Goal: Information Seeking & Learning: Learn about a topic

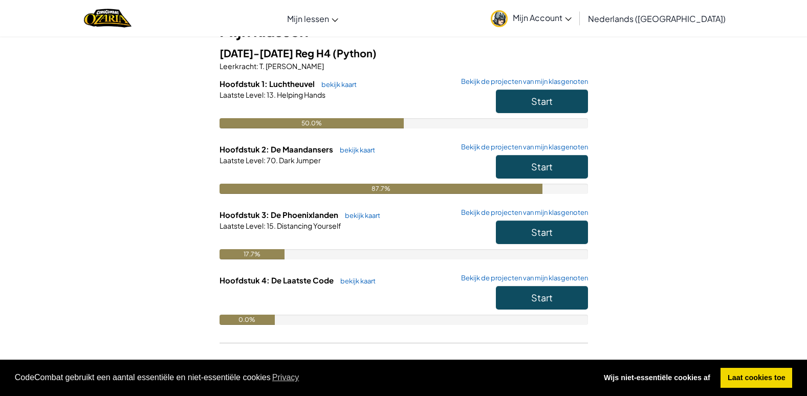
scroll to position [102, 0]
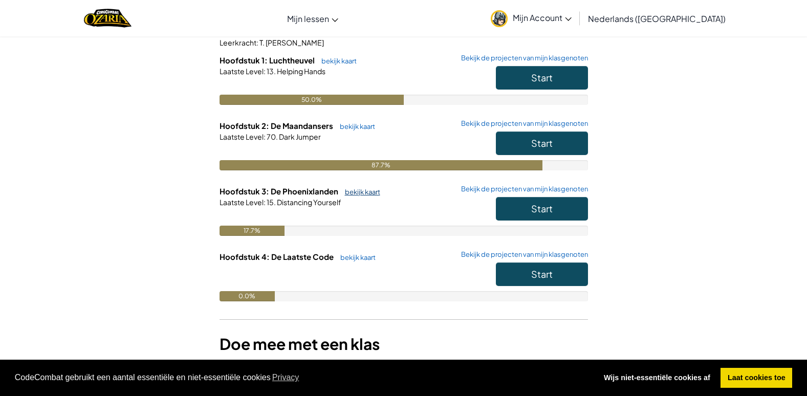
click at [375, 189] on link "bekijk kaart" at bounding box center [360, 192] width 40 height 8
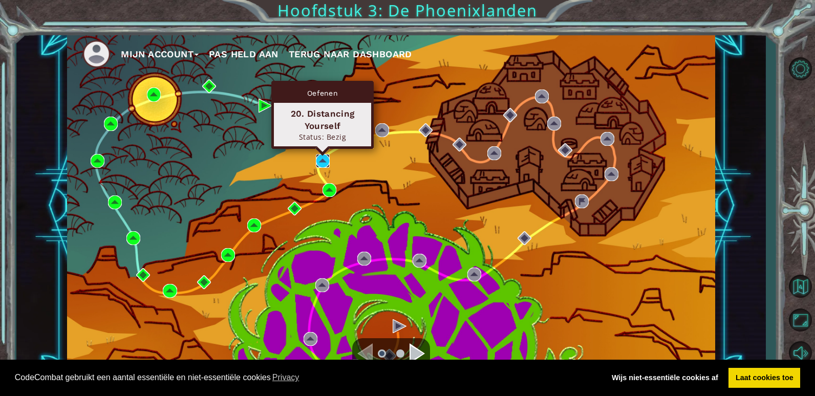
click at [325, 162] on img at bounding box center [323, 161] width 14 height 14
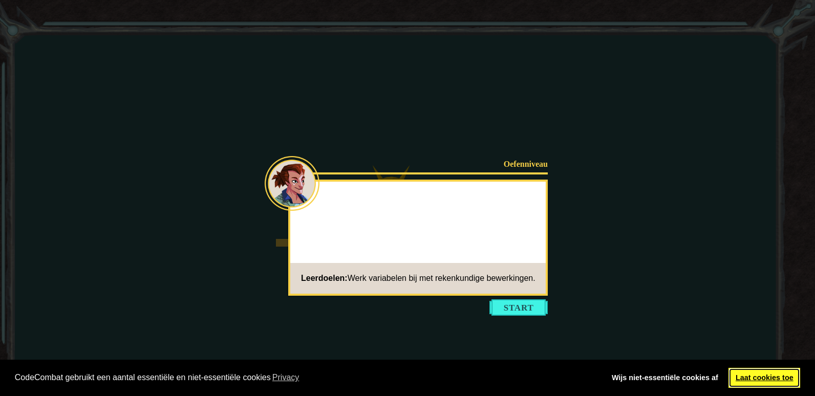
click at [770, 379] on link "Laat cookies toe" at bounding box center [764, 378] width 72 height 20
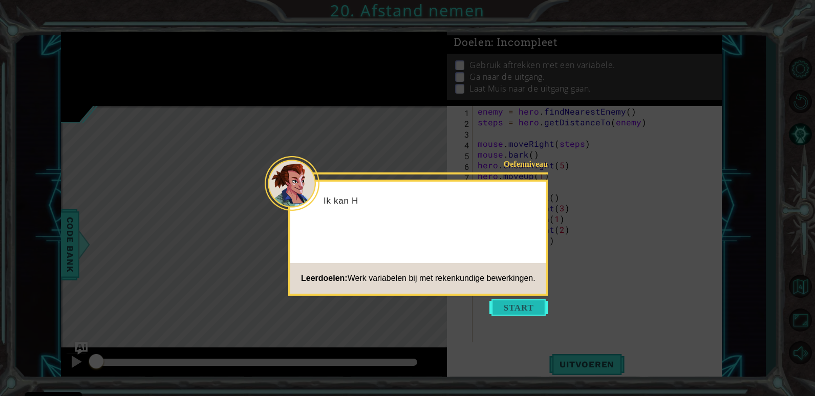
click at [538, 299] on button "Start" at bounding box center [518, 307] width 58 height 16
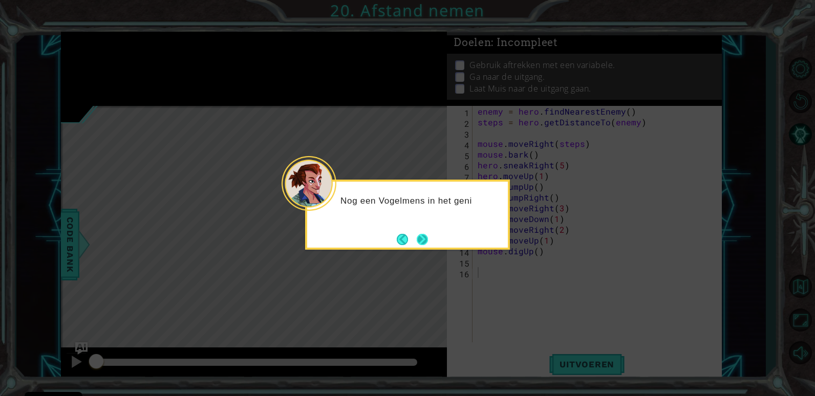
click at [425, 245] on button "Next" at bounding box center [422, 239] width 11 height 11
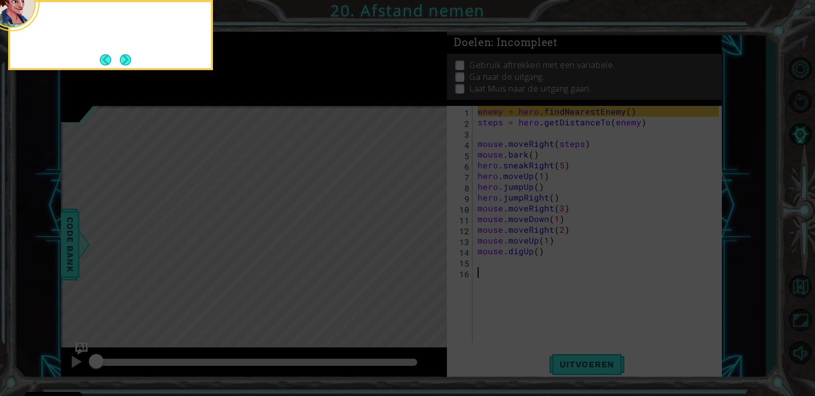
click at [425, 246] on icon at bounding box center [407, 59] width 815 height 673
click at [120, 59] on button "Next" at bounding box center [125, 59] width 11 height 11
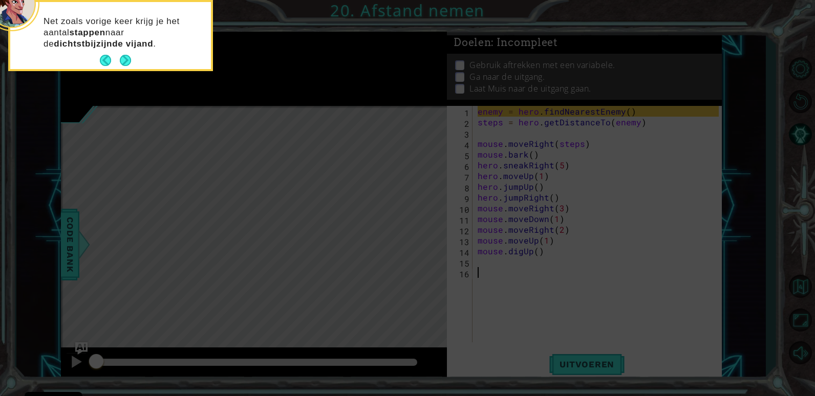
click at [115, 61] on button "Back" at bounding box center [110, 60] width 20 height 11
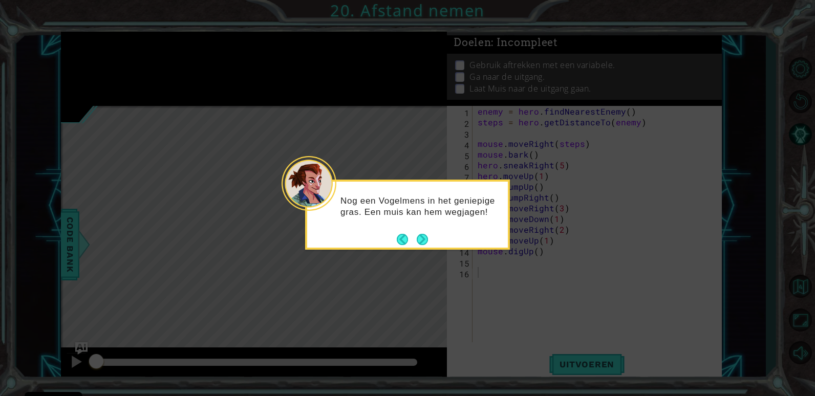
click at [117, 60] on icon at bounding box center [407, 198] width 815 height 396
click at [426, 244] on button "Next" at bounding box center [422, 239] width 11 height 11
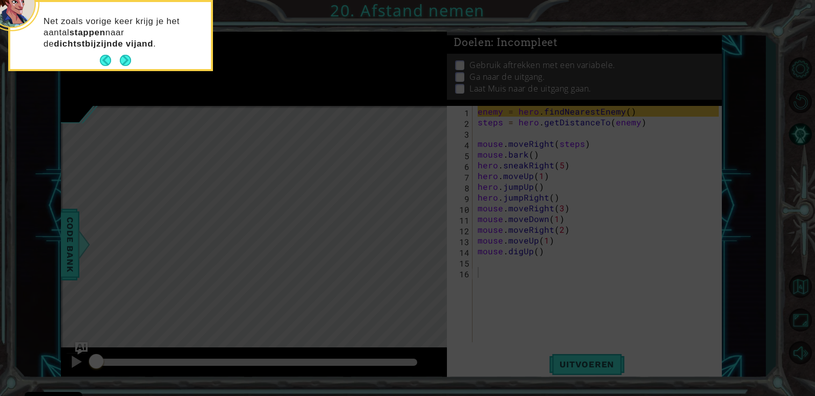
drag, startPoint x: 425, startPoint y: 244, endPoint x: 368, endPoint y: 207, distance: 67.4
click at [424, 244] on icon at bounding box center [407, 59] width 815 height 673
click at [127, 70] on div "Net zoals vorige keer krijg je het aantal stappen naar de dichtstbijzijnde vija…" at bounding box center [110, 35] width 205 height 71
click at [127, 62] on button "Next" at bounding box center [125, 60] width 11 height 11
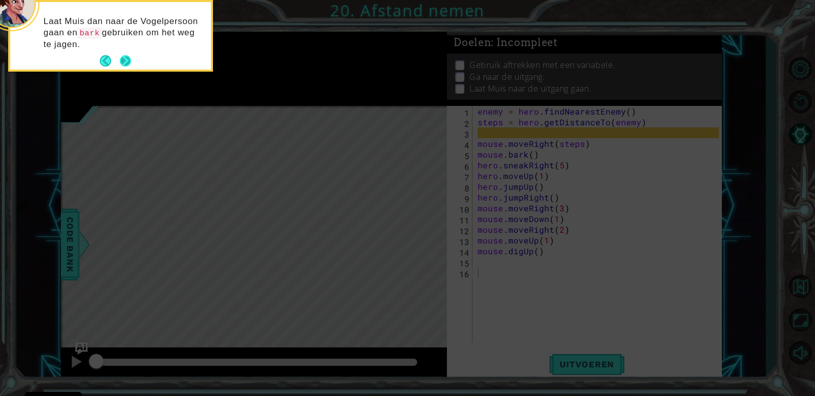
click at [126, 61] on button "Next" at bounding box center [125, 60] width 11 height 11
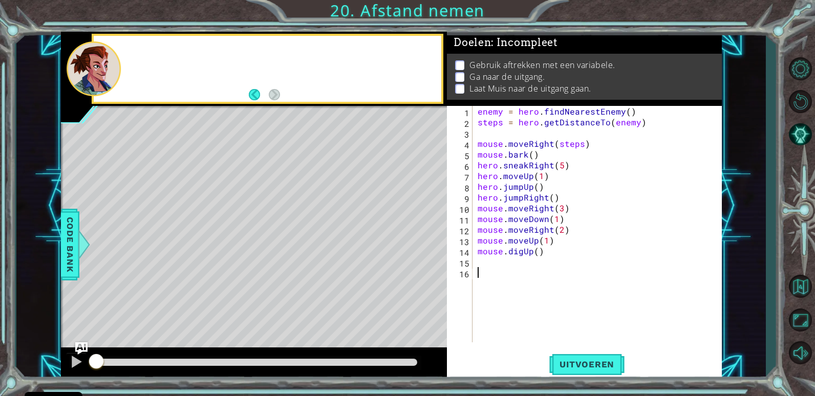
click at [126, 61] on div at bounding box center [281, 68] width 319 height 25
click at [588, 364] on span "Uitvoeren" at bounding box center [586, 364] width 75 height 10
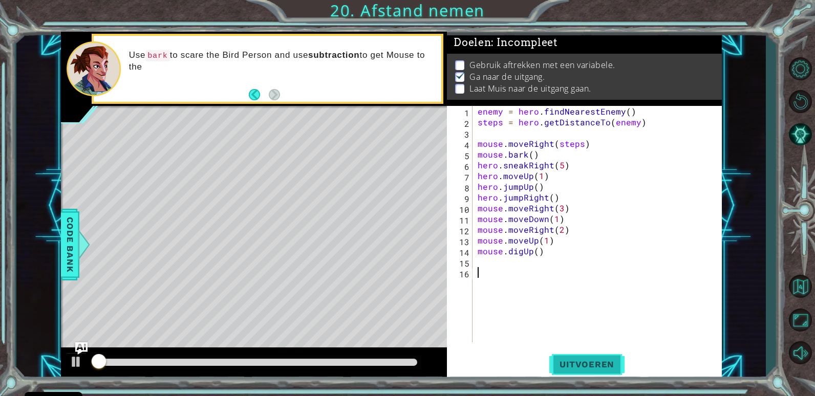
scroll to position [4, 0]
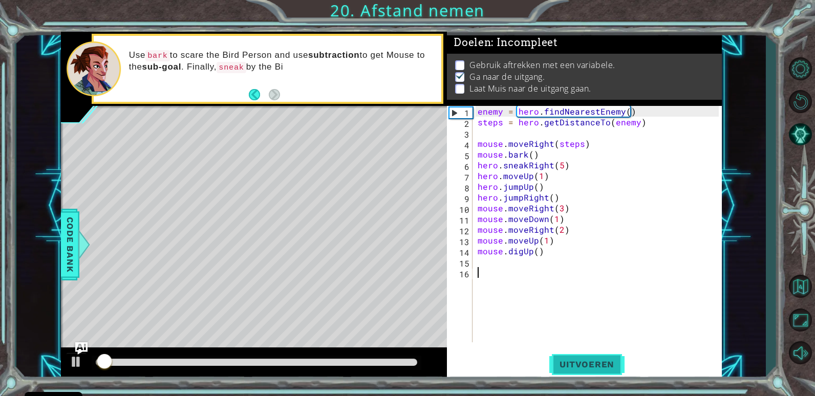
click at [586, 365] on span "Uitvoeren" at bounding box center [586, 364] width 75 height 10
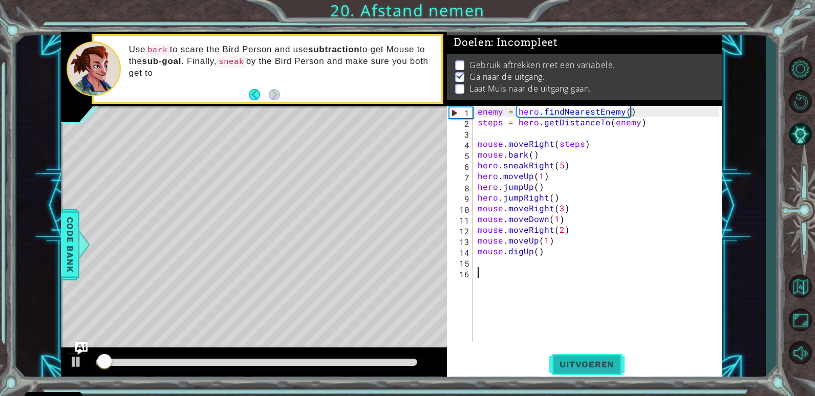
click at [584, 366] on span "Uitvoeren" at bounding box center [586, 364] width 75 height 10
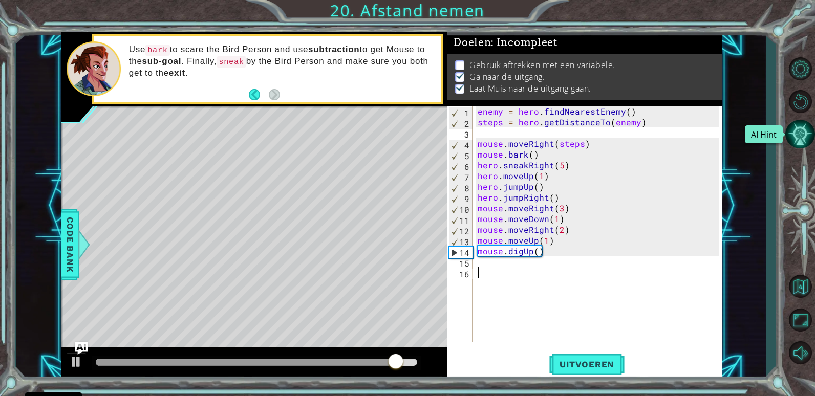
click at [803, 134] on button "AI Hint" at bounding box center [800, 134] width 30 height 30
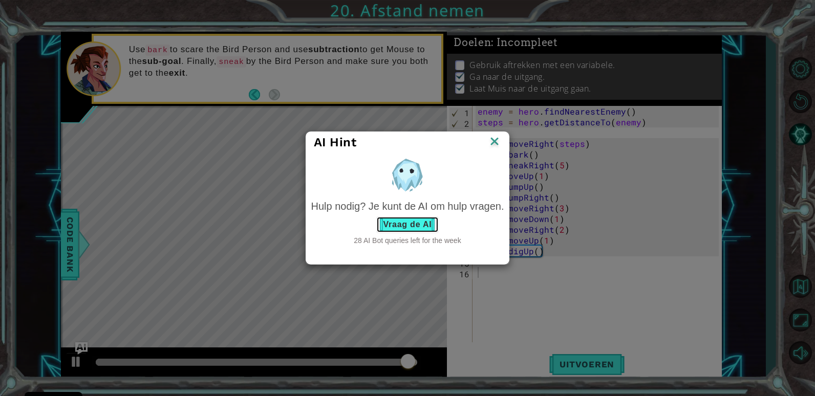
click at [384, 220] on button "Vraag de AI" at bounding box center [407, 224] width 62 height 16
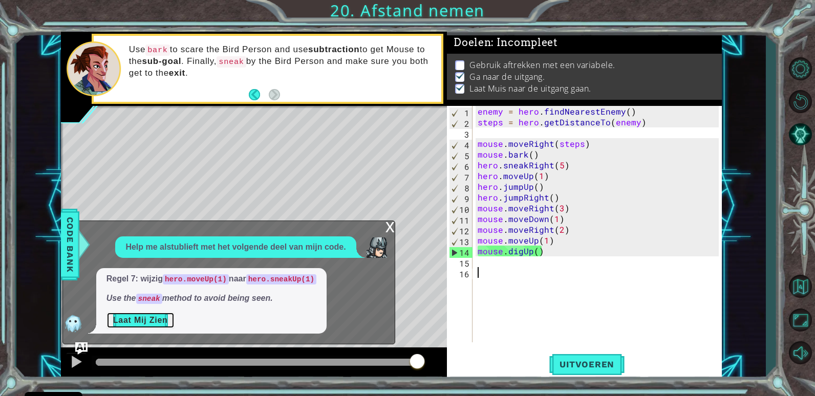
click at [135, 320] on button "Laat Mij Zien" at bounding box center [140, 320] width 68 height 16
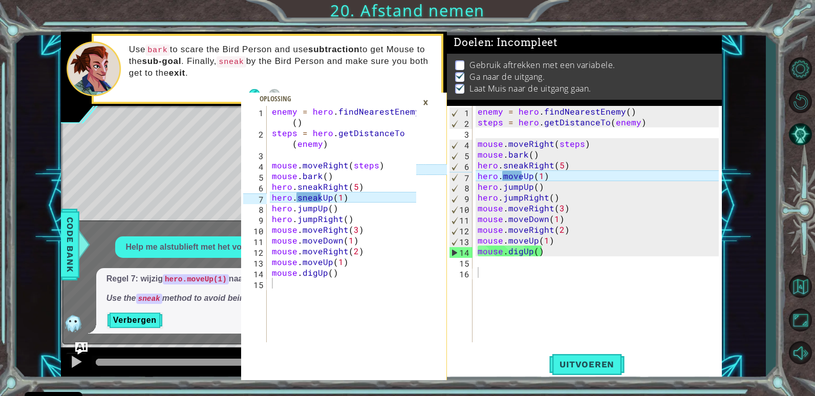
click at [423, 99] on div "×" at bounding box center [426, 102] width 16 height 17
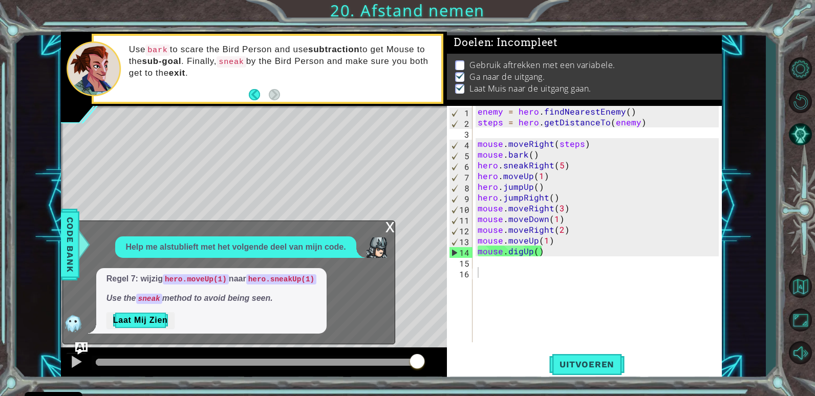
click at [382, 229] on div "x Help me alstublieft met het volgende deel van mijn code. Regel 7: wijzig hero…" at bounding box center [228, 283] width 333 height 124
click at [390, 225] on div "x" at bounding box center [389, 226] width 9 height 10
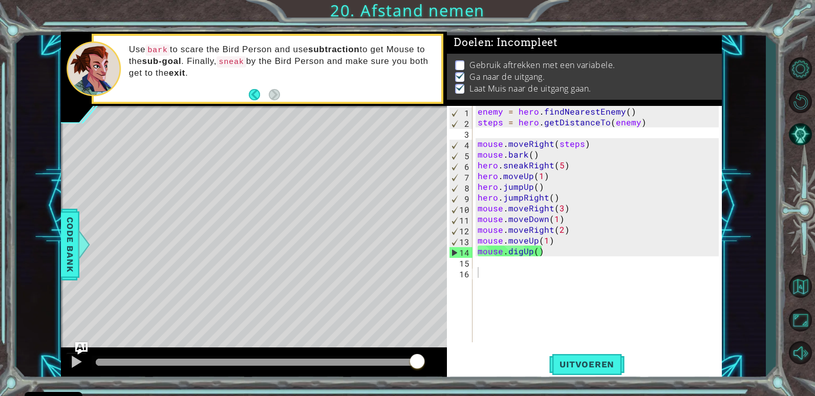
click at [486, 283] on div "enemy = hero . findNearestEnemy ( ) steps = hero . getDistanceTo ( enemy ) mous…" at bounding box center [599, 235] width 248 height 258
click at [486, 275] on div "enemy = hero . findNearestEnemy ( ) steps = hero . getDistanceTo ( enemy ) mous…" at bounding box center [599, 235] width 248 height 258
drag, startPoint x: 485, startPoint y: 54, endPoint x: 545, endPoint y: 53, distance: 59.9
click at [545, 59] on p "Gebruik aftrekken met een variabele." at bounding box center [542, 64] width 146 height 11
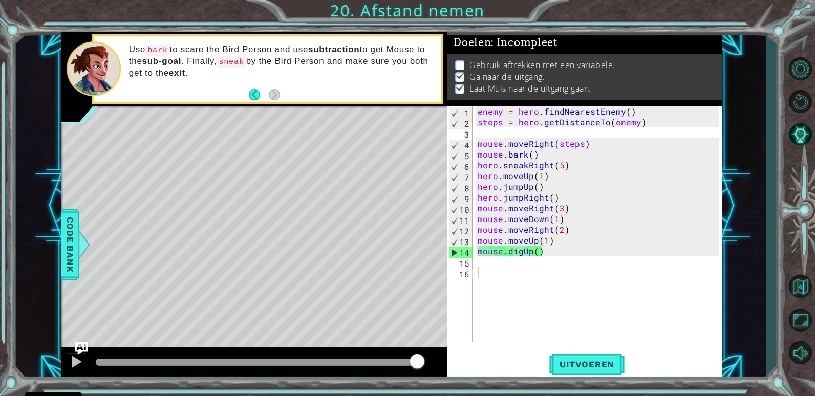
click at [605, 71] on li "Ga naar de uitgang." at bounding box center [585, 77] width 261 height 12
click at [75, 245] on span "Code Bank" at bounding box center [70, 244] width 16 height 62
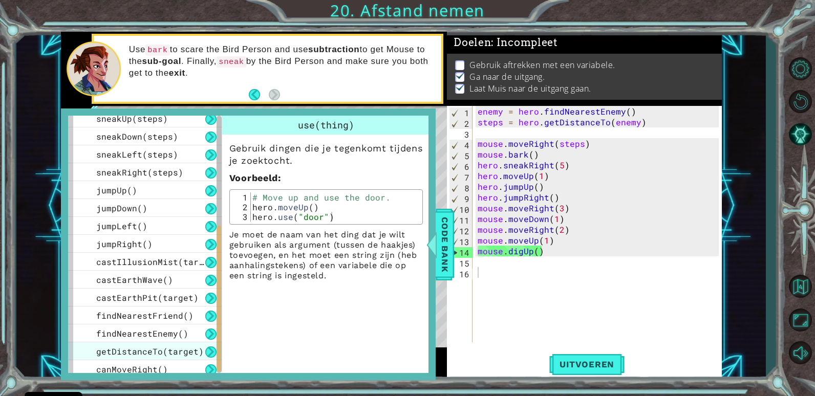
scroll to position [262, 0]
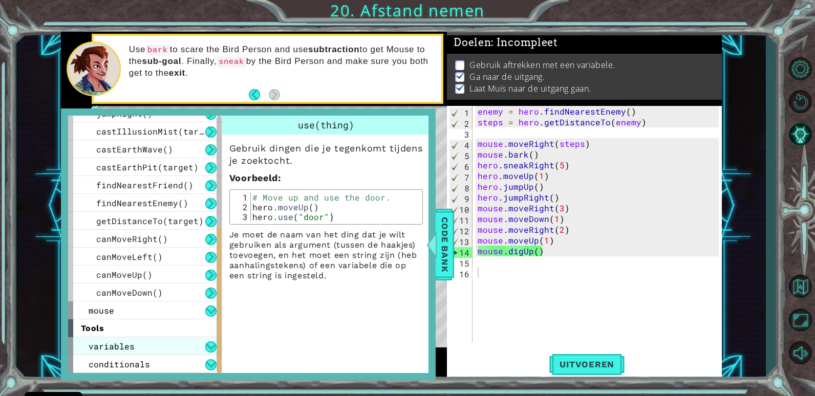
click at [145, 342] on div "variables" at bounding box center [145, 346] width 154 height 18
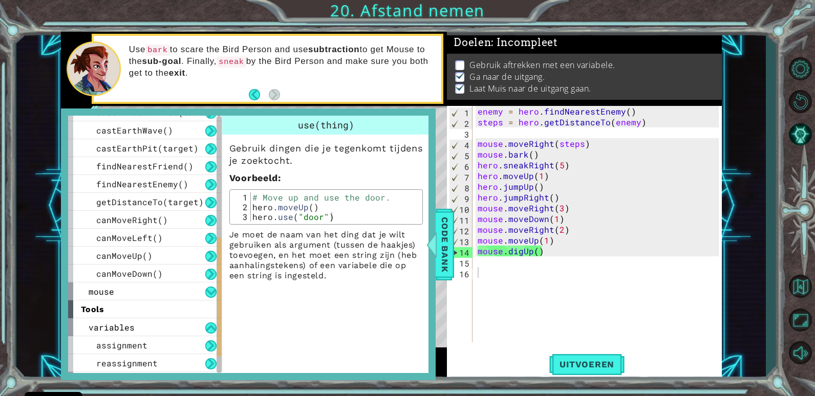
scroll to position [298, 0]
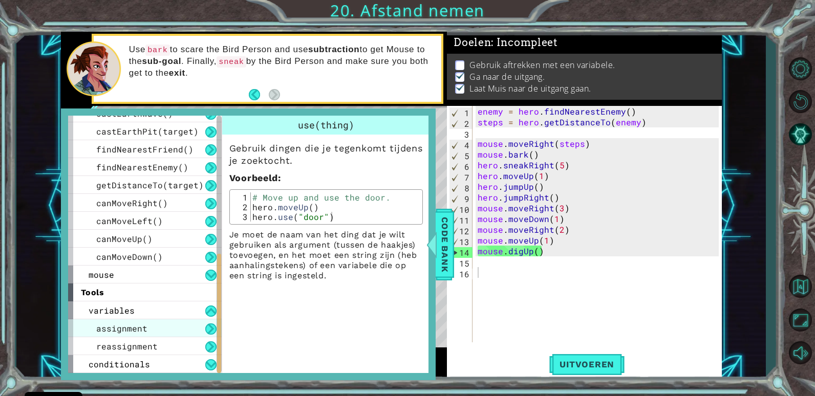
click at [149, 327] on div "assignment" at bounding box center [145, 328] width 154 height 18
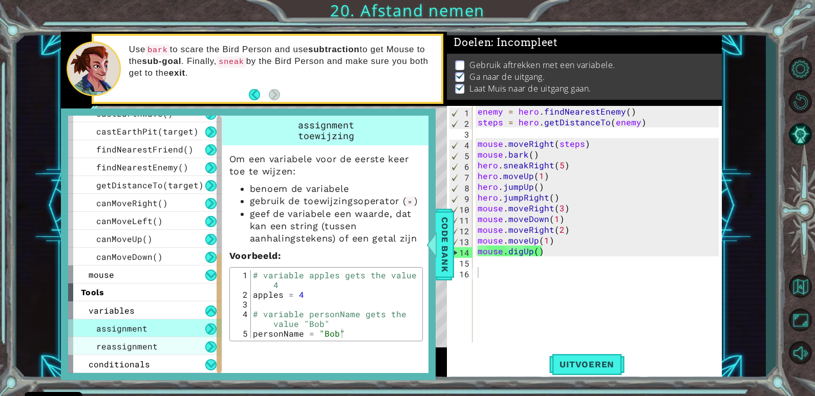
click at [160, 341] on div "reassignment" at bounding box center [145, 346] width 154 height 18
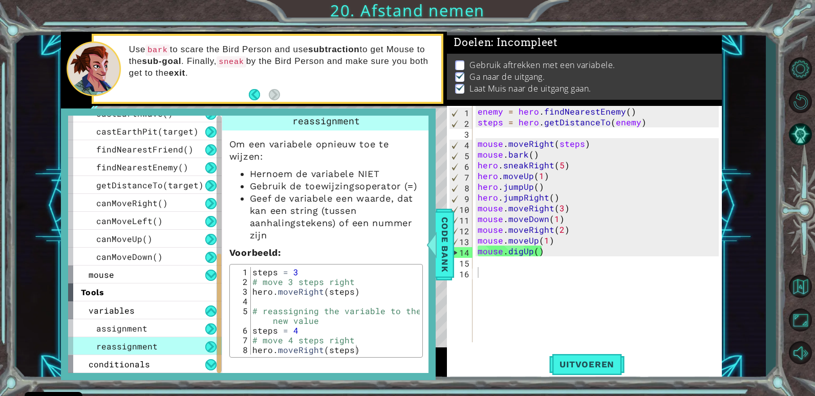
scroll to position [16, 0]
click at [514, 274] on div "enemy = hero . findNearestEnemy ( ) steps = hero . getDistanceTo ( enemy ) mous…" at bounding box center [599, 235] width 248 height 258
click at [445, 246] on span "Code Bank" at bounding box center [444, 244] width 16 height 62
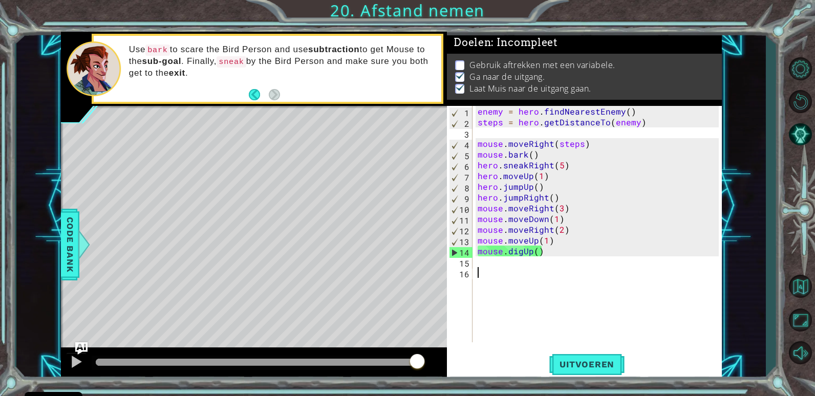
click at [479, 269] on div "enemy = hero . findNearestEnemy ( ) steps = hero . getDistanceTo ( enemy ) mous…" at bounding box center [599, 235] width 248 height 258
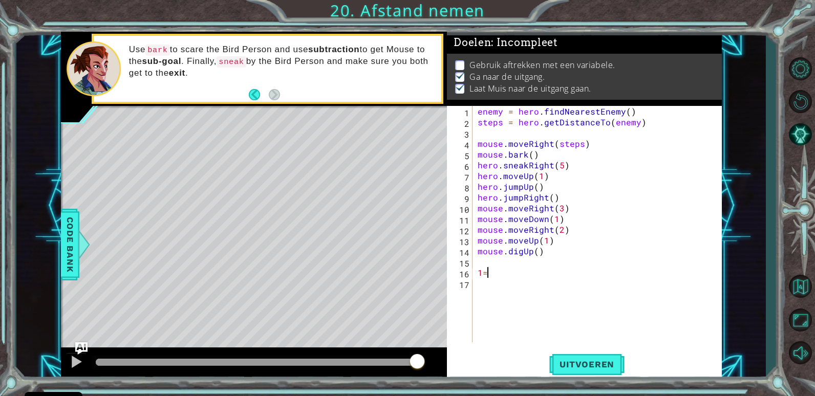
type textarea "1"
click at [575, 134] on div "enemy = hero . findNearestEnemy ( ) steps = hero . getDistanceTo ( enemy ) mous…" at bounding box center [599, 235] width 248 height 258
click at [600, 144] on div "enemy = hero . findNearestEnemy ( ) steps = hero . getDistanceTo ( enemy ) mous…" at bounding box center [599, 235] width 248 height 258
type textarea "mouse.moveRight(steps)"
click at [506, 131] on div "enemy = hero . findNearestEnemy ( ) steps = hero . getDistanceTo ( enemy ) mous…" at bounding box center [599, 235] width 248 height 258
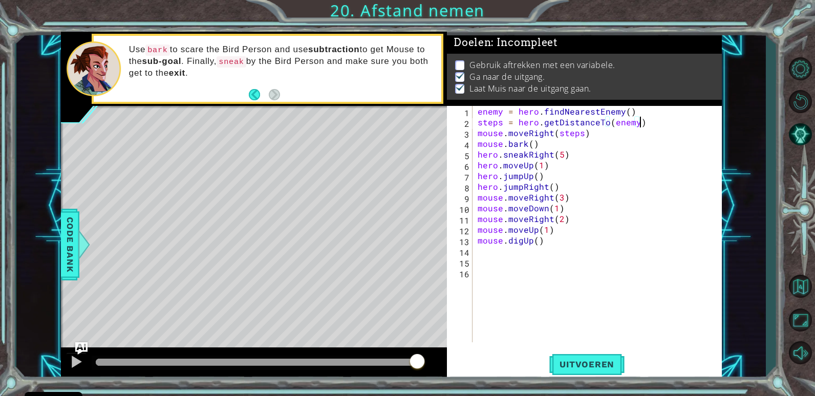
click at [590, 134] on div "enemy = hero . findNearestEnemy ( ) steps = hero . getDistanceTo ( enemy ) mous…" at bounding box center [599, 235] width 248 height 258
type textarea "mouse.moveRight(steps)"
click at [647, 120] on div "enemy = hero . findNearestEnemy ( ) steps = hero . getDistanceTo ( enemy ) mous…" at bounding box center [599, 235] width 248 height 258
type textarea "steps = hero.getDistanceTo(enemy)"
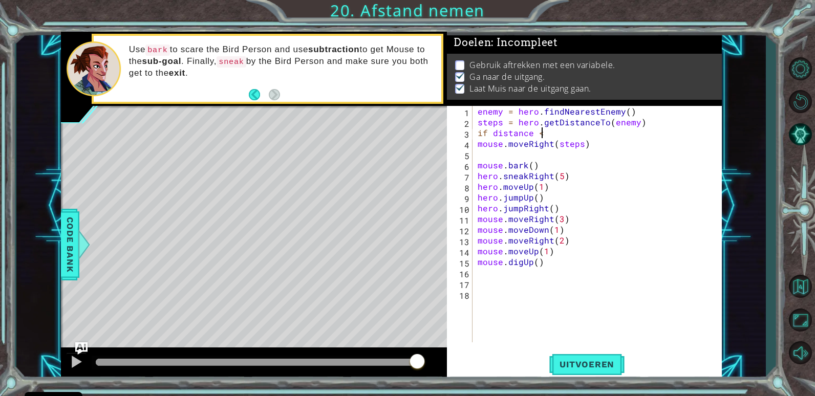
scroll to position [0, 4]
type textarea "if distance <3:"
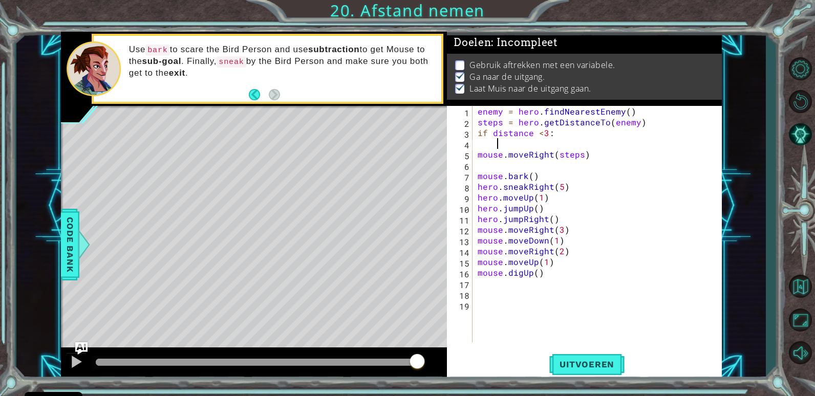
scroll to position [0, 1]
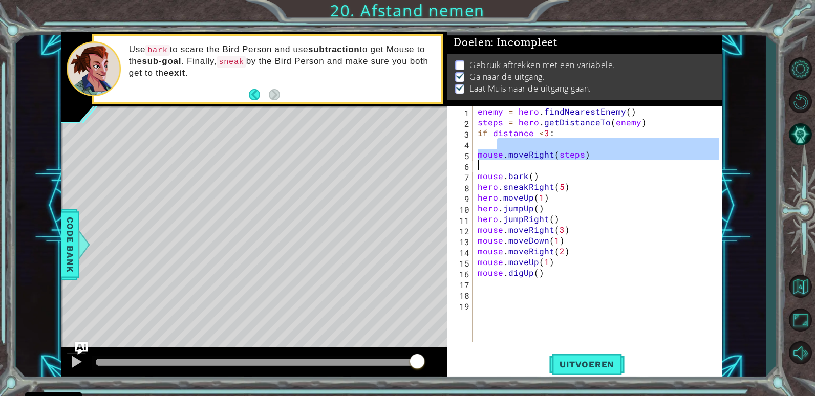
drag, startPoint x: 598, startPoint y: 148, endPoint x: 475, endPoint y: 163, distance: 123.2
click at [475, 163] on div "enemy = hero . findNearestEnemy ( ) steps = hero . getDistanceTo ( enemy ) if d…" at bounding box center [599, 235] width 248 height 258
type textarea "mouse.moveRight(steps)"
click at [506, 142] on div "enemy = hero . findNearestEnemy ( ) steps = hero . getDistanceTo ( enemy ) if d…" at bounding box center [596, 224] width 243 height 236
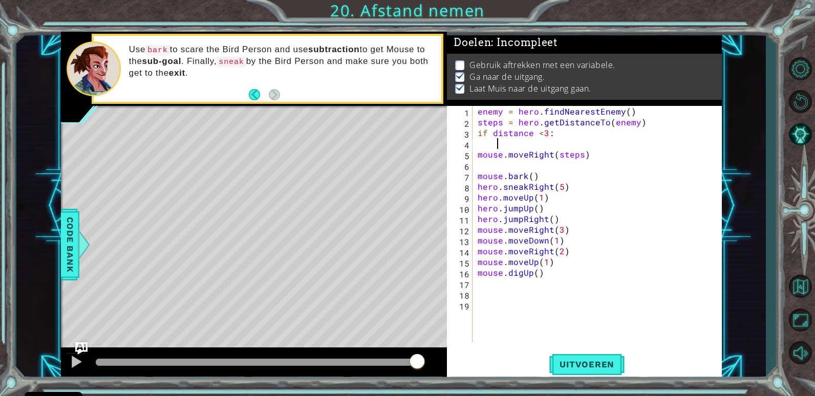
paste textarea "Code Area"
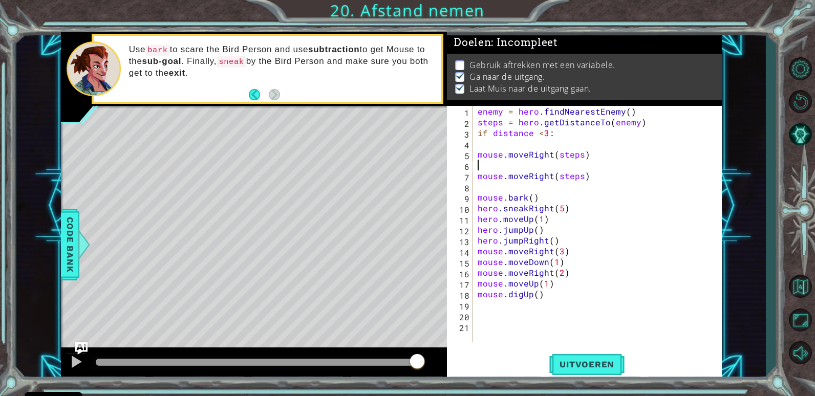
scroll to position [0, 0]
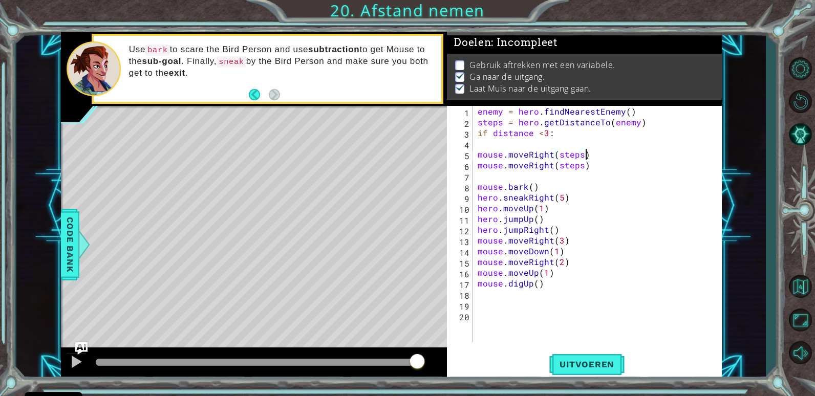
type textarea "mouse.moveRight(steps"
click at [515, 143] on div "enemy = hero . findNearestEnemy ( ) steps = hero . getDistanceTo ( enemy ) if d…" at bounding box center [599, 235] width 248 height 258
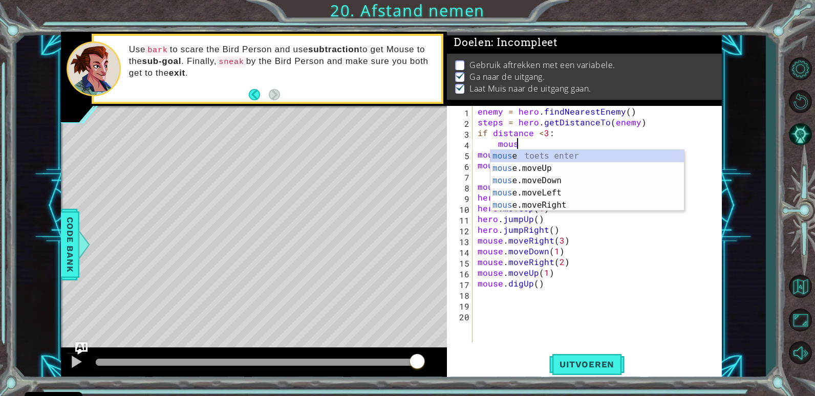
scroll to position [0, 2]
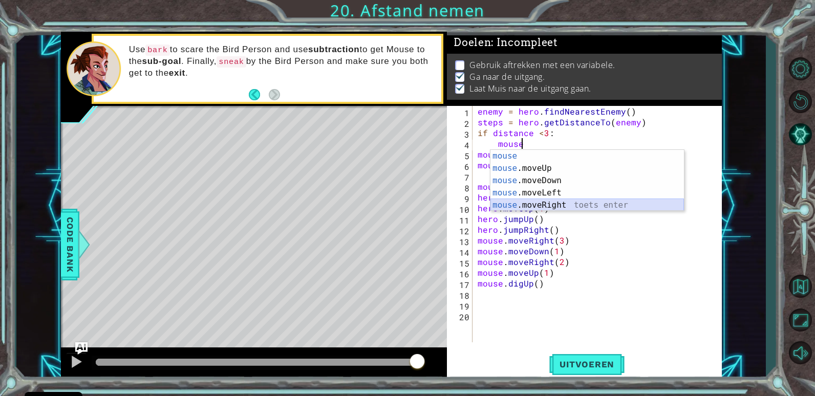
click at [539, 205] on div "mouse toets enter mouse .moveUp toets enter mouse .moveDown toets enter mouse .…" at bounding box center [586, 193] width 193 height 86
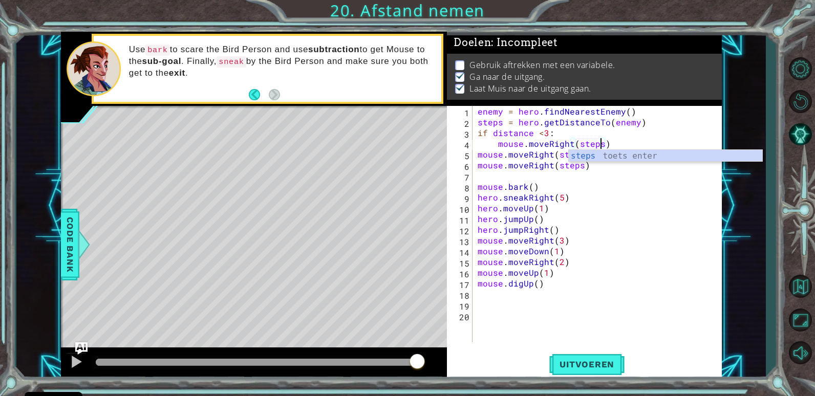
scroll to position [0, 8]
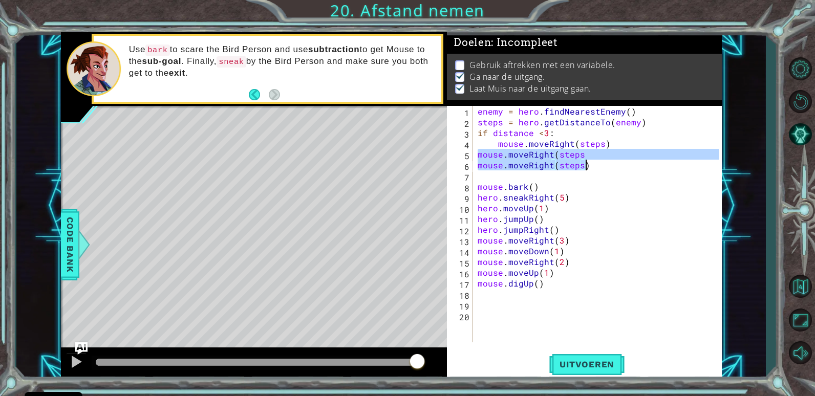
drag, startPoint x: 477, startPoint y: 154, endPoint x: 592, endPoint y: 163, distance: 115.5
click at [592, 163] on div "enemy = hero . findNearestEnemy ( ) steps = hero . getDistanceTo ( enemy ) if d…" at bounding box center [599, 235] width 248 height 258
type textarea "mouse.moveRight(steps mouse.moveRight(steps)"
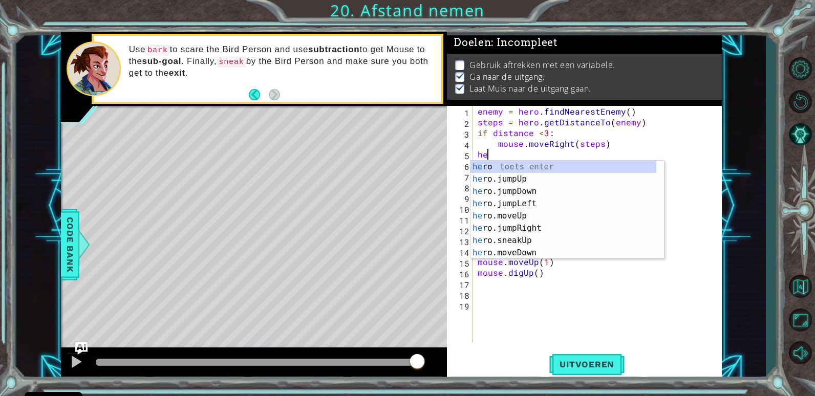
scroll to position [0, 0]
type textarea "h"
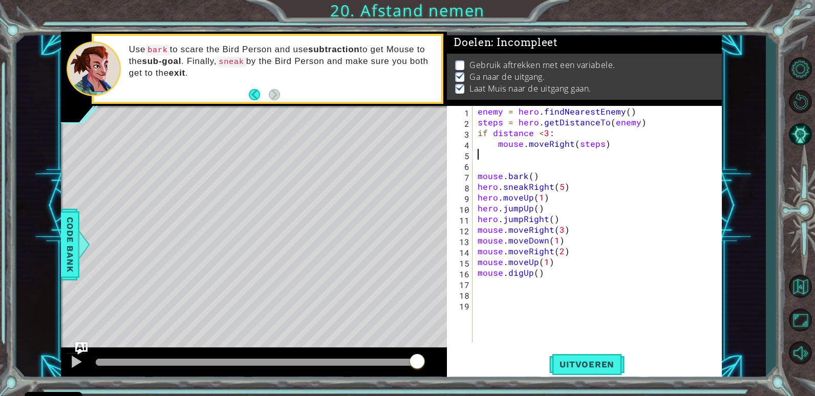
click at [620, 144] on div "enemy = hero . findNearestEnemy ( ) steps = hero . getDistanceTo ( enemy ) if d…" at bounding box center [599, 235] width 248 height 258
type textarea "mouse.moveRight(steps)"
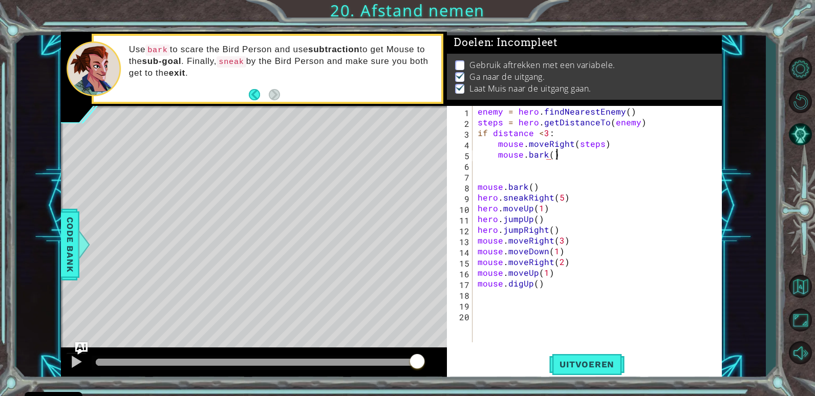
scroll to position [0, 5]
drag, startPoint x: 537, startPoint y: 187, endPoint x: 474, endPoint y: 187, distance: 62.9
click at [474, 187] on div "mouse.bark() 1 2 3 4 5 6 7 8 9 10 11 12 13 14 15 16 17 18 19 20 enemy = hero . …" at bounding box center [583, 224] width 272 height 236
type textarea "mouse.bark()"
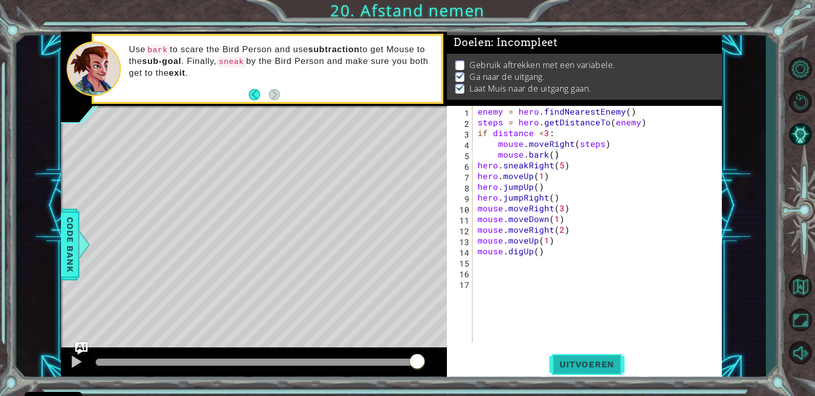
click at [572, 367] on span "Uitvoeren" at bounding box center [586, 364] width 75 height 10
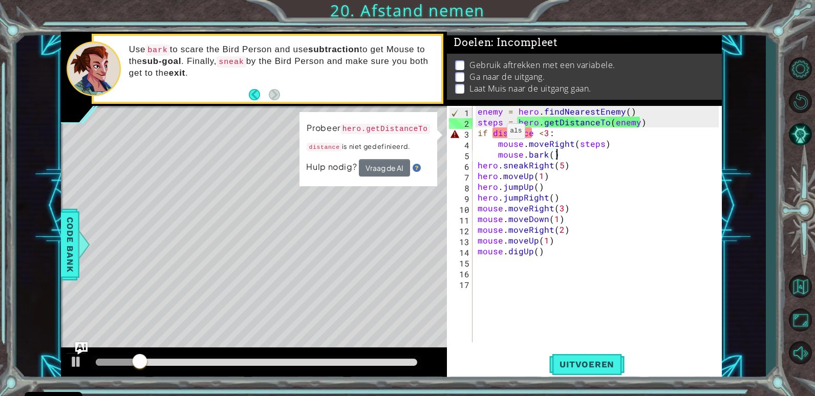
click at [494, 134] on div "enemy = hero . findNearestEnemy ( ) steps = hero . getDistanceTo ( enemy ) if d…" at bounding box center [599, 235] width 248 height 258
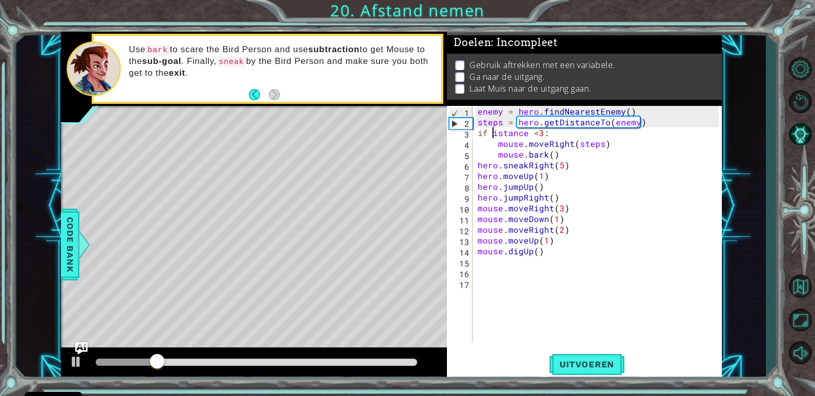
scroll to position [0, 2]
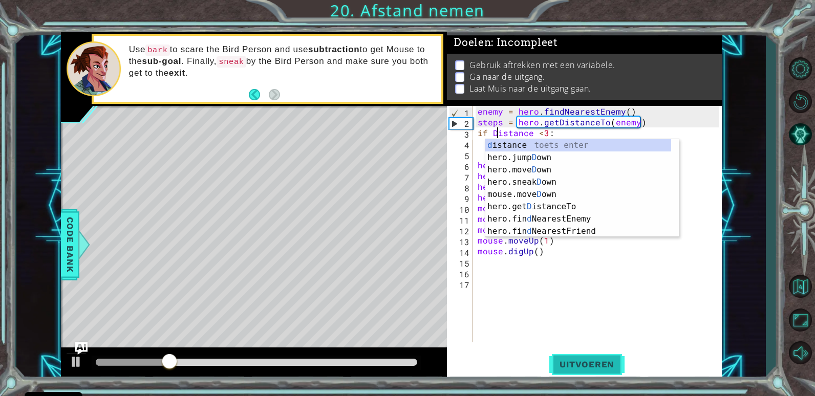
click at [580, 358] on button "Uitvoeren" at bounding box center [586, 365] width 75 height 28
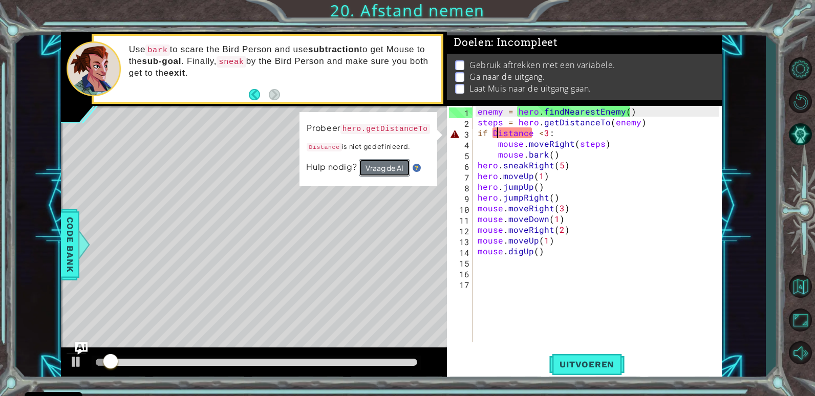
click at [368, 170] on button "Vraag de AI" at bounding box center [383, 168] width 51 height 18
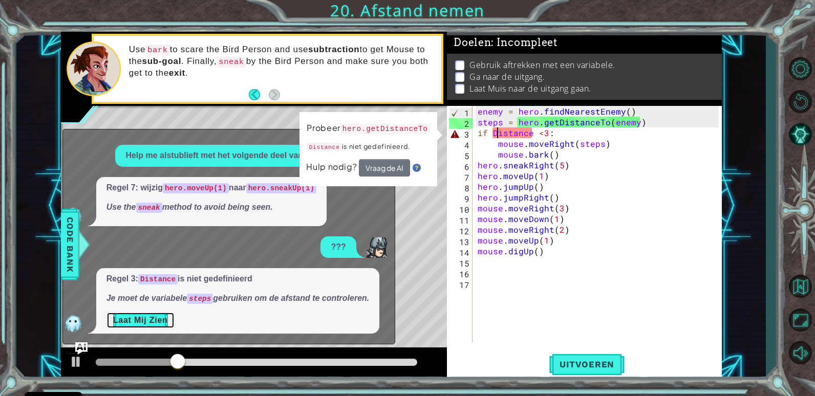
click at [154, 326] on button "Laat Mij Zien" at bounding box center [140, 320] width 68 height 16
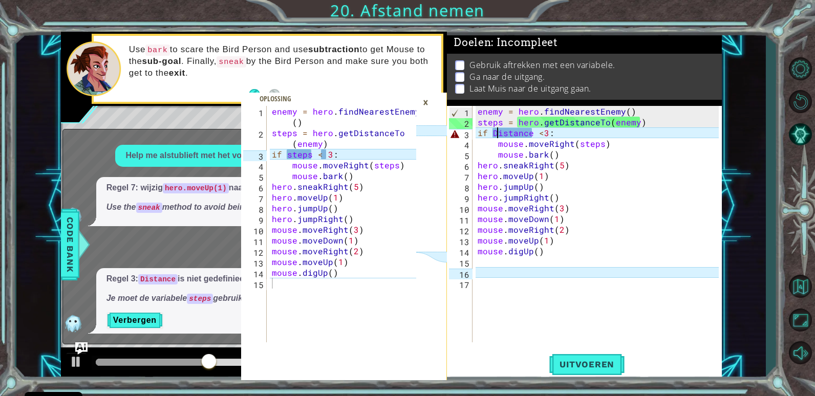
click at [530, 135] on div "enemy = hero . findNearestEnemy ( ) steps = hero . getDistanceTo ( enemy ) if D…" at bounding box center [599, 235] width 248 height 258
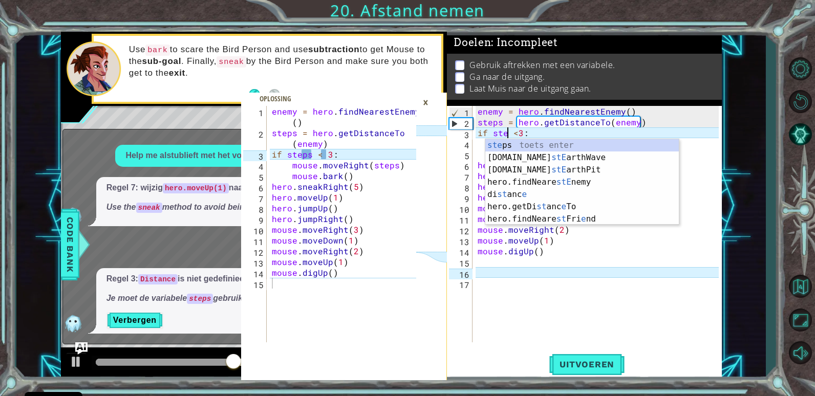
scroll to position [0, 3]
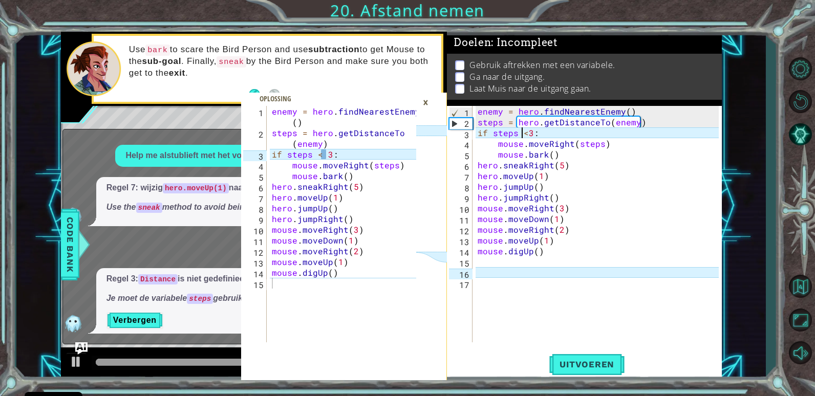
click at [524, 133] on div "enemy = hero . findNearestEnemy ( ) steps = hero . getDistanceTo ( enemy ) if s…" at bounding box center [599, 235] width 248 height 258
click at [524, 134] on div "enemy = hero . findNearestEnemy ( ) steps = hero . getDistanceTo ( enemy ) if s…" at bounding box center [599, 235] width 248 height 258
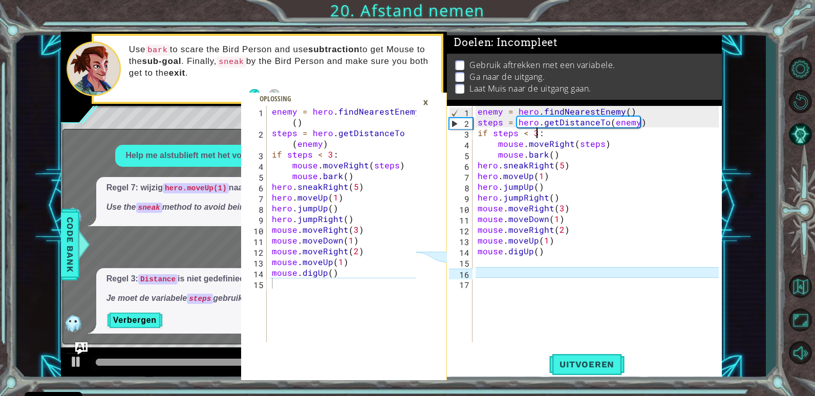
scroll to position [0, 4]
click at [608, 175] on div "enemy = hero . findNearestEnemy ( ) steps = hero . getDistanceTo ( enemy ) if s…" at bounding box center [599, 235] width 248 height 258
click at [429, 101] on div "×" at bounding box center [426, 102] width 16 height 17
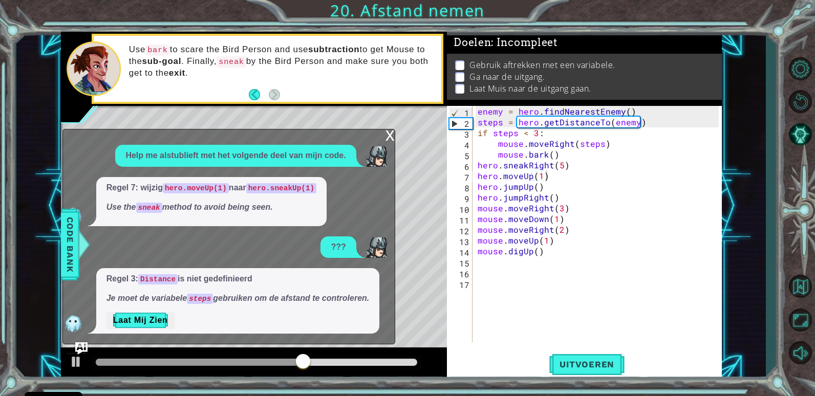
click at [390, 134] on div "x" at bounding box center [389, 134] width 9 height 10
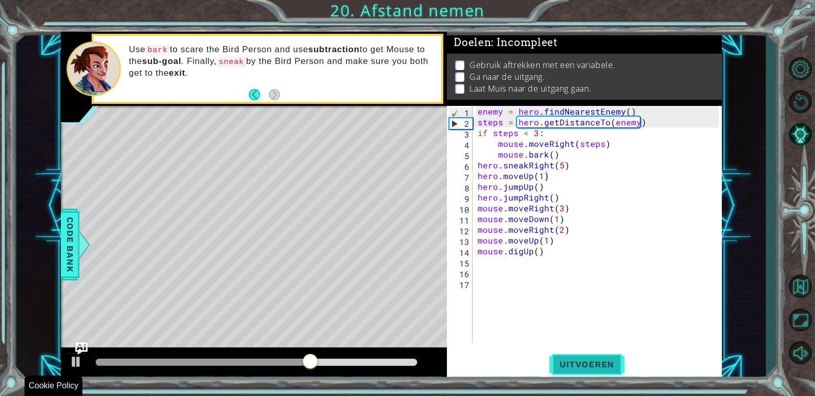
click at [599, 362] on span "Uitvoeren" at bounding box center [586, 364] width 75 height 10
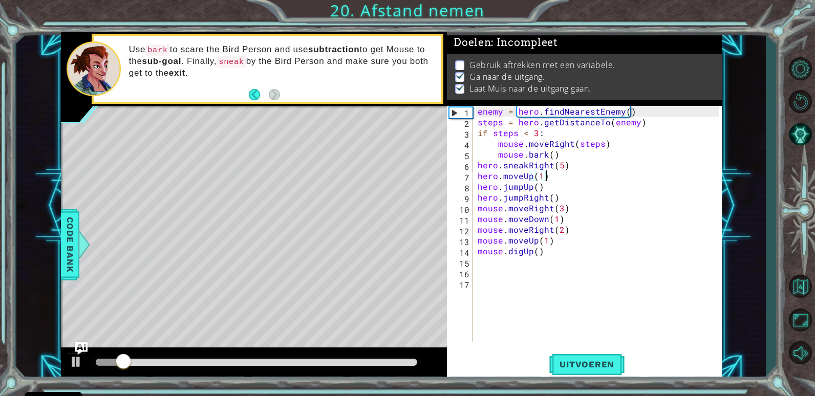
click at [581, 172] on div "enemy = hero . findNearestEnemy ( ) steps = hero . getDistanceTo ( enemy ) if s…" at bounding box center [599, 235] width 248 height 258
click at [587, 171] on div "enemy = hero . findNearestEnemy ( ) steps = hero . getDistanceTo ( enemy ) if s…" at bounding box center [599, 235] width 248 height 258
click at [590, 170] on div "enemy = hero . findNearestEnemy ( ) steps = hero . getDistanceTo ( enemy ) if s…" at bounding box center [599, 235] width 248 height 258
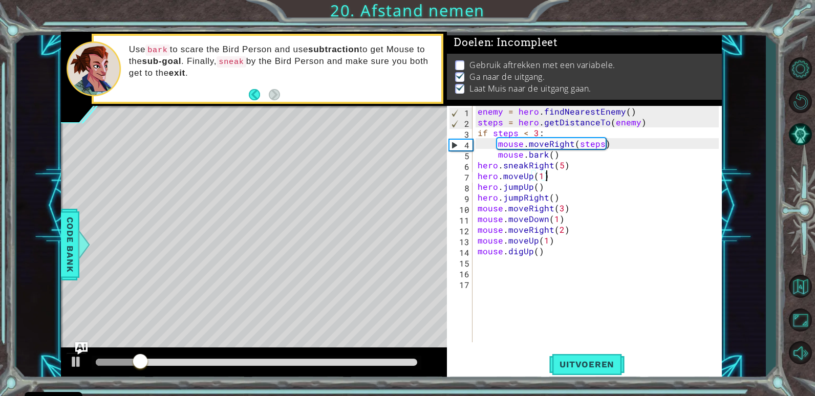
click at [581, 158] on div "enemy = hero . findNearestEnemy ( ) steps = hero . getDistanceTo ( enemy ) if s…" at bounding box center [599, 235] width 248 height 258
type textarea "mouse.bark()"
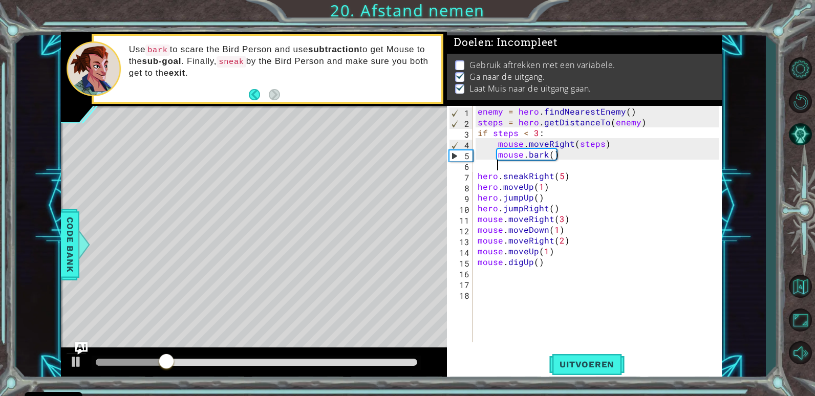
scroll to position [0, 0]
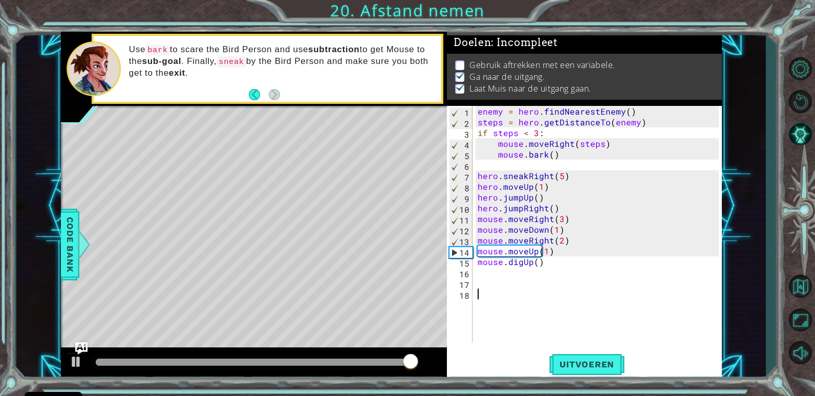
click at [548, 291] on div "enemy = hero . findNearestEnemy ( ) steps = hero . getDistanceTo ( enemy ) if s…" at bounding box center [599, 235] width 248 height 258
click at [494, 158] on div "enemy = hero . findNearestEnemy ( ) steps = hero . getDistanceTo ( enemy ) if s…" at bounding box center [599, 235] width 248 height 258
type textarea "mouse.bark()"
click at [496, 165] on div "enemy = hero . findNearestEnemy ( ) steps = hero . getDistanceTo ( enemy ) if s…" at bounding box center [599, 235] width 248 height 258
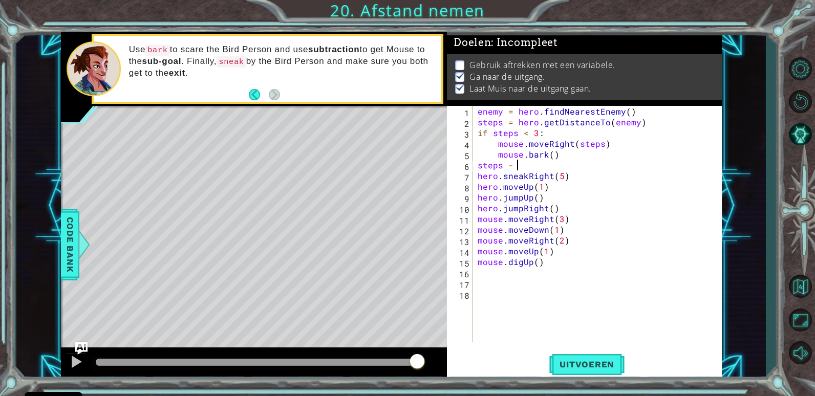
scroll to position [0, 2]
type textarea "steps - 1:"
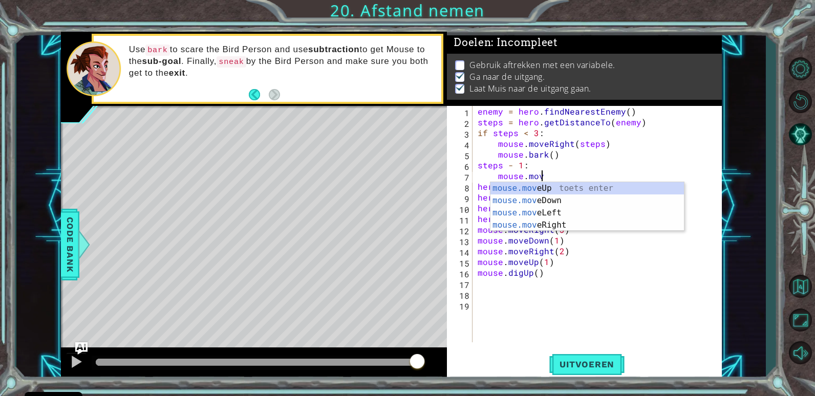
scroll to position [0, 4]
click at [568, 154] on div "enemy = hero . findNearestEnemy ( ) steps = hero . getDistanceTo ( enemy ) if s…" at bounding box center [599, 235] width 248 height 258
type textarea "mouse.bark()"
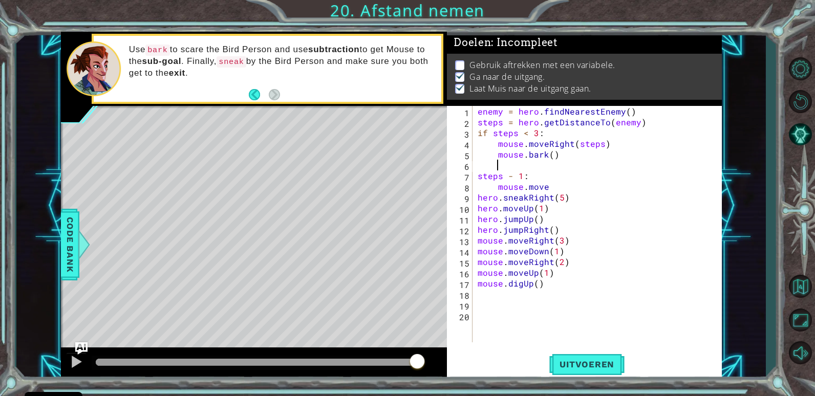
type textarea "e"
type textarea "else:"
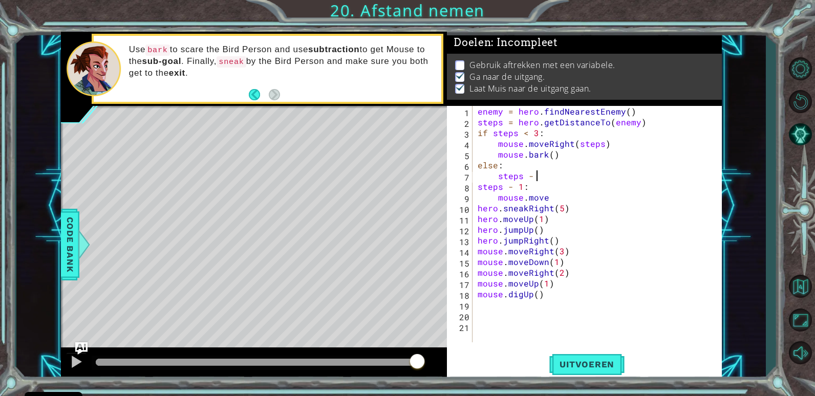
scroll to position [0, 4]
type textarea "steps - 1:"
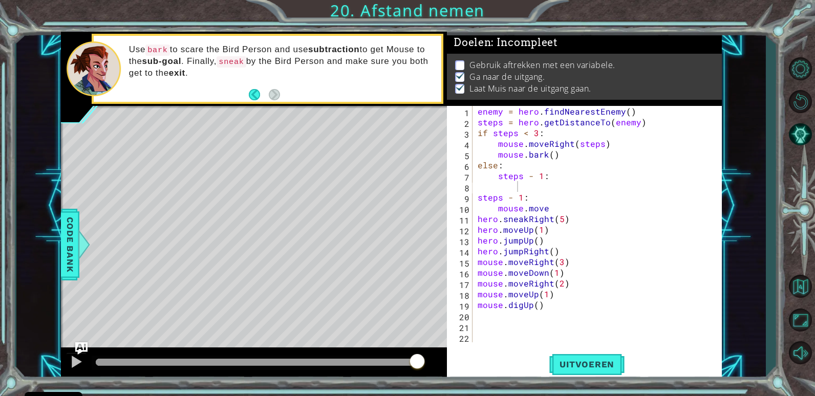
click at [478, 196] on div "1 2 3 4 5 6 7 8 9 10 11 12 13 14 15 16 17 18 19 20 21 22 enemy = hero . findNea…" at bounding box center [583, 224] width 272 height 236
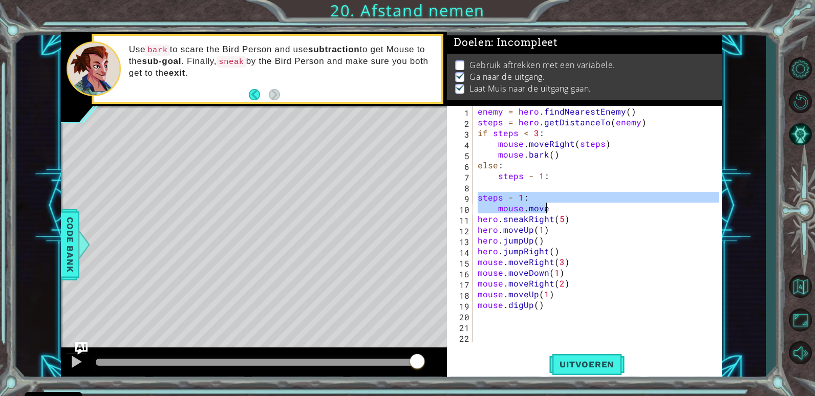
drag, startPoint x: 478, startPoint y: 196, endPoint x: 559, endPoint y: 206, distance: 81.4
click at [559, 206] on div "enemy = hero . findNearestEnemy ( ) steps = hero . getDistanceTo ( enemy ) if s…" at bounding box center [599, 235] width 248 height 258
type textarea "steps - 1: mouse.move"
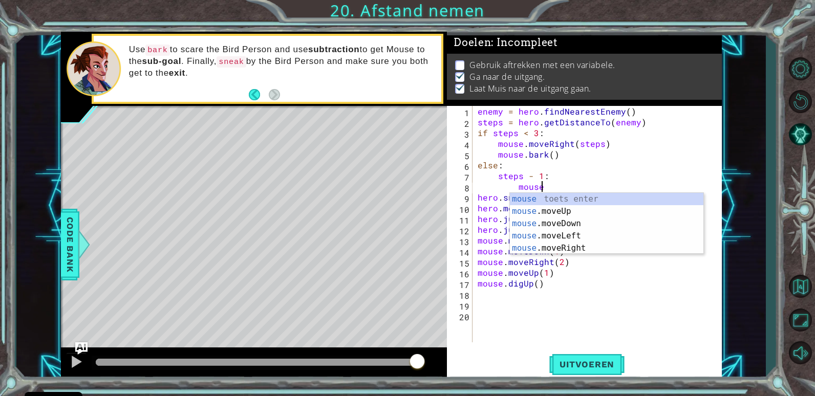
scroll to position [0, 4]
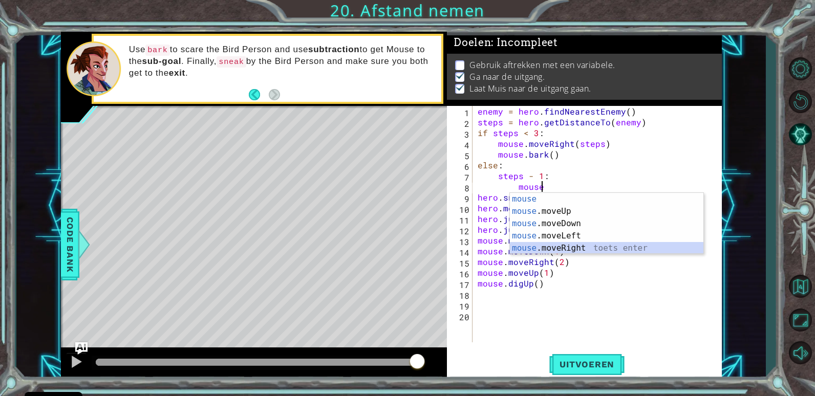
click at [578, 252] on div "mouse toets enter mouse .moveUp toets enter mouse .moveDown toets enter mouse .…" at bounding box center [606, 236] width 193 height 86
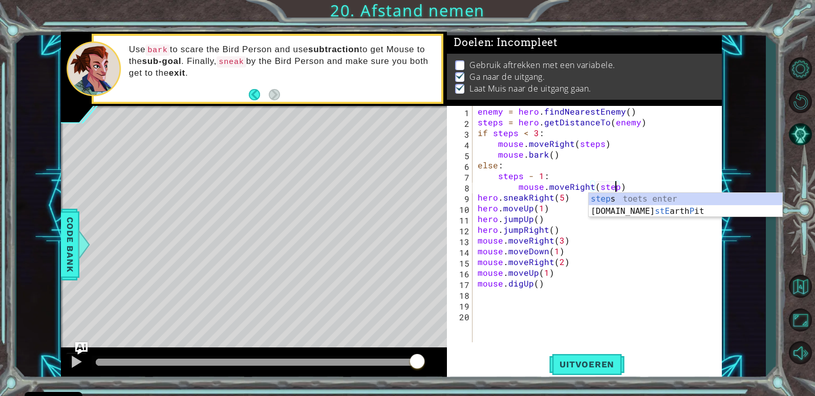
type textarea "mouse.moveRight(steps)"
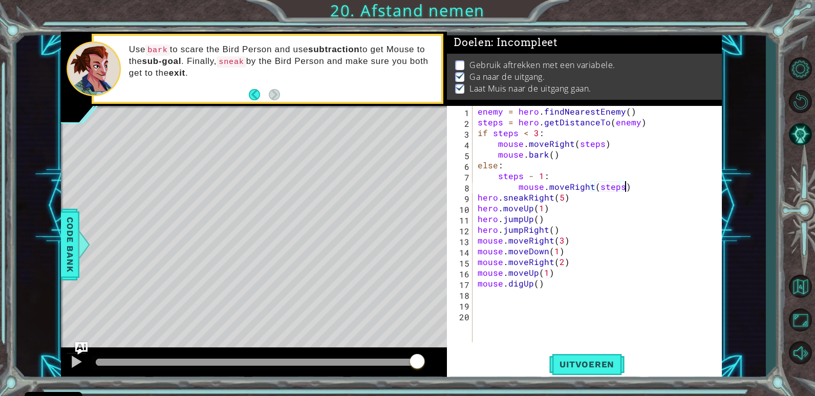
click at [632, 183] on div "enemy = hero . findNearestEnemy ( ) steps = hero . getDistanceTo ( enemy ) if s…" at bounding box center [599, 235] width 248 height 258
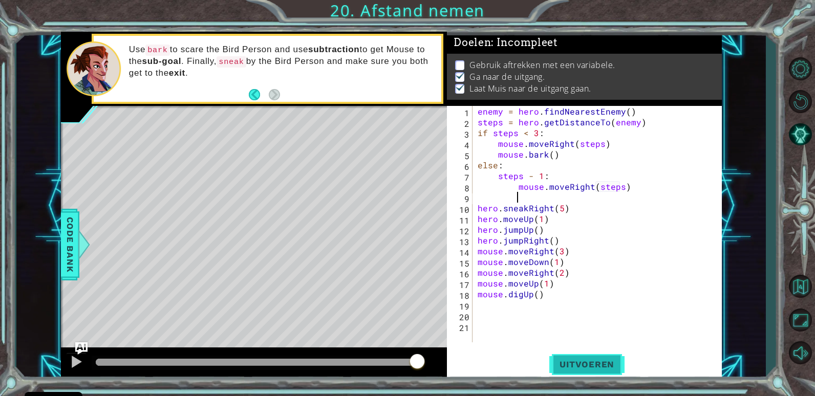
click at [592, 369] on span "Uitvoeren" at bounding box center [586, 364] width 75 height 10
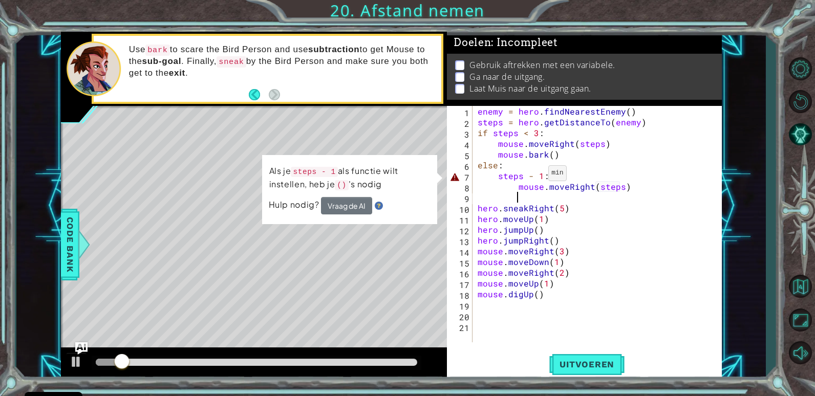
click at [534, 176] on div "enemy = hero . findNearestEnemy ( ) steps = hero . getDistanceTo ( enemy ) if s…" at bounding box center [599, 235] width 248 height 258
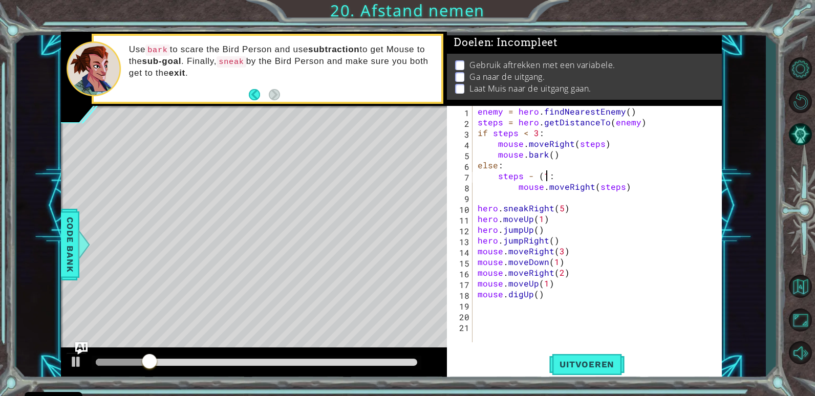
scroll to position [0, 5]
type textarea "steps - (1):"
click at [552, 360] on span "Uitvoeren" at bounding box center [586, 364] width 75 height 10
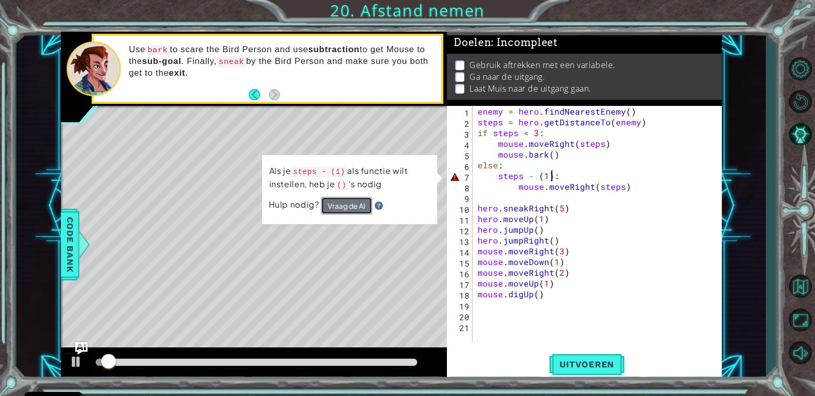
click at [341, 200] on button "Vraag de AI" at bounding box center [346, 206] width 51 height 18
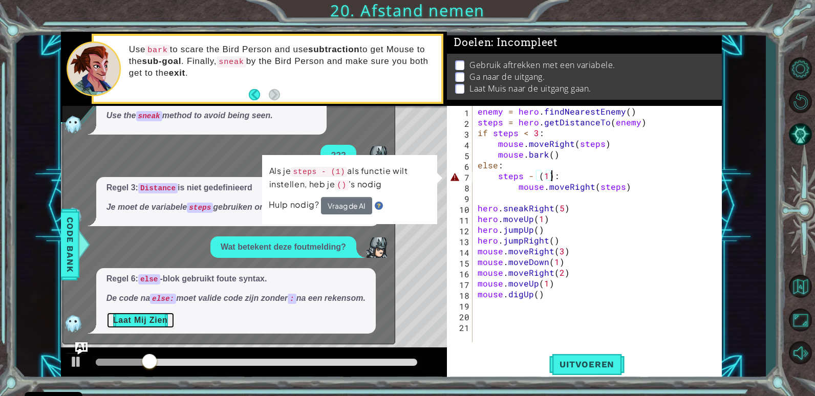
click at [149, 321] on button "Laat Mij Zien" at bounding box center [140, 320] width 68 height 16
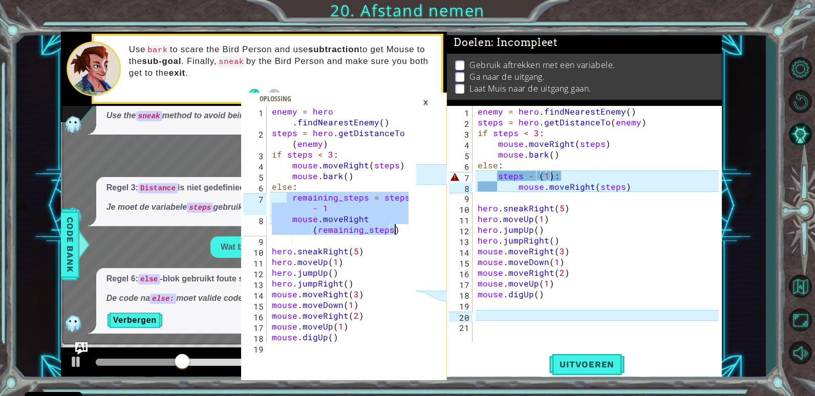
drag, startPoint x: 286, startPoint y: 196, endPoint x: 392, endPoint y: 233, distance: 112.8
click at [392, 233] on div "enemy = hero . findNearestEnemy ( ) steps = hero . getDistanceTo ( enemy ) if s…" at bounding box center [342, 240] width 144 height 269
type textarea "remaining_steps = steps - 1 mouse.moveRight(remaining_steps)"
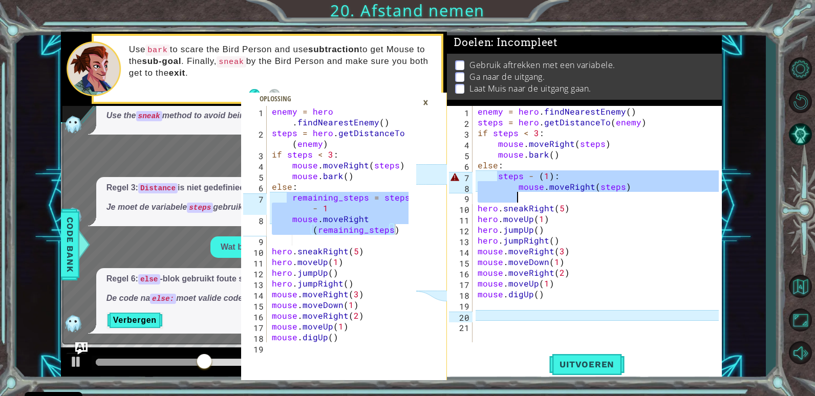
drag, startPoint x: 497, startPoint y: 179, endPoint x: 639, endPoint y: 201, distance: 143.4
click at [639, 201] on div "enemy = hero . findNearestEnemy ( ) steps = hero . getDistanceTo ( enemy ) if s…" at bounding box center [599, 235] width 248 height 258
paste textarea "mouse.moveRight(remaining_steps)"
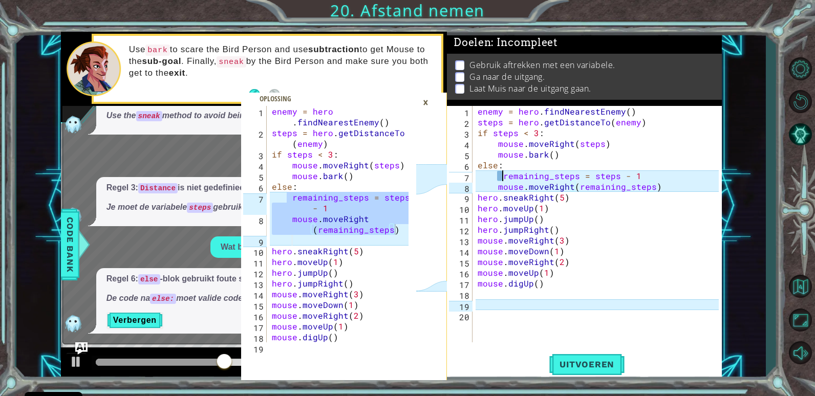
click at [500, 176] on div "enemy = hero . findNearestEnemy ( ) steps = hero . getDistanceTo ( enemy ) if s…" at bounding box center [599, 235] width 248 height 258
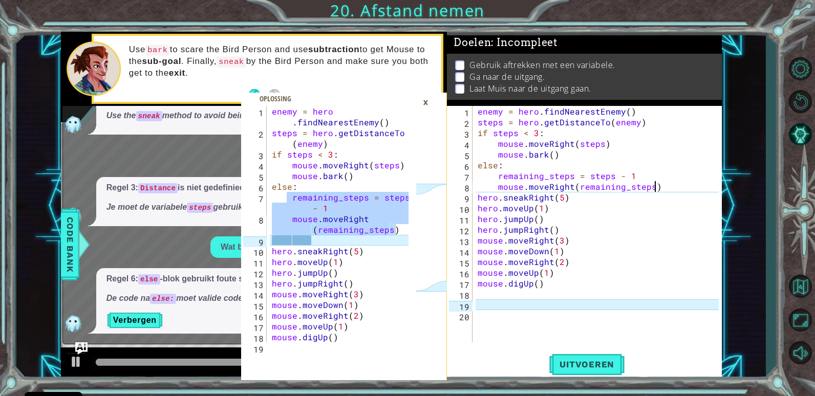
click at [661, 186] on div "enemy = hero . findNearestEnemy ( ) steps = hero . getDistanceTo ( enemy ) if s…" at bounding box center [599, 235] width 248 height 258
type textarea "mouse.moveRight(remaining_steps)"
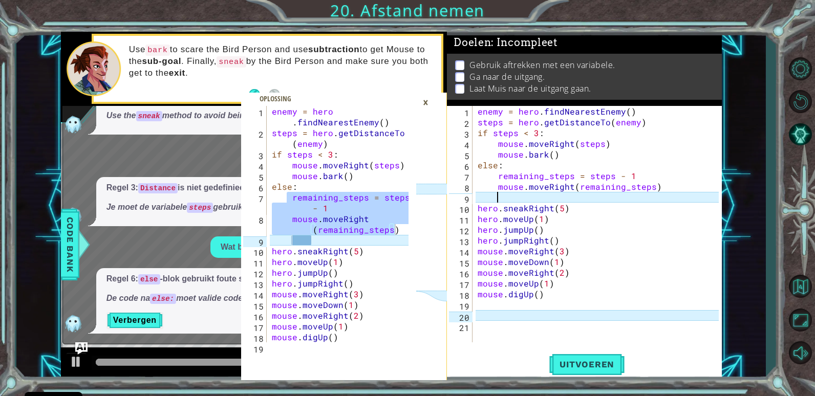
click at [422, 101] on div "×" at bounding box center [426, 102] width 16 height 17
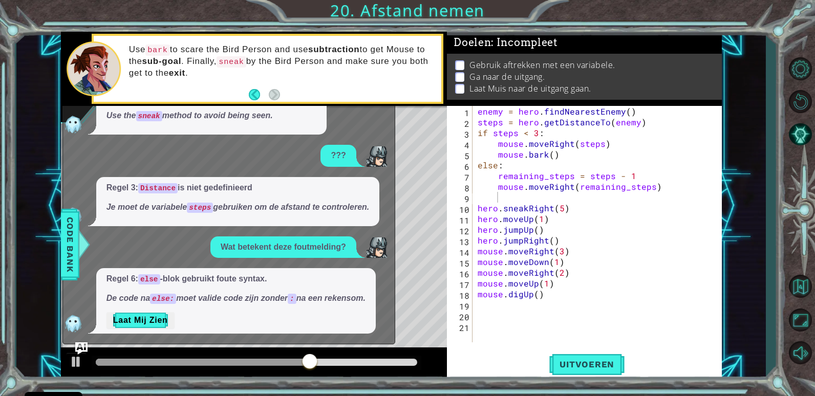
click at [228, 211] on em "Je moet de variabele steps gebruiken om de afstand te controleren." at bounding box center [237, 207] width 263 height 9
drag, startPoint x: 347, startPoint y: 137, endPoint x: 369, endPoint y: 231, distance: 96.7
click at [362, 226] on div "Help me alstublieft met het volgende deel van mijn code. Regel 7: wijzig hero.m…" at bounding box center [226, 193] width 326 height 280
click at [586, 369] on span "Uitvoeren" at bounding box center [586, 364] width 75 height 10
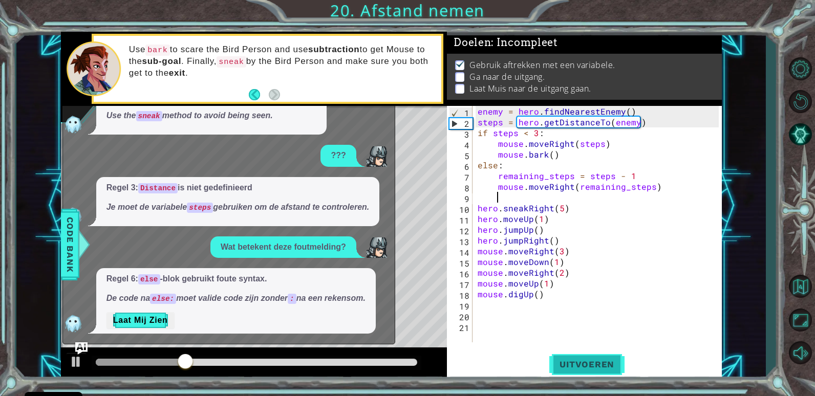
click at [589, 369] on span "Uitvoeren" at bounding box center [586, 364] width 75 height 10
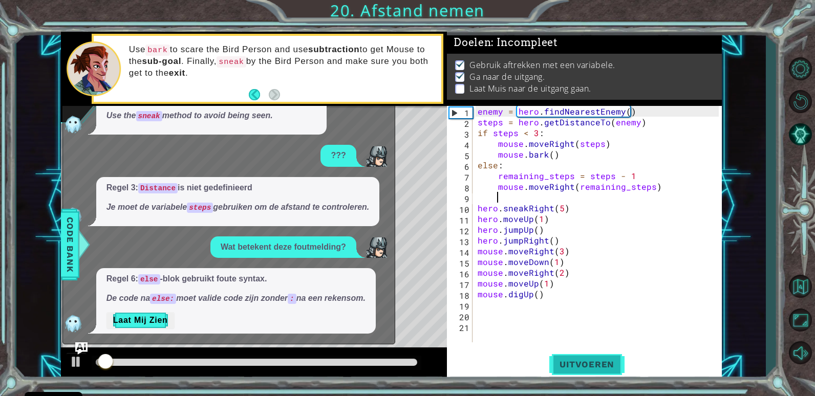
click at [588, 372] on button "Uitvoeren" at bounding box center [586, 365] width 75 height 28
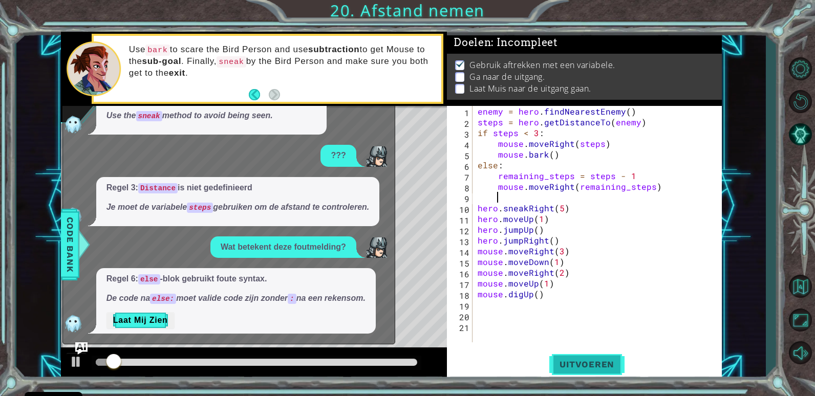
click at [588, 372] on button "Uitvoeren" at bounding box center [586, 365] width 75 height 28
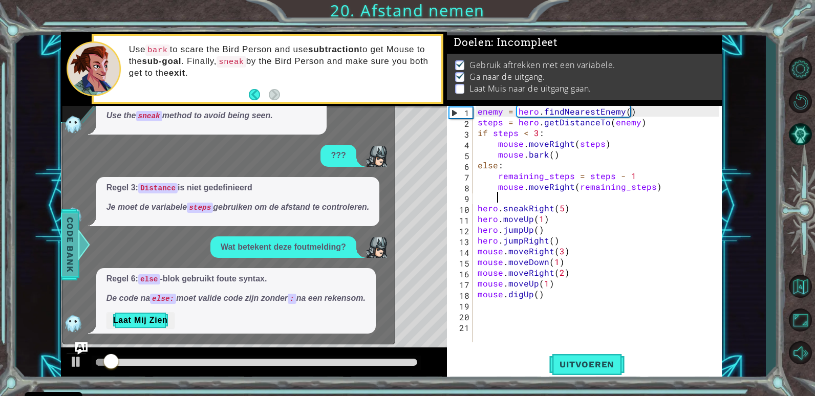
click at [68, 233] on span "Code Bank" at bounding box center [70, 244] width 16 height 62
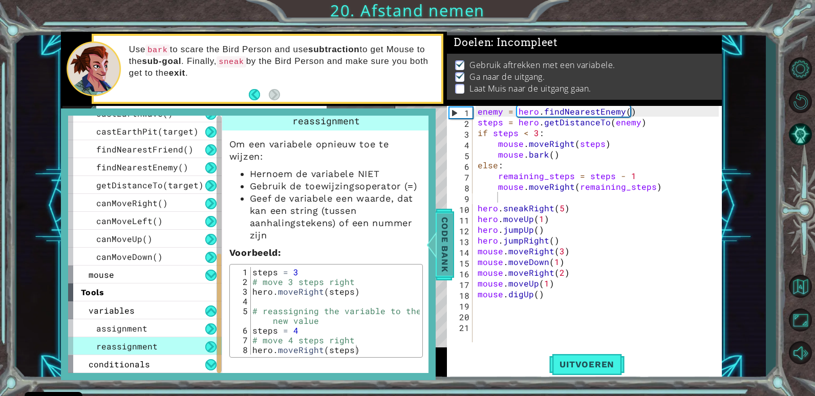
click at [68, 233] on div "canMoveUp()" at bounding box center [145, 239] width 154 height 18
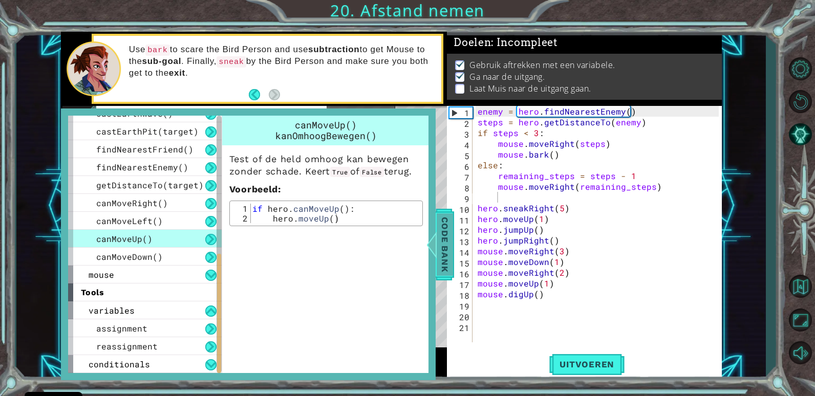
scroll to position [0, 0]
click at [444, 221] on span "Code Bank" at bounding box center [444, 244] width 16 height 62
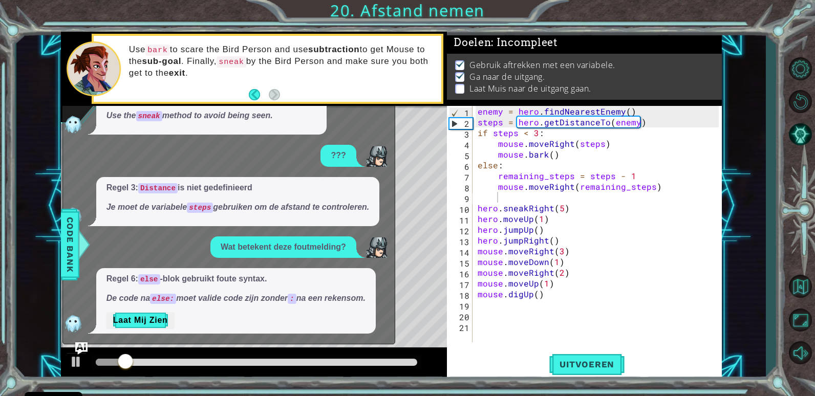
click at [107, 332] on div "Regel 6: else -blok gebruikt foute syntax. De code na else: moet valide code zi…" at bounding box center [235, 300] width 279 height 65
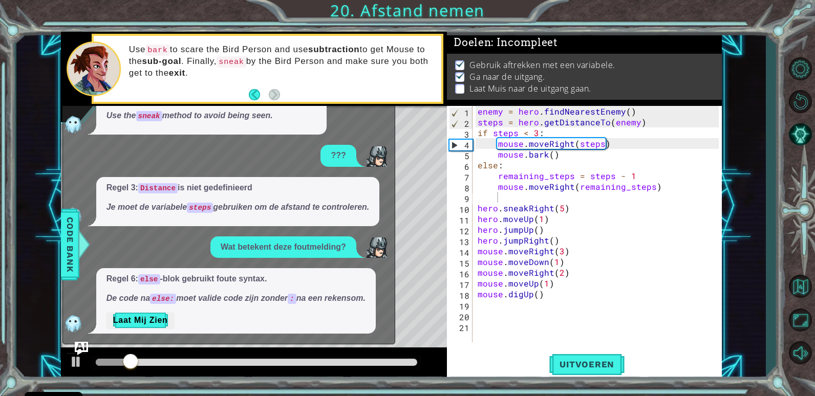
click at [80, 343] on img "Ask AI" at bounding box center [81, 348] width 13 height 13
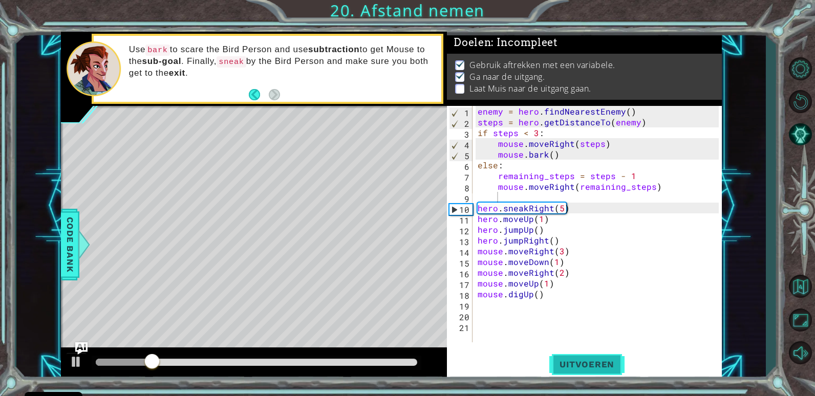
click at [603, 377] on button "Uitvoeren" at bounding box center [586, 365] width 75 height 28
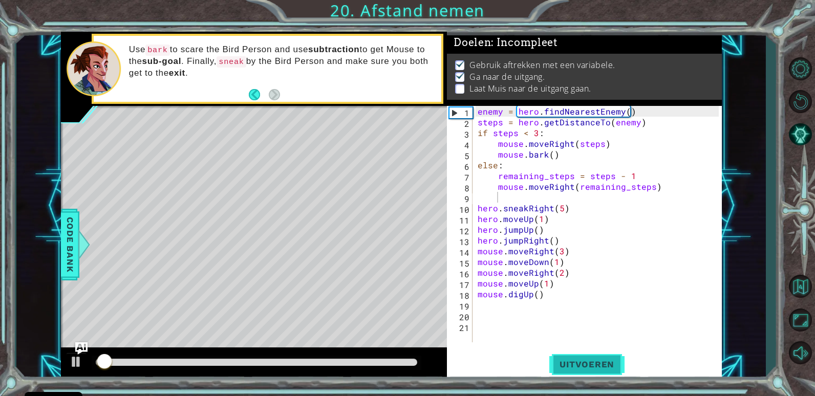
click at [593, 364] on span "Uitvoeren" at bounding box center [586, 364] width 75 height 10
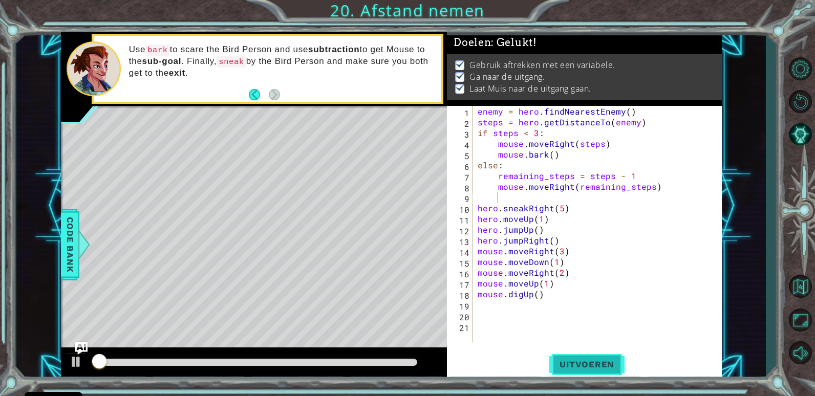
click at [593, 364] on span "Uitvoeren" at bounding box center [586, 364] width 75 height 10
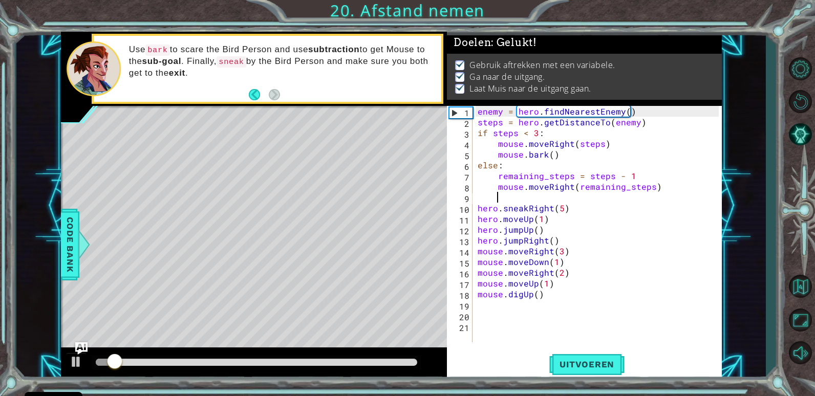
click at [382, 360] on div at bounding box center [257, 362] width 322 height 7
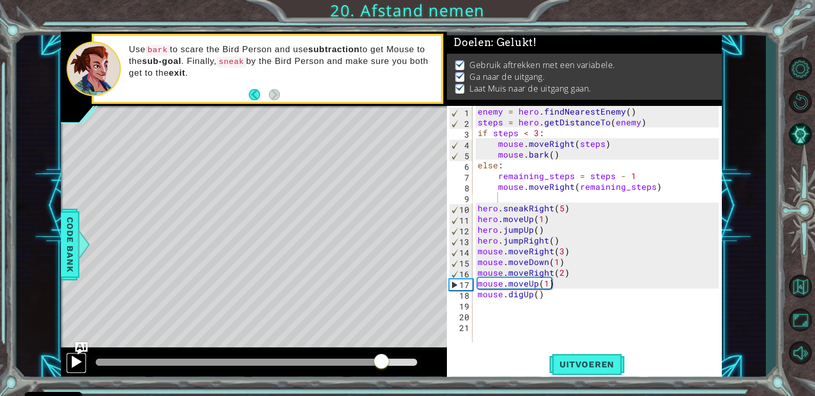
click at [71, 365] on div at bounding box center [76, 361] width 13 height 13
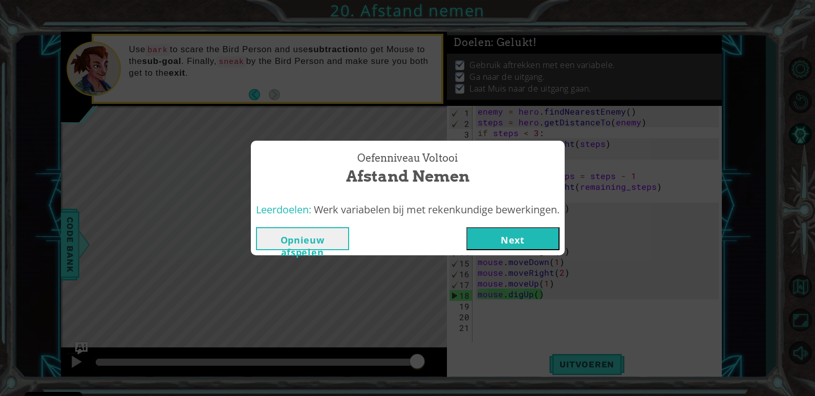
click at [521, 236] on button "Next" at bounding box center [512, 238] width 93 height 23
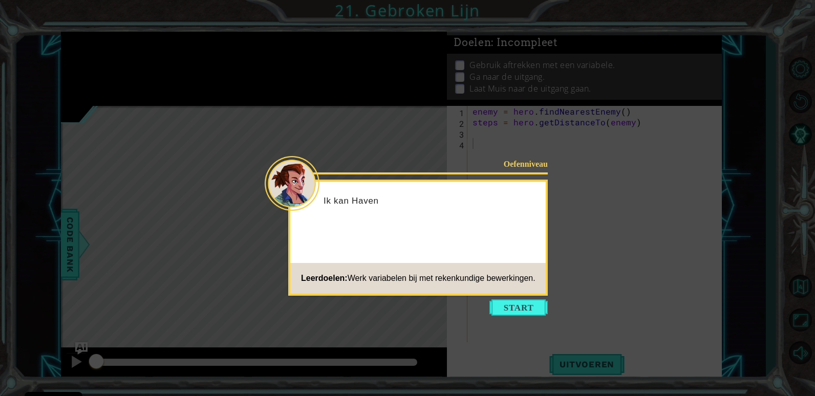
click at [533, 322] on icon at bounding box center [407, 198] width 815 height 396
click at [532, 321] on icon at bounding box center [407, 198] width 815 height 396
click at [528, 319] on icon at bounding box center [407, 198] width 815 height 396
click at [518, 307] on button "Start" at bounding box center [518, 307] width 58 height 16
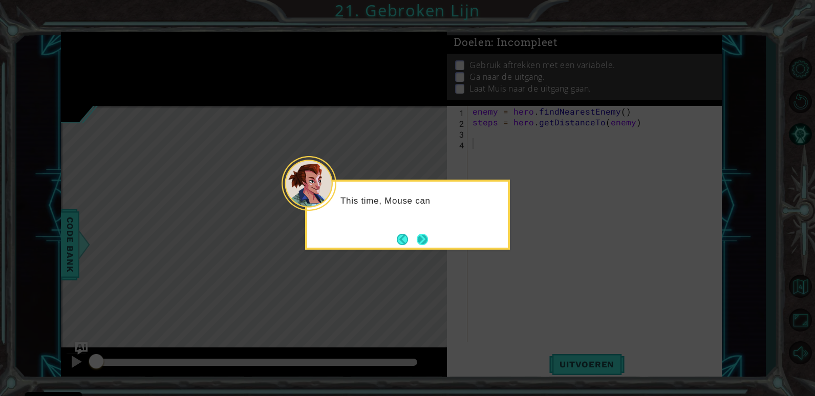
click at [428, 244] on button "Next" at bounding box center [422, 239] width 11 height 11
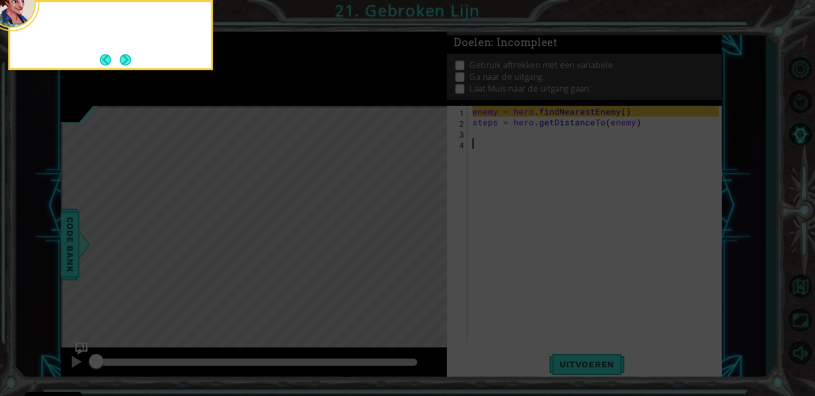
click at [431, 244] on icon at bounding box center [407, 59] width 815 height 673
click at [134, 76] on icon at bounding box center [407, 59] width 815 height 673
click at [131, 65] on button "Next" at bounding box center [125, 59] width 11 height 11
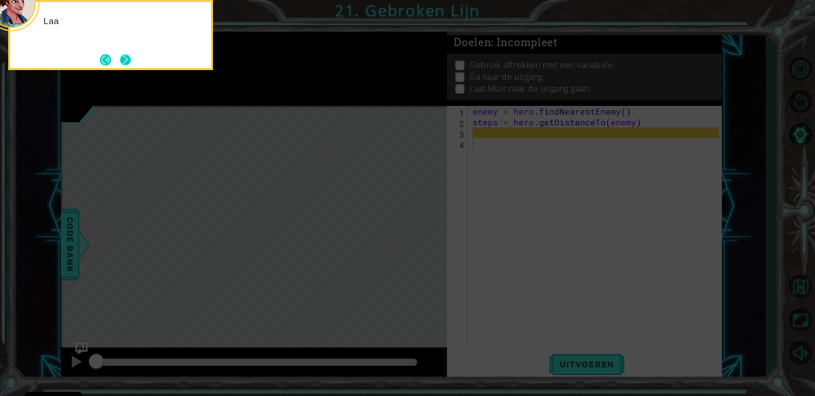
click at [131, 61] on button "Next" at bounding box center [125, 59] width 11 height 11
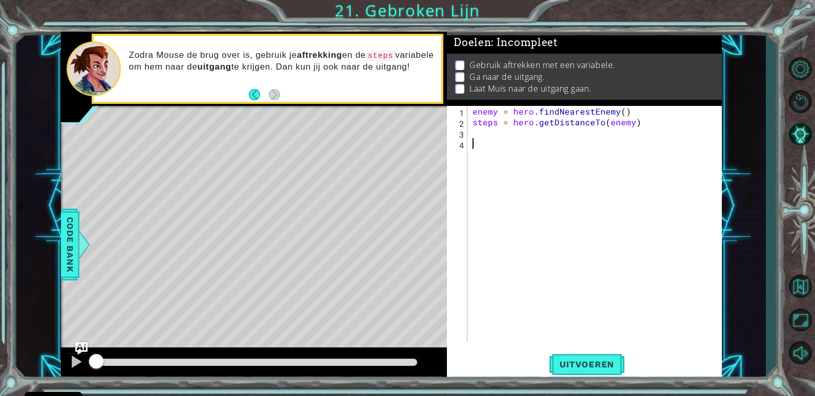
click at [483, 150] on div "enemy = hero . findNearestEnemy ( ) steps = hero . getDistanceTo ( enemy )" at bounding box center [596, 235] width 253 height 258
click at [499, 137] on div "enemy = hero . findNearestEnemy ( ) steps = hero . getDistanceTo ( enemy )" at bounding box center [596, 235] width 253 height 258
click at [490, 145] on div "enemy = hero . findNearestEnemy ( ) steps = hero . getDistanceTo ( enemy )" at bounding box center [596, 235] width 253 height 258
click at [565, 351] on button "Uitvoeren" at bounding box center [586, 365] width 75 height 28
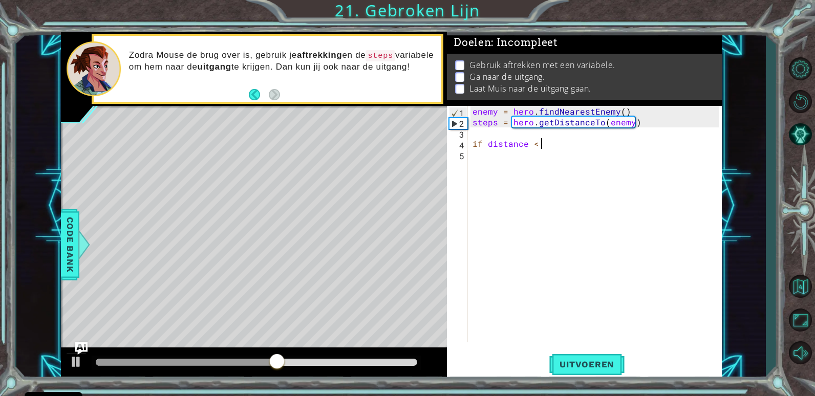
scroll to position [0, 4]
type textarea "if distance < 2:"
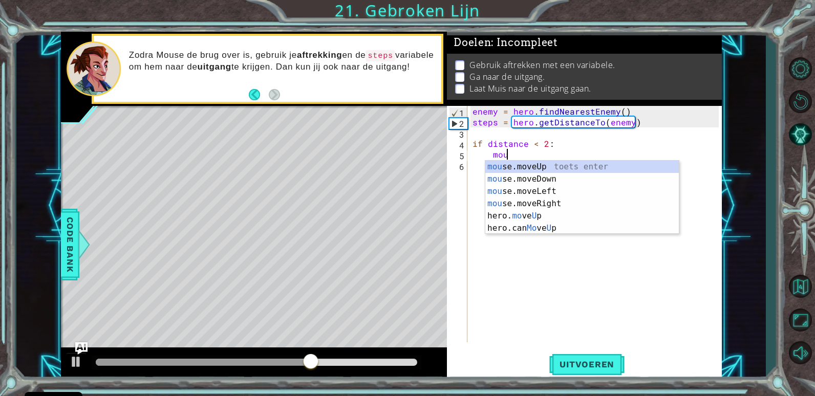
scroll to position [0, 2]
click at [552, 164] on div "mouse .moveUp toets enter mouse .moveDown toets enter mouse .moveLeft toets ent…" at bounding box center [581, 198] width 193 height 74
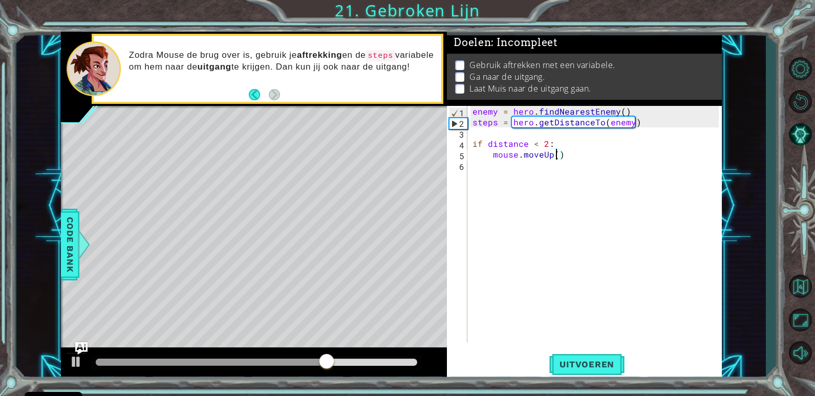
type textarea "mouse.moveUp(2)"
click at [568, 158] on div "enemy = hero . findNearestEnemy ( ) steps = hero . getDistanceTo ( enemy ) if d…" at bounding box center [596, 235] width 253 height 258
type textarea "mouse.bark()"
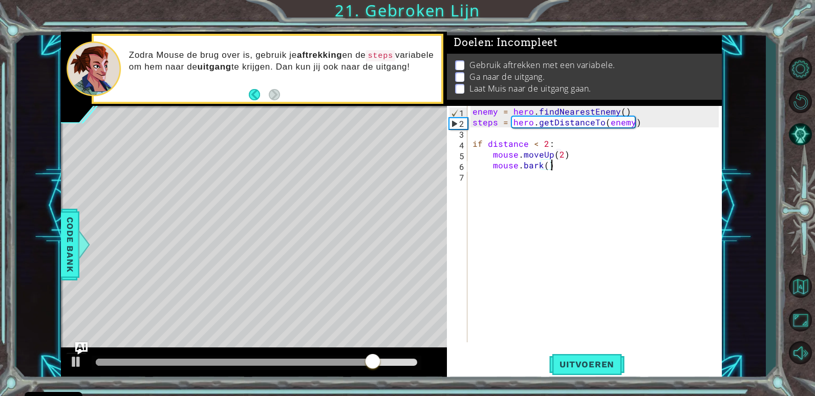
scroll to position [0, 5]
click at [563, 167] on div "enemy = hero . findNearestEnemy ( ) steps = hero . getDistanceTo ( enemy ) if d…" at bounding box center [596, 235] width 253 height 258
click at [553, 178] on div "enemy = hero . findNearestEnemy ( ) steps = hero . getDistanceTo ( enemy ) if d…" at bounding box center [596, 235] width 253 height 258
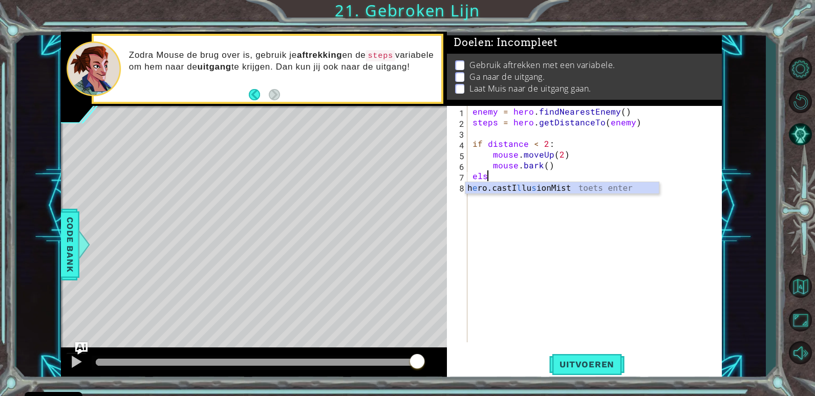
scroll to position [0, 0]
type textarea "e"
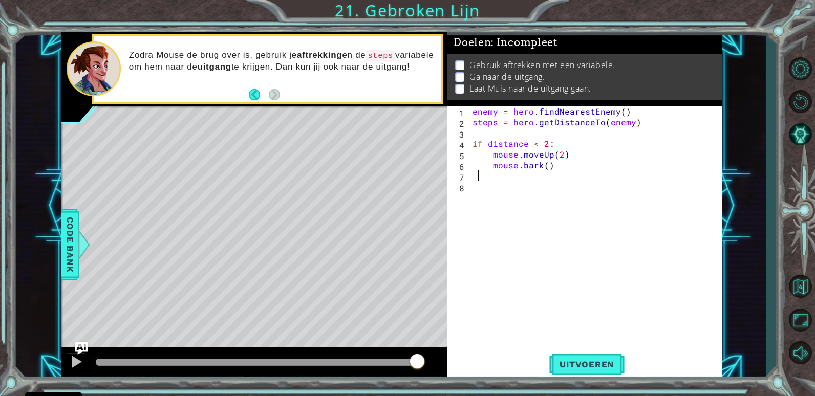
type textarea "mouse.bark()"
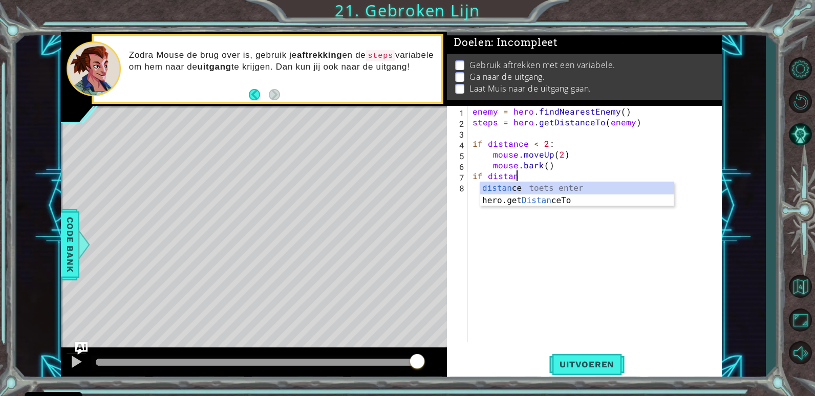
scroll to position [0, 3]
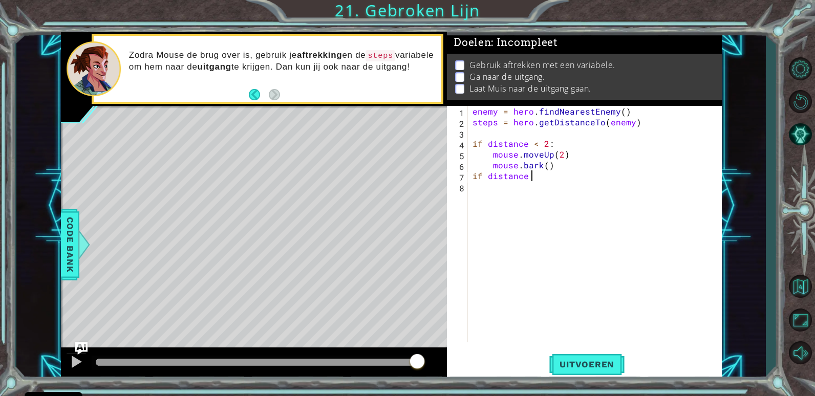
click at [561, 168] on div "enemy = hero . findNearestEnemy ( ) steps = hero . getDistanceTo ( enemy ) if d…" at bounding box center [596, 235] width 253 height 258
type textarea "mouse.bark()"
click at [529, 193] on div "enemy = hero . findNearestEnemy ( ) steps = hero . getDistanceTo ( enemy ) if d…" at bounding box center [596, 235] width 253 height 258
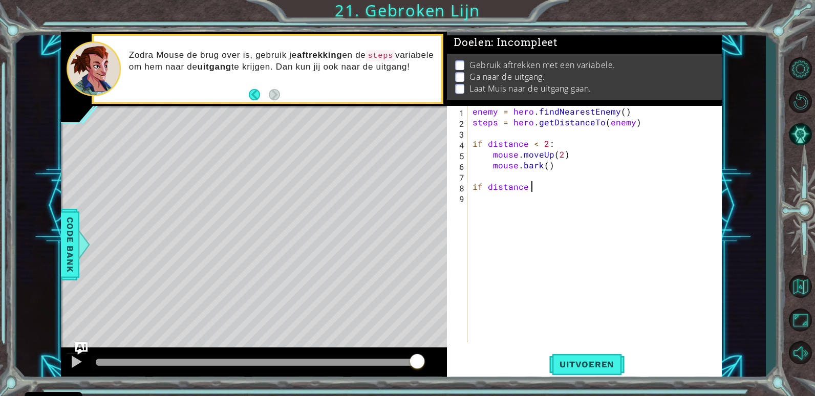
click at [537, 187] on div "enemy = hero . findNearestEnemy ( ) steps = hero . getDistanceTo ( enemy ) if d…" at bounding box center [596, 235] width 253 height 258
type textarea "if distance < 3"
type textarea "if distance < 3:"
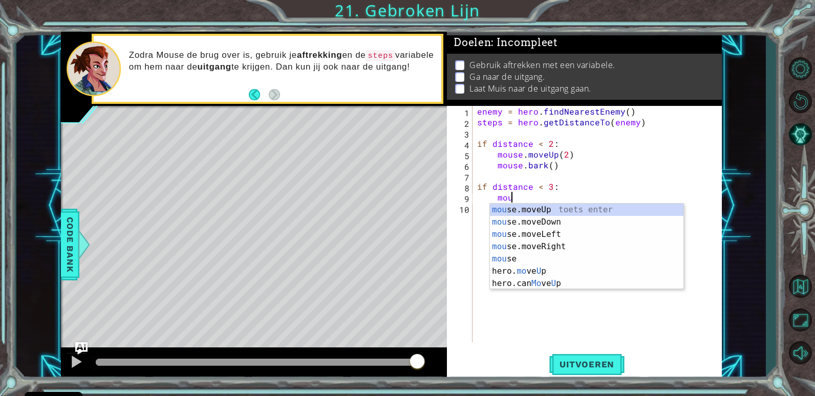
scroll to position [0, 2]
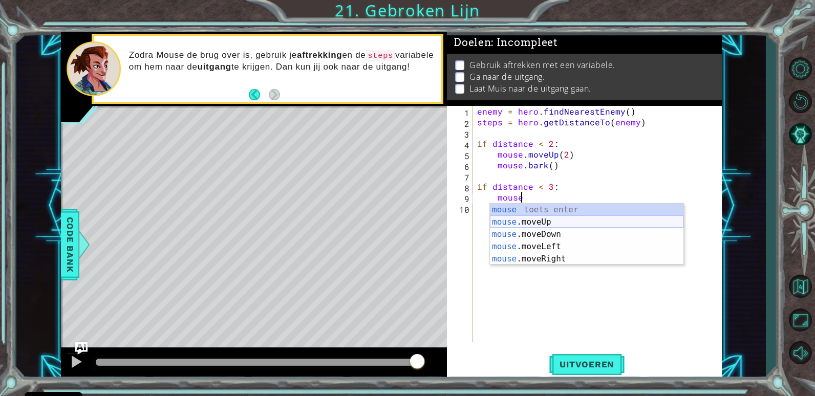
click at [582, 219] on div "mouse toets enter mouse .moveUp toets enter mouse .moveDown toets enter mouse .…" at bounding box center [586, 247] width 193 height 86
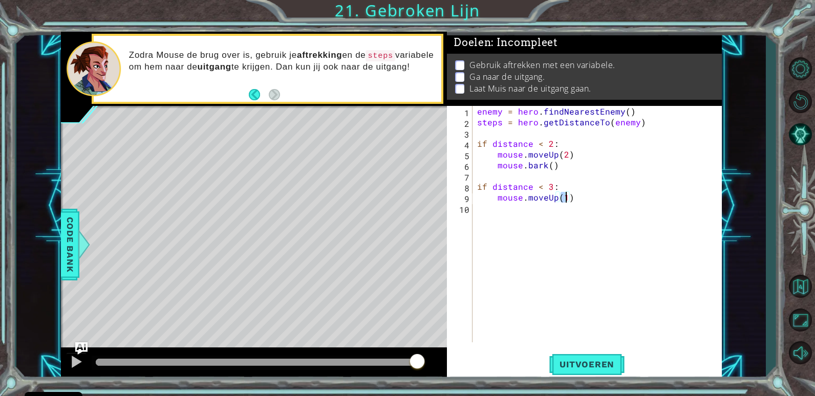
type textarea "mouse.moveUp(3)"
click at [567, 208] on div "enemy = hero . findNearestEnemy ( ) steps = hero . getDistanceTo ( enemy ) if d…" at bounding box center [599, 235] width 249 height 258
click at [572, 200] on div "enemy = hero . findNearestEnemy ( ) steps = hero . getDistanceTo ( enemy ) if d…" at bounding box center [599, 235] width 249 height 258
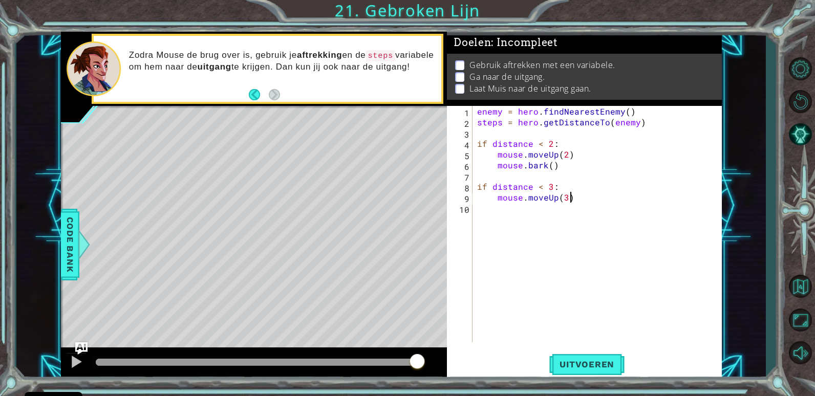
type textarea "mouse.moveUp(3)"
type textarea "mouse.bark()"
type textarea "if distance < 4:"
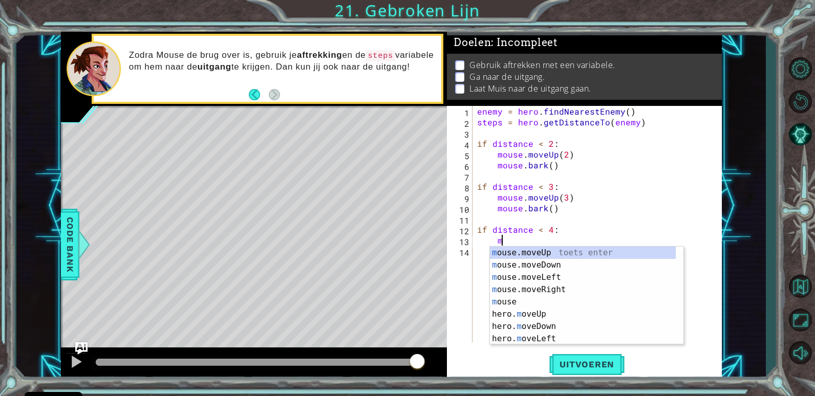
scroll to position [0, 2]
click at [557, 251] on div "mou se.moveUp toets enter mou se.moveDown toets enter mou se.moveLeft toets ent…" at bounding box center [586, 302] width 193 height 111
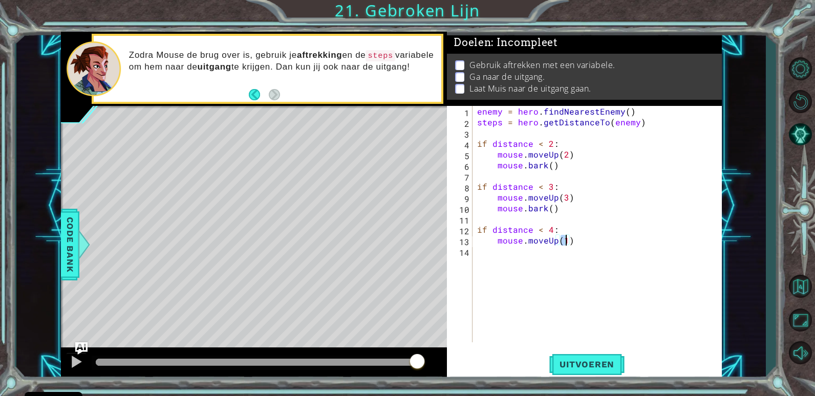
type textarea "mouse.moveUp(4)"
click at [580, 257] on div "enemy = hero . findNearestEnemy ( ) steps = hero . getDistanceTo ( enemy ) if d…" at bounding box center [599, 235] width 249 height 258
click at [590, 242] on div "enemy = hero . findNearestEnemy ( ) steps = hero . getDistanceTo ( enemy ) if d…" at bounding box center [599, 235] width 249 height 258
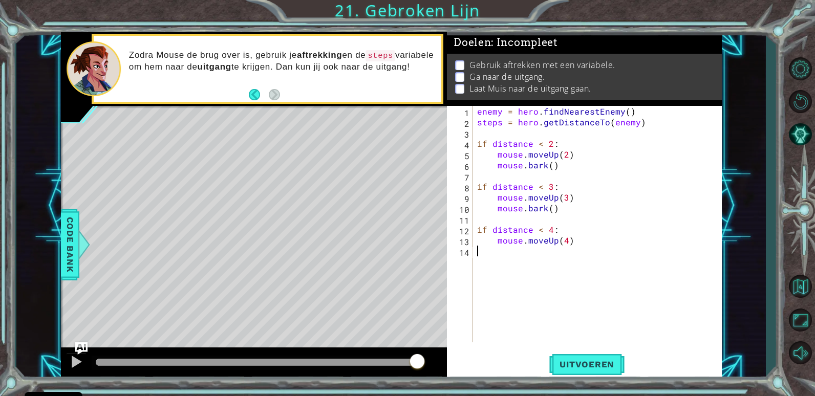
type textarea "mouse.moveUp(4)"
click at [573, 361] on span "Uitvoeren" at bounding box center [586, 364] width 75 height 10
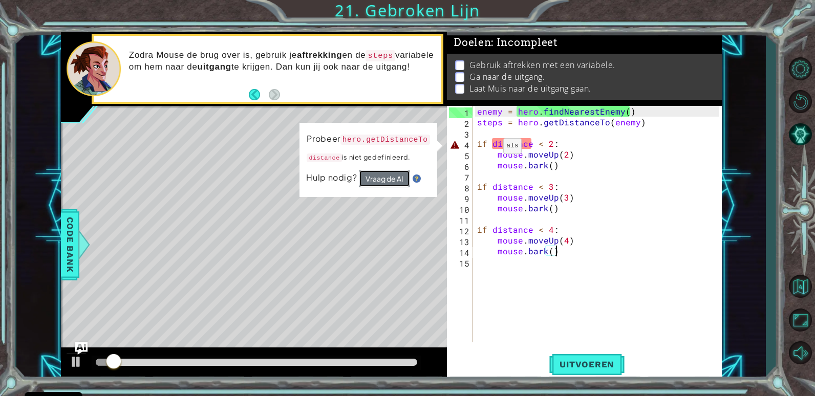
click at [382, 181] on button "Vraag de AI" at bounding box center [384, 178] width 51 height 17
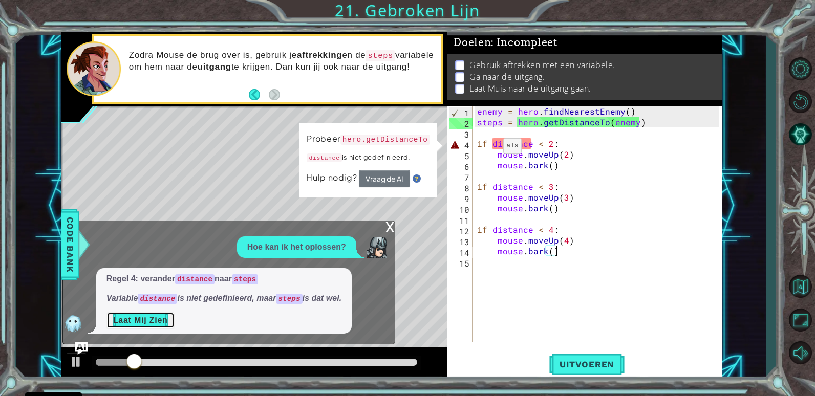
click at [143, 315] on button "Laat Mij Zien" at bounding box center [140, 320] width 68 height 16
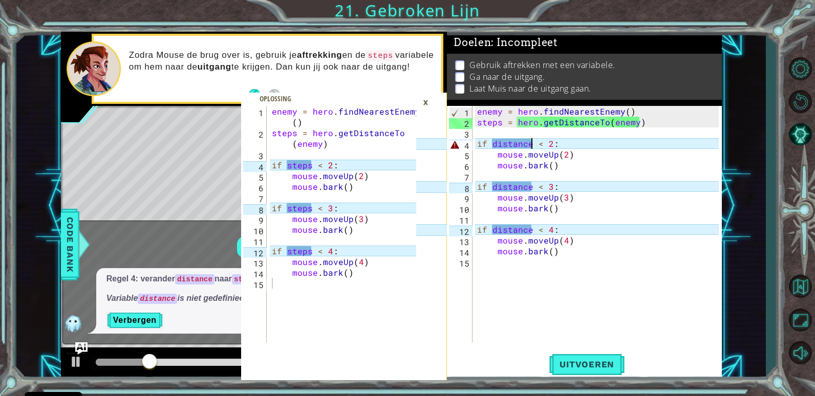
click at [532, 143] on div "enemy = hero . findNearestEnemy ( ) steps = hero . getDistanceTo ( enemy ) if d…" at bounding box center [599, 235] width 249 height 258
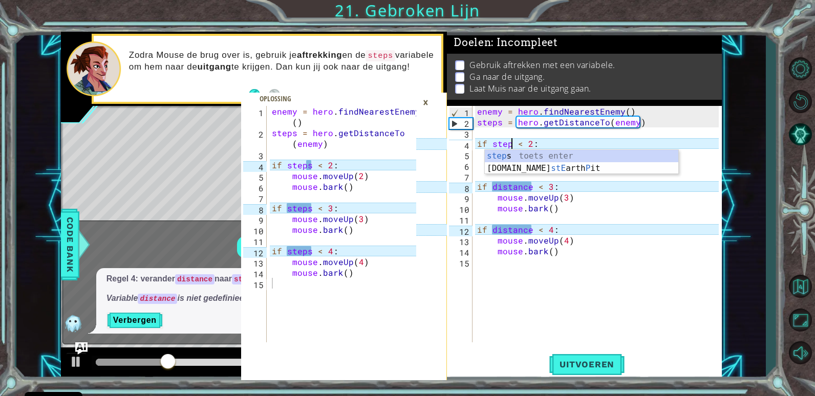
scroll to position [0, 3]
type textarea "if steps < 2:"
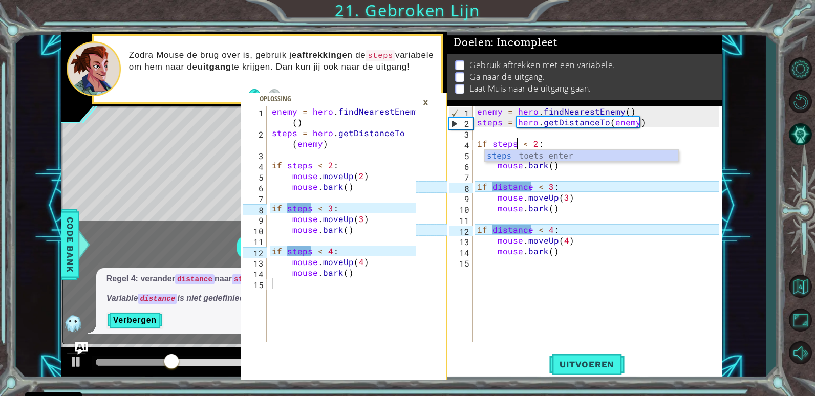
click at [579, 179] on div "enemy = hero . findNearestEnemy ( ) steps = hero . getDistanceTo ( enemy ) if s…" at bounding box center [599, 235] width 249 height 258
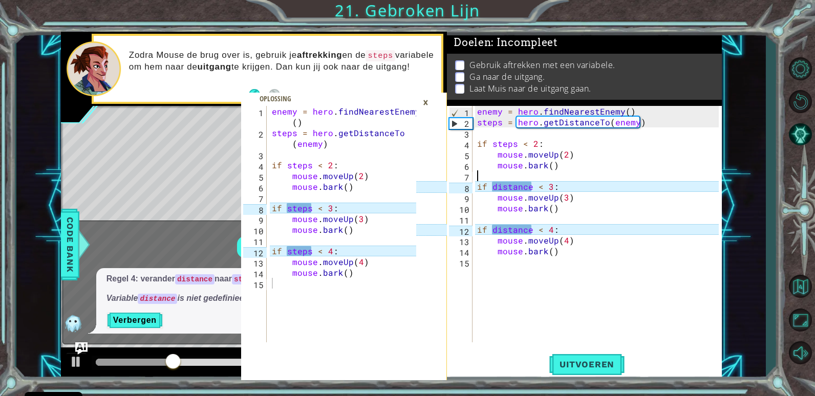
scroll to position [0, 0]
click at [586, 166] on div "enemy = hero . findNearestEnemy ( ) steps = hero . getDistanceTo ( enemy ) if s…" at bounding box center [599, 235] width 249 height 258
type textarea "mouse.bark()"
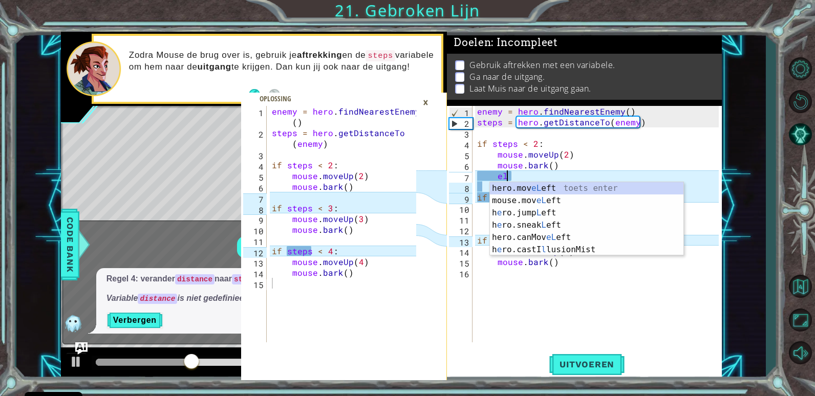
scroll to position [0, 2]
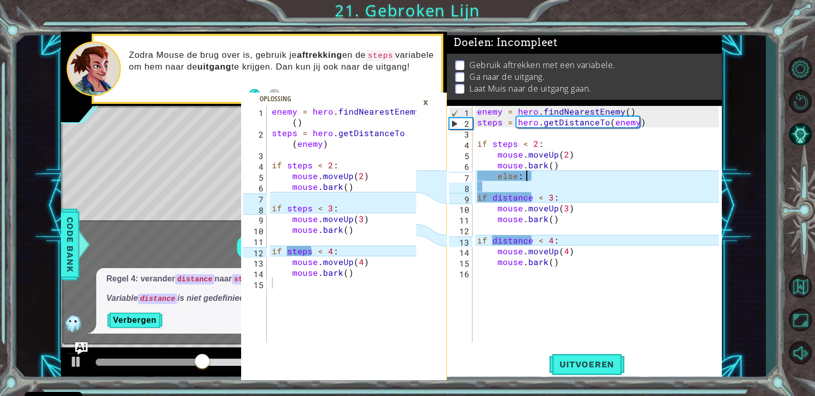
type textarea "else:"
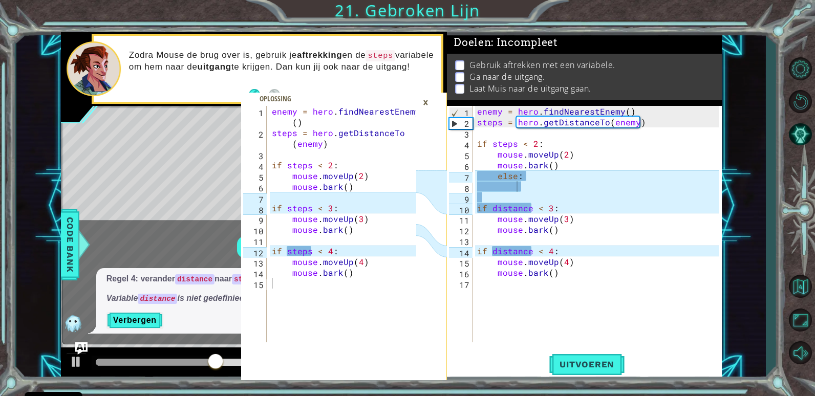
click at [430, 102] on div "×" at bounding box center [426, 102] width 16 height 17
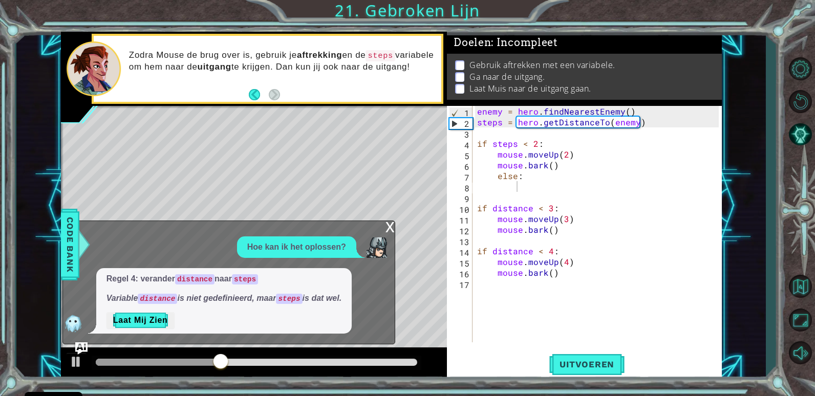
click at [520, 186] on div "enemy = hero . findNearestEnemy ( ) steps = hero . getDistanceTo ( enemy ) if s…" at bounding box center [599, 235] width 249 height 258
type textarea "t"
drag, startPoint x: 473, startPoint y: 204, endPoint x: 576, endPoint y: 280, distance: 127.3
click at [576, 280] on div "steps + 1 1 2 3 4 5 6 7 8 9 10 11 12 13 14 15 16 17 enemy = hero . findNearestE…" at bounding box center [583, 224] width 272 height 236
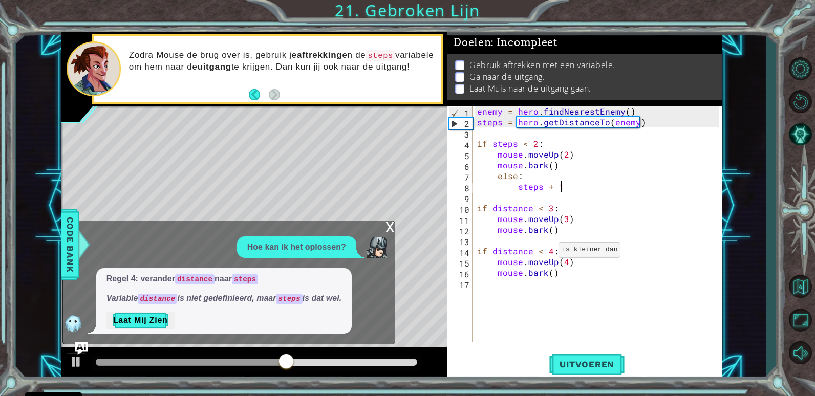
click at [545, 252] on div "enemy = hero . findNearestEnemy ( ) steps = hero . getDistanceTo ( enemy ) if s…" at bounding box center [599, 235] width 249 height 258
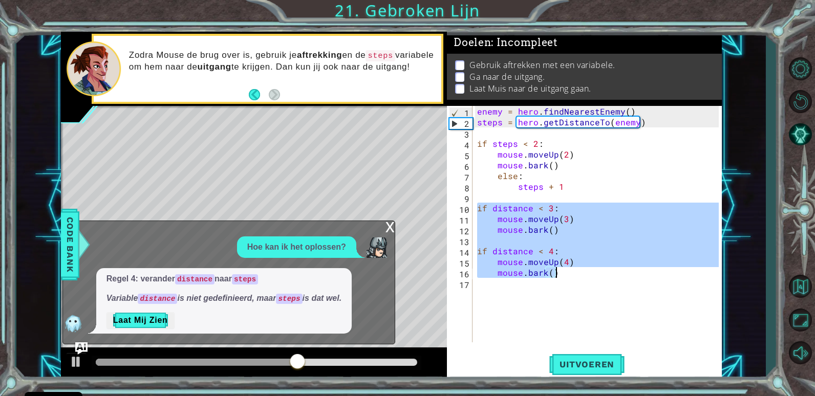
drag, startPoint x: 477, startPoint y: 205, endPoint x: 577, endPoint y: 276, distance: 123.0
click at [577, 276] on div "enemy = hero . findNearestEnemy ( ) steps = hero . getDistanceTo ( enemy ) if s…" at bounding box center [599, 235] width 249 height 258
type textarea "mouse.moveUp(4) mouse.bark()"
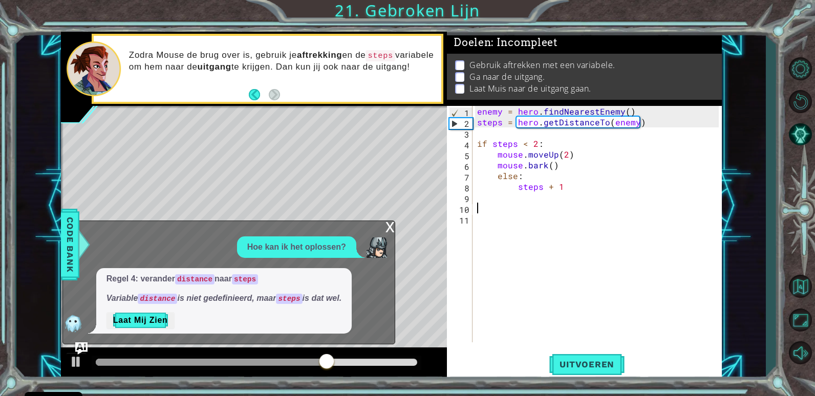
click at [564, 185] on div "enemy = hero . findNearestEnemy ( ) steps = hero . getDistanceTo ( enemy ) if s…" at bounding box center [599, 235] width 249 height 258
type textarea "steps + 1"
type textarea "b"
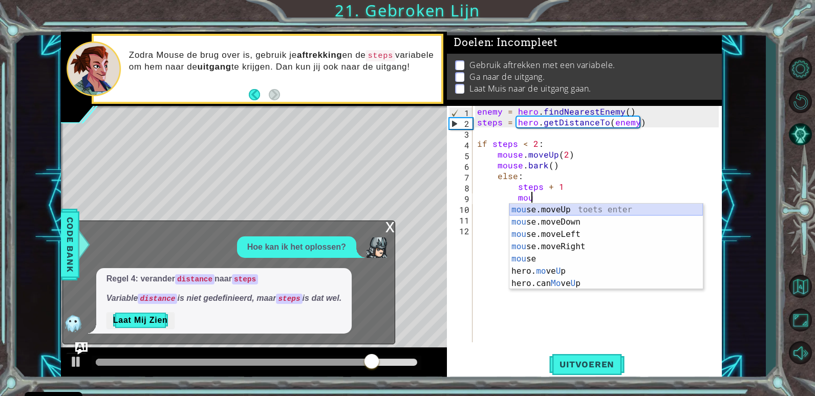
click at [592, 211] on div "mou se.moveUp toets enter mou se.moveDown toets enter mou se.moveLeft toets ent…" at bounding box center [605, 259] width 193 height 111
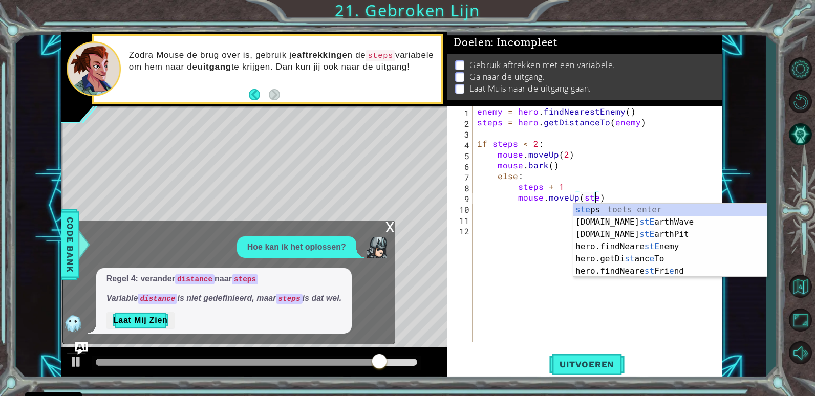
scroll to position [0, 8]
type textarea "mouse.moveUp(steps)"
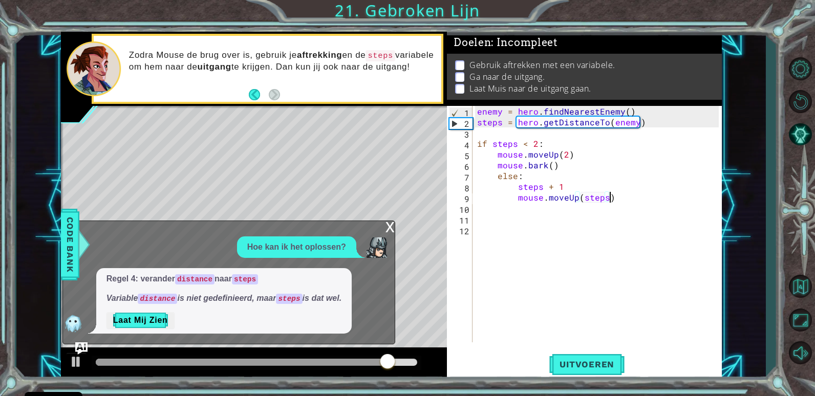
click at [630, 196] on div "enemy = hero . findNearestEnemy ( ) steps = hero . getDistanceTo ( enemy ) if s…" at bounding box center [599, 235] width 249 height 258
type textarea "mouse.bark()"
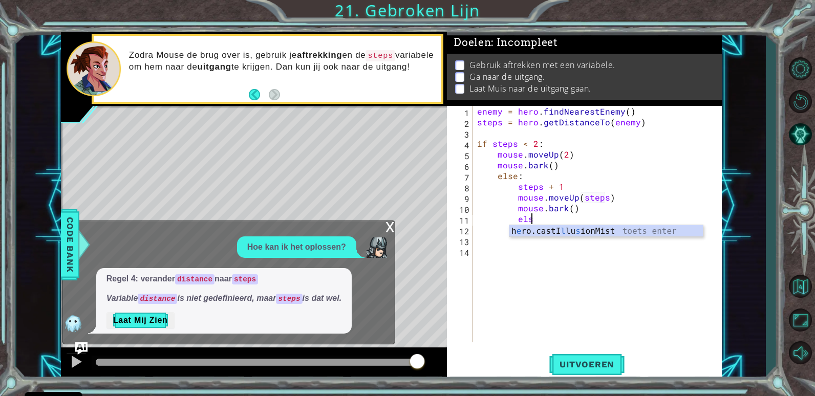
scroll to position [0, 3]
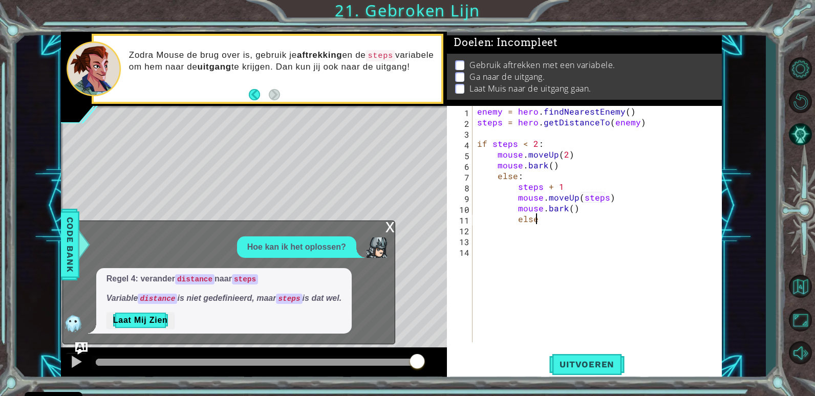
type textarea "else:"
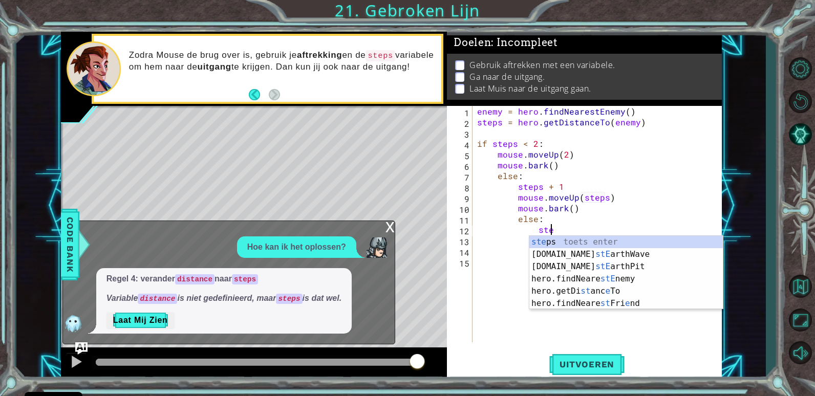
scroll to position [0, 5]
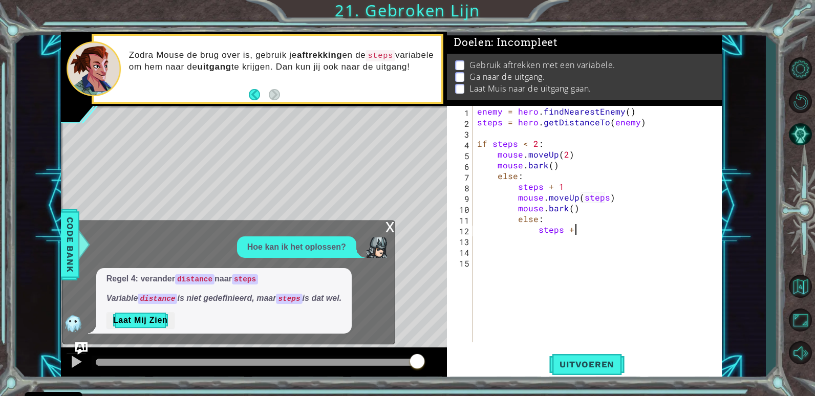
type textarea "steps + 1"
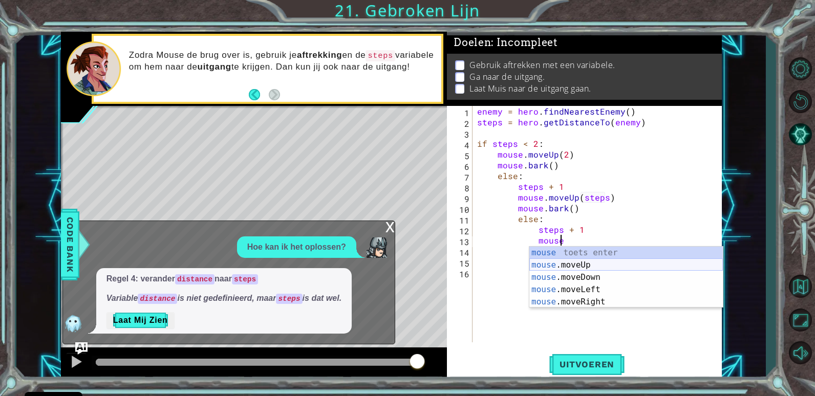
click at [579, 266] on div "mouse toets enter mouse .moveUp toets enter mouse .moveDown toets enter mouse .…" at bounding box center [625, 290] width 193 height 86
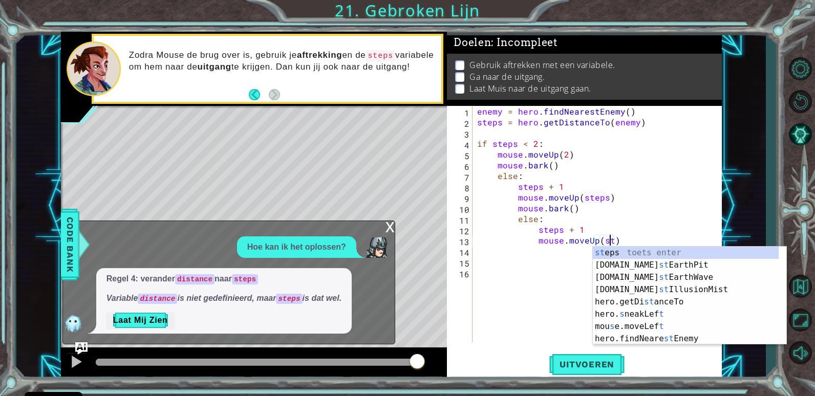
type textarea "mouse.moveUp(steps)"
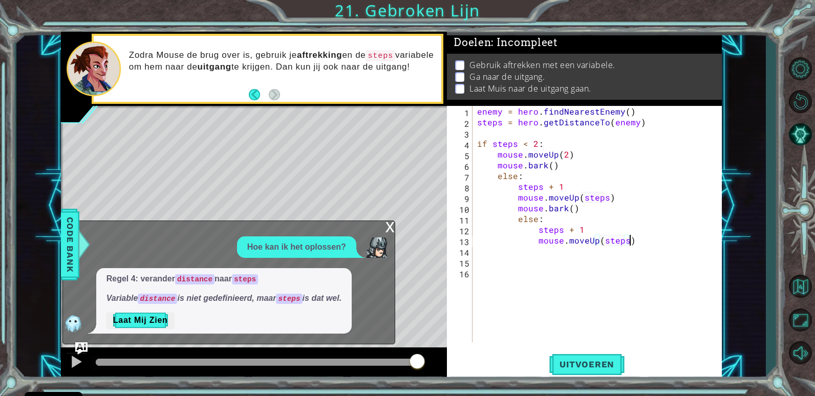
click at [653, 237] on div "enemy = hero . findNearestEnemy ( ) steps = hero . getDistanceTo ( enemy ) if s…" at bounding box center [599, 235] width 249 height 258
click at [383, 222] on div "x Hoe kan ik het oplossen? Regel 4: verander distance naar steps Variable dista…" at bounding box center [228, 283] width 333 height 124
click at [394, 231] on div "x" at bounding box center [389, 226] width 9 height 10
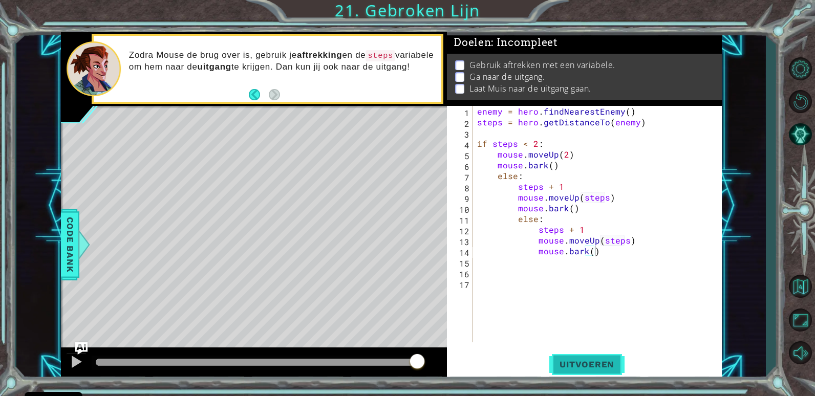
click at [577, 364] on span "Uitvoeren" at bounding box center [586, 364] width 75 height 10
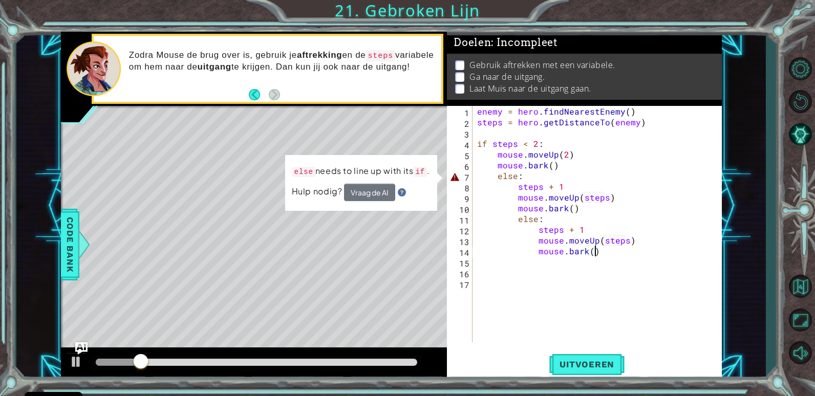
click at [495, 177] on div "enemy = hero . findNearestEnemy ( ) steps = hero . getDistanceTo ( enemy ) if s…" at bounding box center [599, 235] width 249 height 258
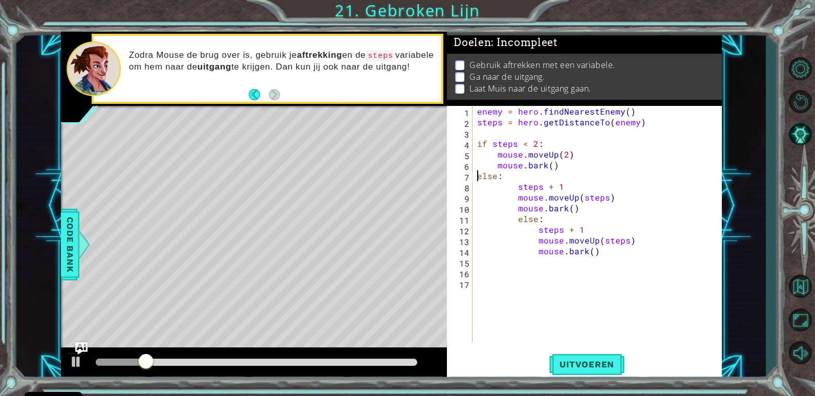
scroll to position [0, 1]
click at [517, 184] on div "enemy = hero . findNearestEnemy ( ) steps = hero . getDistanceTo ( enemy ) if s…" at bounding box center [599, 235] width 249 height 258
click at [512, 201] on div "enemy = hero . findNearestEnemy ( ) steps = hero . getDistanceTo ( enemy ) if s…" at bounding box center [599, 235] width 249 height 258
click at [512, 202] on div "enemy = hero . findNearestEnemy ( ) steps = hero . getDistanceTo ( enemy ) if s…" at bounding box center [599, 235] width 249 height 258
click at [516, 207] on div "enemy = hero . findNearestEnemy ( ) steps = hero . getDistanceTo ( enemy ) if s…" at bounding box center [599, 235] width 249 height 258
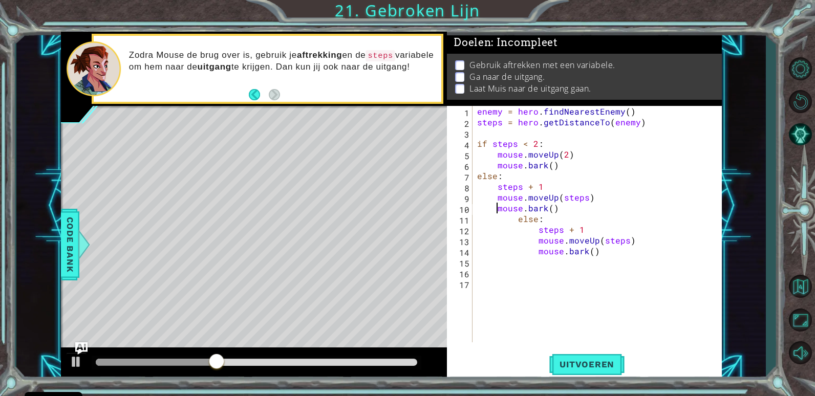
click at [542, 225] on div "enemy = hero . findNearestEnemy ( ) steps = hero . getDistanceTo ( enemy ) if s…" at bounding box center [599, 235] width 249 height 258
click at [511, 222] on div "enemy = hero . findNearestEnemy ( ) steps = hero . getDistanceTo ( enemy ) if s…" at bounding box center [599, 235] width 249 height 258
click at [514, 218] on div "enemy = hero . findNearestEnemy ( ) steps = hero . getDistanceTo ( enemy ) if s…" at bounding box center [599, 235] width 249 height 258
click at [539, 231] on div "enemy = hero . findNearestEnemy ( ) steps = hero . getDistanceTo ( enemy ) if s…" at bounding box center [599, 235] width 249 height 258
click at [534, 233] on div "enemy = hero . findNearestEnemy ( ) steps = hero . getDistanceTo ( enemy ) if s…" at bounding box center [599, 235] width 249 height 258
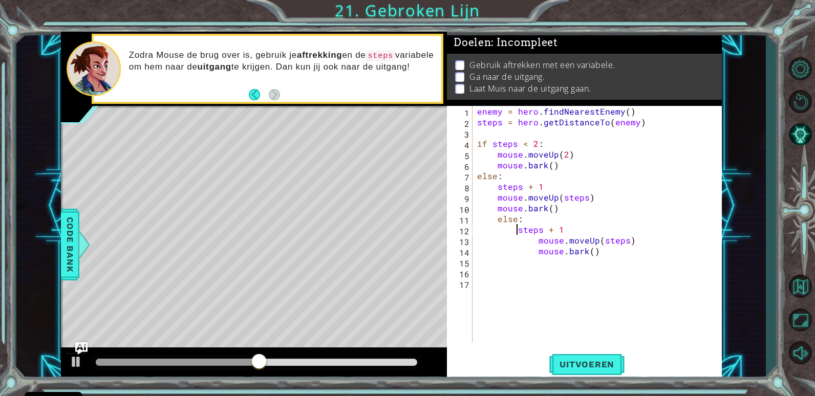
click at [534, 236] on div "enemy = hero . findNearestEnemy ( ) steps = hero . getDistanceTo ( enemy ) if s…" at bounding box center [599, 235] width 249 height 258
click at [535, 253] on div "enemy = hero . findNearestEnemy ( ) steps = hero . getDistanceTo ( enemy ) if s…" at bounding box center [599, 235] width 249 height 258
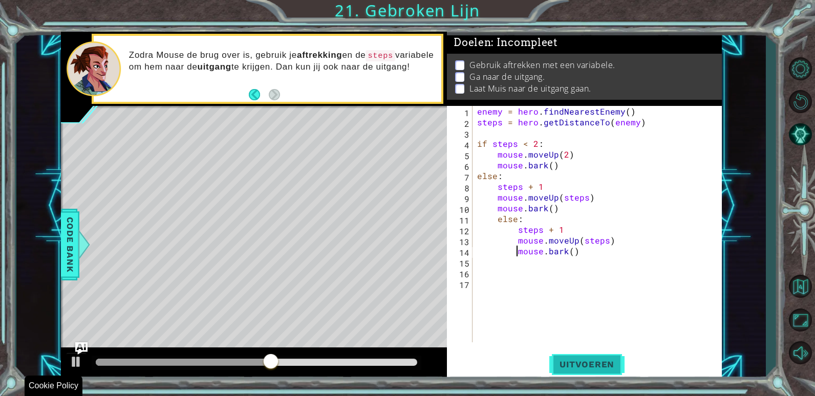
click at [572, 362] on span "Uitvoeren" at bounding box center [586, 364] width 75 height 10
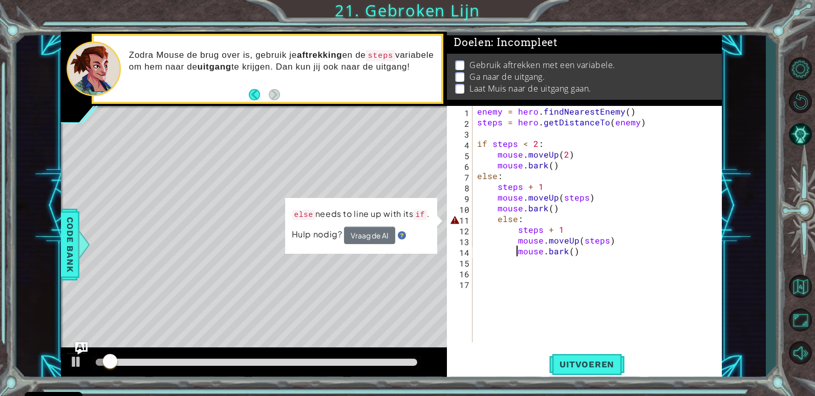
click at [496, 220] on div "enemy = hero . findNearestEnemy ( ) steps = hero . getDistanceTo ( enemy ) if s…" at bounding box center [599, 235] width 249 height 258
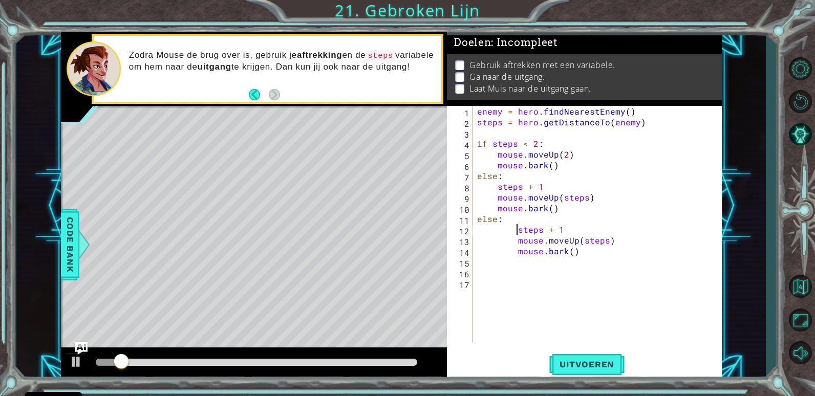
click at [517, 230] on div "enemy = hero . findNearestEnemy ( ) steps = hero . getDistanceTo ( enemy ) if s…" at bounding box center [599, 235] width 249 height 258
click at [517, 241] on div "enemy = hero . findNearestEnemy ( ) steps = hero . getDistanceTo ( enemy ) if s…" at bounding box center [599, 235] width 249 height 258
click at [516, 252] on div "enemy = hero . findNearestEnemy ( ) steps = hero . getDistanceTo ( enemy ) if s…" at bounding box center [599, 235] width 249 height 258
type textarea "mouse.bark()"
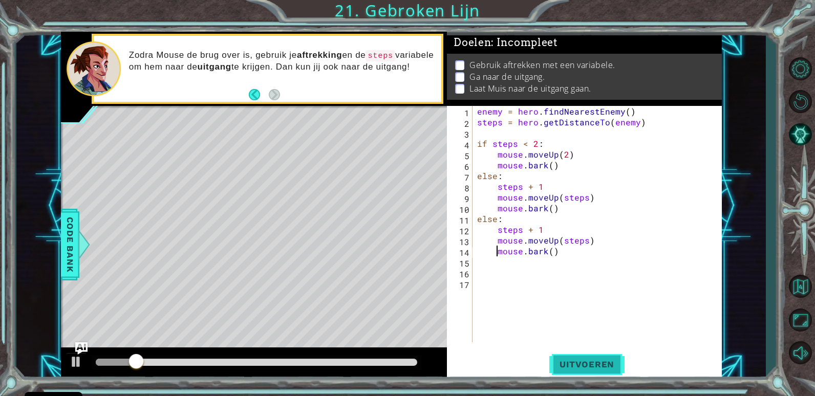
click at [589, 362] on span "Uitvoeren" at bounding box center [586, 364] width 75 height 10
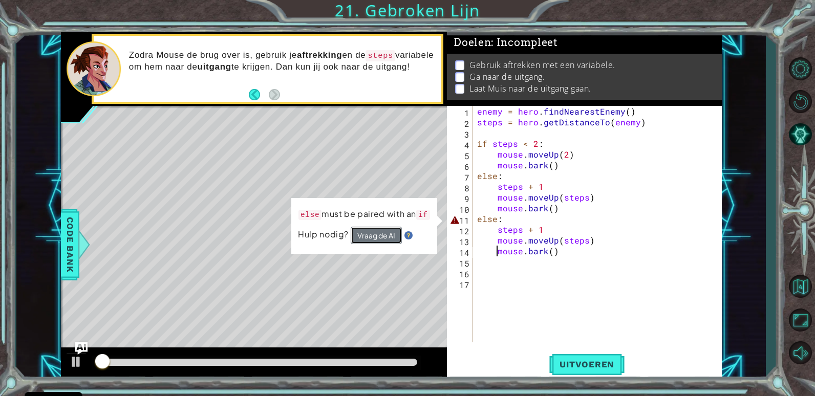
click at [385, 232] on button "Vraag de AI" at bounding box center [376, 235] width 51 height 17
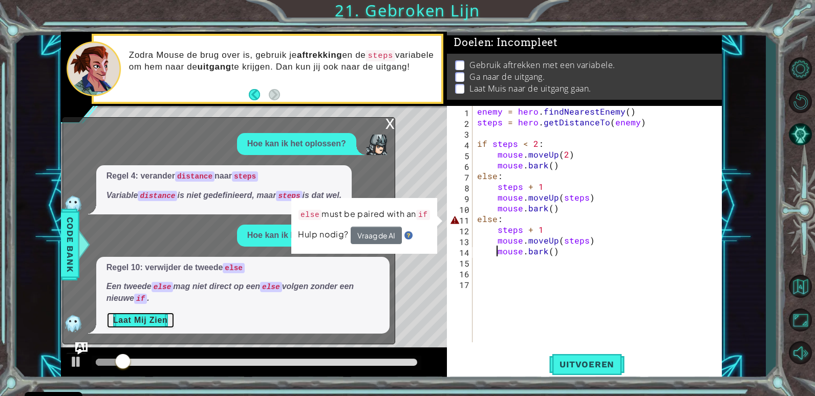
click at [166, 315] on button "Laat Mij Zien" at bounding box center [140, 320] width 68 height 16
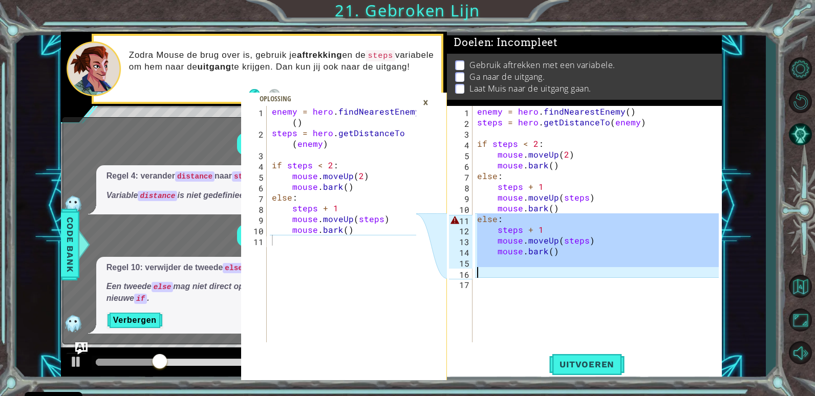
drag, startPoint x: 475, startPoint y: 216, endPoint x: 528, endPoint y: 273, distance: 77.1
click at [528, 273] on div "enemy = hero . findNearestEnemy ( ) steps = hero . getDistanceTo ( enemy ) if s…" at bounding box center [599, 235] width 249 height 258
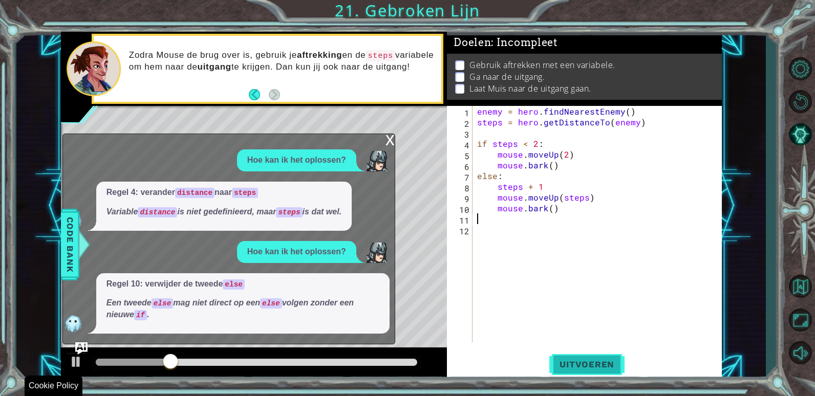
click at [606, 364] on span "Uitvoeren" at bounding box center [586, 364] width 75 height 10
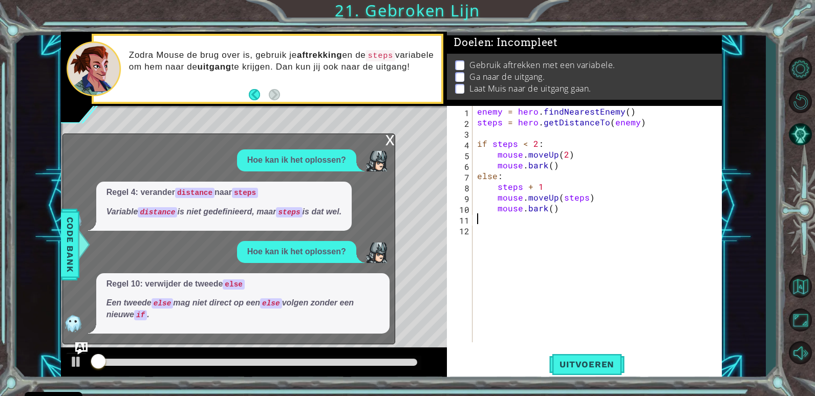
click at [392, 144] on div "x" at bounding box center [389, 139] width 9 height 10
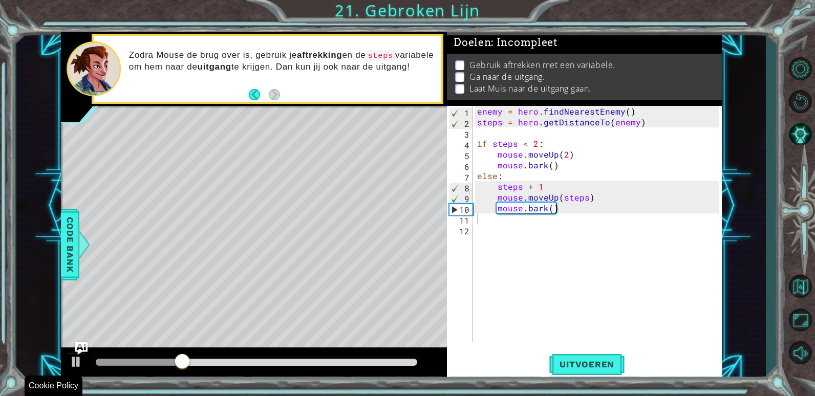
click at [573, 340] on div "enemy = hero . findNearestEnemy ( ) steps = hero . getDistanceTo ( enemy ) if s…" at bounding box center [599, 235] width 249 height 258
click at [577, 361] on span "Uitvoeren" at bounding box center [586, 364] width 75 height 10
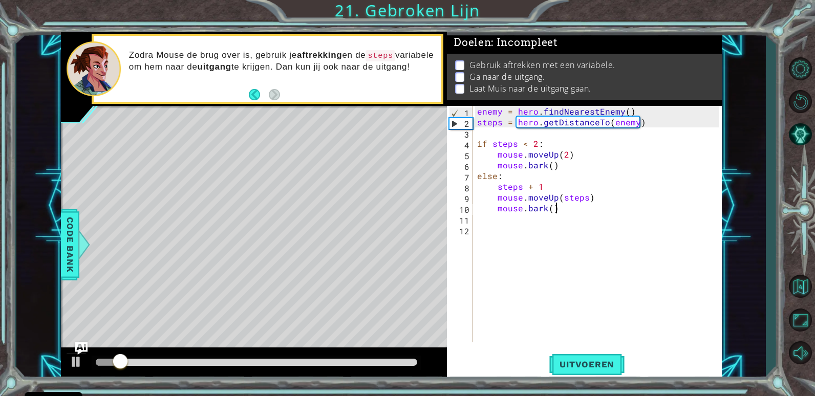
click at [572, 206] on div "enemy = hero . findNearestEnemy ( ) steps = hero . getDistanceTo ( enemy ) if s…" at bounding box center [599, 235] width 249 height 258
type textarea "mouse.bark()"
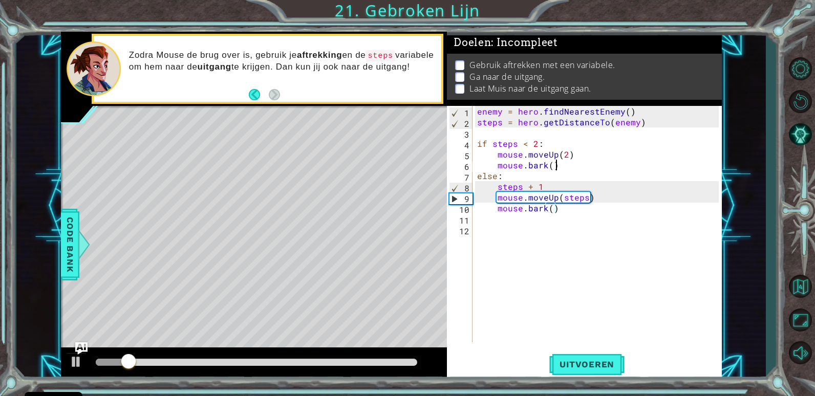
click at [563, 167] on div "enemy = hero . findNearestEnemy ( ) steps = hero . getDistanceTo ( enemy ) if s…" at bounding box center [599, 235] width 249 height 258
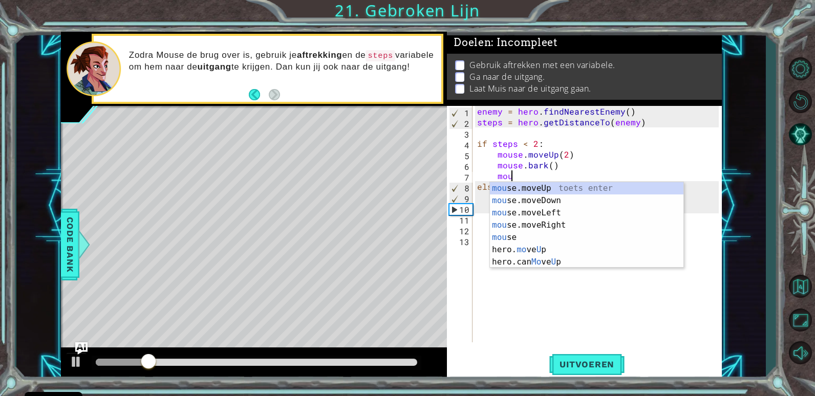
scroll to position [0, 2]
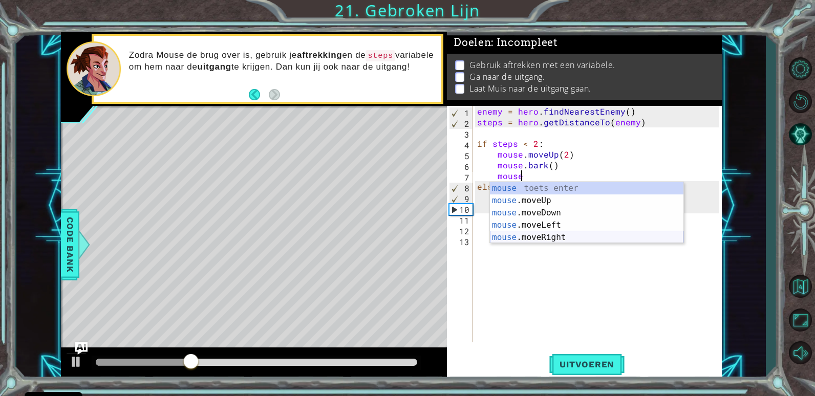
click at [550, 234] on div "mouse toets enter mouse .moveUp toets enter mouse .moveDown toets enter mouse .…" at bounding box center [586, 225] width 193 height 86
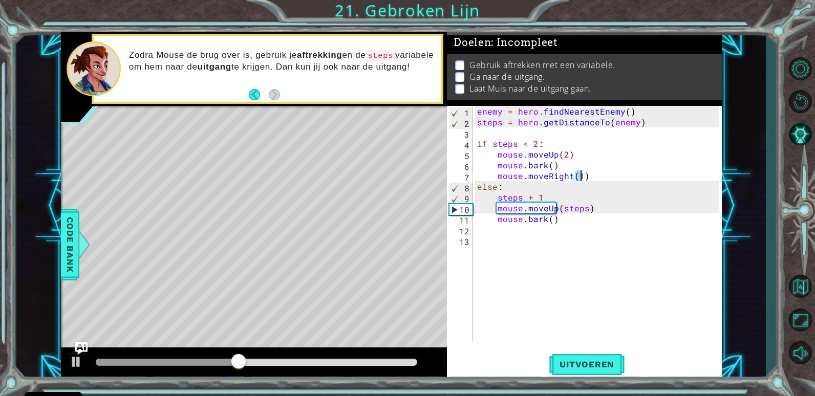
type textarea "mouse.moveRight(2)"
click at [592, 178] on div "enemy = hero . findNearestEnemy ( ) steps = hero . getDistanceTo ( enemy ) if s…" at bounding box center [599, 235] width 249 height 258
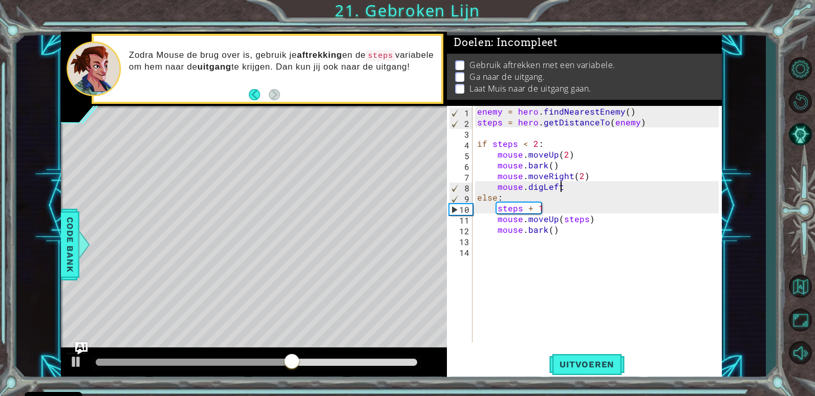
scroll to position [0, 5]
click at [570, 229] on div "enemy = hero . findNearestEnemy ( ) steps = hero . getDistanceTo ( enemy ) if s…" at bounding box center [599, 235] width 249 height 258
type textarea "mouse.bark()"
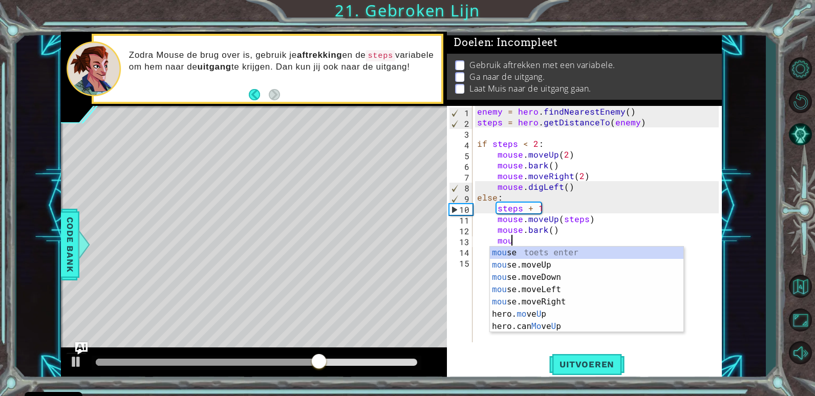
scroll to position [0, 2]
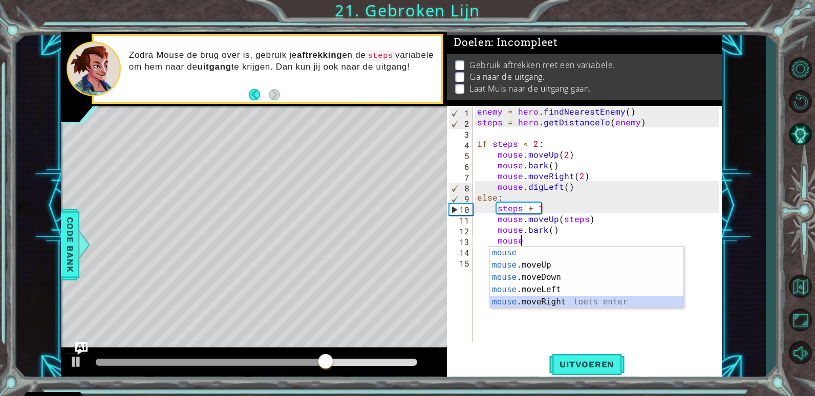
click at [562, 303] on div "mouse toets enter mouse .moveUp toets enter mouse .moveDown toets enter mouse .…" at bounding box center [586, 290] width 193 height 86
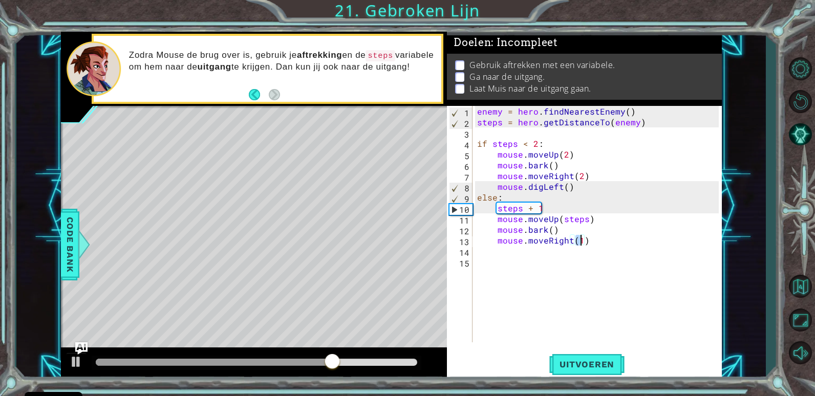
type textarea "mouse.moveRight(2)"
click at [599, 244] on div "enemy = hero . findNearestEnemy ( ) steps = hero . getDistanceTo ( enemy ) if s…" at bounding box center [599, 235] width 249 height 258
type textarea "mouse.digLeft()"
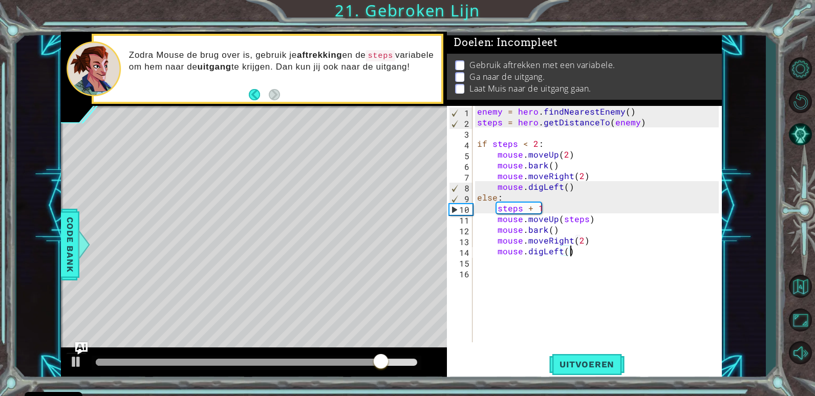
click at [577, 188] on div "enemy = hero . findNearestEnemy ( ) steps = hero . getDistanceTo ( enemy ) if s…" at bounding box center [599, 235] width 249 height 258
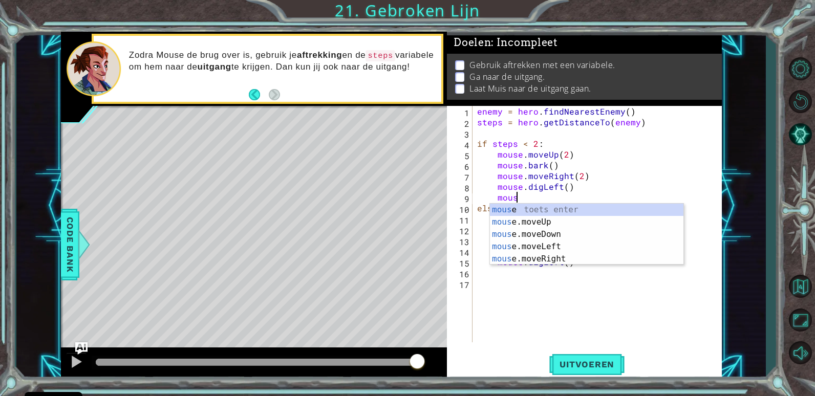
scroll to position [0, 2]
click at [570, 221] on div "mouse toets enter mouse .moveUp toets enter mouse .moveDown toets enter mouse .…" at bounding box center [586, 247] width 193 height 86
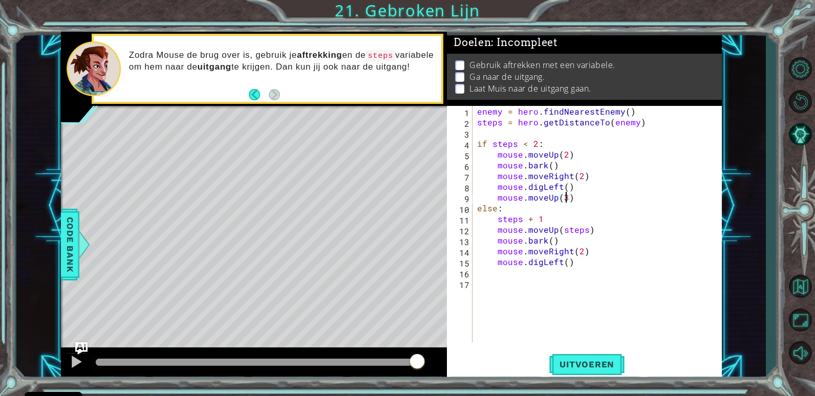
scroll to position [0, 5]
click at [582, 256] on div "enemy = hero . findNearestEnemy ( ) steps = hero . getDistanceTo ( enemy ) if s…" at bounding box center [599, 235] width 249 height 258
click at [583, 260] on div "enemy = hero . findNearestEnemy ( ) steps = hero . getDistanceTo ( enemy ) if s…" at bounding box center [599, 235] width 249 height 258
type textarea "mouse.digLeft()"
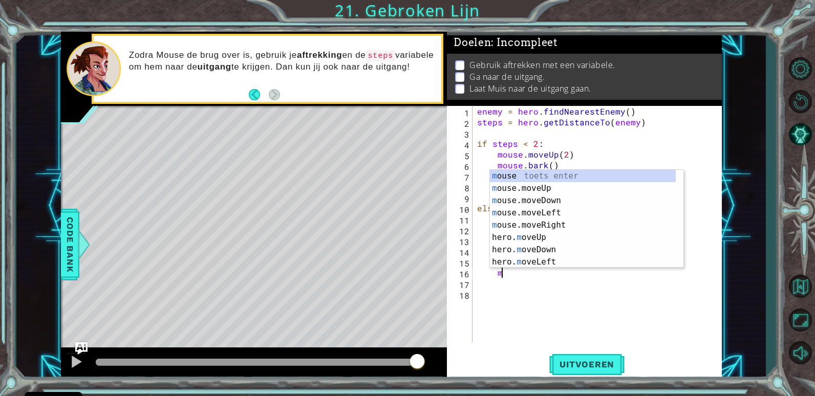
scroll to position [0, 2]
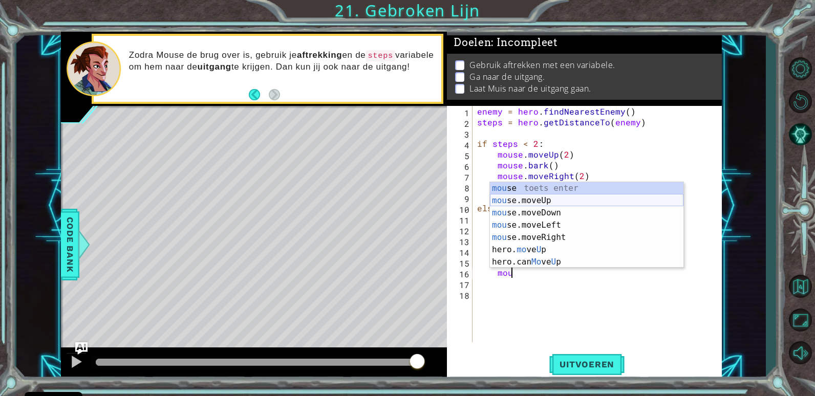
click at [531, 201] on div "mou se toets enter mou se.moveUp toets enter mou se.moveDown toets enter mou se…" at bounding box center [586, 237] width 193 height 111
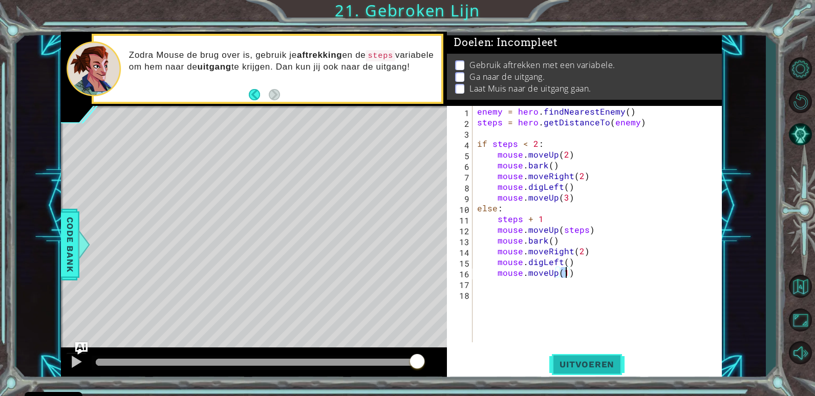
scroll to position [0, 5]
click at [588, 365] on span "Uitvoeren" at bounding box center [586, 364] width 75 height 10
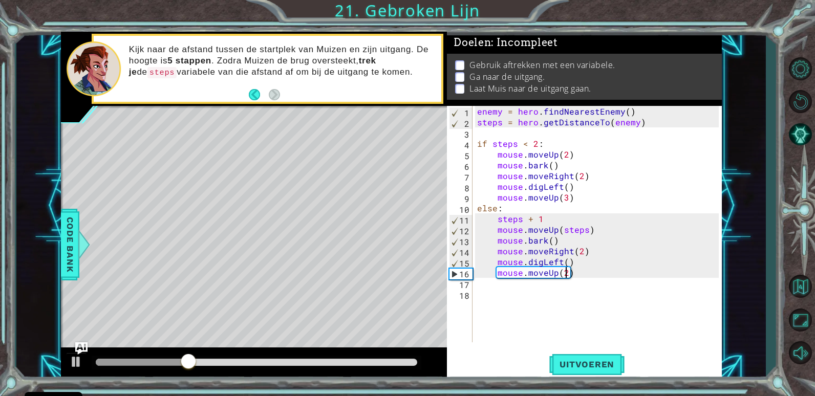
click at [559, 187] on div "enemy = hero . findNearestEnemy ( ) steps = hero . getDistanceTo ( enemy ) if s…" at bounding box center [599, 235] width 249 height 258
click at [562, 261] on div "enemy = hero . findNearestEnemy ( ) steps = hero . getDistanceTo ( enemy ) if s…" at bounding box center [599, 235] width 249 height 258
click at [620, 367] on span "Uitvoeren" at bounding box center [586, 364] width 75 height 10
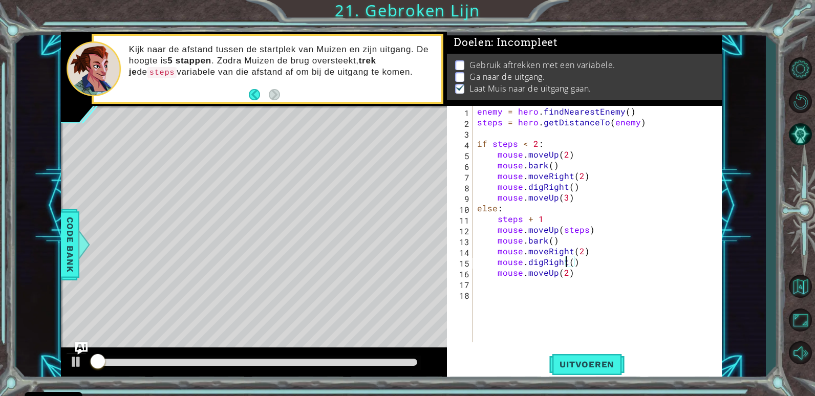
scroll to position [4, 0]
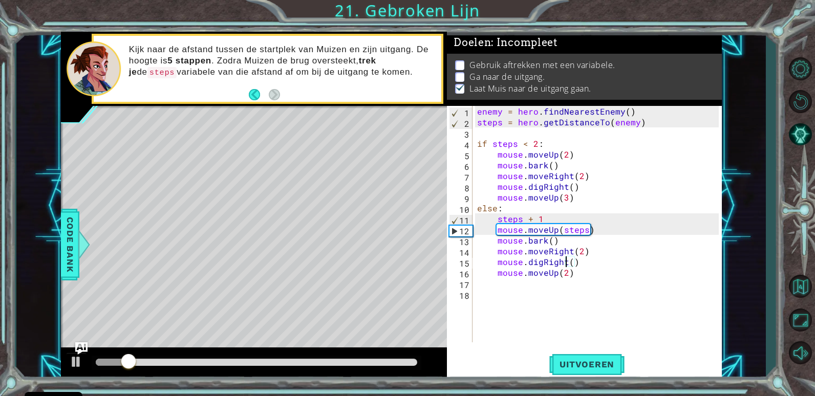
click at [588, 273] on div "enemy = hero . findNearestEnemy ( ) steps = hero . getDistanceTo ( enemy ) if s…" at bounding box center [599, 235] width 249 height 258
type textarea "mouse.moveUp(2)"
click at [577, 290] on div "enemy = hero . findNearestEnemy ( ) steps = hero . getDistanceTo ( enemy ) if s…" at bounding box center [599, 235] width 249 height 258
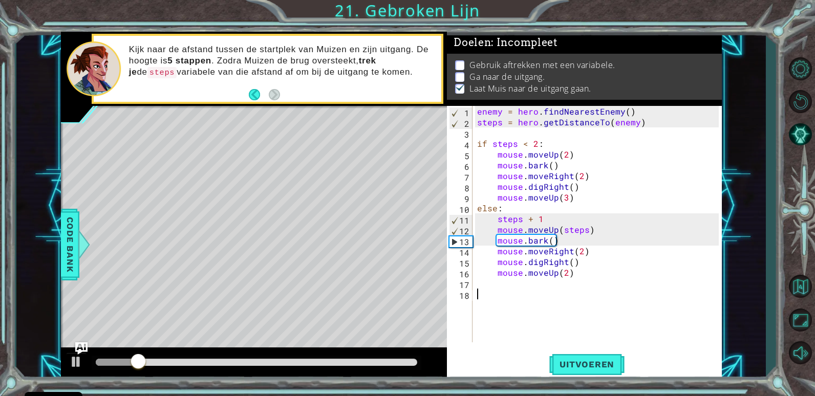
click at [541, 286] on div "enemy = hero . findNearestEnemy ( ) steps = hero . getDistanceTo ( enemy ) if s…" at bounding box center [599, 235] width 249 height 258
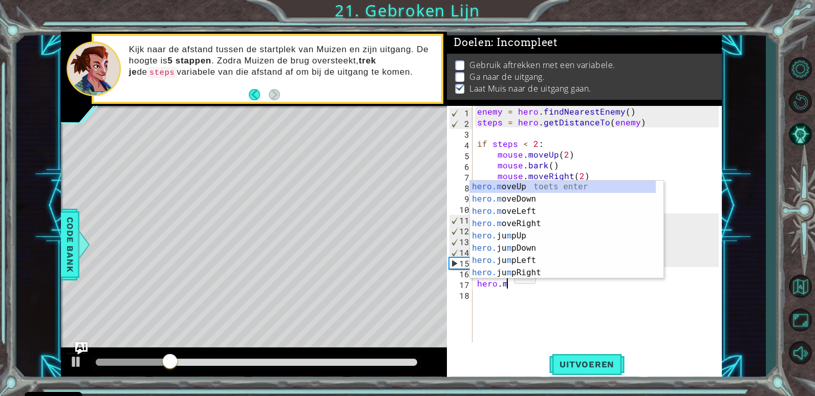
scroll to position [0, 2]
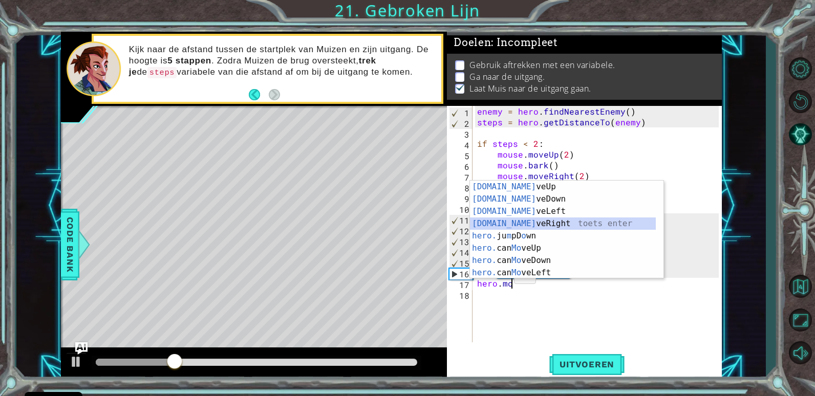
click at [521, 226] on div "[DOMAIN_NAME] veUp toets enter [DOMAIN_NAME] veDown toets enter [DOMAIN_NAME] v…" at bounding box center [563, 242] width 186 height 123
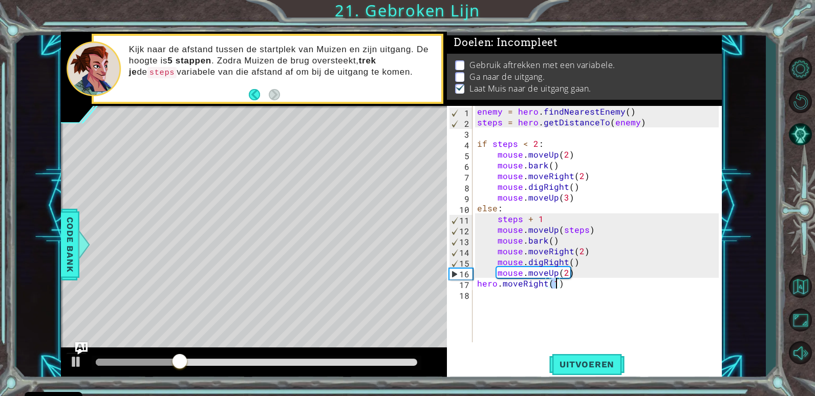
click at [575, 273] on div "enemy = hero . findNearestEnemy ( ) steps = hero . getDistanceTo ( enemy ) if s…" at bounding box center [599, 235] width 249 height 258
type textarea "mouse.moveUp(2)"
click at [563, 281] on div "enemy = hero . findNearestEnemy ( ) steps = hero . getDistanceTo ( enemy ) if s…" at bounding box center [599, 235] width 249 height 258
click at [565, 298] on div "enemy = hero . findNearestEnemy ( ) steps = hero . getDistanceTo ( enemy ) if s…" at bounding box center [599, 235] width 249 height 258
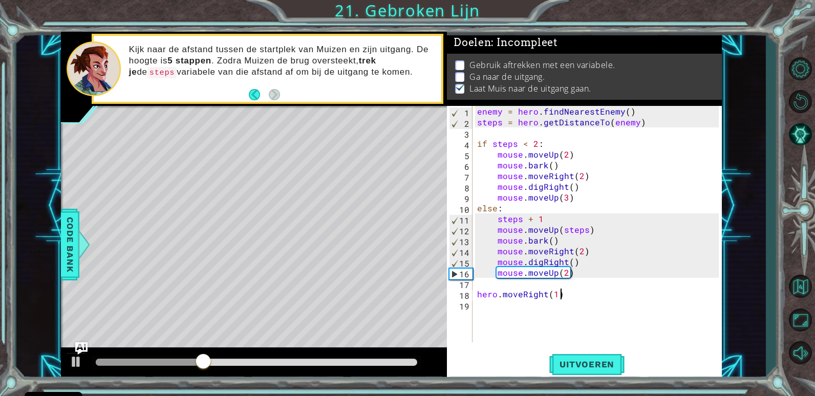
type textarea "hero.moveRight(1)"
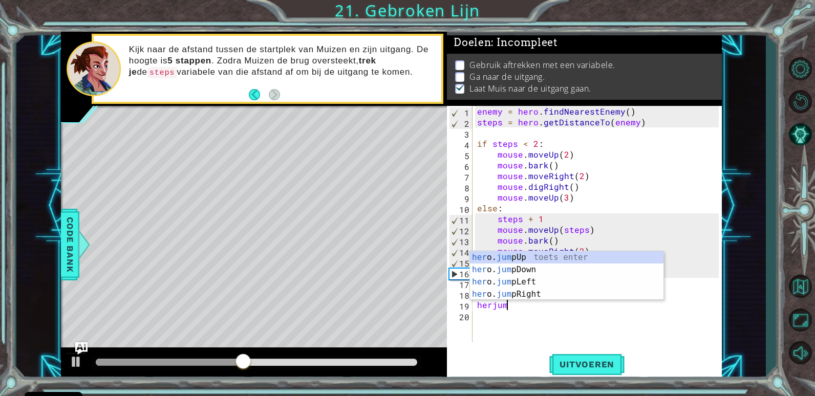
scroll to position [0, 2]
type textarea "herjump"
click at [536, 290] on div "her o. jump Up toets enter her o. jump Down toets enter her o. jump Left toets …" at bounding box center [566, 288] width 193 height 74
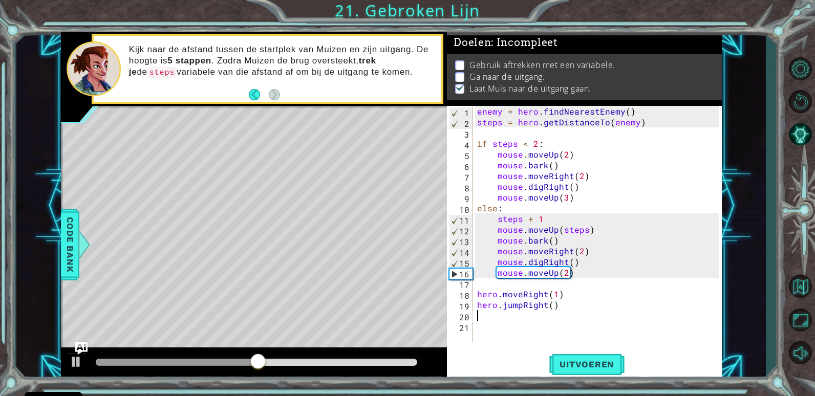
scroll to position [0, 0]
type textarea "m"
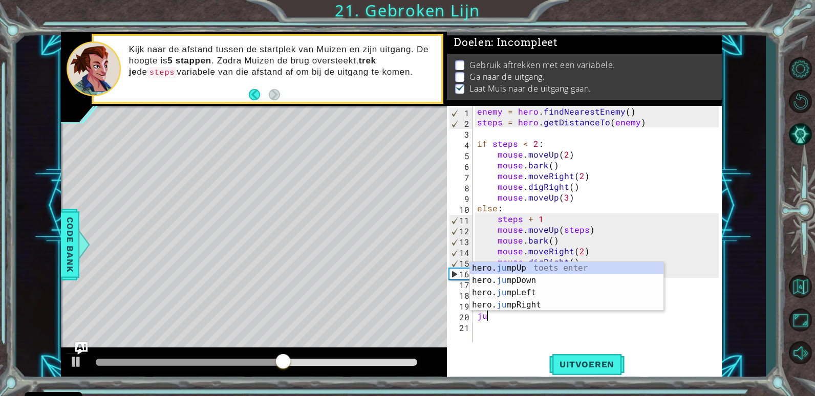
scroll to position [0, 1]
type textarea "jump"
click at [553, 304] on div "hero. jump Up toets enter hero. jump Down toets enter hero. jump Left toets ent…" at bounding box center [566, 299] width 193 height 74
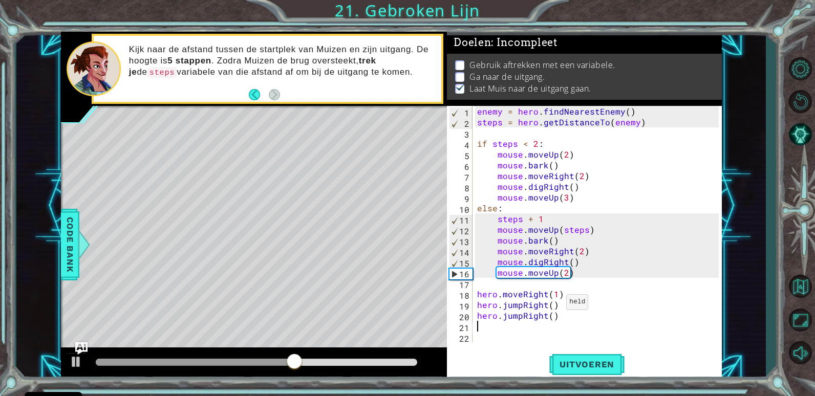
scroll to position [0, 0]
click at [566, 354] on button "Uitvoeren" at bounding box center [586, 365] width 75 height 28
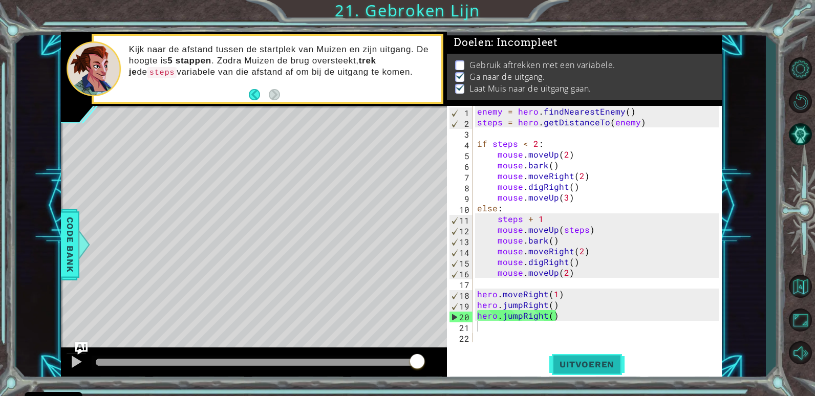
click at [586, 370] on button "Uitvoeren" at bounding box center [586, 365] width 75 height 28
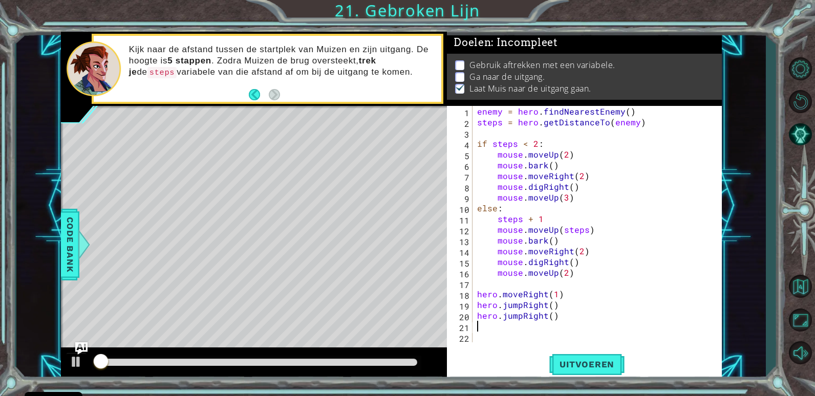
click at [387, 362] on div at bounding box center [257, 362] width 322 height 7
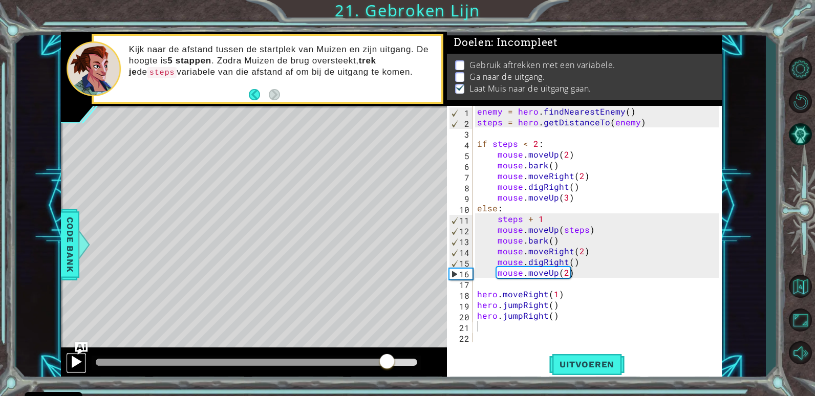
click at [72, 367] on div at bounding box center [76, 361] width 13 height 13
click at [613, 361] on span "Uitvoeren" at bounding box center [586, 364] width 75 height 10
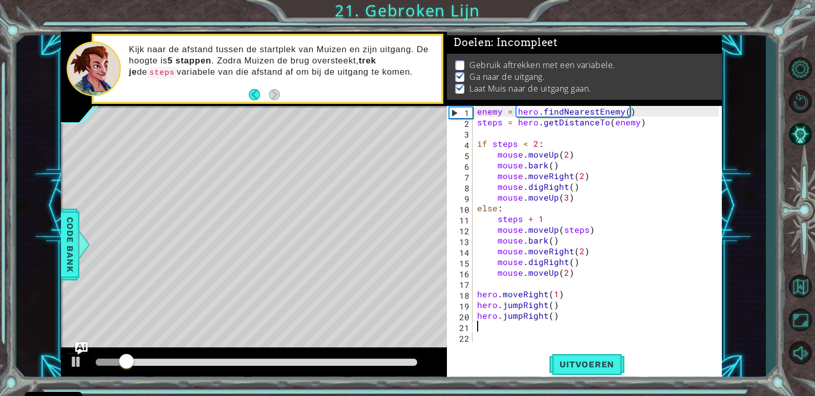
click at [356, 363] on div at bounding box center [257, 362] width 322 height 7
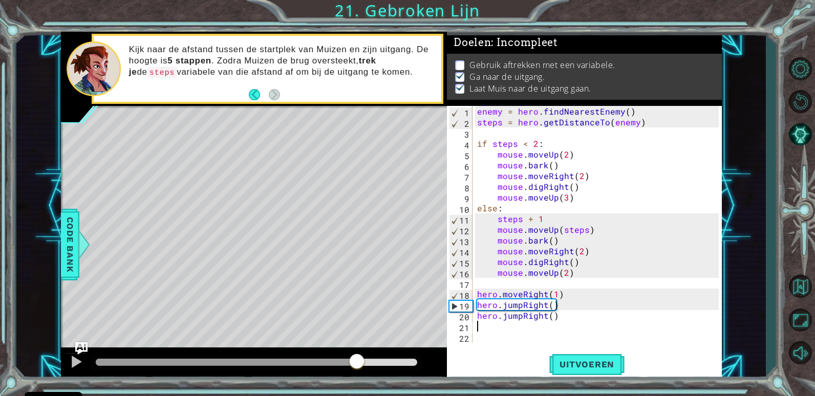
click at [91, 357] on div at bounding box center [254, 363] width 386 height 33
click at [81, 366] on div at bounding box center [76, 361] width 13 height 13
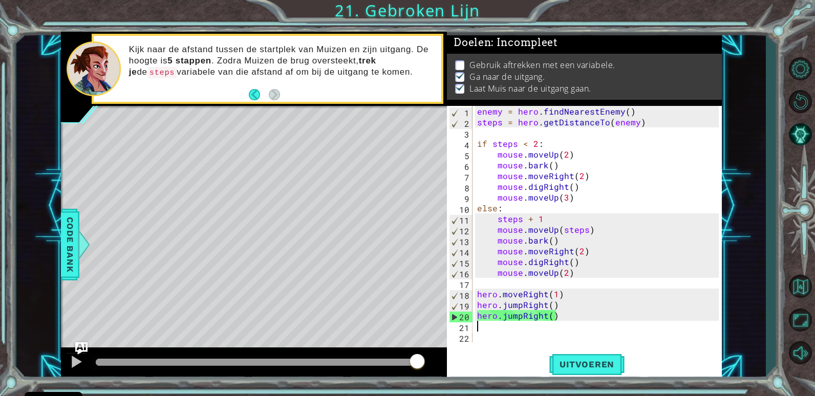
click at [587, 198] on div "enemy = hero . findNearestEnemy ( ) steps = hero . getDistanceTo ( enemy ) if s…" at bounding box center [599, 235] width 249 height 258
type textarea "mouse.moveUp(3)"
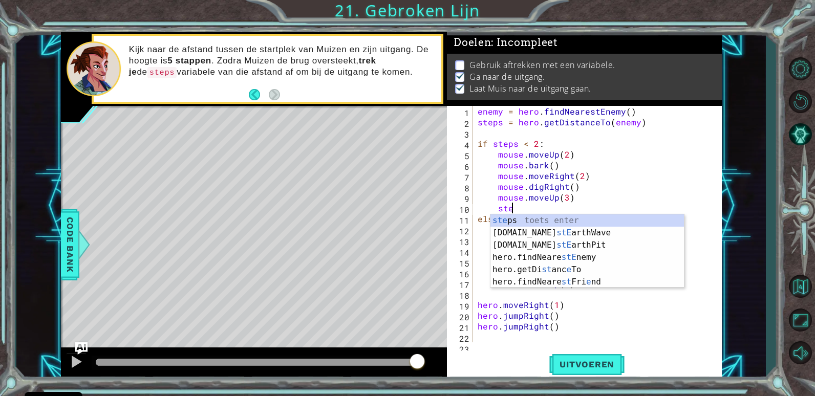
scroll to position [0, 2]
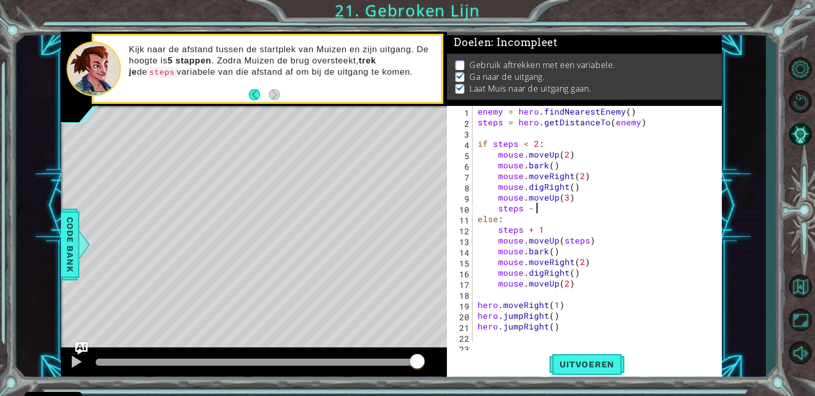
type textarea "steps - 1"
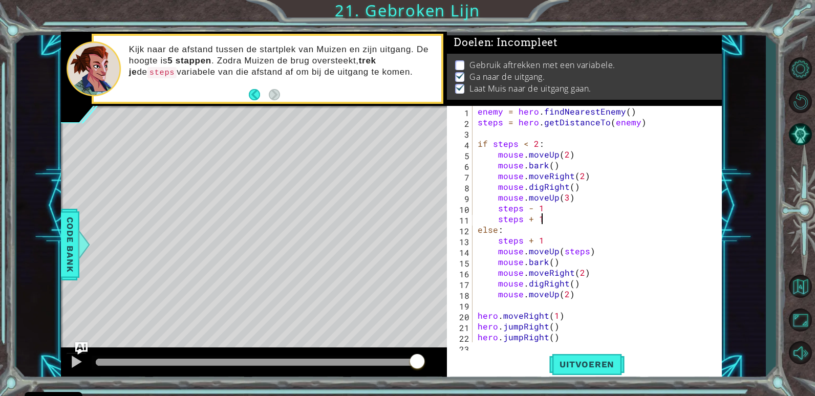
scroll to position [0, 4]
type textarea "steps + 1"
click at [574, 369] on span "Uitvoeren" at bounding box center [586, 364] width 75 height 10
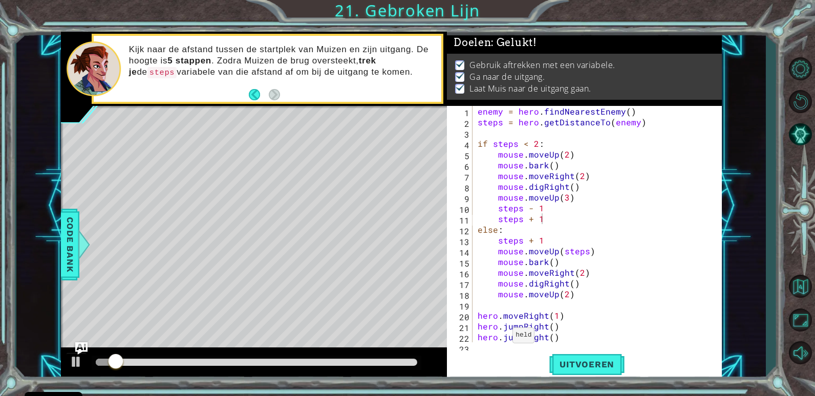
click at [354, 354] on div at bounding box center [254, 363] width 386 height 33
click at [370, 365] on div at bounding box center [257, 362] width 322 height 7
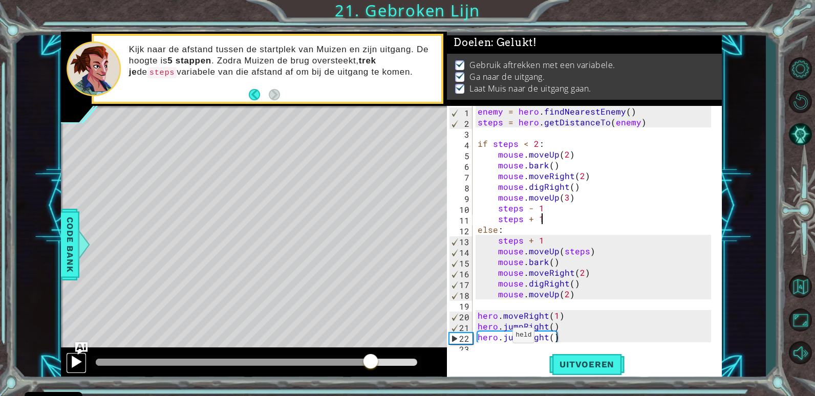
click at [73, 365] on div at bounding box center [76, 361] width 13 height 13
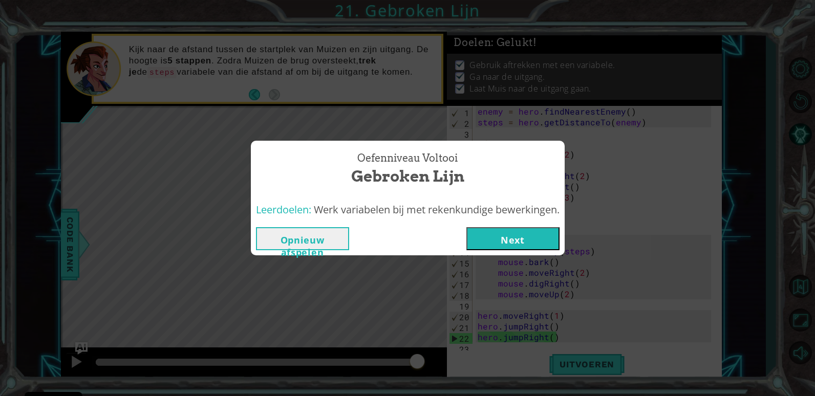
click at [490, 242] on button "Next" at bounding box center [512, 238] width 93 height 23
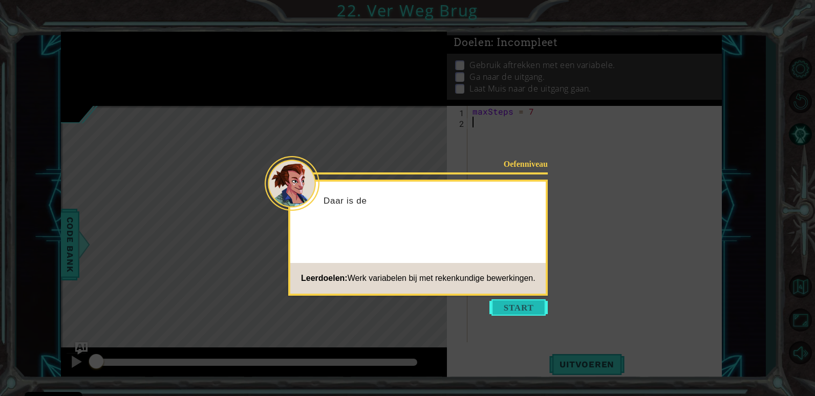
click at [523, 299] on button "Start" at bounding box center [518, 307] width 58 height 16
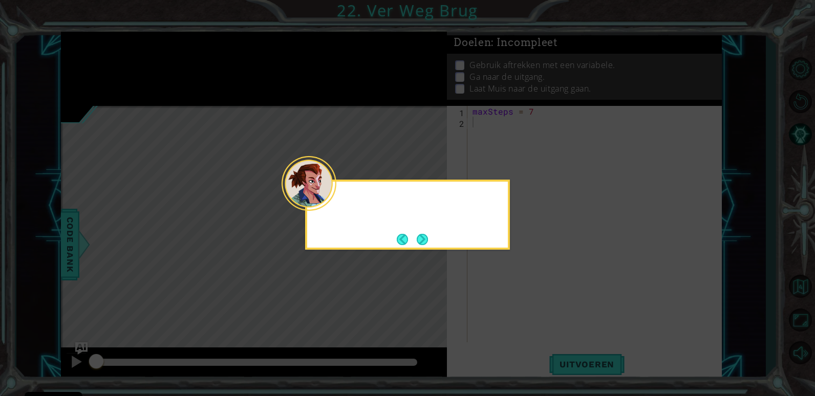
click at [524, 300] on icon at bounding box center [407, 198] width 815 height 396
click at [426, 239] on button "Next" at bounding box center [422, 239] width 11 height 11
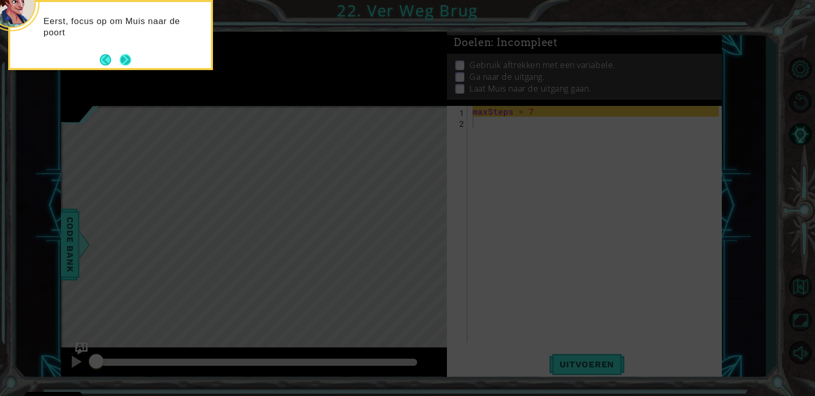
click at [122, 60] on button "Next" at bounding box center [125, 59] width 11 height 11
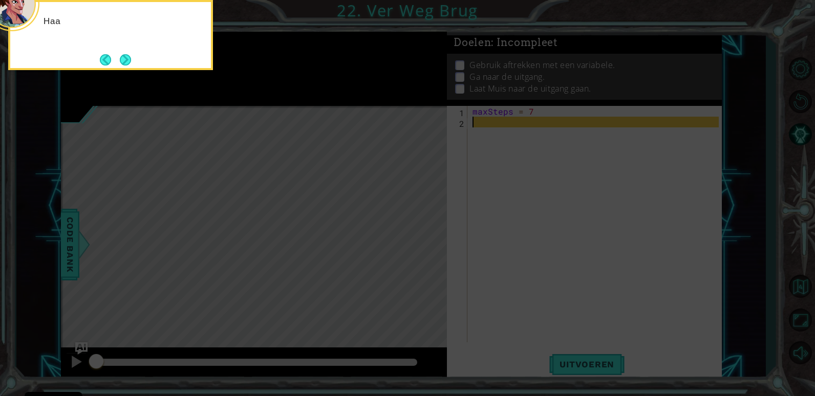
click at [122, 60] on button "Next" at bounding box center [125, 59] width 11 height 11
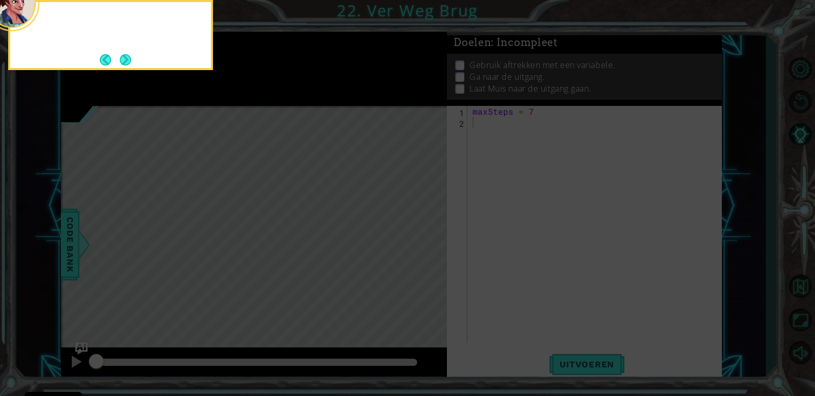
click at [122, 60] on button "Next" at bounding box center [125, 59] width 11 height 11
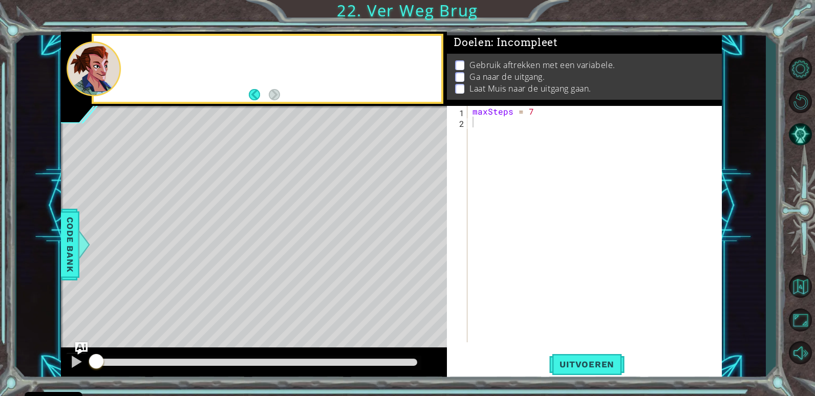
click at [122, 60] on div at bounding box center [281, 68] width 319 height 25
click at [488, 127] on div "maxSteps = 7" at bounding box center [596, 235] width 253 height 258
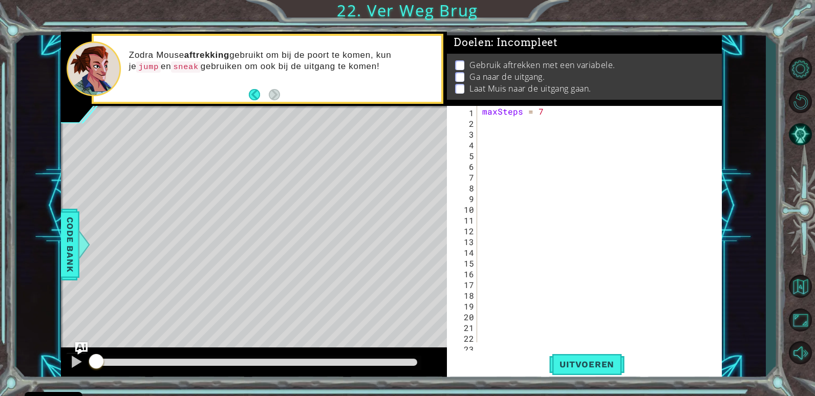
click at [533, 121] on div "maxSteps = 7" at bounding box center [598, 235] width 236 height 258
click at [493, 124] on div "maxSteps = 7" at bounding box center [598, 235] width 236 height 258
click at [509, 135] on div "max Steps toets enter" at bounding box center [571, 146] width 193 height 37
type textarea "maxSteps - 1"
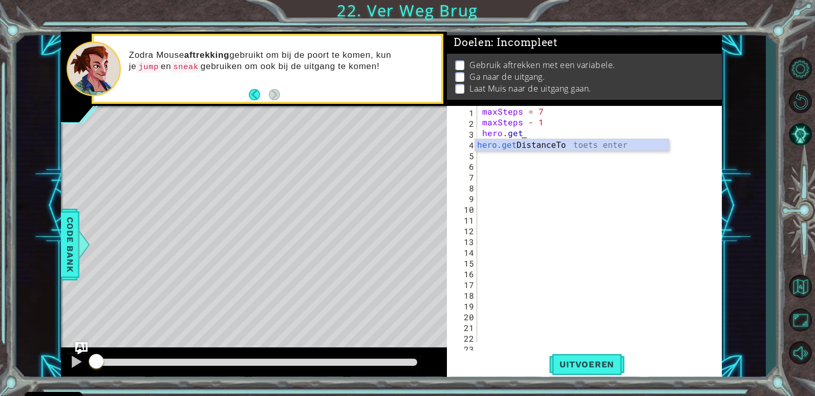
scroll to position [0, 2]
click at [567, 149] on div "hero.get DistanceTo toets enter" at bounding box center [571, 157] width 193 height 37
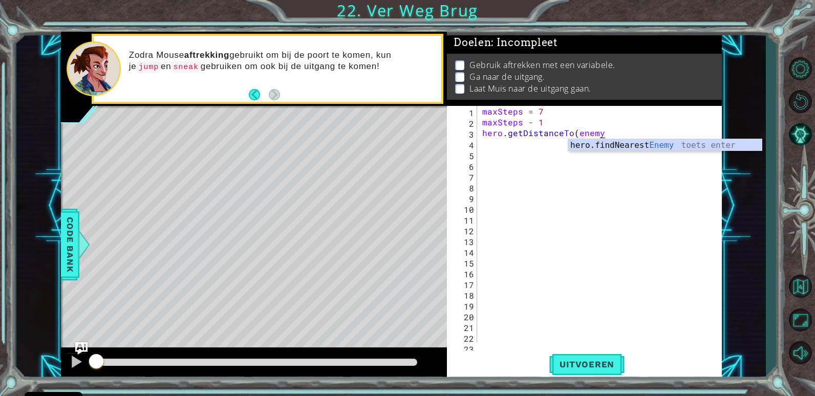
type textarea "hero.getDistanceTo(enemy))"
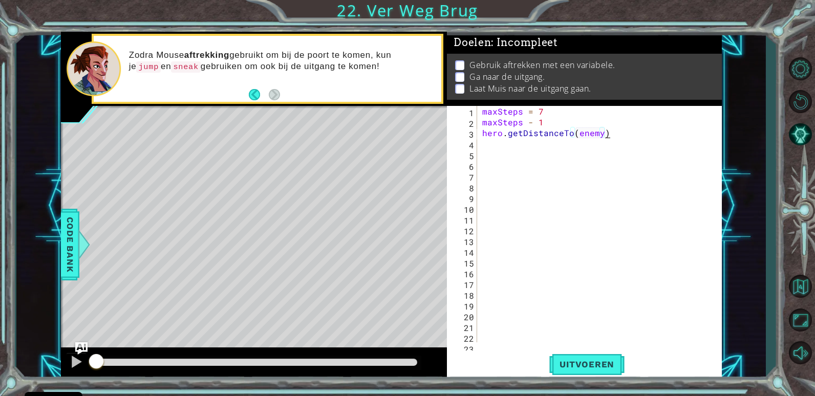
scroll to position [0, 0]
type textarea "maxSteps - 1"
type textarea "hero.getDistanceTo(enemy)"
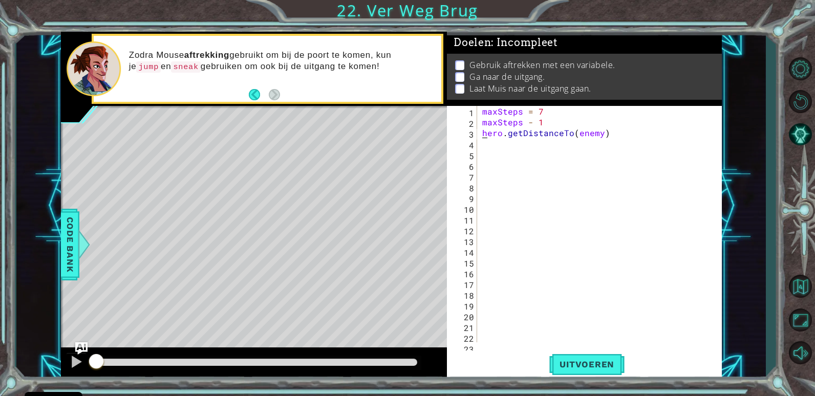
type textarea "hero.getDistanceTo(enemy)"
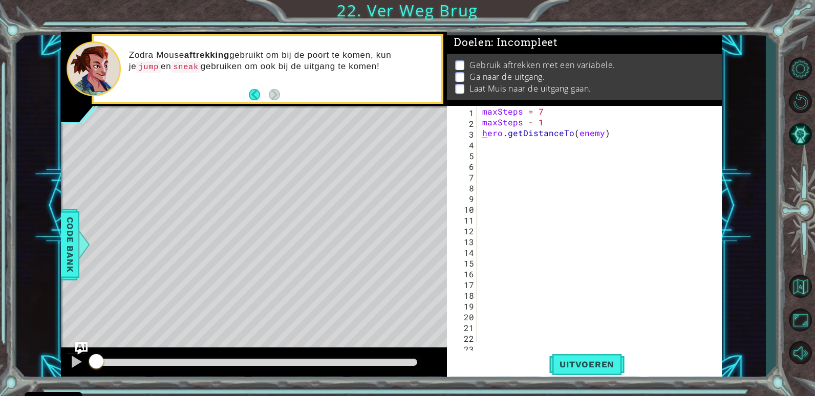
type textarea "hero.getDistanceTo(enemy)"
click at [599, 136] on div "maxSteps = 7 maxSteps - 1 hero . getDistanceTo ( enemy )" at bounding box center [598, 235] width 236 height 258
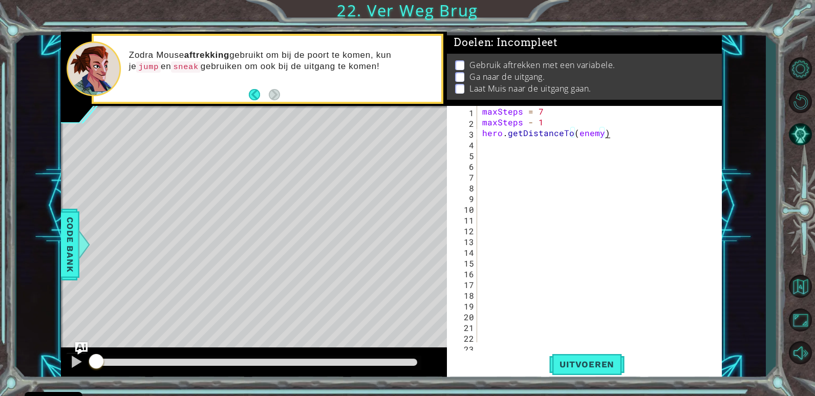
click at [609, 137] on div "maxSteps = 7 maxSteps - 1 hero . getDistanceTo ( enemy )" at bounding box center [598, 235] width 236 height 258
type textarea "hero.getDistanceTo(enemy)dddfdffg"
drag, startPoint x: 239, startPoint y: 188, endPoint x: 462, endPoint y: 162, distance: 224.1
click at [462, 162] on div "1 ההההההההההההההההההההההההההההההההההההההההההההההההההההההההההההההההההההההההההההה…" at bounding box center [391, 206] width 661 height 348
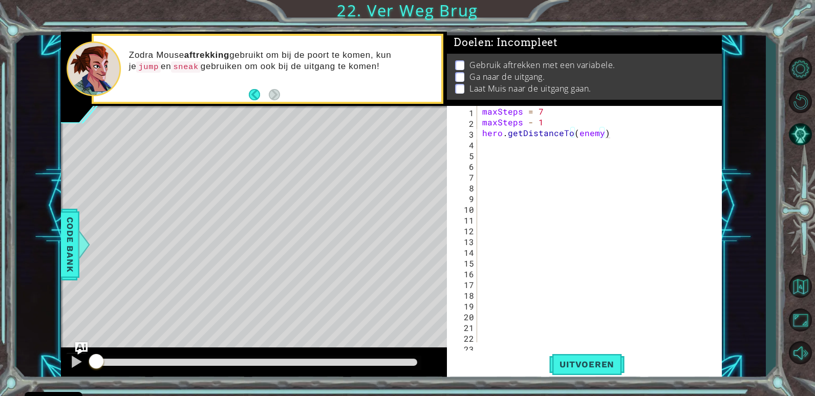
click at [779, 78] on div "1 ההההההההההההההההההההההההההההההההההההההההההההההההההההההההההההההההההההההההההההה…" at bounding box center [407, 198] width 815 height 396
click at [806, 69] on button "Niveau Opties" at bounding box center [800, 69] width 30 height 30
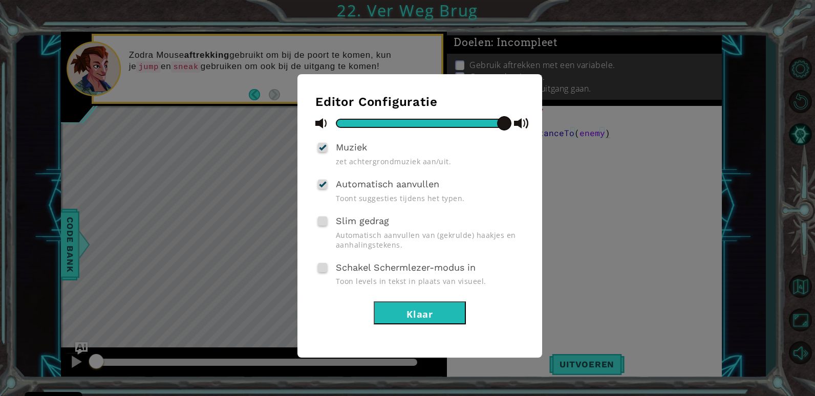
click at [406, 318] on button "Klaar" at bounding box center [420, 312] width 92 height 23
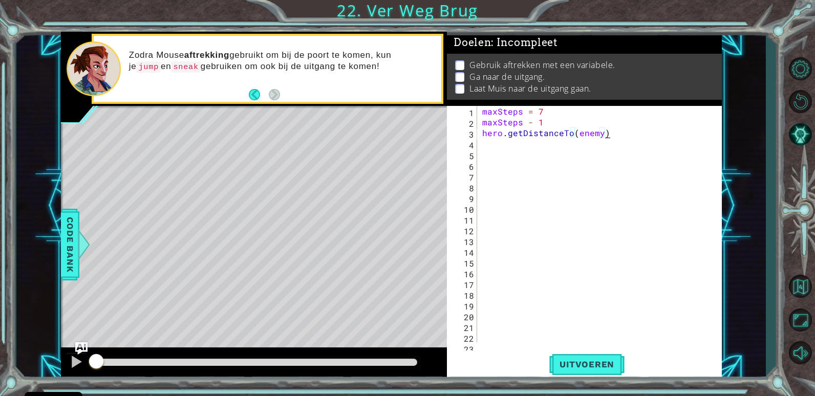
drag, startPoint x: 490, startPoint y: 127, endPoint x: 485, endPoint y: 124, distance: 6.2
drag, startPoint x: 485, startPoint y: 124, endPoint x: 472, endPoint y: 108, distance: 20.3
click at [472, 108] on div "1" at bounding box center [463, 112] width 28 height 11
type textarea "maxSteps = 7"
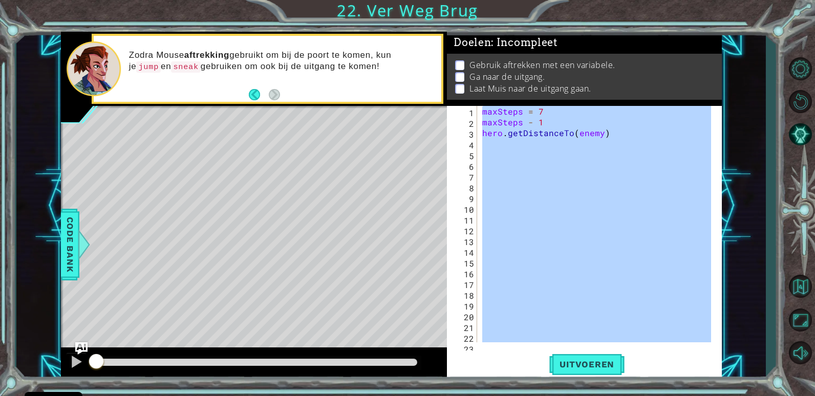
scroll to position [0, 0]
drag, startPoint x: 472, startPoint y: 108, endPoint x: 556, endPoint y: 137, distance: 88.7
click at [556, 137] on div "1 2 3 4 5 6 7 8 9 10 11 12 13 14 15 16 17 18 19 20 21 22 23 maxSteps = 7 maxSte…" at bounding box center [583, 224] width 272 height 236
click at [564, 152] on div "maxSteps = 7 maxSteps - 1 hero . getDistanceTo ( enemy )" at bounding box center [595, 224] width 231 height 236
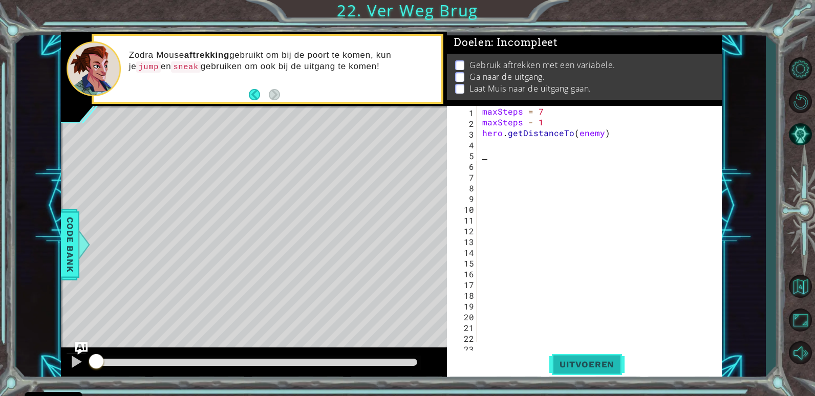
click at [616, 358] on button "Uitvoeren" at bounding box center [586, 365] width 75 height 28
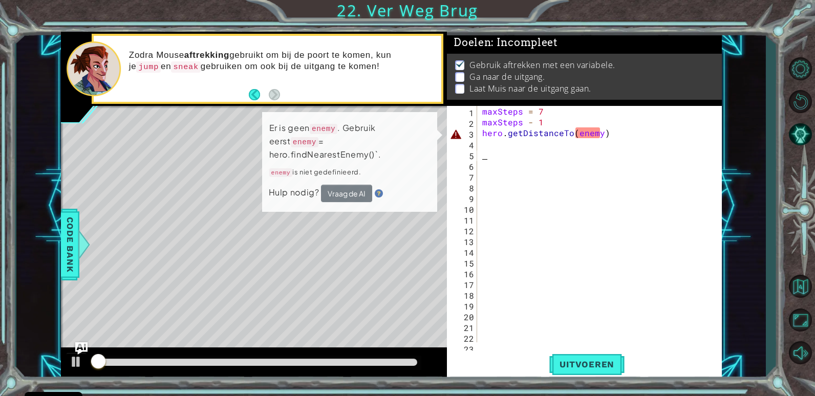
scroll to position [4, 0]
click at [540, 194] on div "maxSteps = 7 maxSteps - 1 hero . getDistanceTo ( enemy )" at bounding box center [598, 235] width 236 height 258
click at [512, 138] on div "maxSteps = 7 maxSteps - 1 hero . getDistanceTo ( enemy )" at bounding box center [598, 235] width 236 height 258
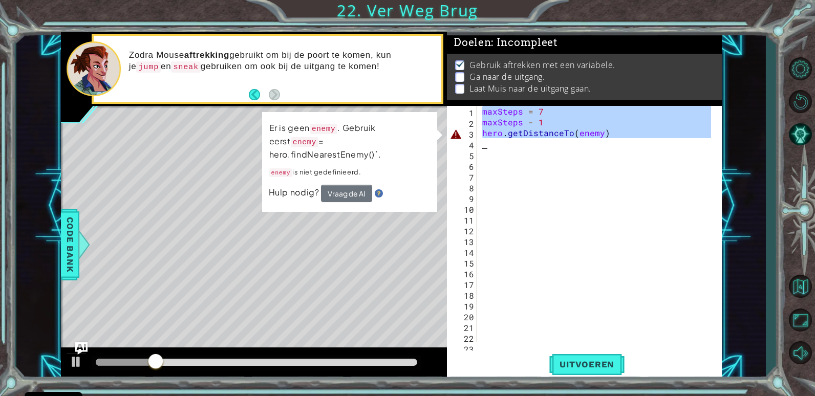
drag, startPoint x: 480, startPoint y: 112, endPoint x: 607, endPoint y: 140, distance: 129.9
click at [607, 140] on div "maxSteps = 7 maxSteps - 1 hero . getDistanceTo ( enemy )" at bounding box center [598, 235] width 236 height 258
type textarea "hero.getDistanceTo(enemy)"
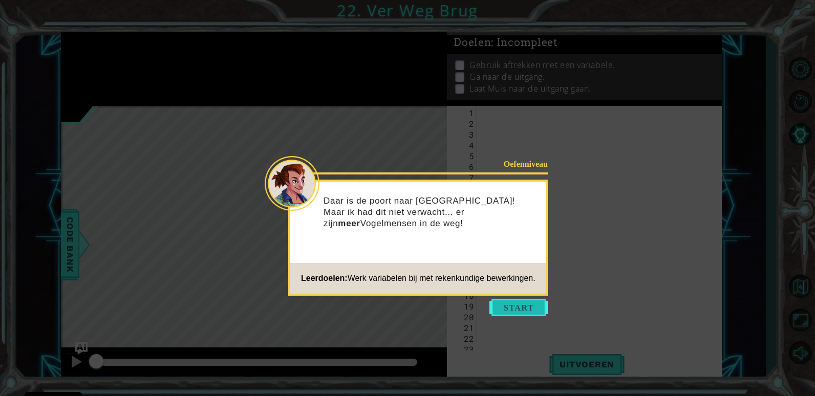
click at [504, 314] on button "Start" at bounding box center [518, 307] width 58 height 16
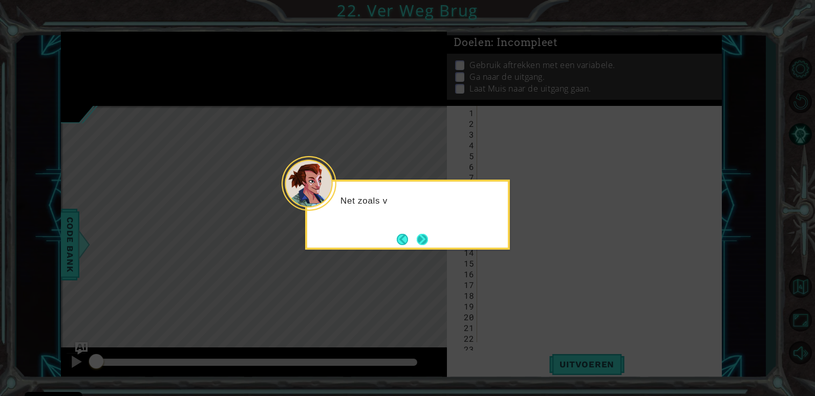
click at [426, 245] on button "Next" at bounding box center [422, 239] width 11 height 11
click at [426, 245] on icon at bounding box center [407, 198] width 815 height 396
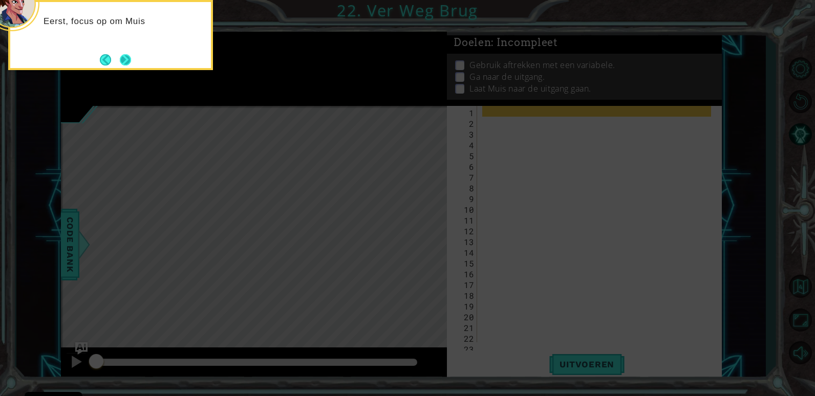
click at [131, 62] on button "Next" at bounding box center [125, 59] width 11 height 11
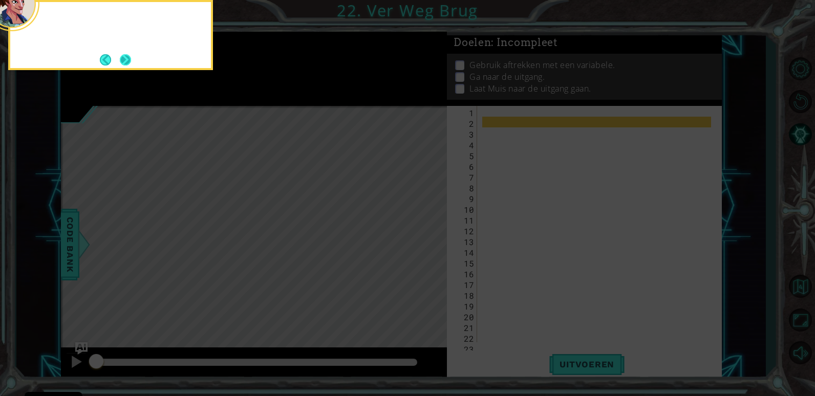
click at [132, 57] on div at bounding box center [110, 35] width 205 height 70
drag, startPoint x: 132, startPoint y: 57, endPoint x: 114, endPoint y: 67, distance: 20.4
click at [93, 68] on div at bounding box center [110, 35] width 205 height 70
click at [113, 64] on button "Back" at bounding box center [110, 59] width 20 height 11
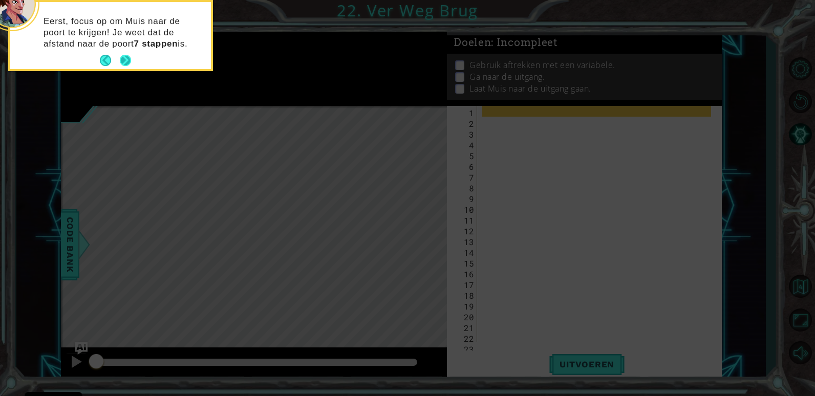
click at [128, 60] on button "Next" at bounding box center [125, 60] width 11 height 11
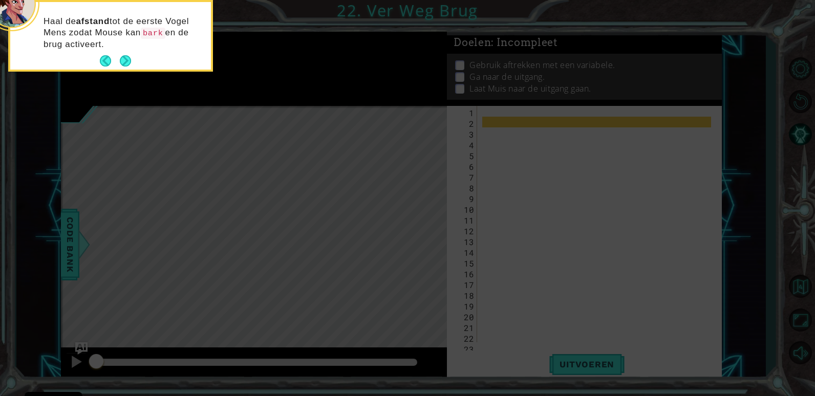
click at [128, 60] on button "Next" at bounding box center [125, 60] width 11 height 11
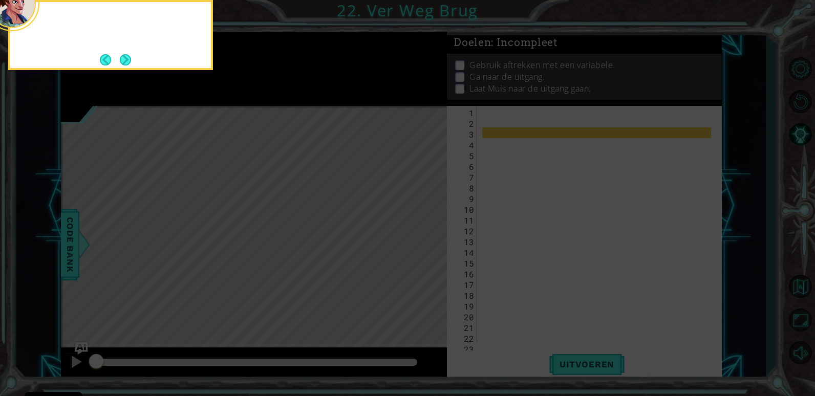
click at [128, 60] on button "Next" at bounding box center [125, 59] width 11 height 11
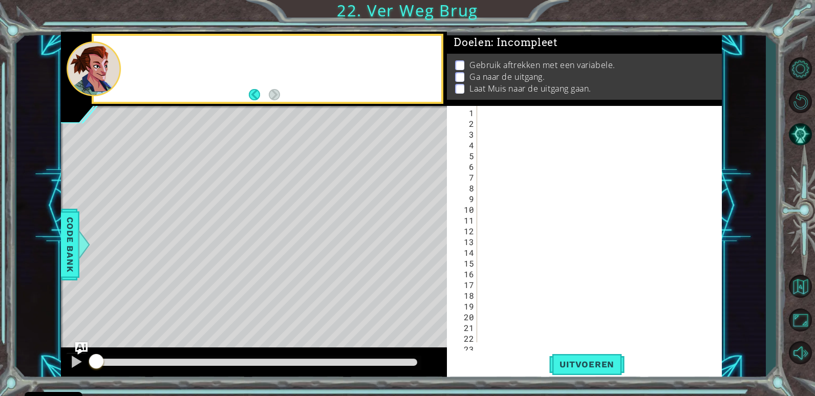
click at [128, 60] on div at bounding box center [281, 68] width 319 height 25
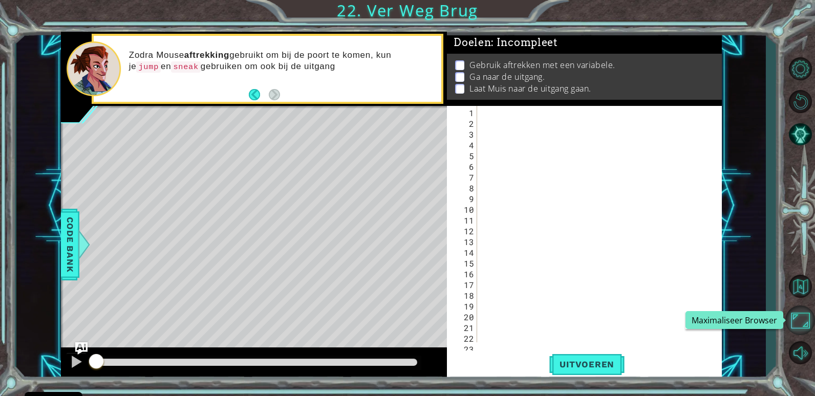
click at [799, 313] on button "Maximaliseer Browser" at bounding box center [800, 320] width 30 height 30
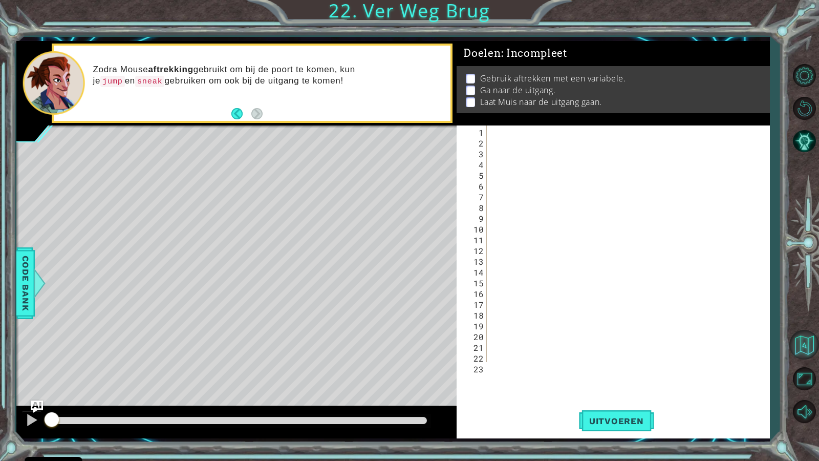
click at [806, 355] on button "Terug naar Kaart" at bounding box center [804, 345] width 30 height 30
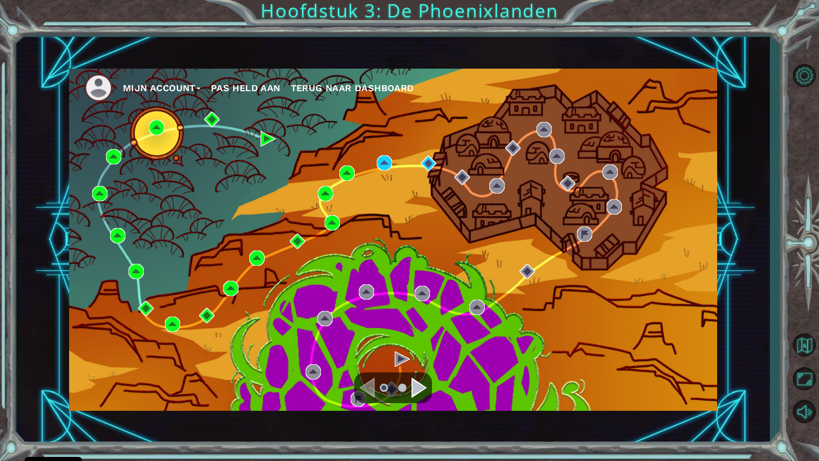
click at [413, 152] on div "Mijn Account Pas Held aan Terug naar Dashboard" at bounding box center [393, 240] width 648 height 342
click at [420, 159] on div "Mijn Account Pas Held aan Terug naar Dashboard" at bounding box center [393, 240] width 648 height 342
drag, startPoint x: 420, startPoint y: 159, endPoint x: 426, endPoint y: 167, distance: 10.6
click at [426, 167] on img at bounding box center [428, 163] width 15 height 15
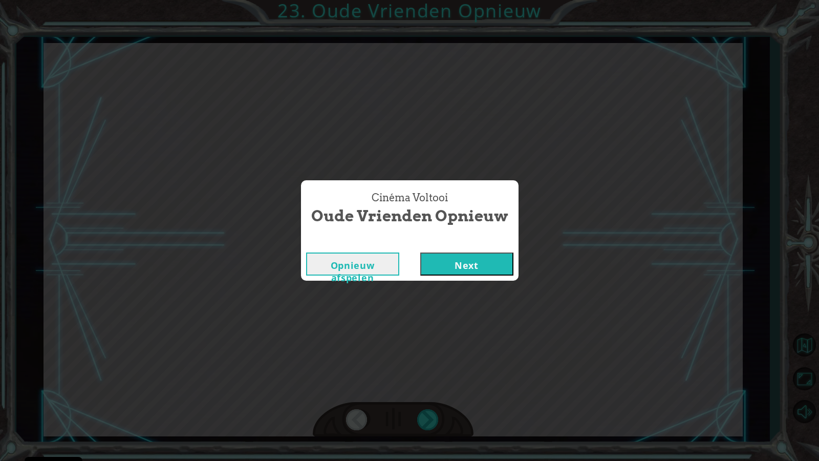
click at [488, 264] on button "Next" at bounding box center [466, 263] width 93 height 23
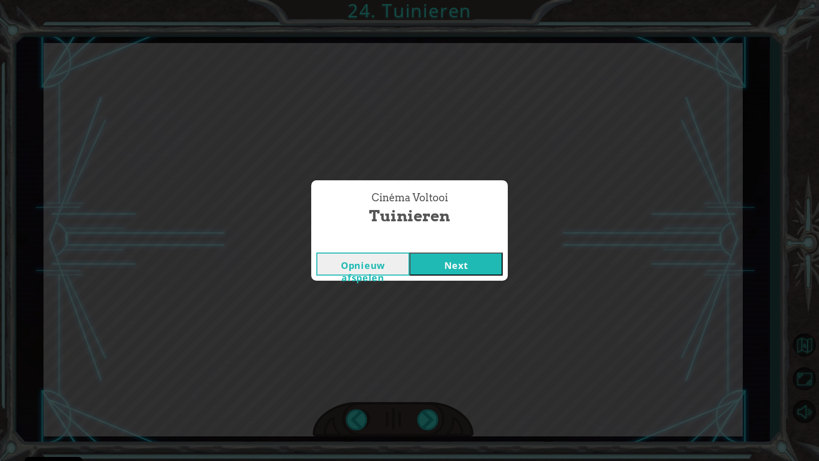
click at [496, 263] on button "Next" at bounding box center [455, 263] width 93 height 23
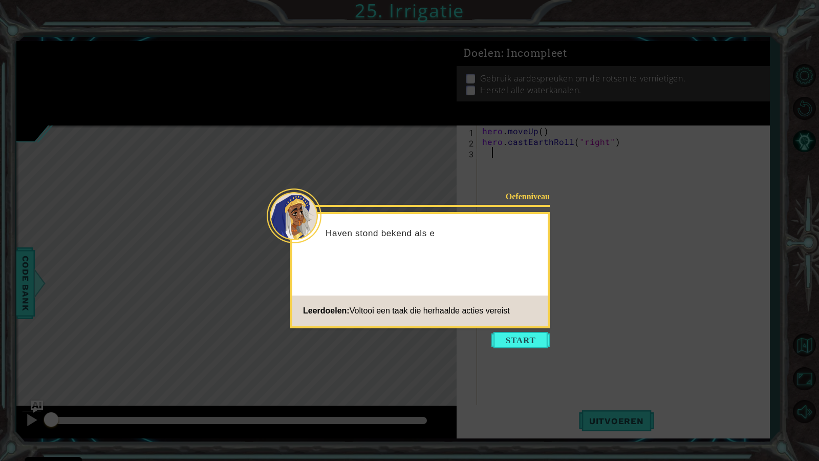
click at [506, 340] on button "Start" at bounding box center [520, 340] width 58 height 16
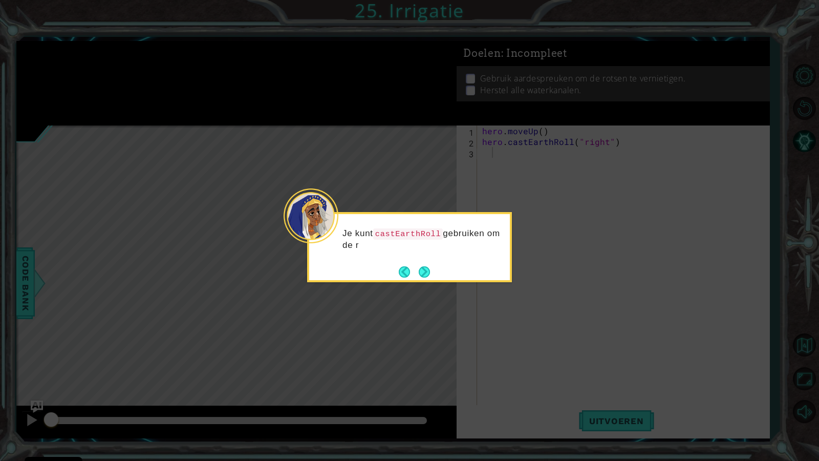
click at [436, 268] on div "Je kunt castEarthRoll gebruiken om de r" at bounding box center [409, 244] width 201 height 52
drag, startPoint x: 436, startPoint y: 268, endPoint x: 430, endPoint y: 269, distance: 5.7
click at [430, 269] on div "Je kunt castEarthRoll gebruiken om de rotsen op te r" at bounding box center [409, 242] width 201 height 56
drag, startPoint x: 430, startPoint y: 269, endPoint x: 415, endPoint y: 275, distance: 16.5
click at [415, 275] on button "Back" at bounding box center [409, 271] width 20 height 11
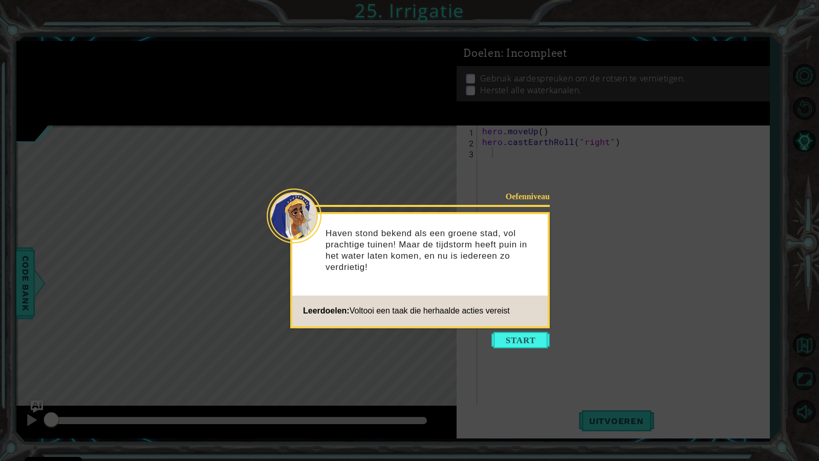
click at [509, 323] on footer "Leerdoelen: Voltooi een taak die herhaalde acties vereist" at bounding box center [419, 310] width 255 height 31
click at [506, 337] on button "Start" at bounding box center [520, 340] width 58 height 16
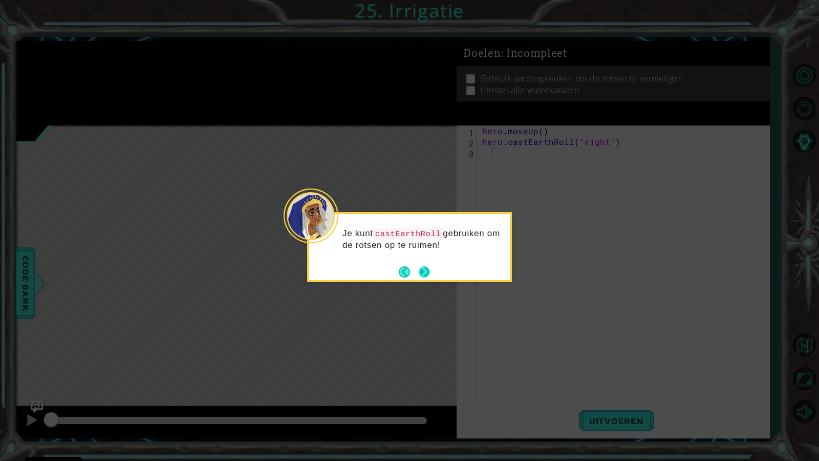
click at [423, 270] on button "Next" at bounding box center [424, 271] width 11 height 11
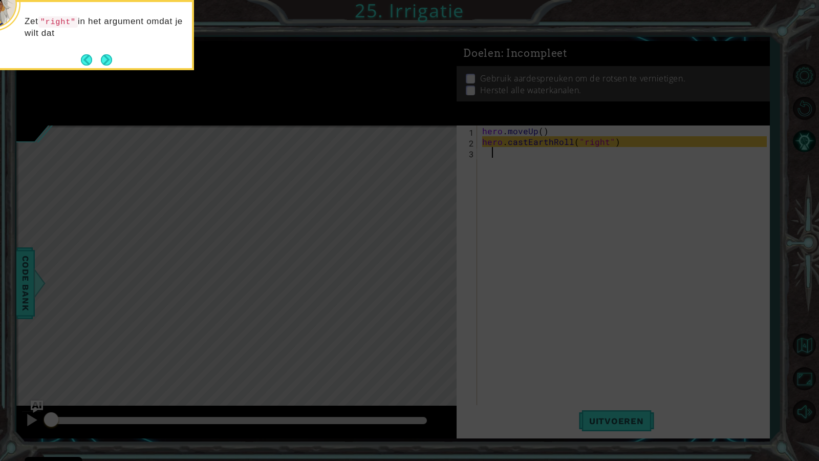
click at [101, 54] on button "Next" at bounding box center [106, 59] width 11 height 11
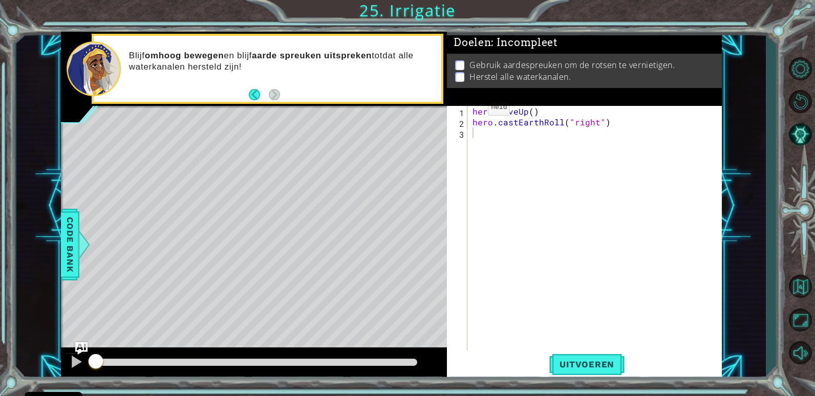
click at [469, 111] on div "1 2 3 hero . moveUp ( ) hero . castEarthRoll ( "right" ) הההההההההההההההההההההה…" at bounding box center [583, 245] width 272 height 279
click at [473, 111] on div "hero . moveUp ( ) hero . castEarthRoll ( "right" )" at bounding box center [596, 256] width 253 height 301
type textarea "hero.moveUp()"
type textarea "When true:"
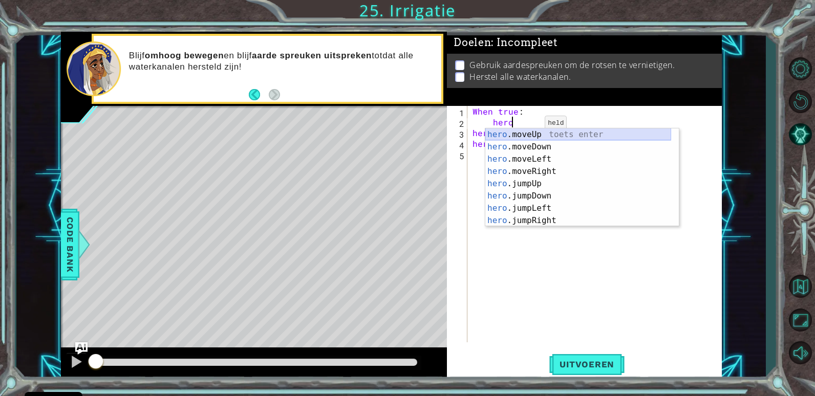
click at [528, 137] on div "hero .moveUp toets enter hero .moveDown toets enter hero .moveLeft toets enter …" at bounding box center [578, 189] width 186 height 123
type textarea "hero.moveUp(1)"
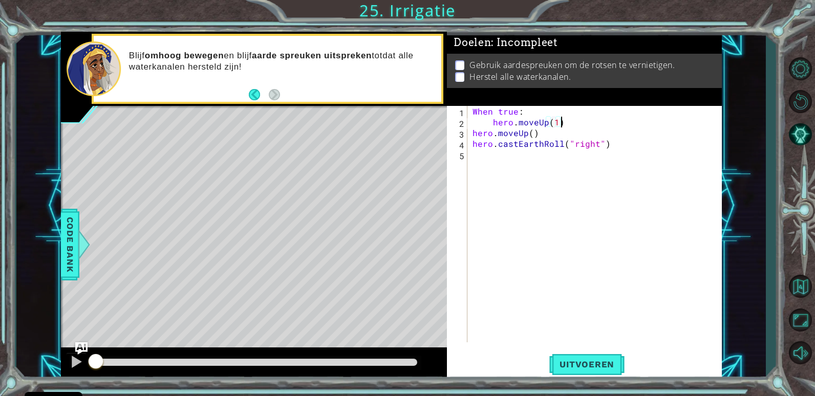
click at [576, 123] on div "When true : hero . moveUp ( 1 ) hero . moveUp ( ) hero . castEarthRoll ( "right…" at bounding box center [596, 235] width 253 height 258
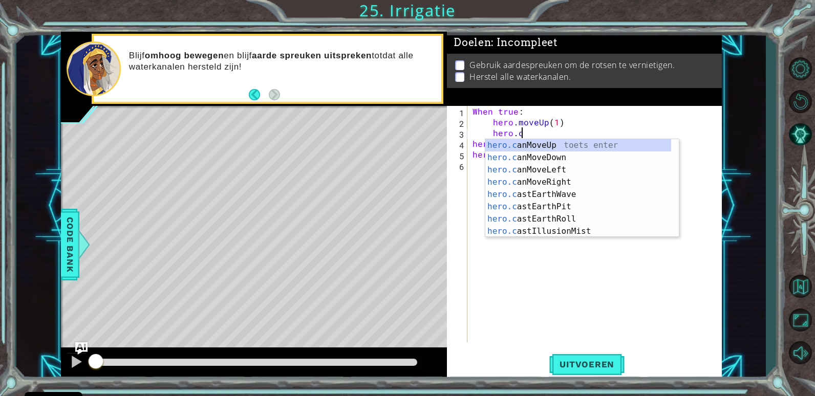
scroll to position [0, 3]
drag, startPoint x: 579, startPoint y: 219, endPoint x: 577, endPoint y: 209, distance: 10.3
click at [579, 219] on div "hero.c anMoveUp toets enter hero.c anMoveDown toets enter hero.c anMoveLeft toe…" at bounding box center [578, 200] width 186 height 123
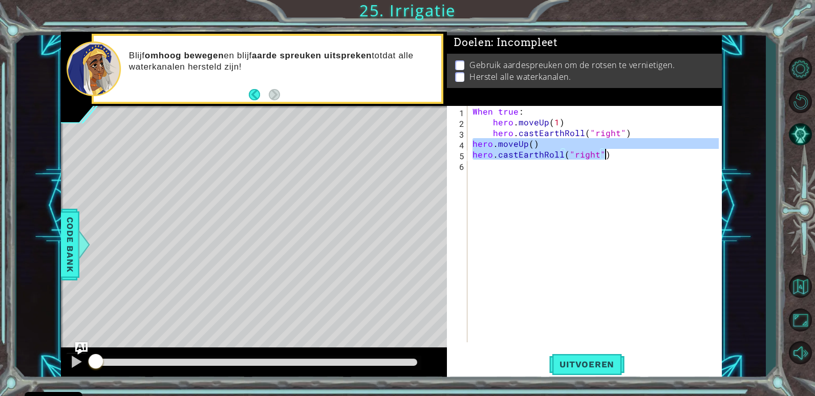
drag, startPoint x: 473, startPoint y: 140, endPoint x: 614, endPoint y: 153, distance: 141.8
click at [614, 153] on div "When true : hero . moveUp ( 1 ) hero . [PERSON_NAME] ( "right" ) hero . moveUp …" at bounding box center [596, 235] width 253 height 258
type textarea "hero.moveUp() hero.castEarthRoll("right")"
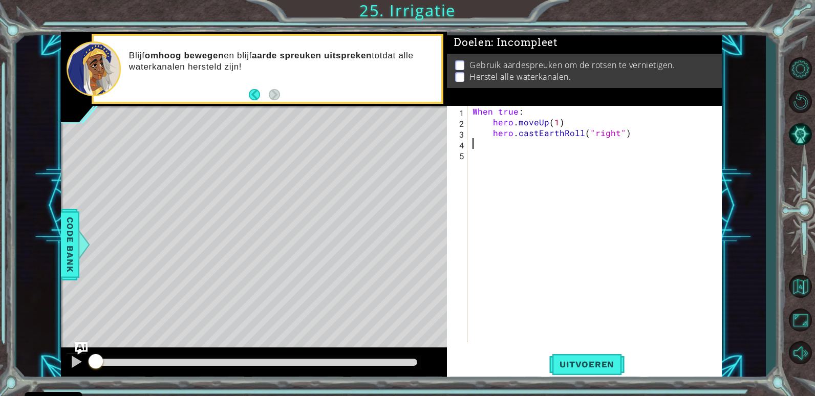
scroll to position [0, 0]
click at [611, 362] on span "Uitvoeren" at bounding box center [586, 364] width 75 height 10
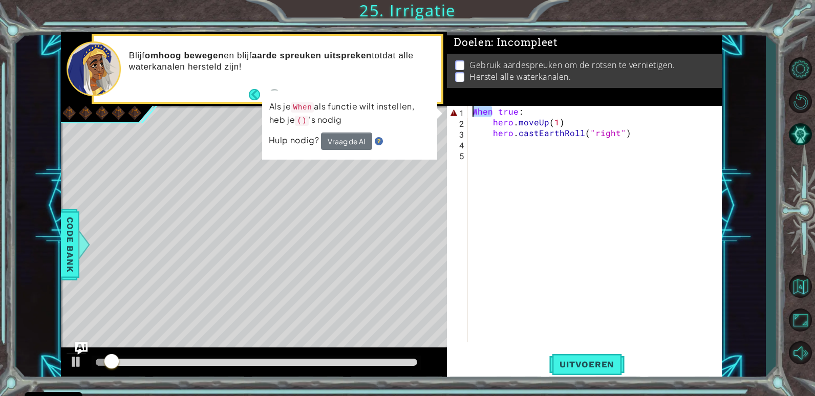
drag, startPoint x: 494, startPoint y: 111, endPoint x: 471, endPoint y: 113, distance: 23.6
click at [471, 113] on div "When true : hero . moveUp ( 1 ) hero . castEarthRoll ( "right" )" at bounding box center [596, 235] width 253 height 258
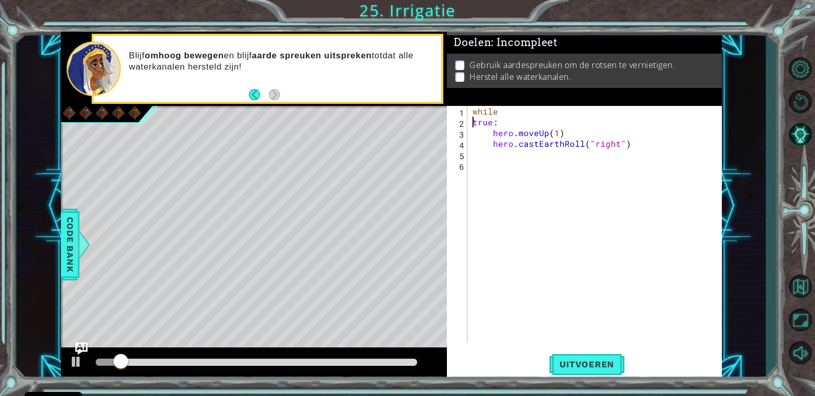
scroll to position [0, 1]
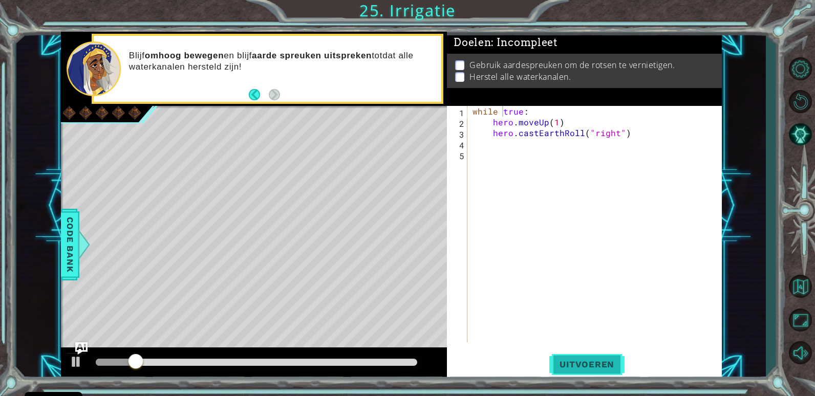
click at [576, 368] on span "Uitvoeren" at bounding box center [586, 364] width 75 height 10
drag, startPoint x: 532, startPoint y: 110, endPoint x: 495, endPoint y: 110, distance: 36.3
click at [495, 110] on div "while true : hero . moveUp ( 1 ) hero . castEarthRoll ( "right" )" at bounding box center [596, 235] width 253 height 258
click at [590, 369] on span "Uitvoeren" at bounding box center [586, 364] width 75 height 10
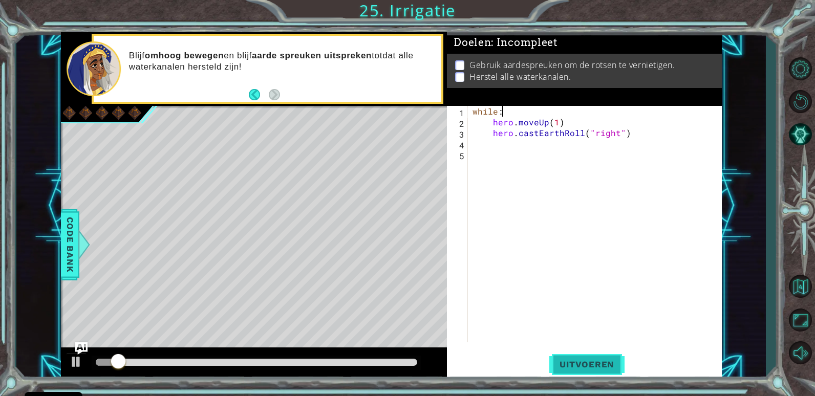
click at [617, 361] on span "Uitvoeren" at bounding box center [586, 364] width 75 height 10
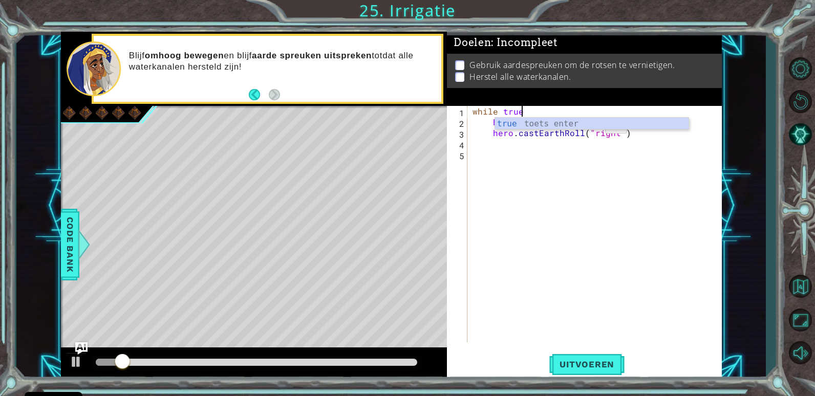
type textarea "while true:"
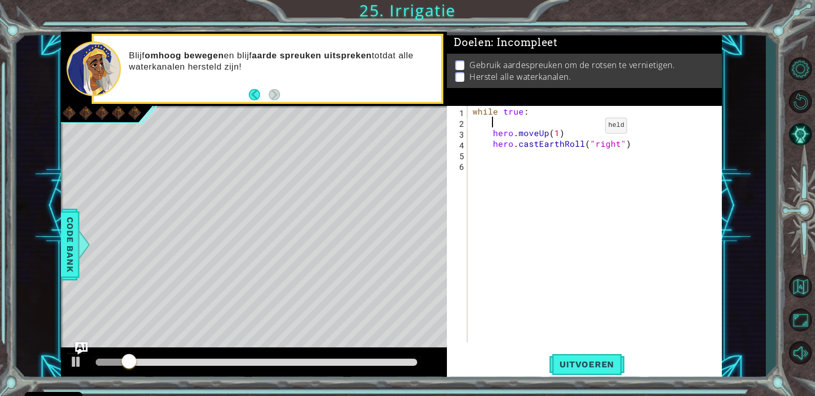
scroll to position [0, 0]
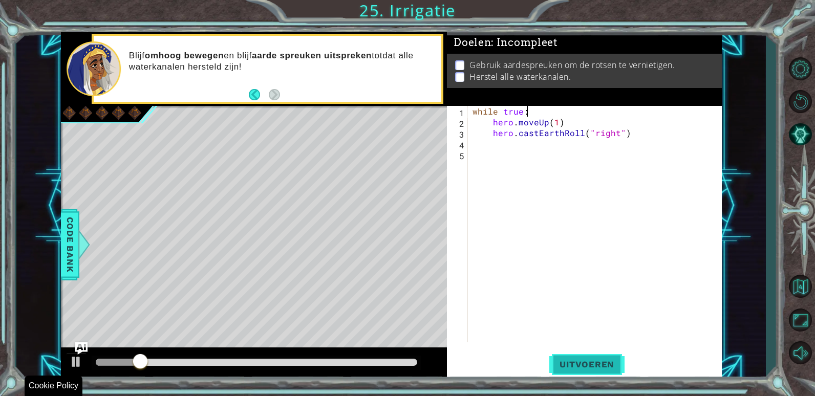
click at [585, 360] on span "Uitvoeren" at bounding box center [586, 364] width 75 height 10
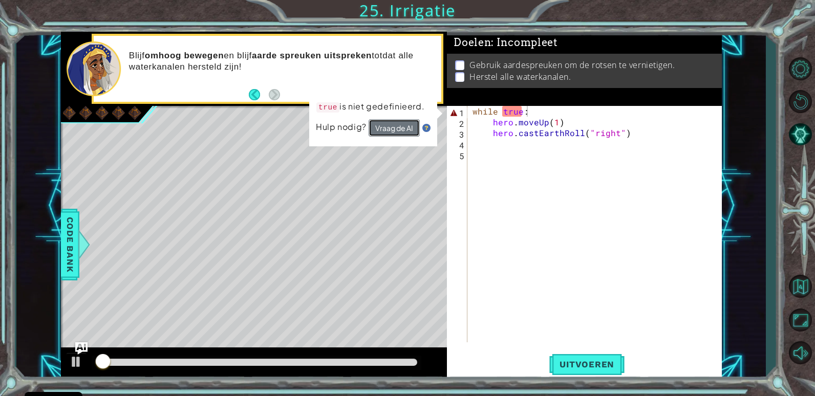
click at [386, 133] on button "Vraag de AI" at bounding box center [394, 128] width 52 height 18
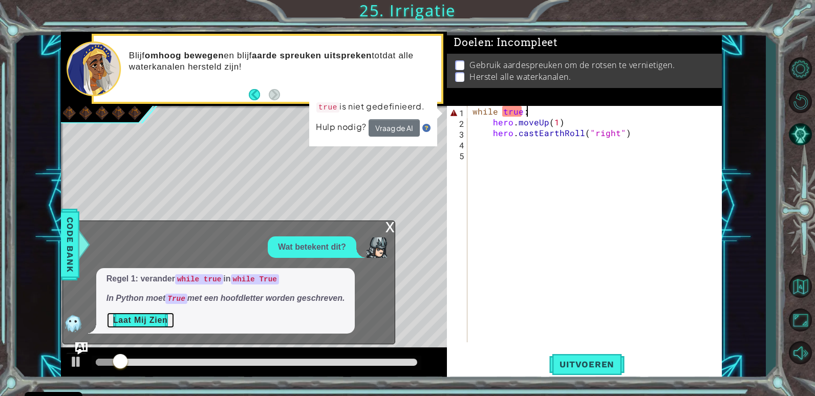
click at [152, 325] on button "Laat Mij Zien" at bounding box center [140, 320] width 68 height 16
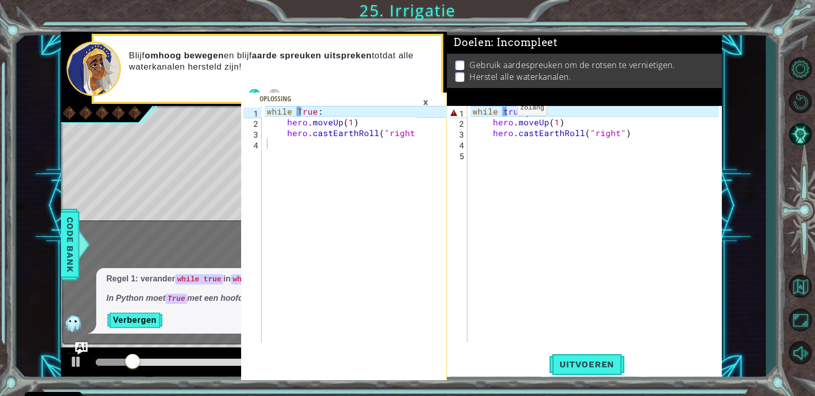
click at [496, 111] on div "while true : hero . moveUp ( 1 ) hero . castEarthRoll ( "right" )" at bounding box center [596, 235] width 253 height 258
click at [502, 114] on div "while true : hero . moveUp ( 1 ) hero . castEarthRoll ( "right" )" at bounding box center [596, 235] width 253 height 258
click at [504, 113] on div "while true : hero . moveUp ( 1 ) hero . castEarthRoll ( "right" )" at bounding box center [596, 235] width 253 height 258
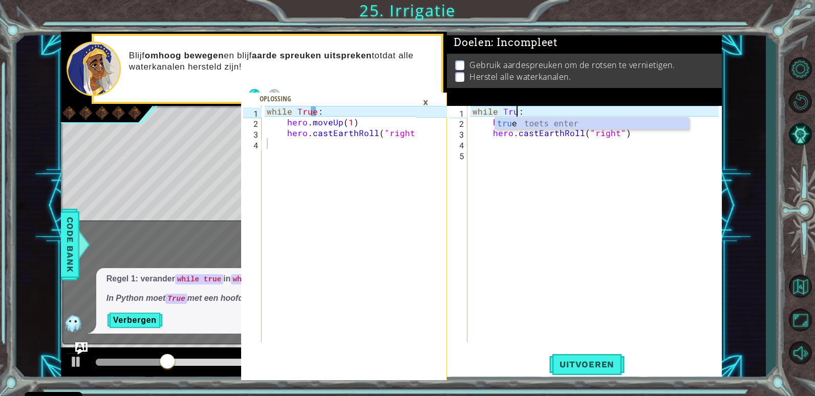
scroll to position [0, 3]
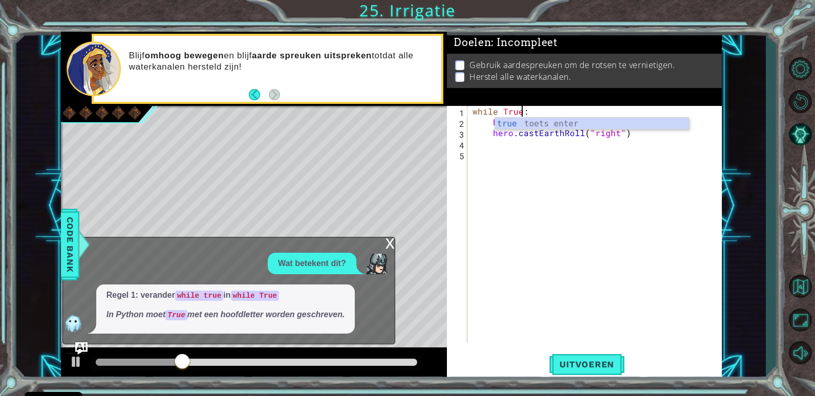
type textarea "while True:"
click at [390, 244] on div "x" at bounding box center [389, 242] width 9 height 10
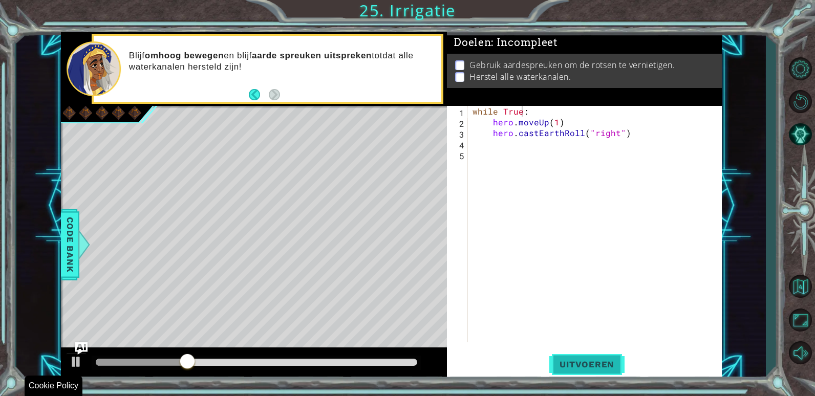
click at [605, 371] on button "Uitvoeren" at bounding box center [586, 365] width 75 height 28
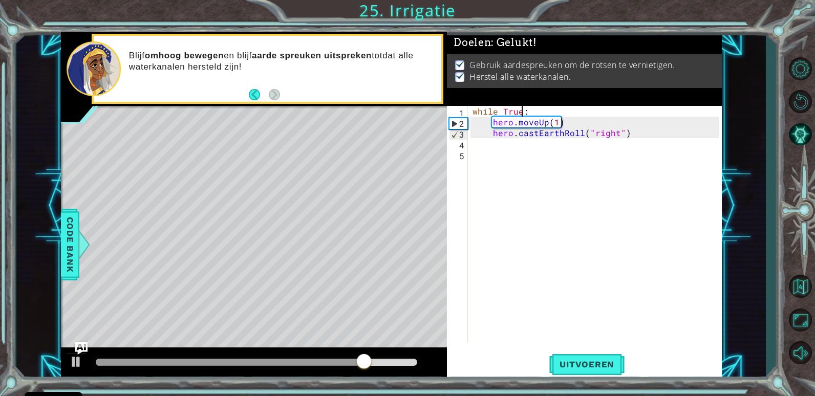
click at [546, 236] on div "while True : hero . moveUp ( 1 ) hero . castEarthRoll ( "right" )" at bounding box center [596, 235] width 253 height 258
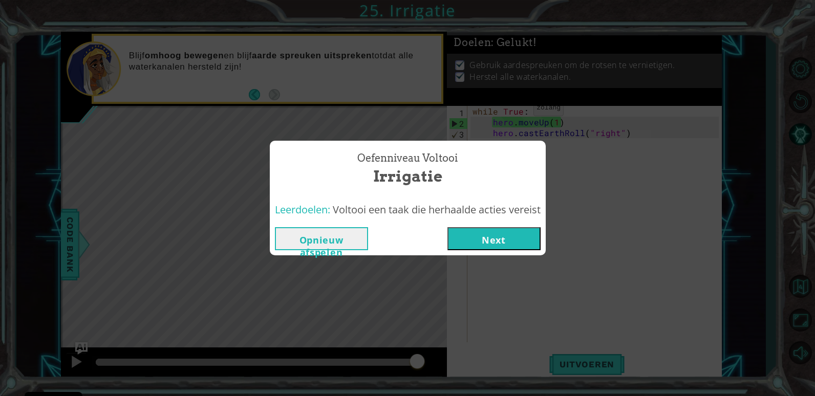
click at [512, 239] on button "Next" at bounding box center [493, 238] width 93 height 23
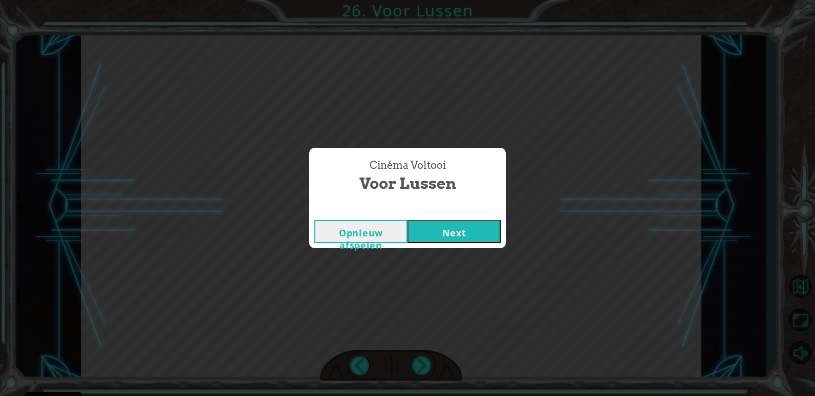
click at [491, 243] on button "Next" at bounding box center [453, 231] width 93 height 23
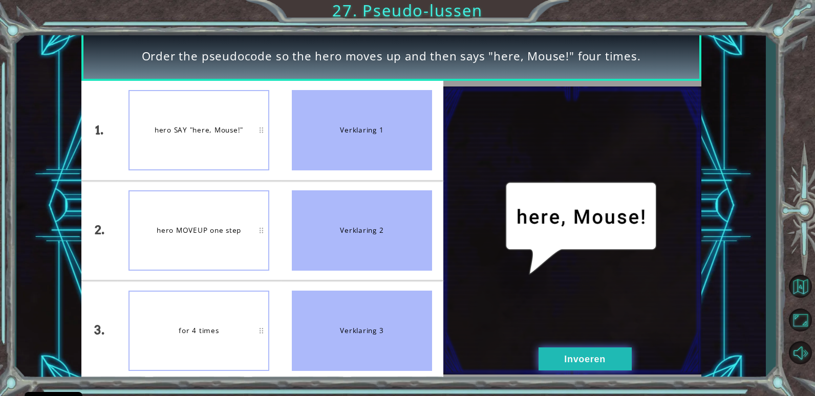
click at [589, 351] on button "Invoeren" at bounding box center [584, 358] width 93 height 23
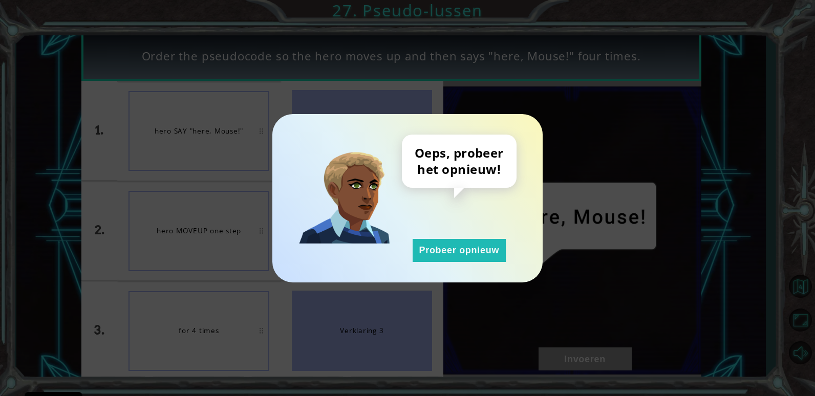
click at [434, 222] on div "Oeps, probeer het opnieuw! Probeer opnieuw" at bounding box center [459, 198] width 115 height 127
click at [505, 274] on div "Oeps, probeer het opnieuw! Probeer opnieuw" at bounding box center [407, 198] width 270 height 168
click at [475, 250] on button "Probeer opnieuw" at bounding box center [458, 250] width 93 height 23
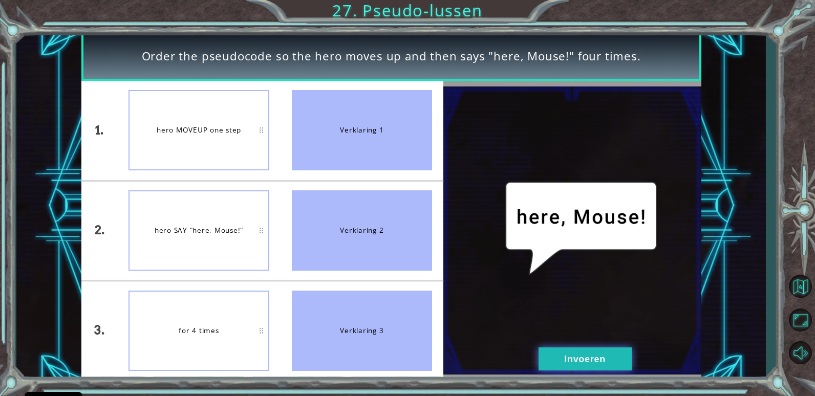
click at [606, 357] on button "Invoeren" at bounding box center [584, 358] width 93 height 23
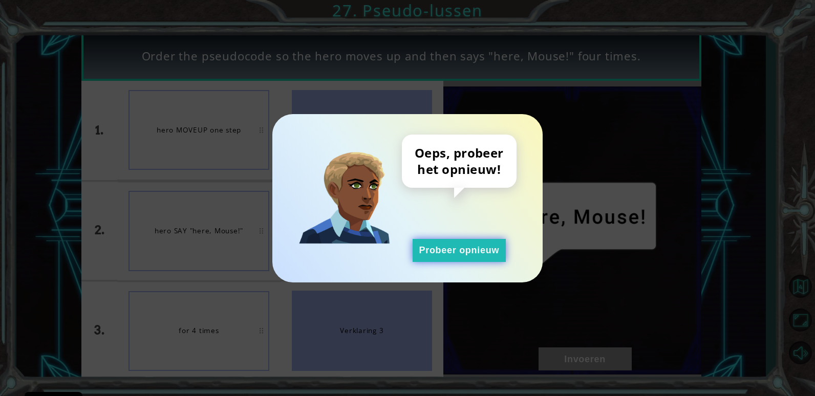
drag, startPoint x: 420, startPoint y: 229, endPoint x: 446, endPoint y: 260, distance: 40.7
click at [420, 229] on div "Oeps, probeer het opnieuw! Probeer opnieuw" at bounding box center [459, 198] width 115 height 127
click at [448, 260] on button "Probeer opnieuw" at bounding box center [458, 250] width 93 height 23
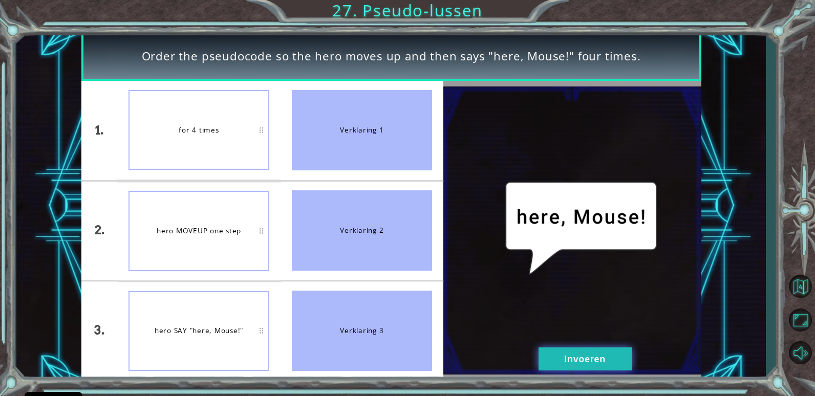
click at [601, 358] on button "Invoeren" at bounding box center [584, 358] width 93 height 23
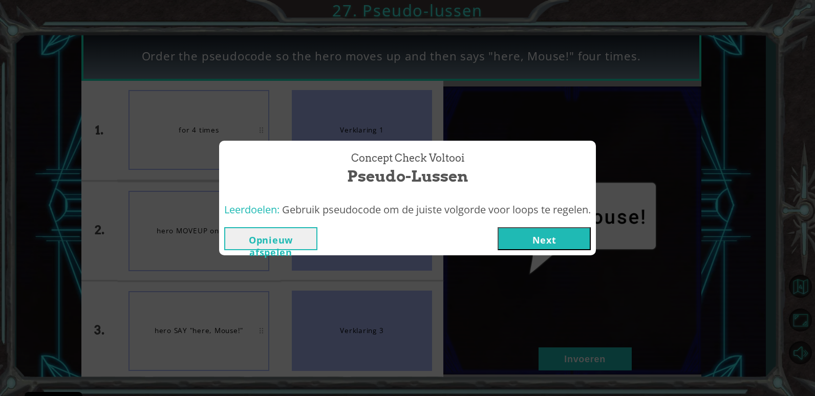
click at [564, 239] on button "Next" at bounding box center [543, 238] width 93 height 23
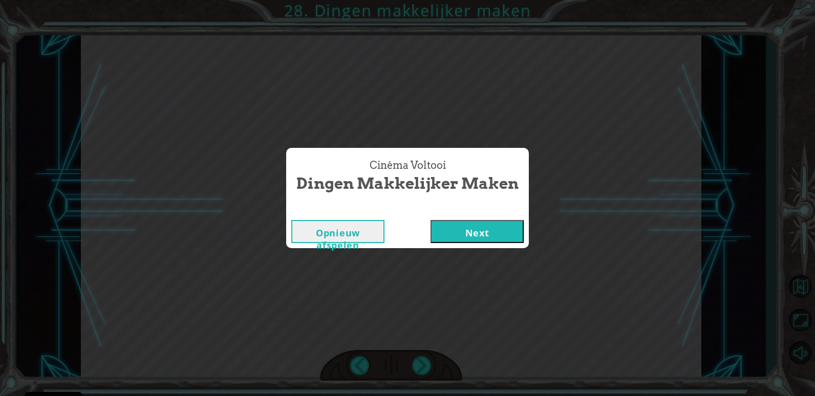
click at [439, 236] on button "Next" at bounding box center [476, 231] width 93 height 23
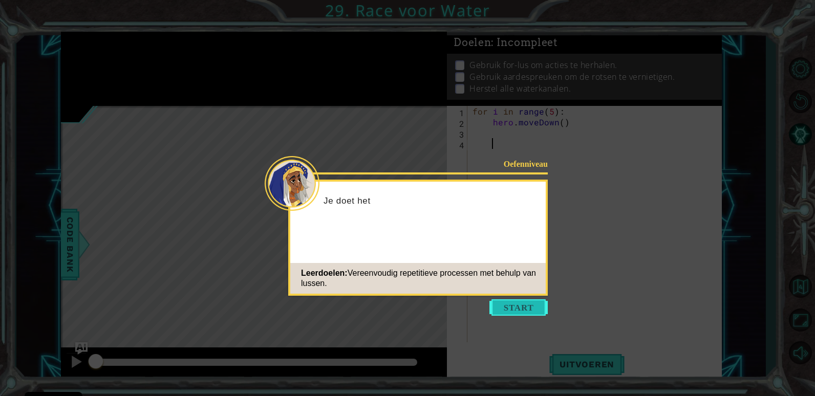
click at [517, 301] on button "Start" at bounding box center [518, 307] width 58 height 16
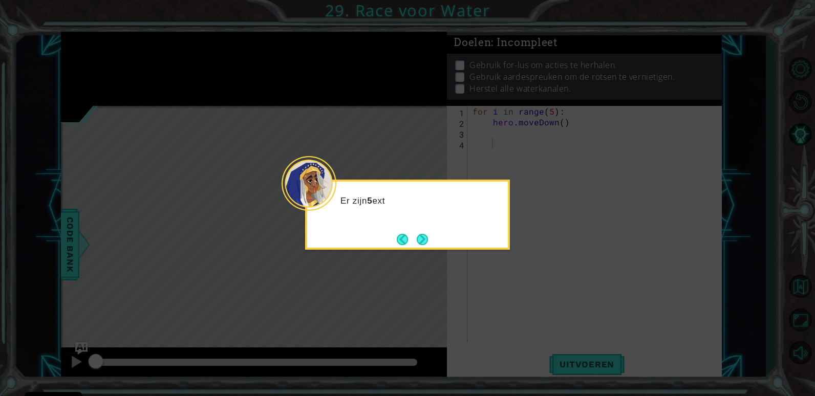
click at [412, 246] on footer at bounding box center [412, 239] width 31 height 15
click at [423, 237] on button "Next" at bounding box center [422, 239] width 11 height 11
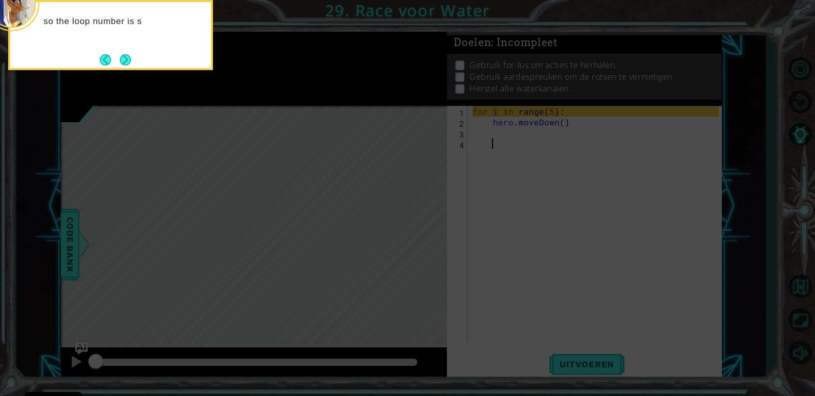
click at [125, 61] on button "Next" at bounding box center [125, 59] width 11 height 11
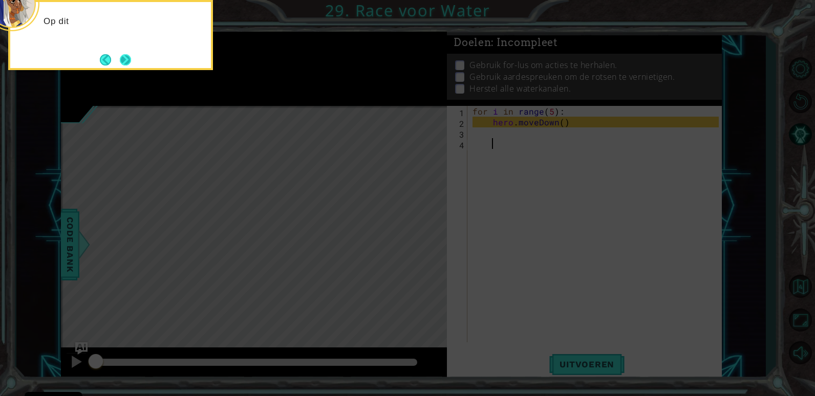
click at [122, 60] on button "Next" at bounding box center [125, 59] width 11 height 11
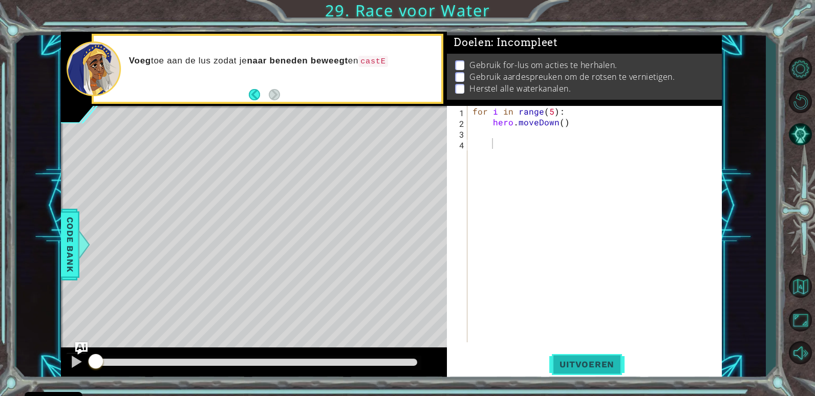
click at [589, 365] on span "Uitvoeren" at bounding box center [586, 364] width 75 height 10
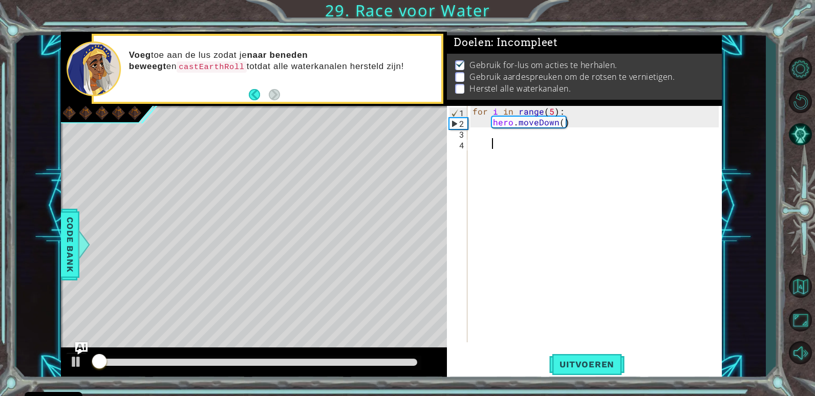
scroll to position [4, 0]
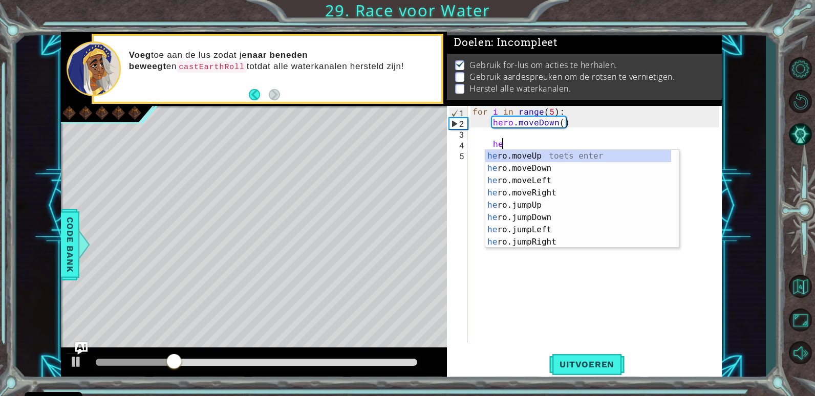
type textarea "h"
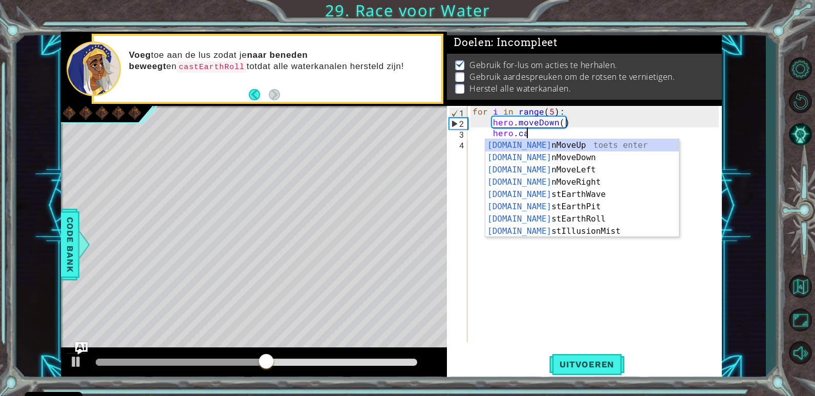
scroll to position [0, 3]
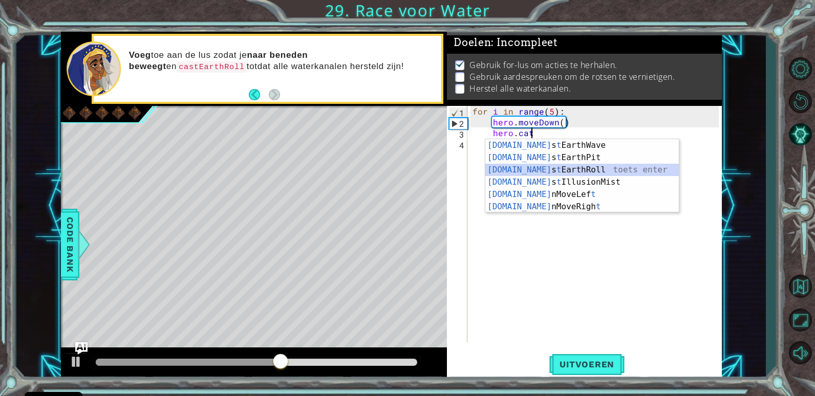
click at [552, 173] on div "[DOMAIN_NAME] s t EarthWave toets enter [DOMAIN_NAME] s t EarthPit toets enter …" at bounding box center [581, 188] width 193 height 98
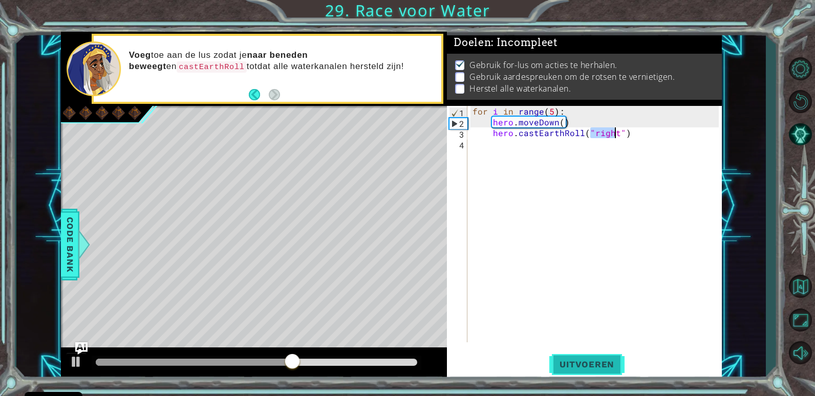
type textarea "hero.castEarthRoll("right")"
click at [577, 352] on button "Uitvoeren" at bounding box center [586, 365] width 75 height 28
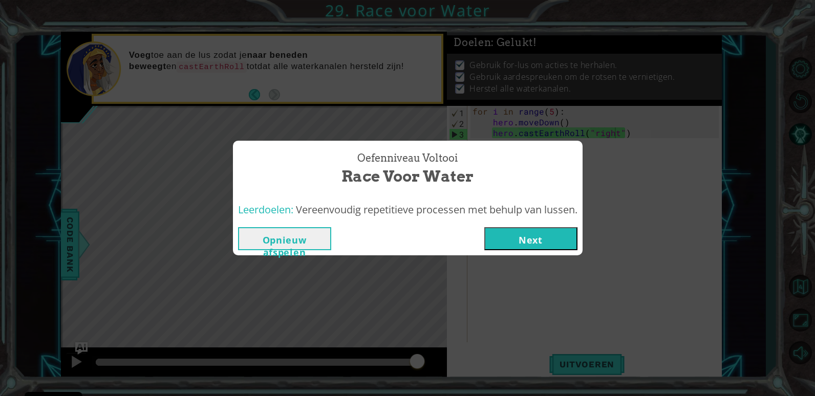
click at [498, 250] on button "Next" at bounding box center [530, 238] width 93 height 23
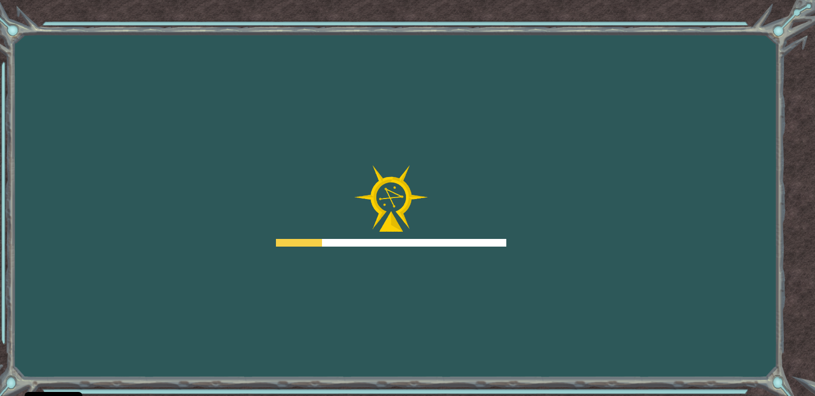
drag, startPoint x: 498, startPoint y: 250, endPoint x: 499, endPoint y: 260, distance: 9.8
click at [499, 260] on div "Goals Fout bij het laden van de server Je moet je bij een cursus aanmelden om d…" at bounding box center [407, 198] width 815 height 396
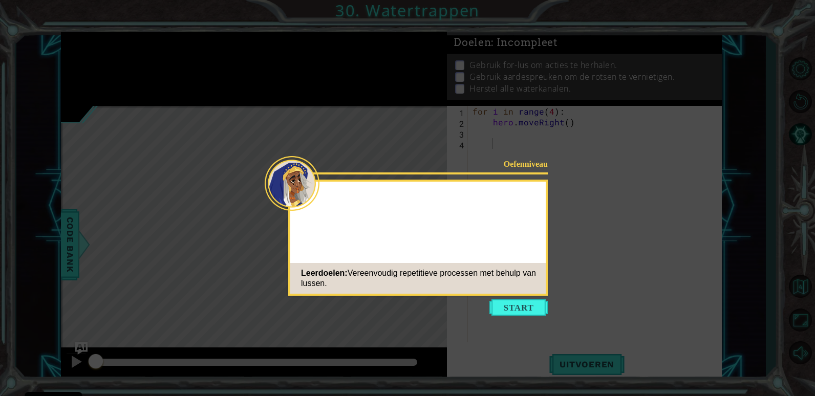
click at [520, 308] on button "Start" at bounding box center [518, 307] width 58 height 16
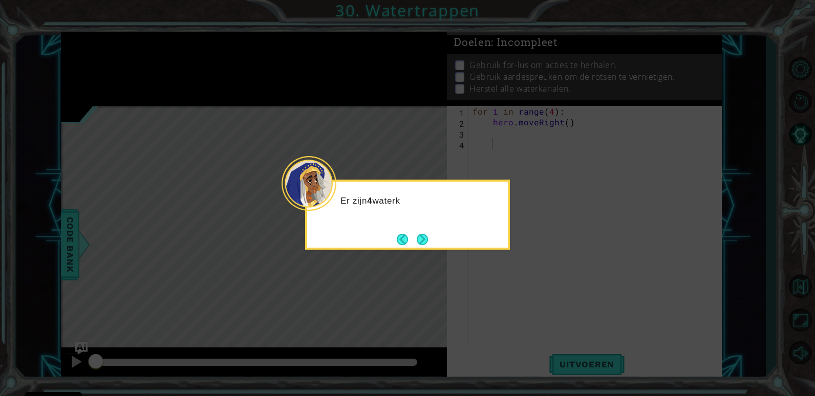
click at [428, 238] on button "Next" at bounding box center [422, 239] width 11 height 11
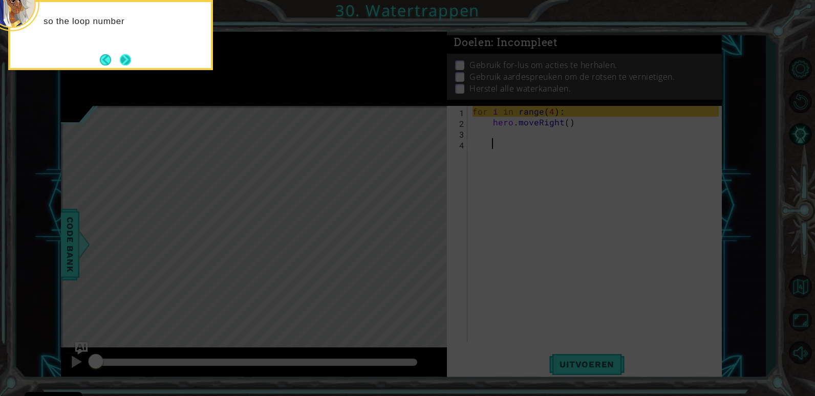
click at [128, 62] on button "Next" at bounding box center [125, 59] width 11 height 11
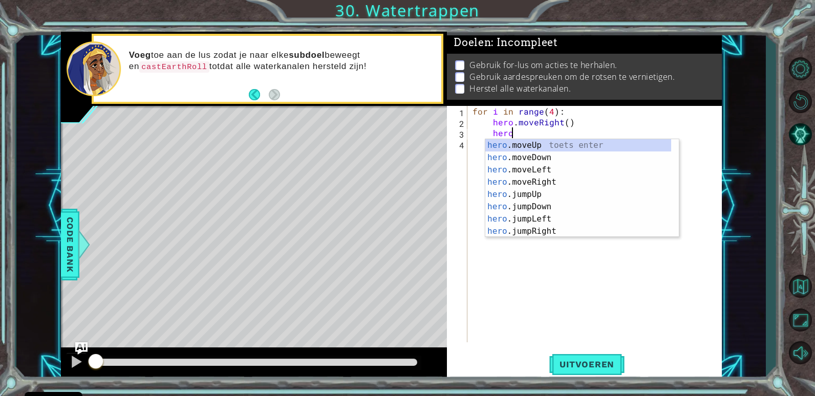
scroll to position [0, 2]
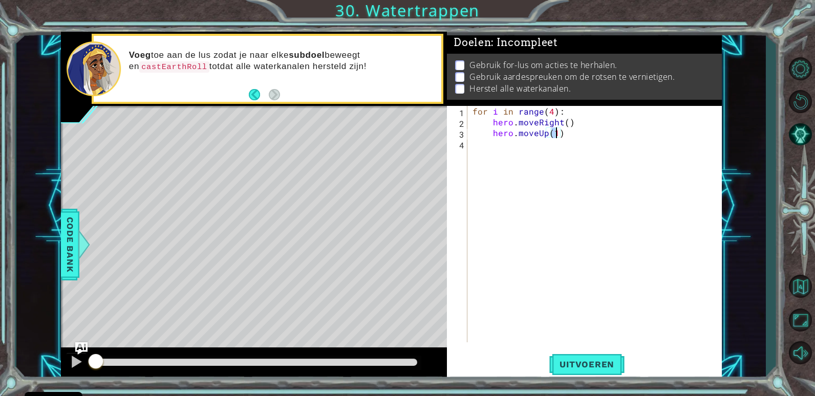
type textarea "hero.moveUp()"
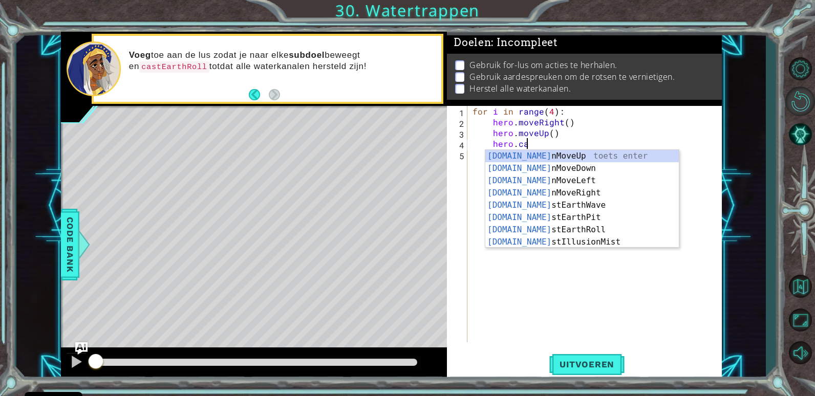
scroll to position [0, 4]
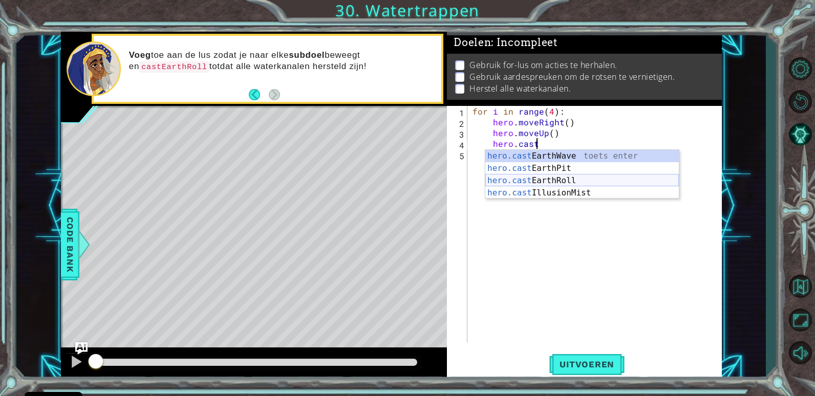
click at [575, 185] on div "hero.cast EarthWave toets enter hero.cast EarthPit toets enter hero.cast EarthR…" at bounding box center [581, 187] width 193 height 74
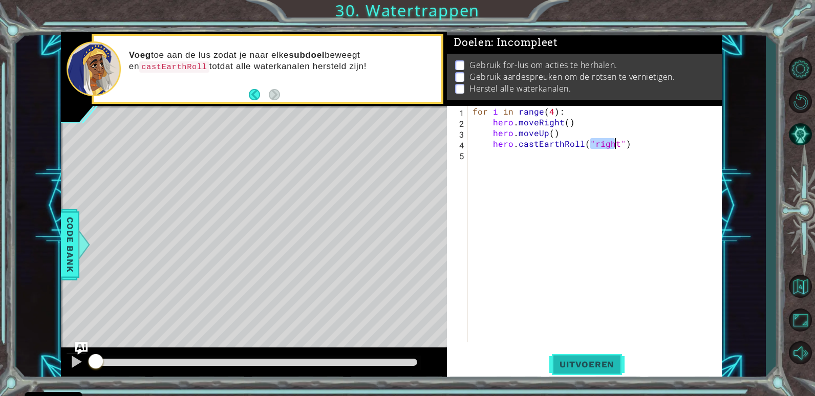
type textarea "hero.castEarthRoll("right")"
click at [618, 361] on span "Uitvoeren" at bounding box center [586, 364] width 75 height 10
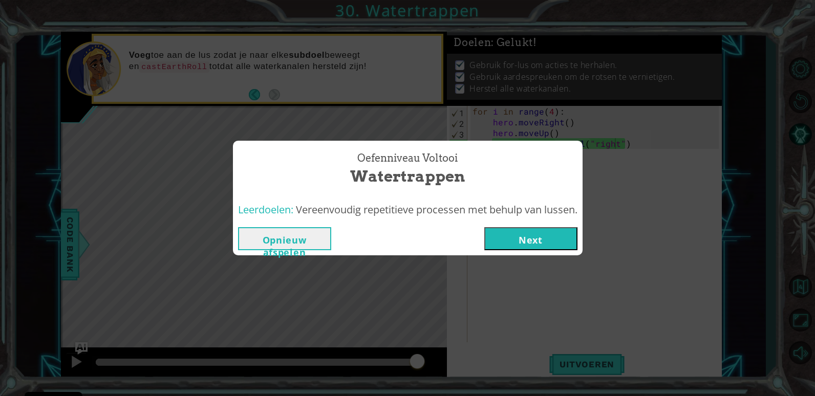
click at [558, 247] on button "Next" at bounding box center [530, 238] width 93 height 23
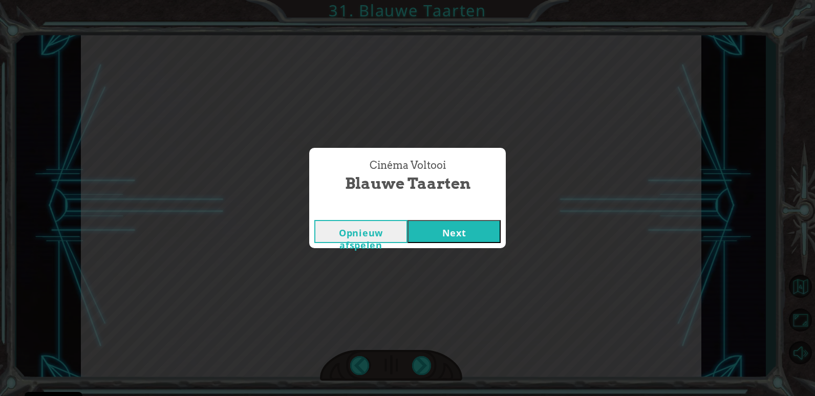
click at [407, 220] on button "Next" at bounding box center [453, 231] width 93 height 23
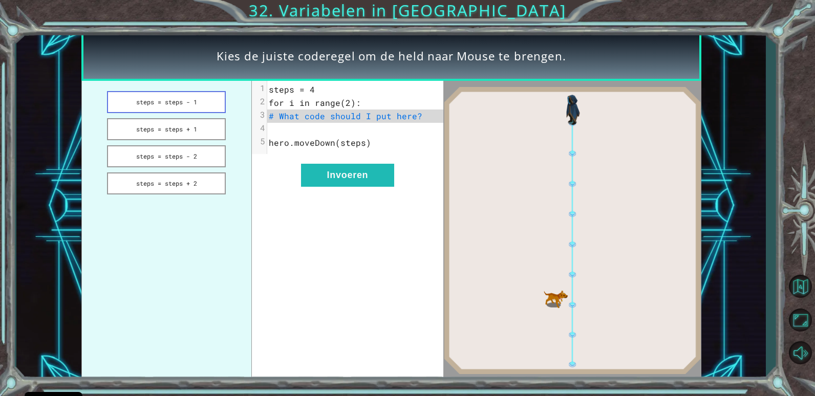
click at [184, 98] on button "steps = steps - 1" at bounding box center [166, 102] width 119 height 22
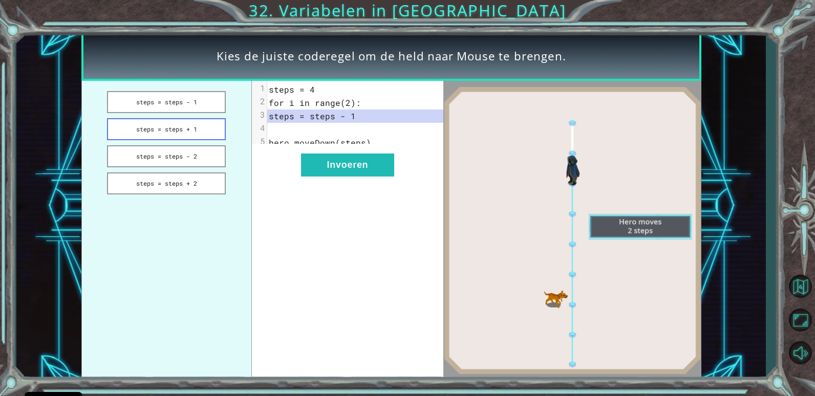
click at [190, 131] on button "steps = steps + 1" at bounding box center [166, 129] width 119 height 22
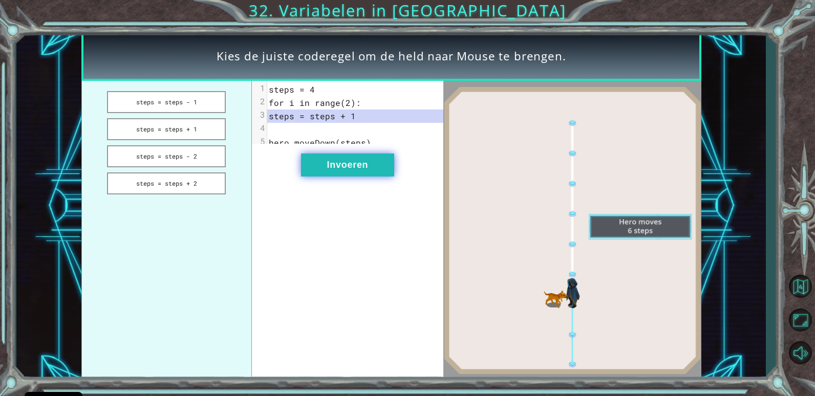
click at [336, 176] on button "Invoeren" at bounding box center [347, 165] width 93 height 23
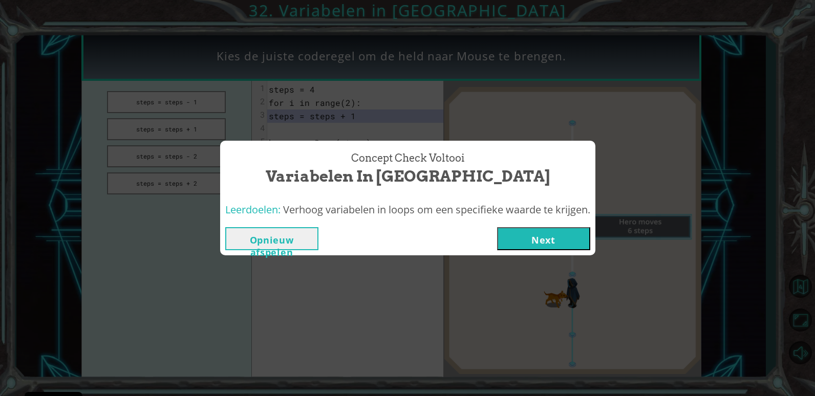
click at [546, 233] on button "Next" at bounding box center [543, 238] width 93 height 23
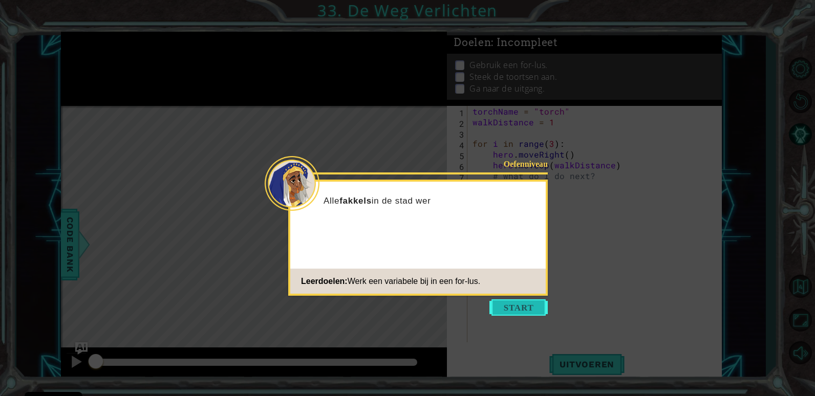
click at [537, 314] on button "Start" at bounding box center [518, 307] width 58 height 16
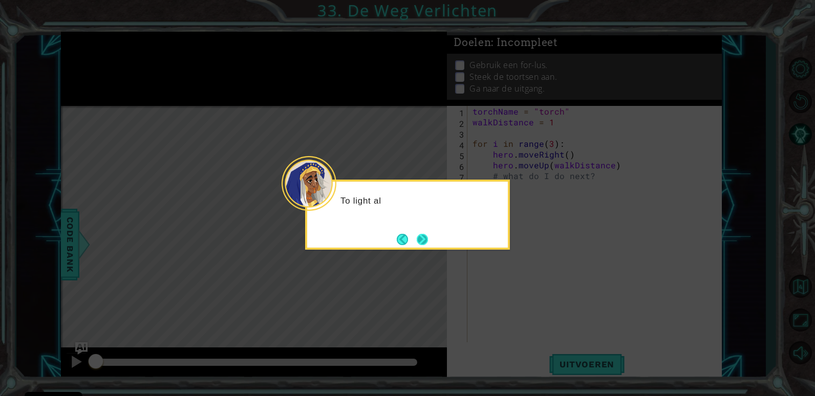
click at [424, 245] on button "Next" at bounding box center [422, 239] width 11 height 11
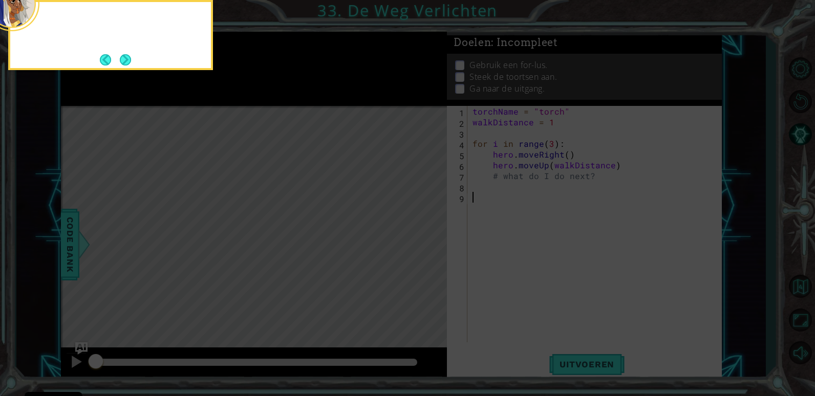
click at [424, 245] on icon at bounding box center [407, 59] width 815 height 673
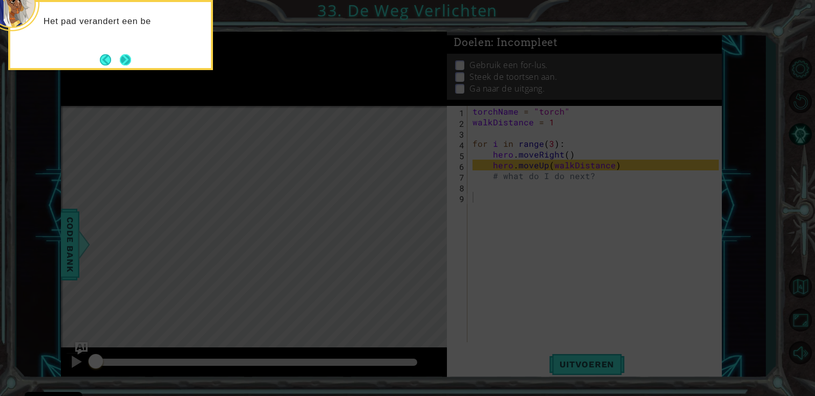
click at [120, 63] on button "Next" at bounding box center [125, 59] width 11 height 11
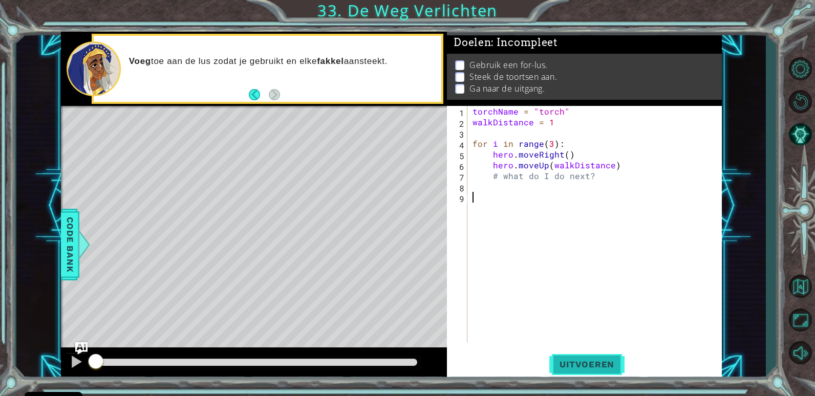
click at [598, 367] on span "Uitvoeren" at bounding box center [586, 364] width 75 height 10
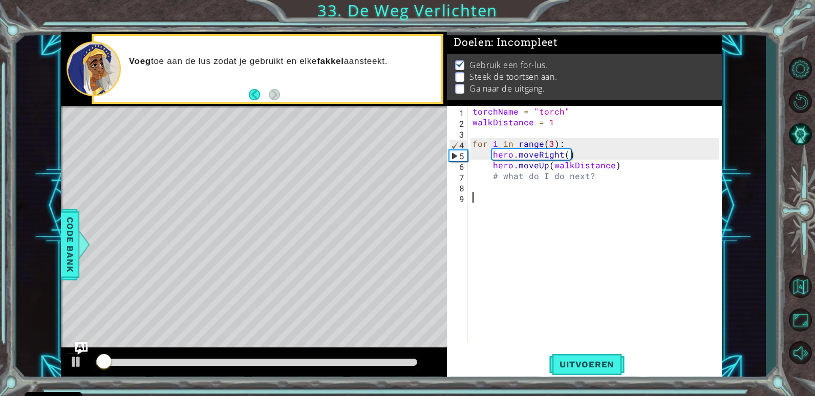
scroll to position [4, 0]
click at [545, 163] on div "torchName = "torch" walkDistance = 1 for i in range ( 3 ) : hero . moveRight ( …" at bounding box center [596, 235] width 253 height 258
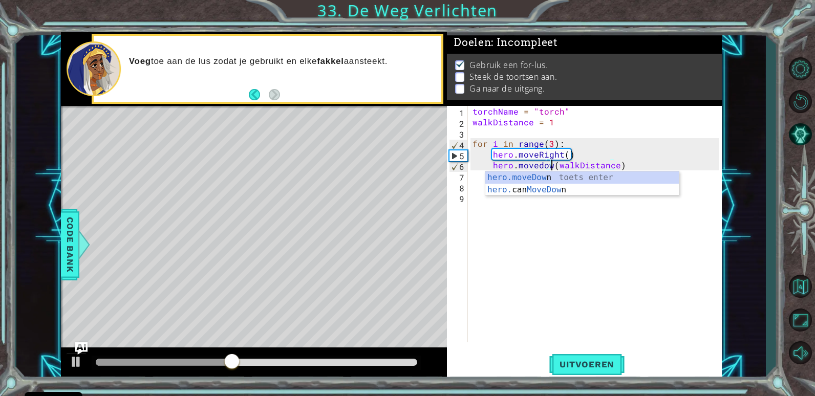
scroll to position [0, 6]
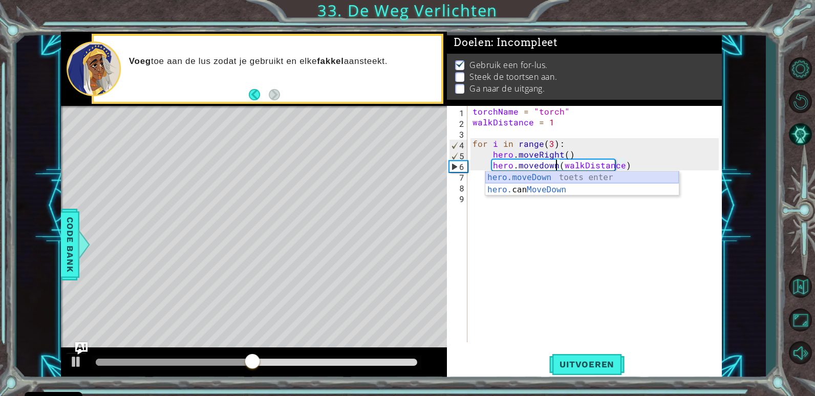
click at [606, 182] on div "hero.moveDown toets enter hero. can MoveDown toets enter" at bounding box center [581, 195] width 193 height 49
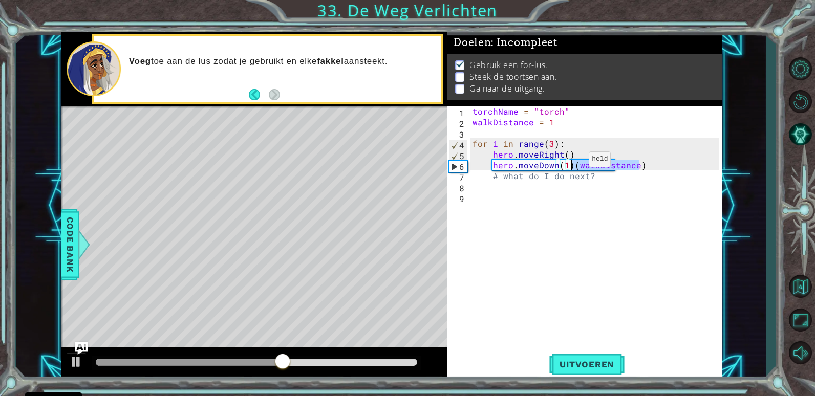
drag, startPoint x: 644, startPoint y: 168, endPoint x: 571, endPoint y: 162, distance: 72.9
click at [571, 162] on div "torchName = "torch" walkDistance = 1 for i in range ( 3 ) : hero . moveRight ( …" at bounding box center [596, 235] width 253 height 258
click at [574, 151] on div "torchName = "torch" walkDistance = 1 for i in range ( 3 ) : hero . moveRight ( …" at bounding box center [596, 235] width 253 height 258
type textarea "hero.moveRight()"
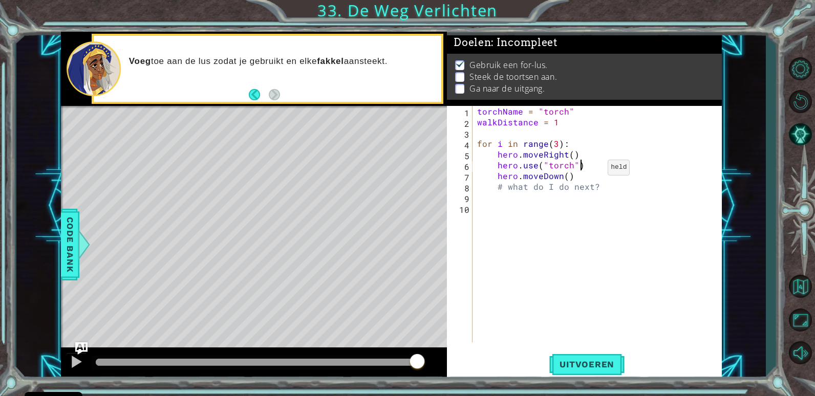
scroll to position [0, 6]
click at [595, 353] on button "Uitvoeren" at bounding box center [586, 365] width 75 height 28
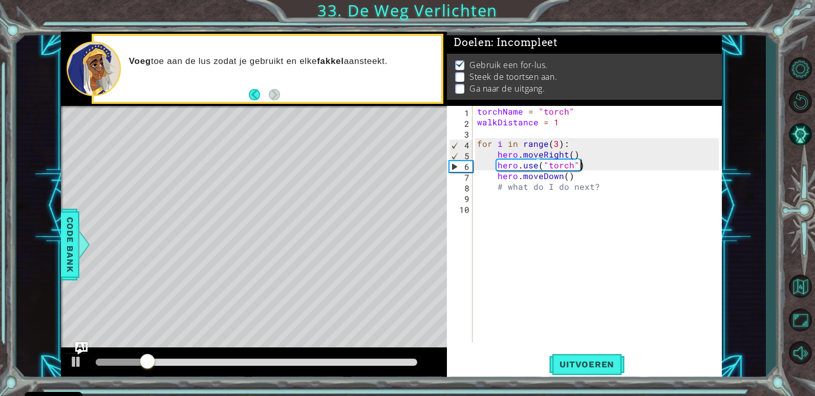
click at [581, 154] on div "torchName = "torch" walkDistance = 1 for i in range ( 3 ) : hero . moveRight ( …" at bounding box center [599, 235] width 249 height 258
type textarea "hero.moveRight()"
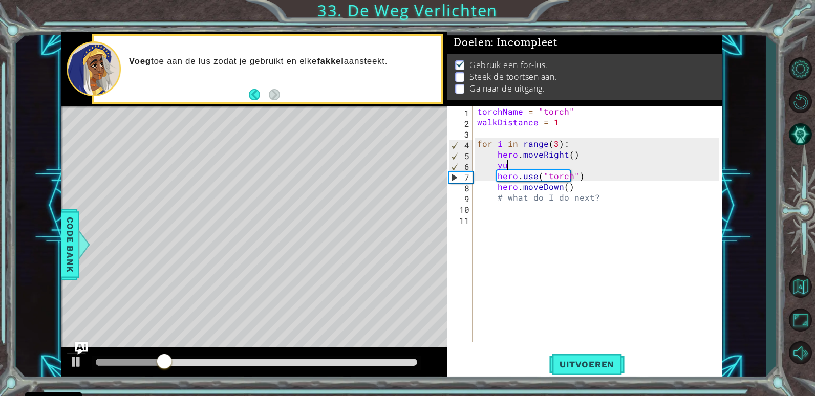
type textarea "y"
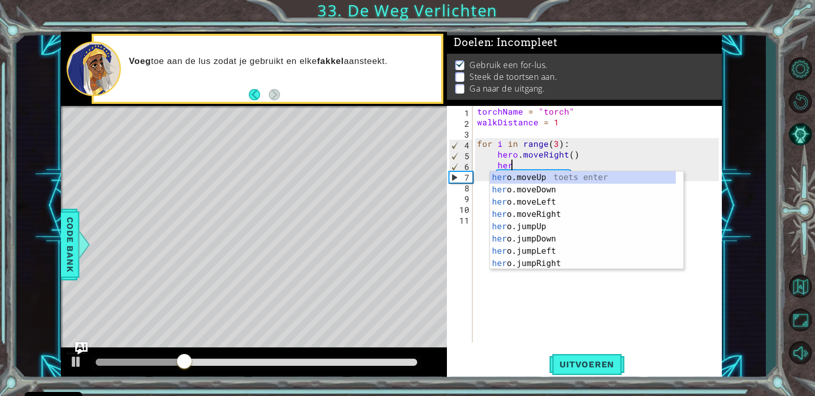
scroll to position [0, 2]
click at [584, 181] on div "hero .moveUp toets enter hero .moveDown toets enter hero .moveLeft toets enter …" at bounding box center [583, 232] width 186 height 123
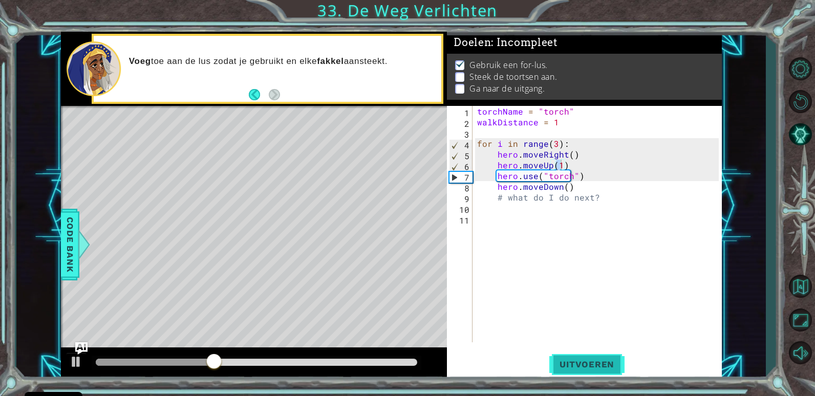
click at [590, 372] on button "Uitvoeren" at bounding box center [586, 365] width 75 height 28
click at [596, 178] on div "torchName = "torch" walkDistance = 1 for i in range ( 3 ) : hero . moveRight ( …" at bounding box center [599, 235] width 249 height 258
type textarea "hero.use("torch")"
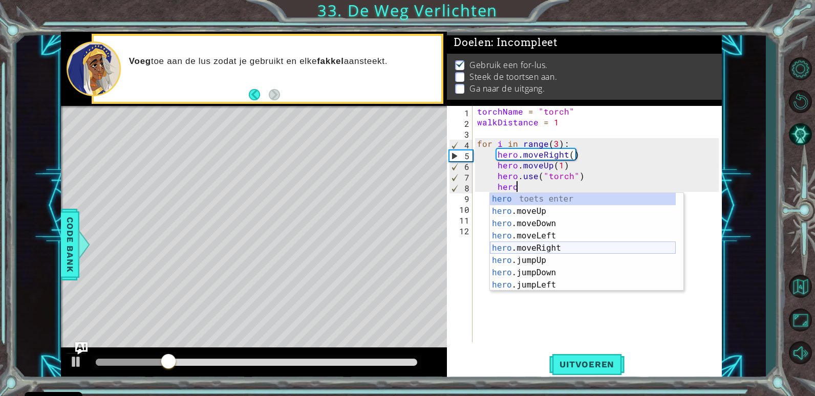
click at [580, 245] on div "hero toets enter hero .moveUp toets enter hero .moveDown toets enter hero .move…" at bounding box center [583, 254] width 186 height 123
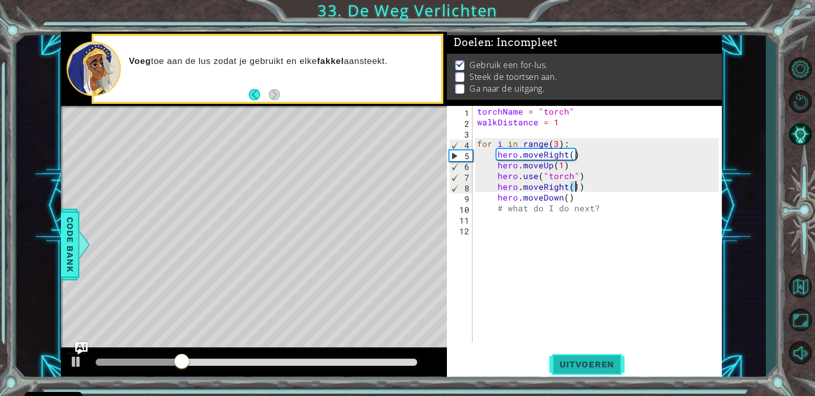
click at [589, 375] on button "Uitvoeren" at bounding box center [586, 365] width 75 height 28
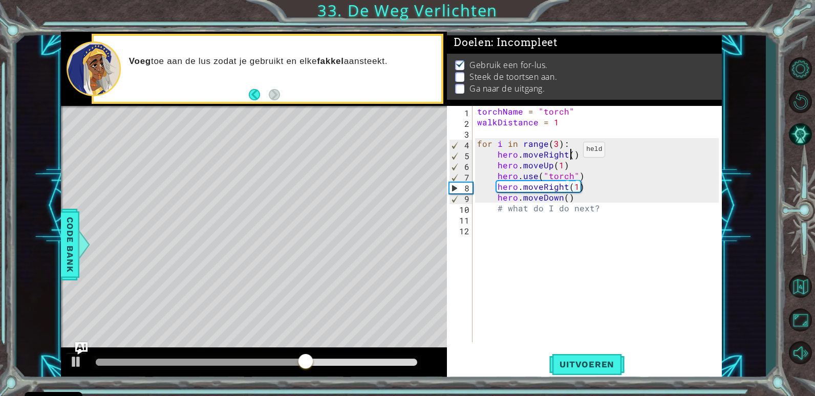
click at [570, 152] on div "torchName = "torch" walkDistance = 1 for i in range ( 3 ) : hero . moveRight ( …" at bounding box center [599, 235] width 249 height 258
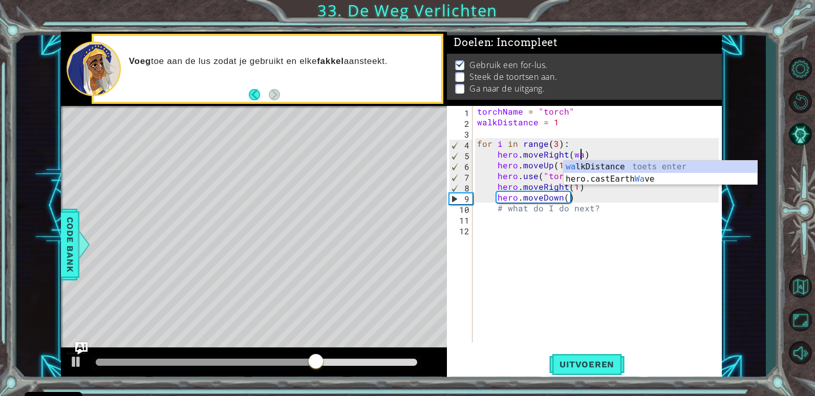
scroll to position [0, 7]
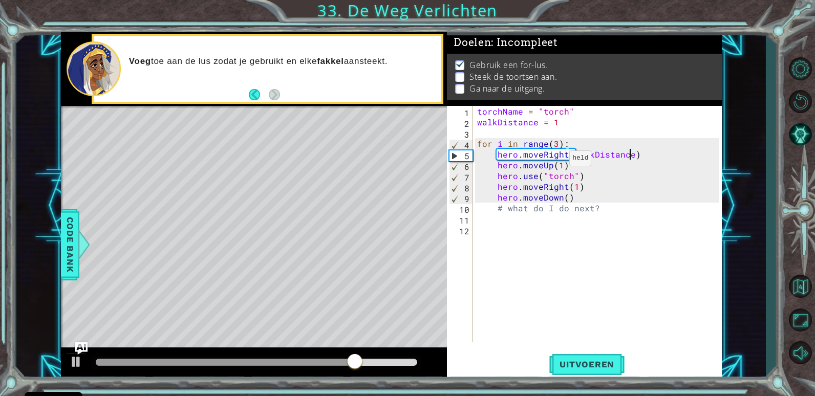
click at [556, 161] on div "torchName = "torch" walkDistance = 1 for i in range ( 3 ) : hero . moveRight ( …" at bounding box center [599, 235] width 249 height 258
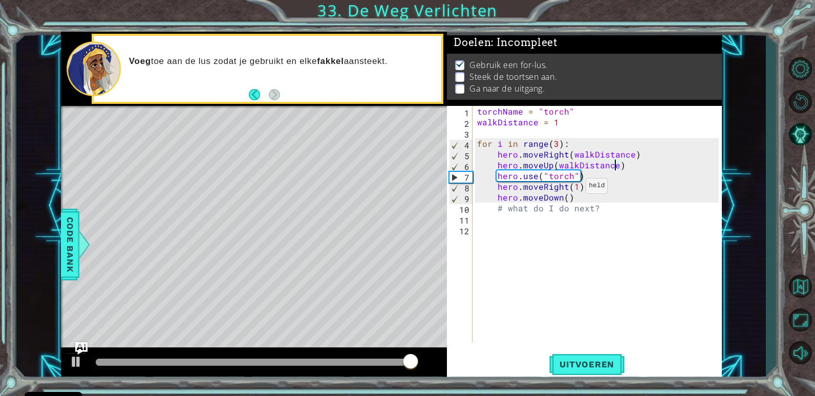
click at [572, 188] on div "torchName = "torch" walkDistance = 1 for i in range ( 3 ) : hero . moveRight ( …" at bounding box center [599, 235] width 249 height 258
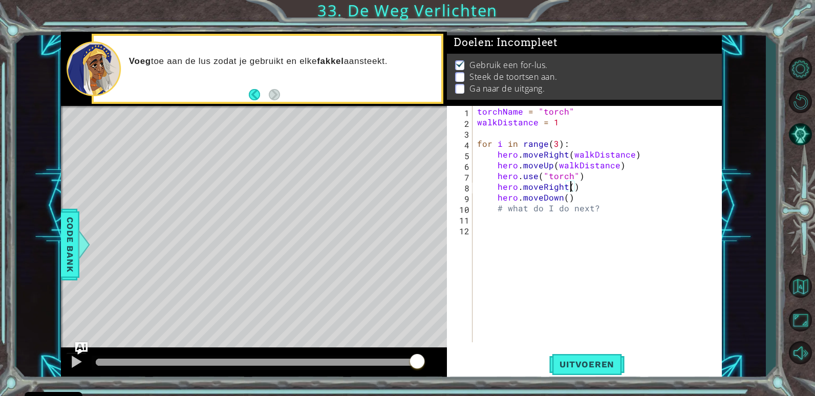
scroll to position [0, 6]
click at [565, 194] on div "torchName = "torch" walkDistance = 1 for i in range ( 3 ) : hero . moveRight ( …" at bounding box center [599, 235] width 249 height 258
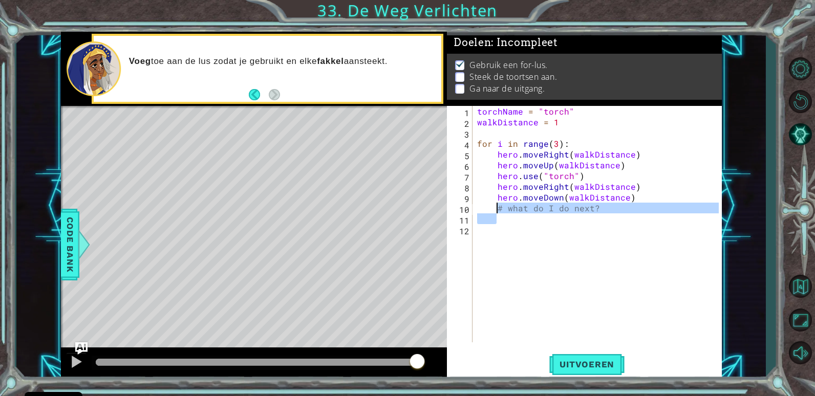
drag, startPoint x: 616, startPoint y: 216, endPoint x: 496, endPoint y: 207, distance: 120.6
click at [496, 207] on div "torchName = "torch" walkDistance = 1 for i in range ( 3 ) : hero . moveRight ( …" at bounding box center [599, 235] width 249 height 258
type textarea "# what do I do next?"
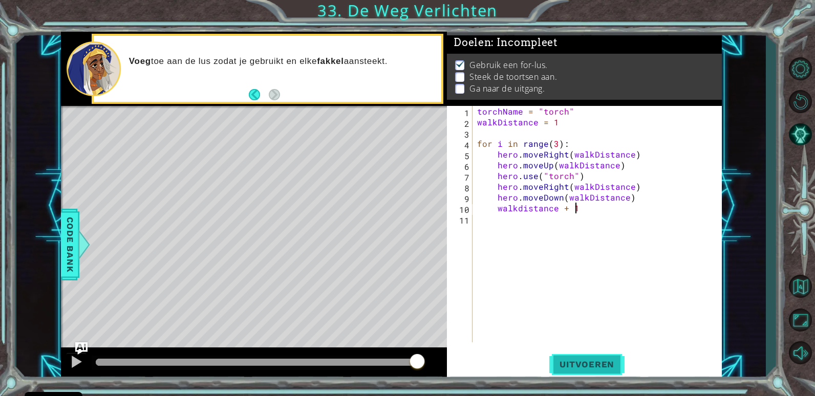
click at [566, 355] on button "Uitvoeren" at bounding box center [586, 365] width 75 height 28
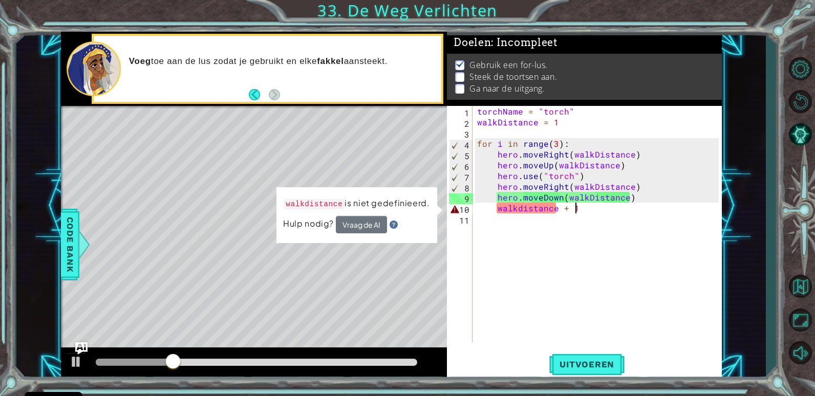
click at [516, 205] on div "torchName = "torch" walkDistance = 1 for i in range ( 3 ) : hero . moveRight ( …" at bounding box center [599, 235] width 249 height 258
click at [519, 209] on div "torchName = "torch" walkDistance = 1 for i in range ( 3 ) : hero . moveRight ( …" at bounding box center [599, 235] width 249 height 258
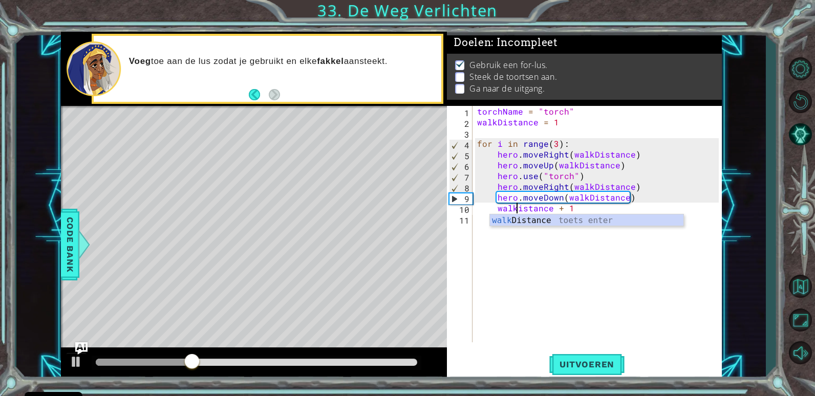
scroll to position [0, 3]
type textarea "walkDistance + 1"
click at [588, 368] on span "Uitvoeren" at bounding box center [586, 364] width 75 height 10
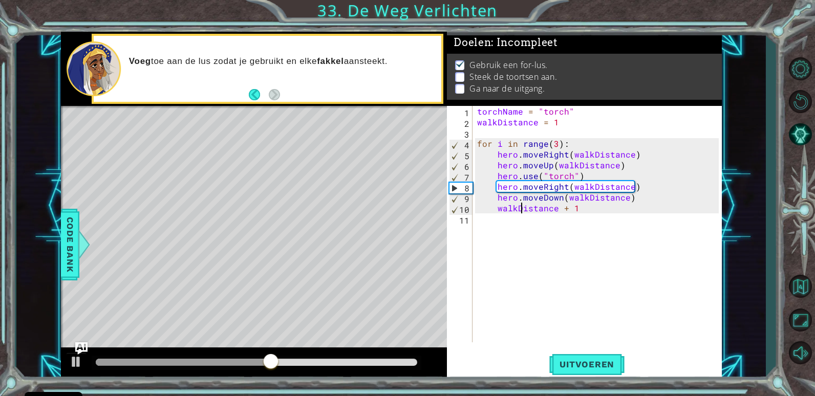
click at [583, 208] on div "torchName = "torch" walkDistance = 1 for i in range ( 3 ) : hero . moveRight ( …" at bounding box center [599, 235] width 249 height 258
click at [588, 360] on span "Uitvoeren" at bounding box center [586, 364] width 75 height 10
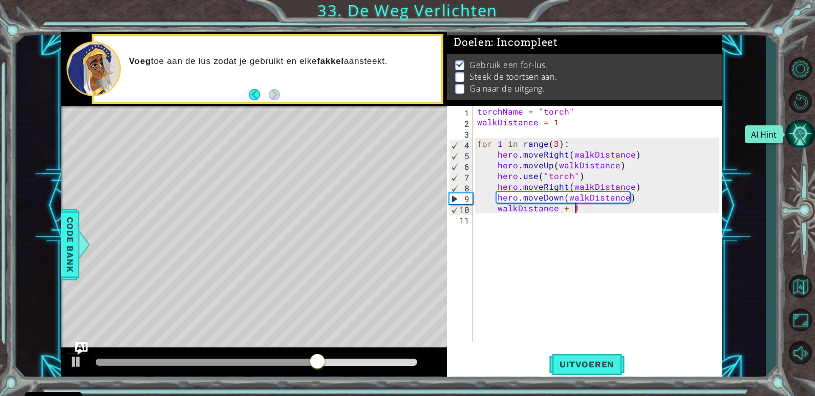
click at [806, 133] on button "AI Hint" at bounding box center [800, 134] width 30 height 30
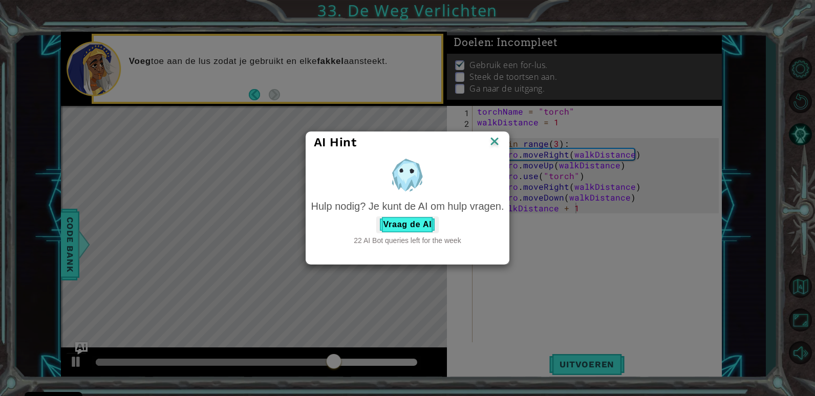
click at [396, 214] on div "Hulp nodig? Je kunt de AI om hulp vragen. Vraag de AI 22 AI Bot queries left fo…" at bounding box center [407, 222] width 193 height 47
drag, startPoint x: 396, startPoint y: 214, endPoint x: 398, endPoint y: 221, distance: 7.1
click at [398, 221] on button "Vraag de AI" at bounding box center [407, 224] width 62 height 16
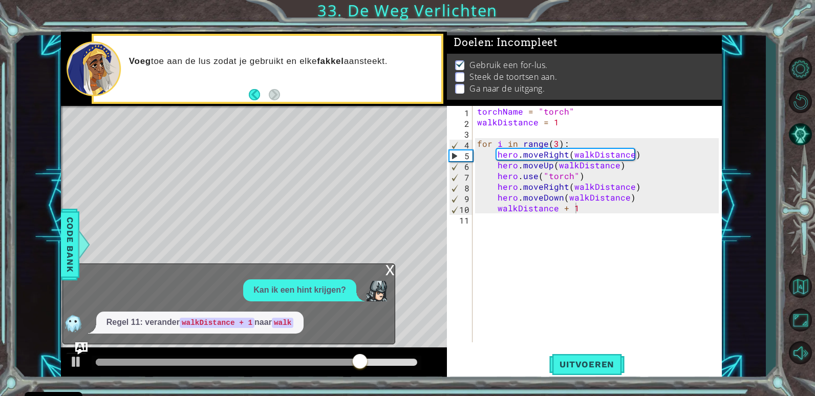
click at [268, 304] on div "Kan ik een hint krijgen? Regel 11: verander walkDistance + 1 naar walk" at bounding box center [226, 306] width 326 height 54
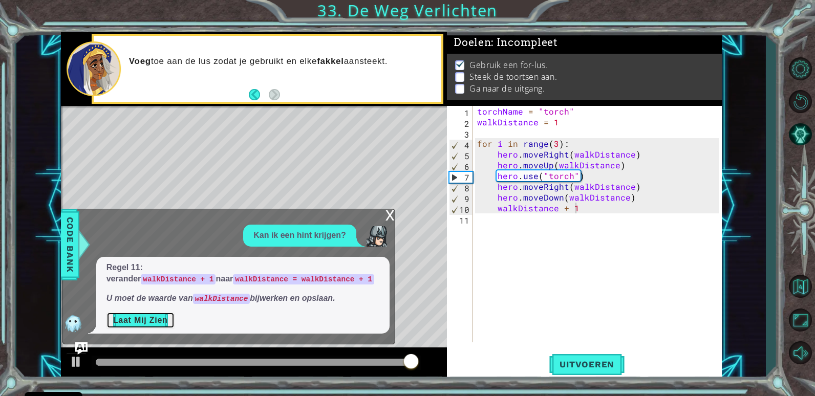
click at [149, 321] on button "Laat Mij Zien" at bounding box center [140, 320] width 68 height 16
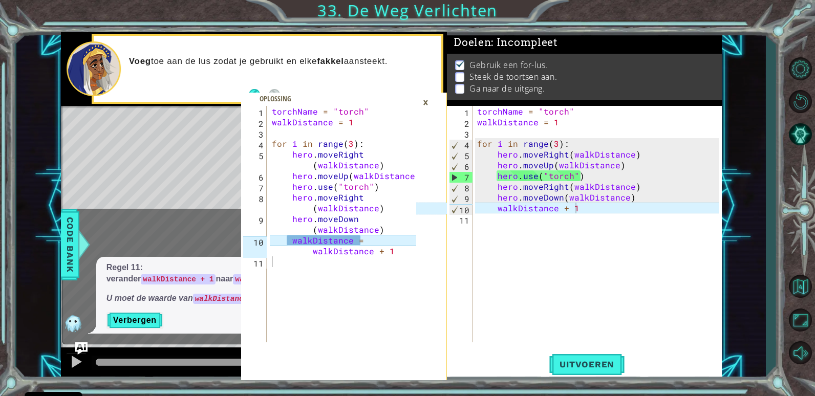
type textarea "walkDistance = walkDistance + 1"
drag, startPoint x: 284, startPoint y: 237, endPoint x: 398, endPoint y: 256, distance: 115.2
click at [398, 256] on div "torchName = "torch" walkDistance = 1 for i in range ( 3 ) : hero . moveRight ( …" at bounding box center [345, 235] width 151 height 258
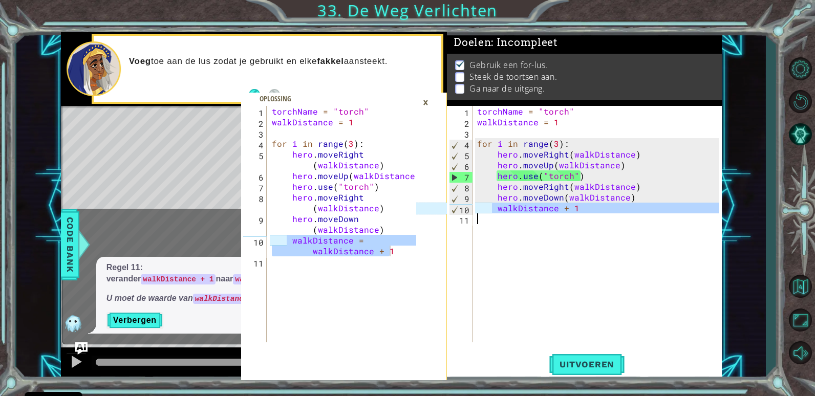
drag, startPoint x: 491, startPoint y: 210, endPoint x: 593, endPoint y: 215, distance: 102.0
click at [593, 215] on div "torchName = "torch" walkDistance = 1 for i in range ( 3 ) : hero . moveRight ( …" at bounding box center [599, 235] width 249 height 258
paste textarea "= walkDistance + 1"
type textarea "walkDistance = walkDistance + 1"
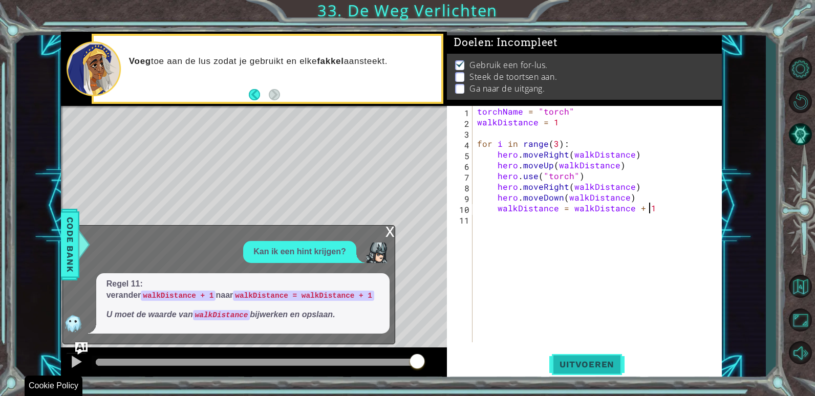
click at [573, 364] on span "Uitvoeren" at bounding box center [586, 364] width 75 height 10
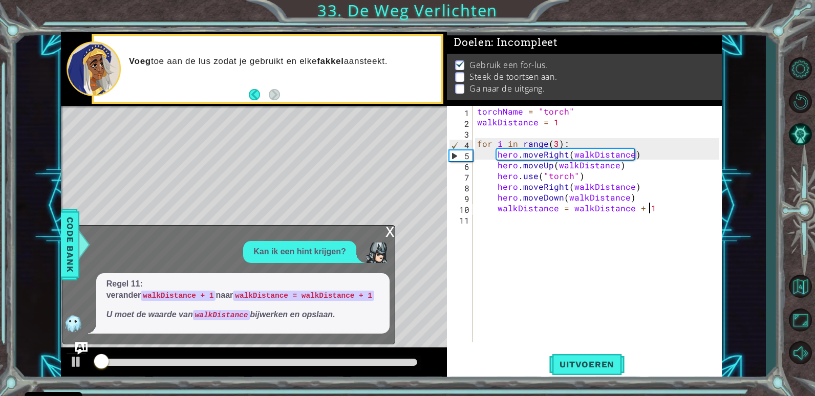
click at [387, 234] on div "x" at bounding box center [389, 231] width 9 height 10
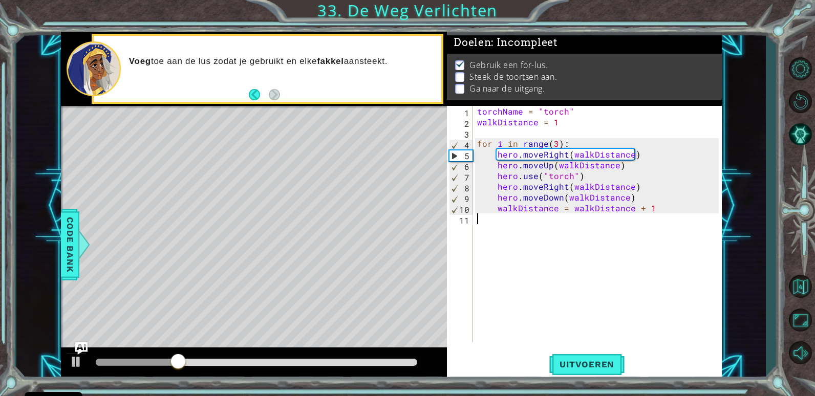
click at [514, 218] on div "torchName = "torch" walkDistance = 1 for i in range ( 3 ) : hero . moveRight ( …" at bounding box center [599, 235] width 249 height 258
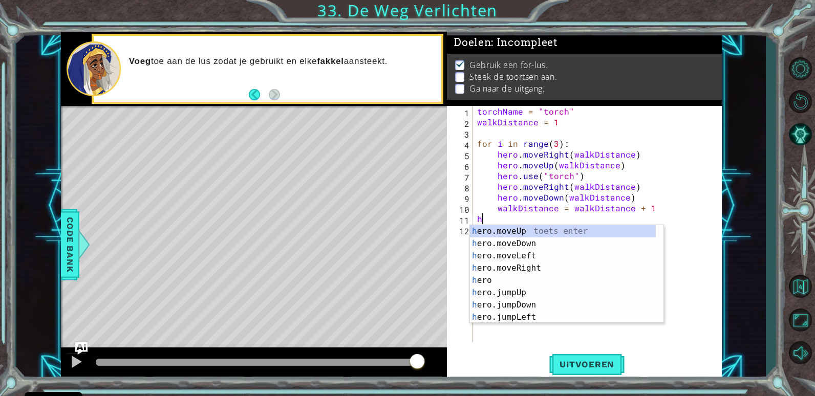
scroll to position [0, 1]
click at [514, 240] on div "hero toets enter hero .moveUp toets enter hero .moveDown toets enter hero .move…" at bounding box center [563, 286] width 186 height 123
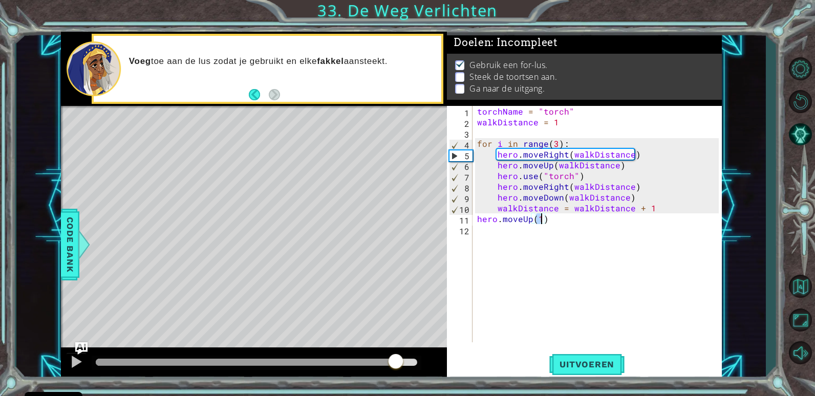
click at [396, 361] on div at bounding box center [246, 362] width 300 height 7
type textarea "hero.moveUp(3)"
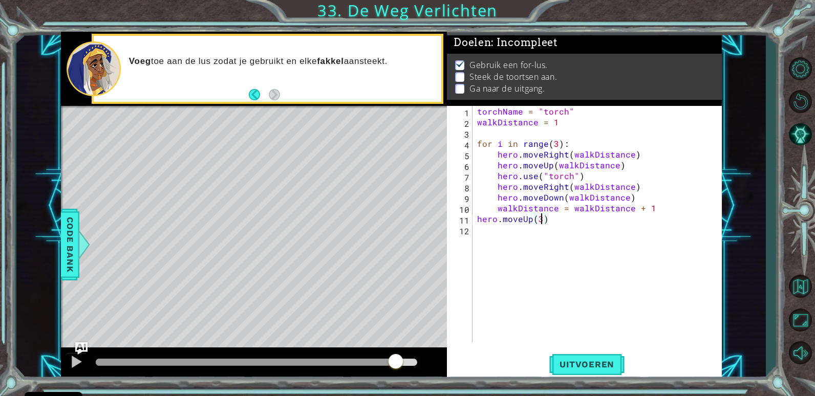
click at [544, 234] on div "torchName = "torch" walkDistance = 1 for i in range ( 3 ) : hero . moveRight ( …" at bounding box center [599, 235] width 249 height 258
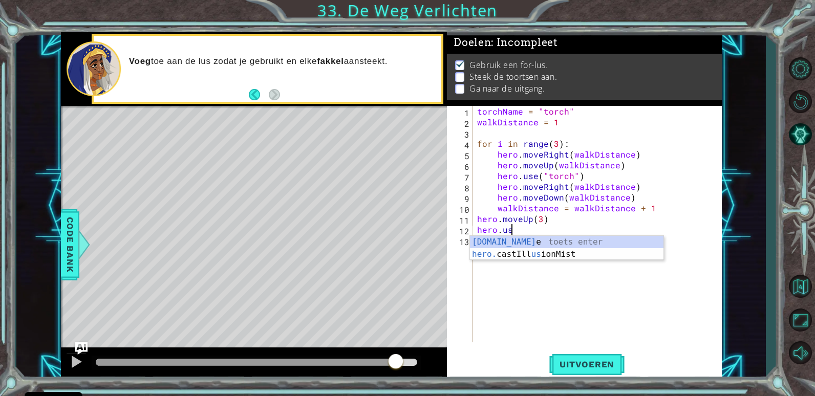
scroll to position [0, 2]
click at [550, 241] on div "hero.use toets enter" at bounding box center [566, 254] width 193 height 37
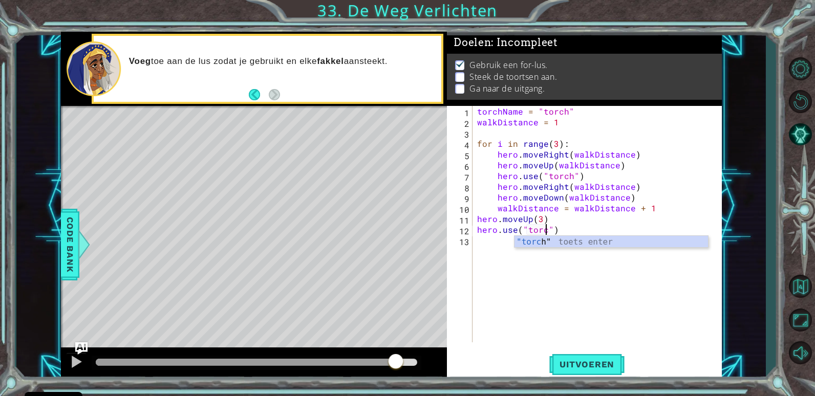
type textarea "hero.use("torch")"
click at [619, 241] on div ""torch " toets enter" at bounding box center [610, 254] width 193 height 37
click at [556, 244] on div "torchName = "torch" walkDistance = 1 for i in range ( 3 ) : hero . moveRight ( …" at bounding box center [599, 235] width 249 height 258
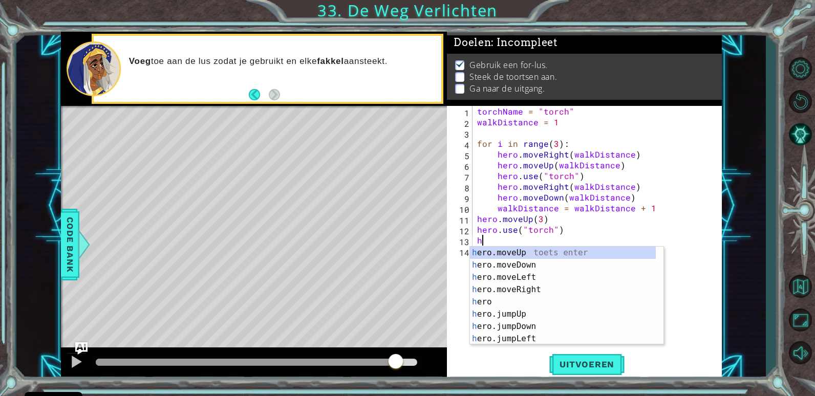
scroll to position [0, 1]
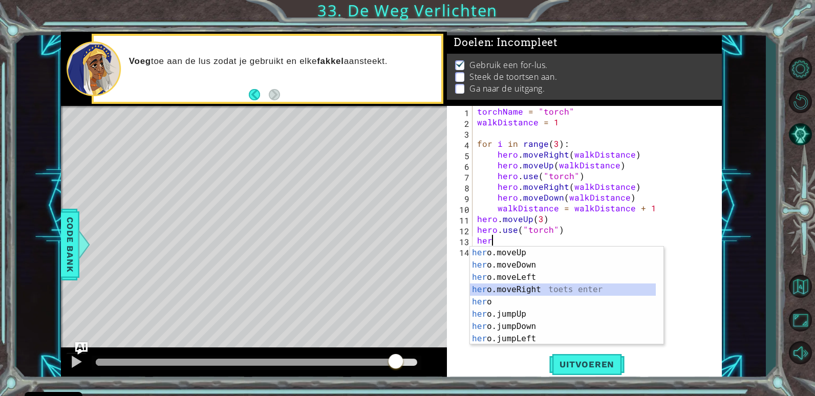
click at [576, 289] on div "her o.moveUp toets enter her o.moveDown toets enter her o.moveLeft toets enter …" at bounding box center [563, 308] width 186 height 123
type textarea "hero.moveRight(1)"
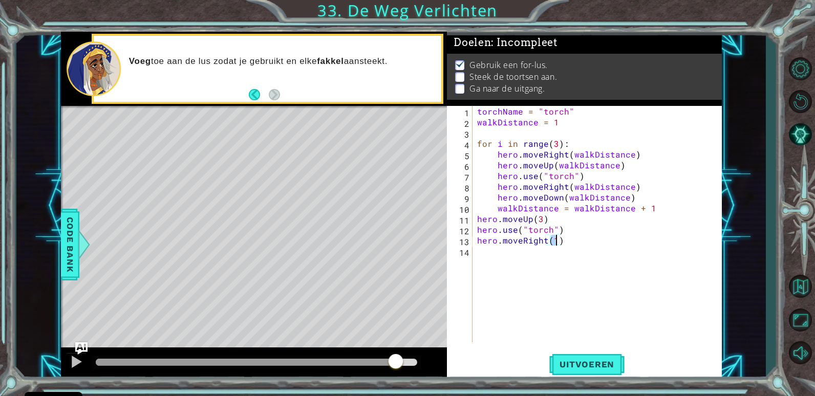
click at [524, 265] on div "torchName = "torch" walkDistance = 1 for i in range ( 3 ) : hero . moveRight ( …" at bounding box center [599, 235] width 249 height 258
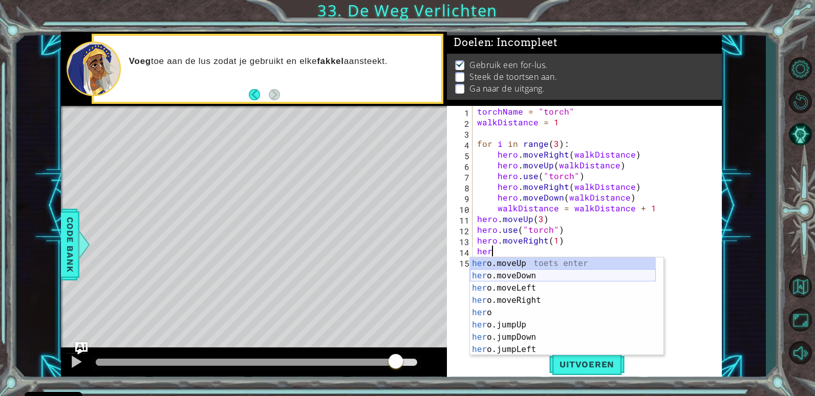
click at [523, 271] on div "her o.moveUp toets enter her o.moveDown toets enter her o.moveLeft toets enter …" at bounding box center [563, 318] width 186 height 123
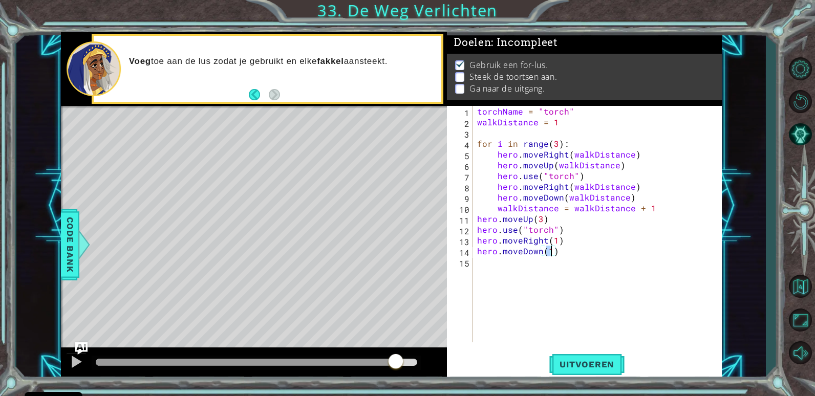
scroll to position [0, 5]
type textarea "hero.moveDown(3)"
click at [595, 365] on span "Uitvoeren" at bounding box center [586, 364] width 75 height 10
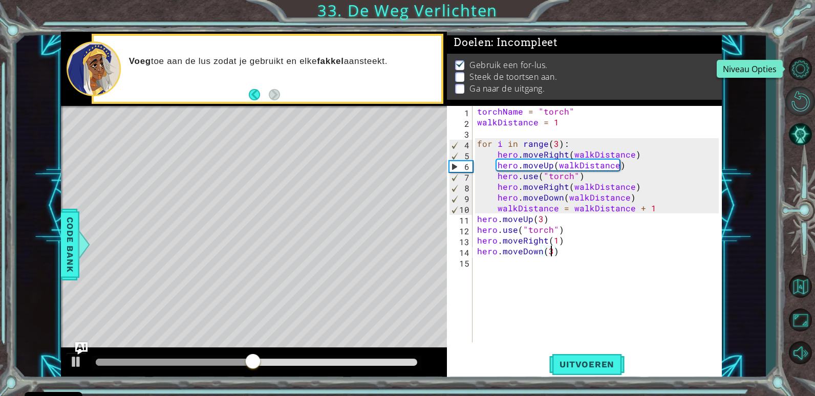
drag, startPoint x: 801, startPoint y: 99, endPoint x: 791, endPoint y: 116, distance: 20.0
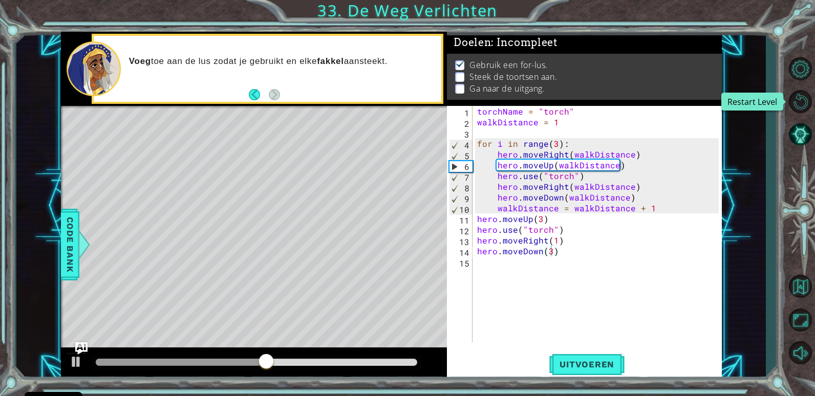
drag, startPoint x: 791, startPoint y: 116, endPoint x: 786, endPoint y: 52, distance: 64.1
click at [786, 52] on div "walkDistance = walkDistance + 1 1 2 3 4 5 6 7 8 9 10 11 torchName = "torch" wal…" at bounding box center [407, 198] width 815 height 396
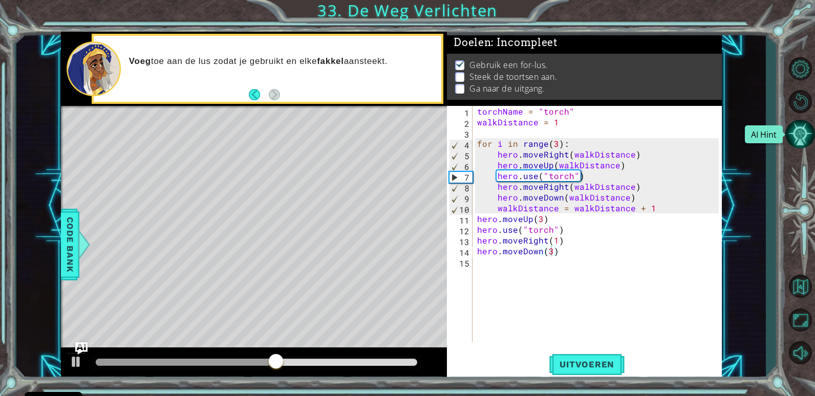
click at [801, 132] on button "AI Hint" at bounding box center [800, 134] width 30 height 30
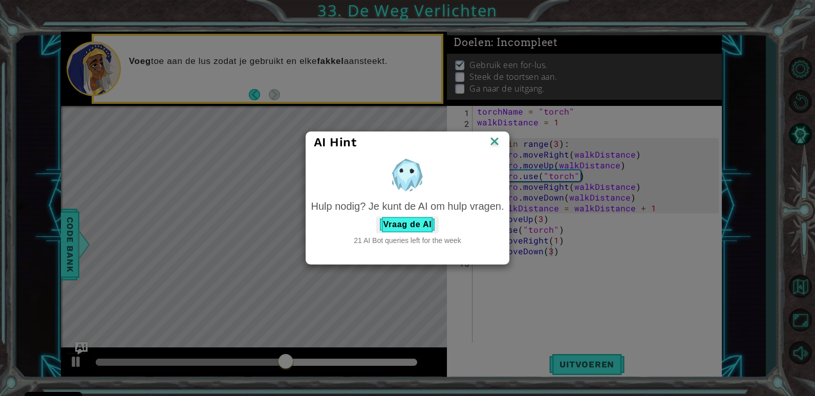
click at [427, 213] on div "Hulp nodig? Je kunt de AI om hulp vragen." at bounding box center [407, 206] width 193 height 15
click at [424, 216] on button "Vraag de AI" at bounding box center [407, 224] width 62 height 16
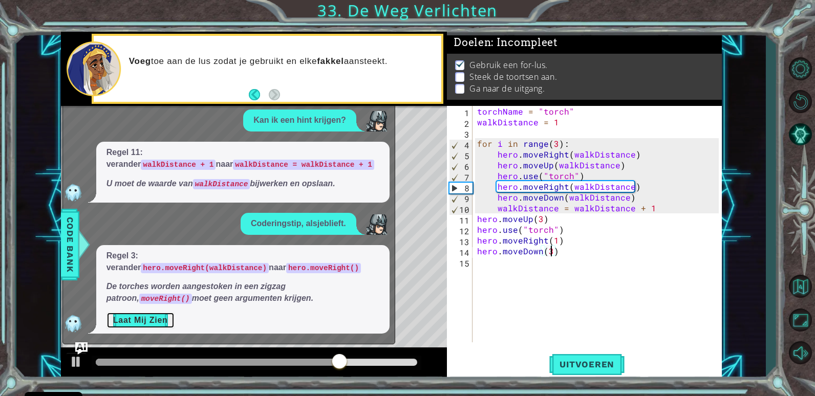
click at [143, 319] on button "Laat Mij Zien" at bounding box center [140, 320] width 68 height 16
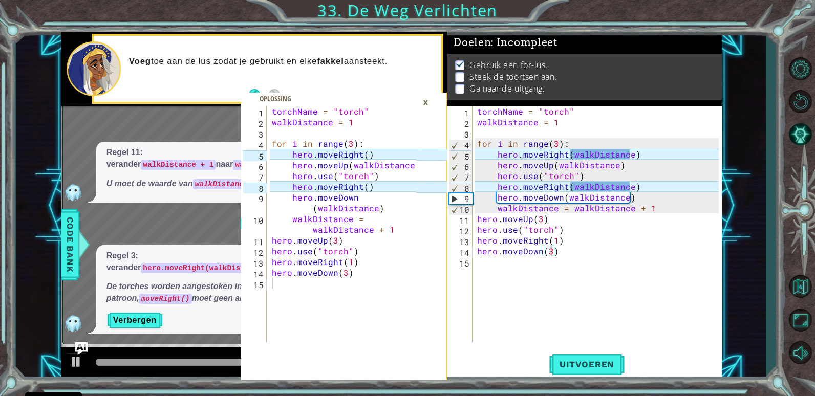
drag, startPoint x: 269, startPoint y: 140, endPoint x: 363, endPoint y: 175, distance: 100.6
click at [363, 175] on div "walkDistance = walkDistance + 1 1 2 3 4 5 6 7 8 9 10 11 12 13 14 15 torchName =…" at bounding box center [328, 224] width 175 height 236
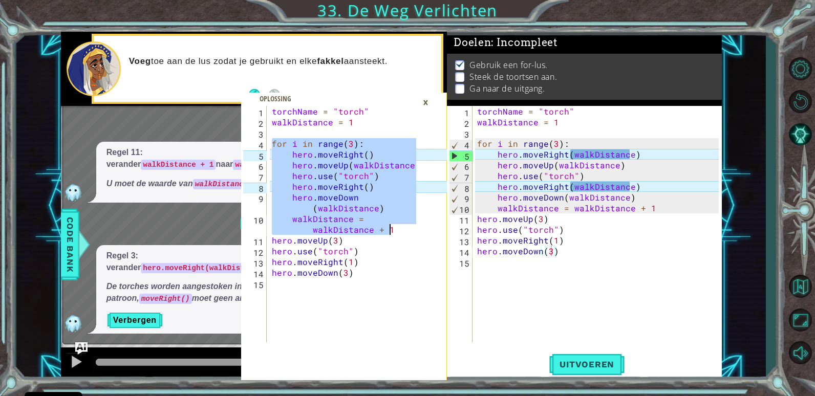
drag, startPoint x: 273, startPoint y: 143, endPoint x: 397, endPoint y: 226, distance: 149.4
click at [397, 226] on div "torchName = "torch" walkDistance = 1 for i in range ( 3 ) : hero . moveRight ( …" at bounding box center [345, 235] width 151 height 258
type textarea "hero.moveDown(walkDistance) walkDistance = walkDistance + 1"
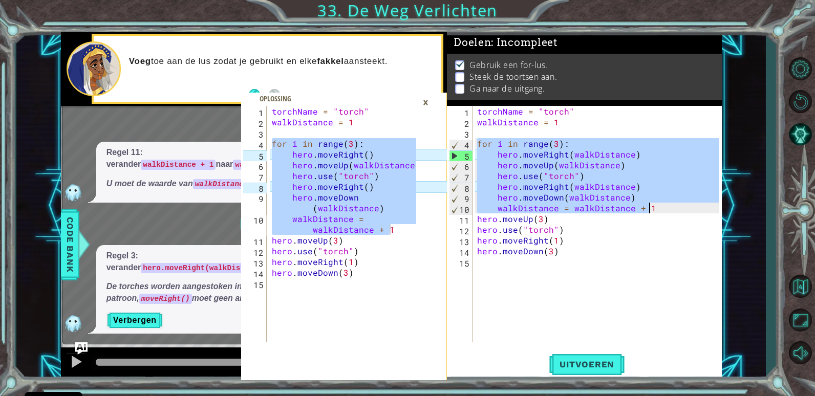
drag, startPoint x: 475, startPoint y: 144, endPoint x: 654, endPoint y: 207, distance: 189.5
click at [654, 207] on div "torchName = "torch" walkDistance = 1 for i in range ( 3 ) : hero . moveRight ( …" at bounding box center [599, 235] width 249 height 258
paste textarea "Code Area"
type textarea "walkDistance = walkDistance + 1"
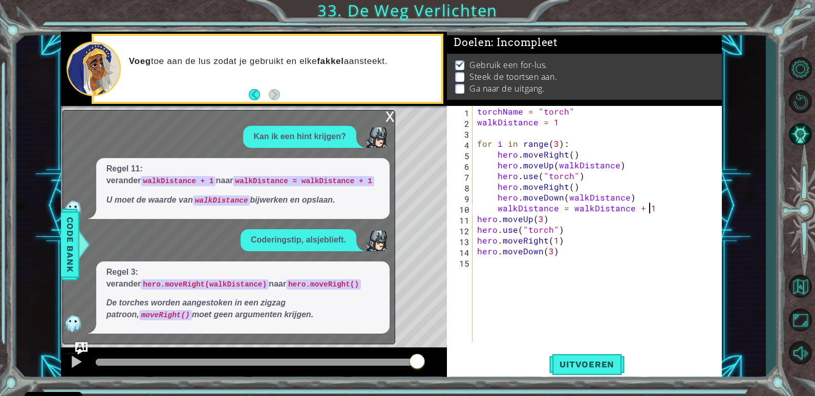
drag, startPoint x: 599, startPoint y: 380, endPoint x: 598, endPoint y: 370, distance: 10.3
click at [599, 380] on div "walkDistance = walkDistance + 1 1 2 3 4 5 6 7 8 9 10 11 12 13 14 15 torchName =…" at bounding box center [584, 243] width 274 height 274
click at [595, 363] on span "Uitvoeren" at bounding box center [586, 364] width 75 height 10
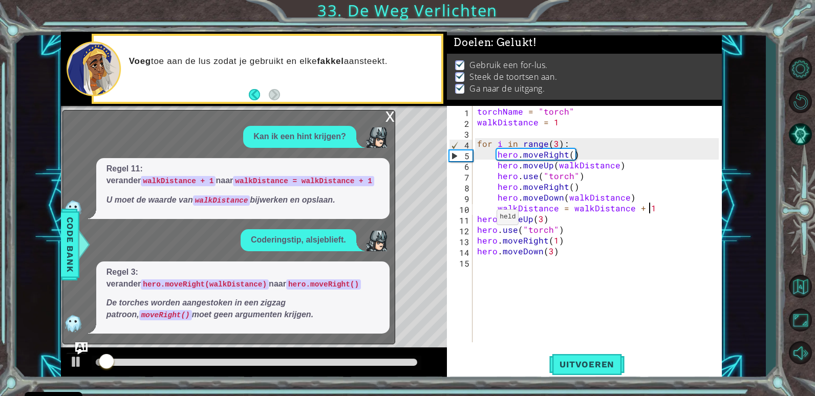
click at [384, 118] on div "x Kan ik een hint krijgen? Regel 11: verander walkDistance + 1 naar walkDistanc…" at bounding box center [228, 227] width 333 height 234
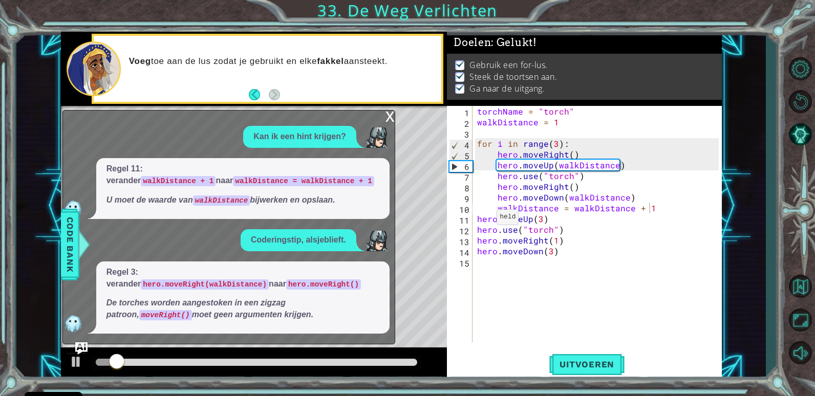
click at [391, 119] on div "x" at bounding box center [389, 116] width 9 height 10
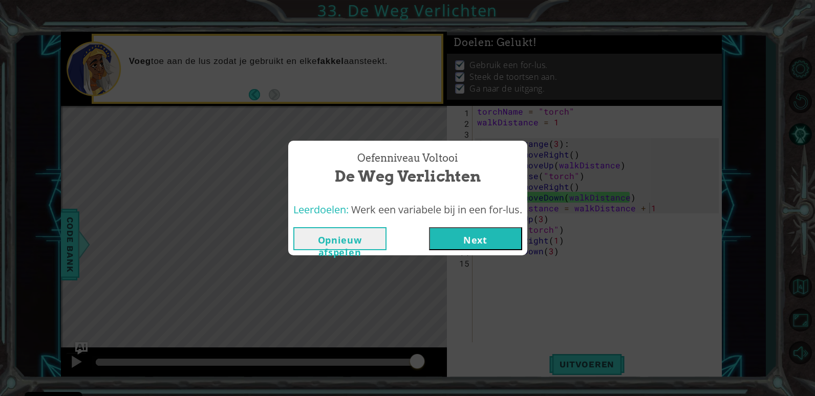
click at [661, 301] on div "Oefenniveau Voltooi De Weg Verlichten Leerdoelen: Werk een variabele bij in een…" at bounding box center [407, 198] width 815 height 396
click at [635, 310] on div "Oefenniveau Voltooi De Weg Verlichten Leerdoelen: Werk een variabele bij in een…" at bounding box center [407, 198] width 815 height 396
click at [512, 239] on button "Next" at bounding box center [475, 238] width 93 height 23
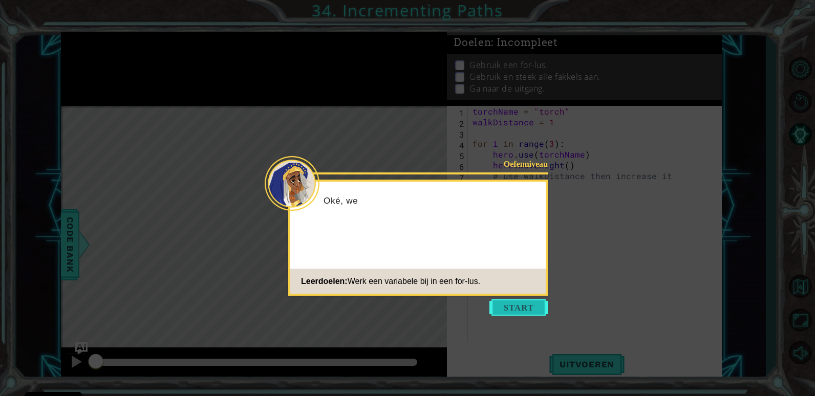
click at [518, 308] on button "Start" at bounding box center [518, 307] width 58 height 16
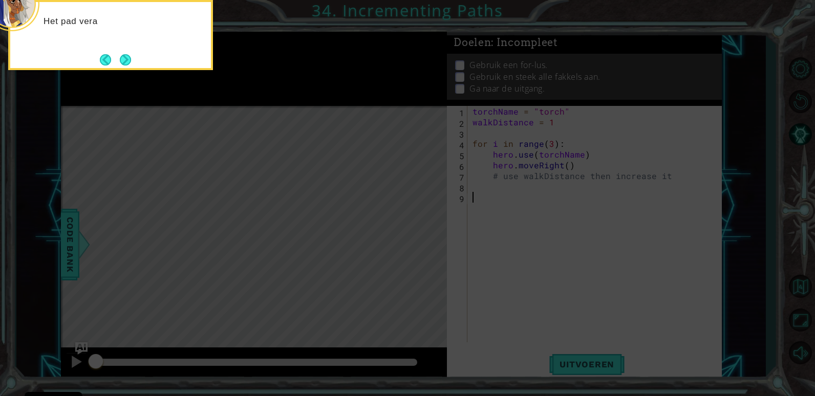
click at [803, 229] on icon at bounding box center [407, 59] width 815 height 673
click at [128, 65] on button "Next" at bounding box center [125, 59] width 11 height 11
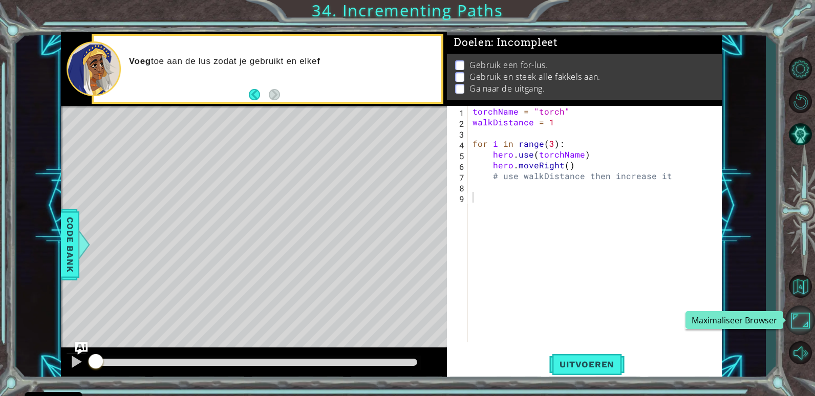
click at [798, 322] on button "Maximaliseer Browser" at bounding box center [800, 320] width 30 height 30
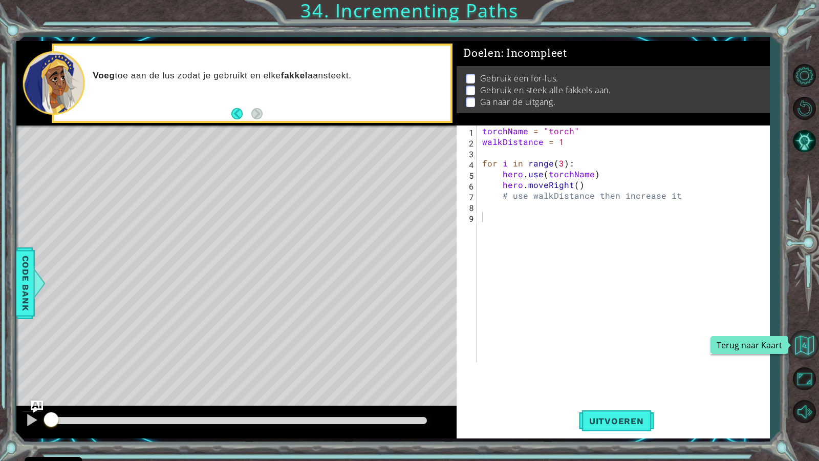
click at [792, 338] on button "Terug naar Kaart" at bounding box center [804, 345] width 30 height 30
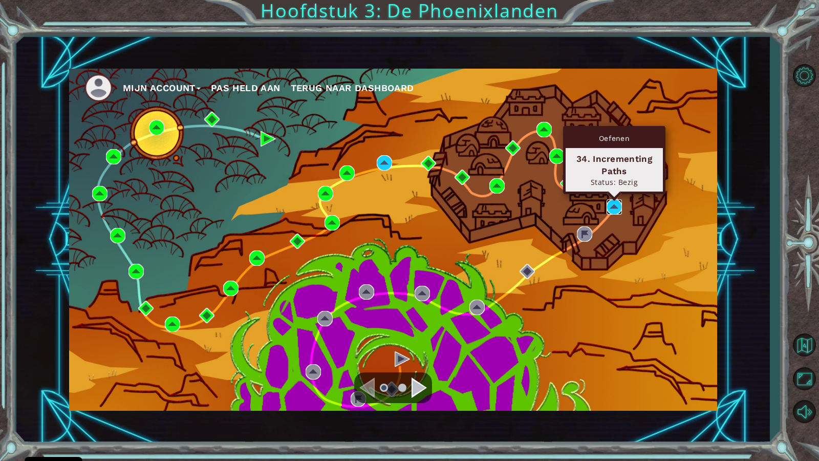
click at [612, 207] on img at bounding box center [613, 206] width 15 height 15
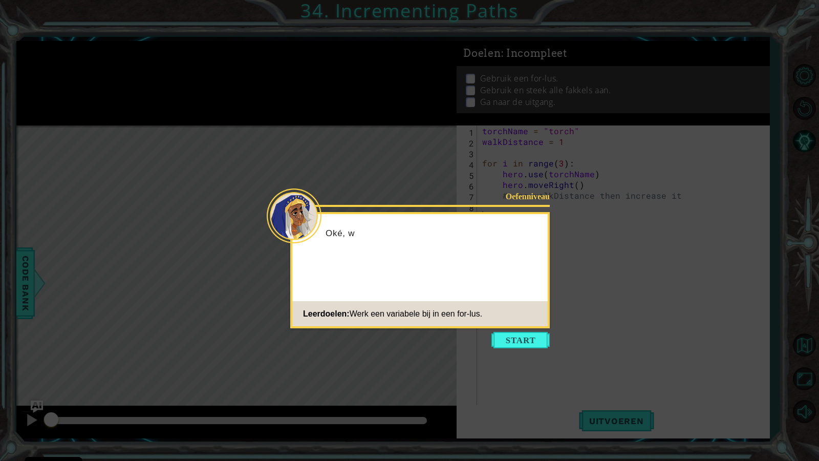
click at [522, 354] on icon at bounding box center [409, 230] width 819 height 461
click at [511, 333] on button "Start" at bounding box center [520, 340] width 58 height 16
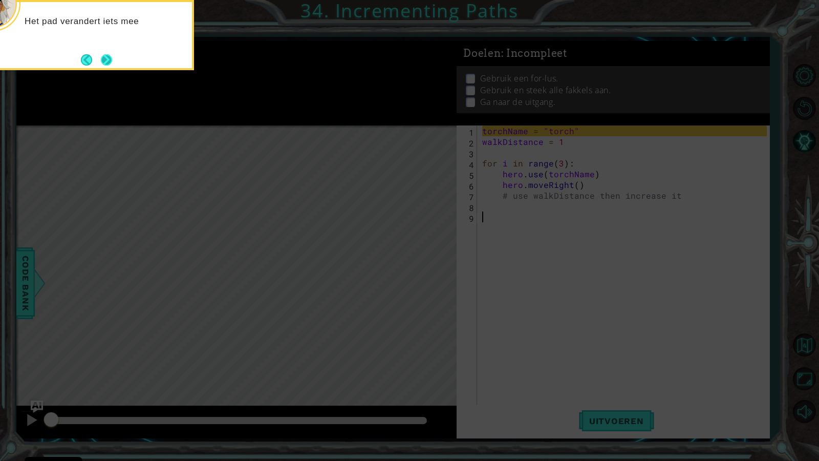
click at [112, 65] on button "Next" at bounding box center [106, 59] width 11 height 11
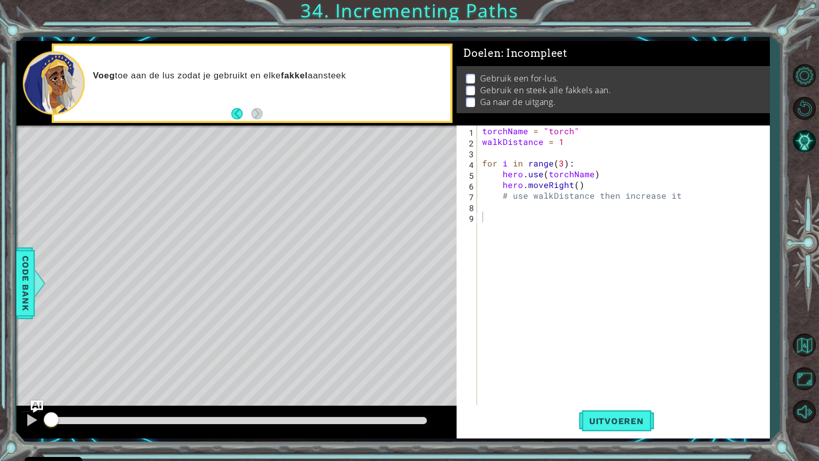
click at [806, 363] on div at bounding box center [804, 243] width 30 height 368
drag, startPoint x: 806, startPoint y: 363, endPoint x: 809, endPoint y: 395, distance: 31.9
click at [806, 363] on div at bounding box center [804, 243] width 30 height 368
click at [806, 395] on div at bounding box center [804, 243] width 30 height 368
click at [805, 386] on button "Maximaliseer Browser" at bounding box center [804, 378] width 30 height 30
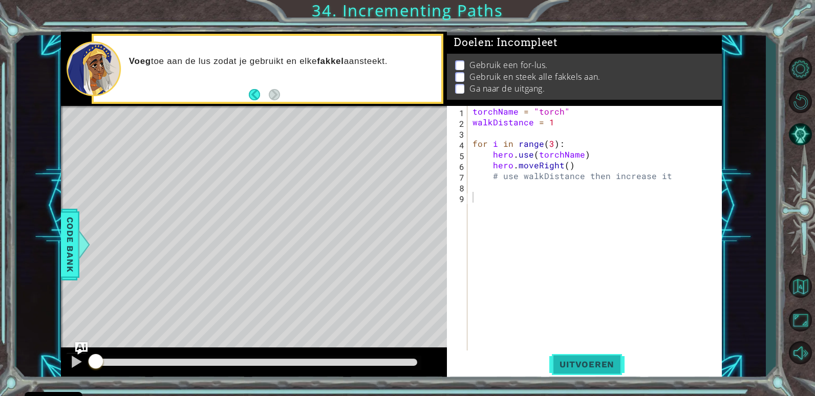
click at [574, 361] on span "Uitvoeren" at bounding box center [586, 364] width 75 height 10
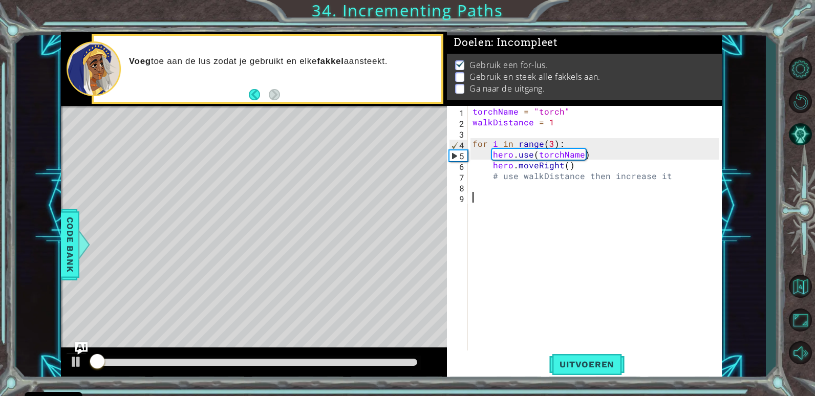
scroll to position [4, 0]
click at [611, 165] on div "torchName = "torch" walkDistance = 1 for i in range ( 3 ) : hero . use ( torchN…" at bounding box center [596, 256] width 253 height 301
type textarea "hero.moveRight()"
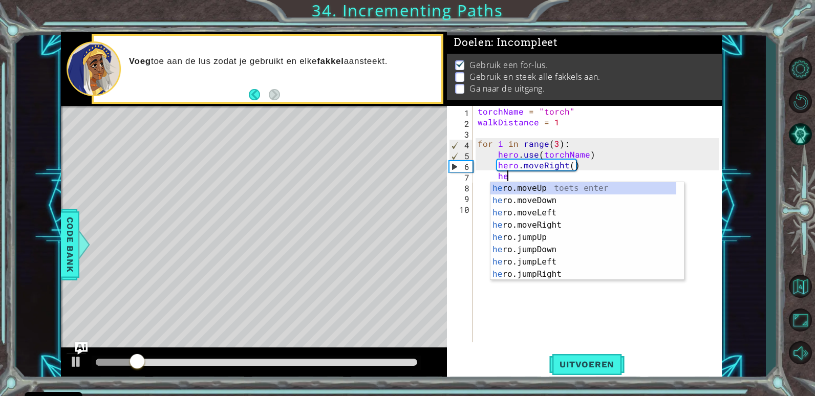
scroll to position [0, 2]
click at [597, 186] on div "her o.moveUp toets enter her o.moveDown toets enter her o.moveLeft toets enter …" at bounding box center [583, 243] width 186 height 123
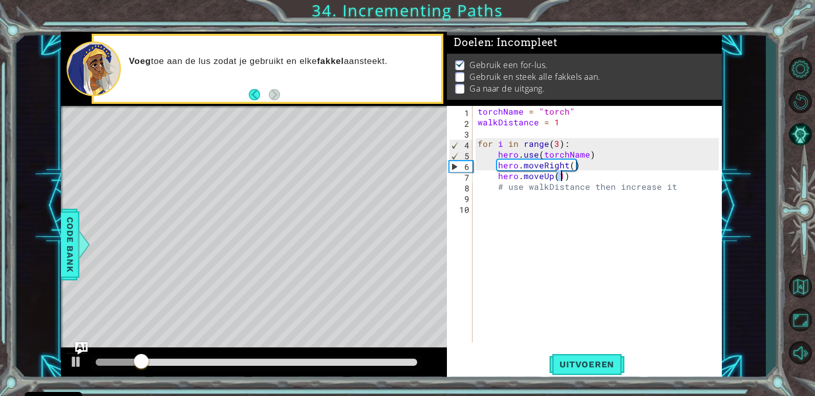
type textarea "hero.moveUp(1)"
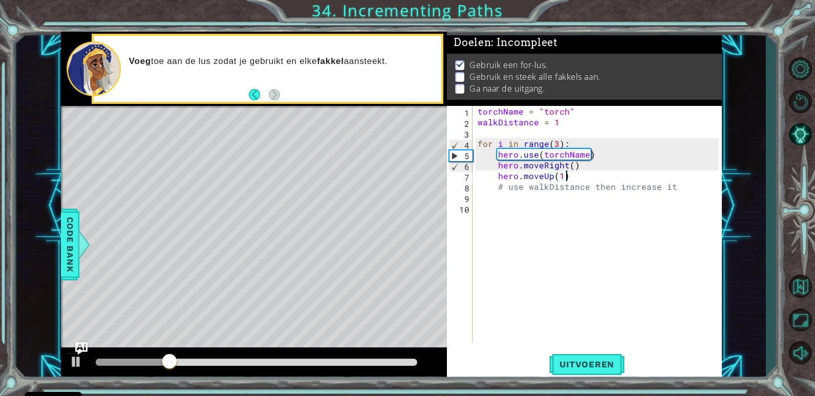
click at [580, 174] on div "torchName = "torch" walkDistance = 1 for i in range ( 3 ) : hero . use ( torchN…" at bounding box center [599, 235] width 248 height 258
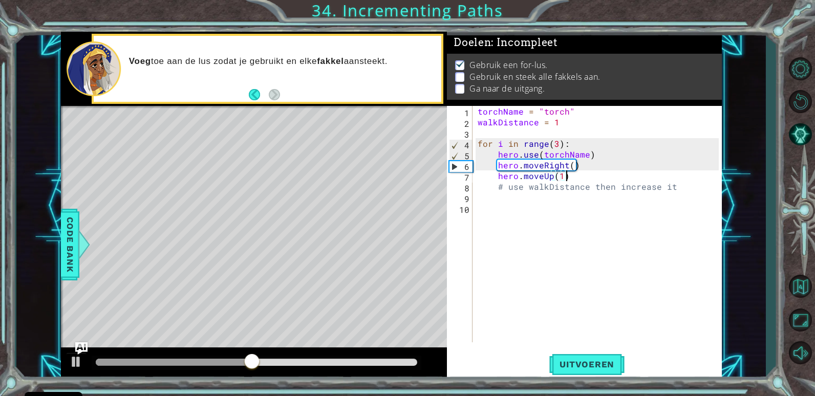
click at [578, 131] on div "torchName = "torch" walkDistance = 1 for i in range ( 3 ) : hero . use ( torchN…" at bounding box center [599, 235] width 248 height 258
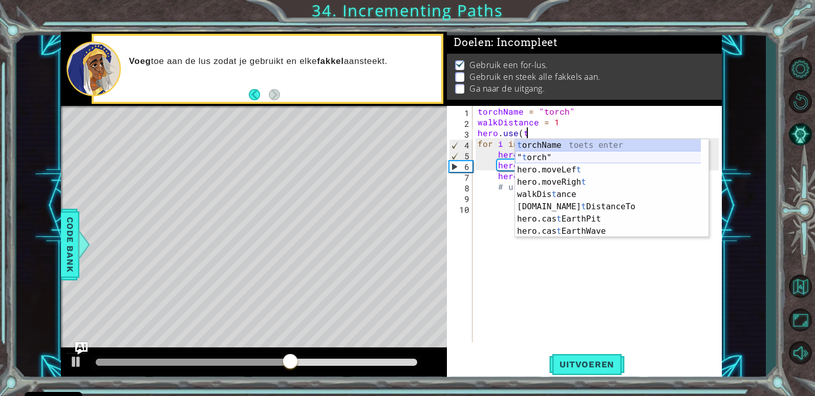
click at [533, 157] on div "t orchName toets enter " t orch" toets enter hero.moveLef t toets enter hero.mo…" at bounding box center [611, 200] width 193 height 123
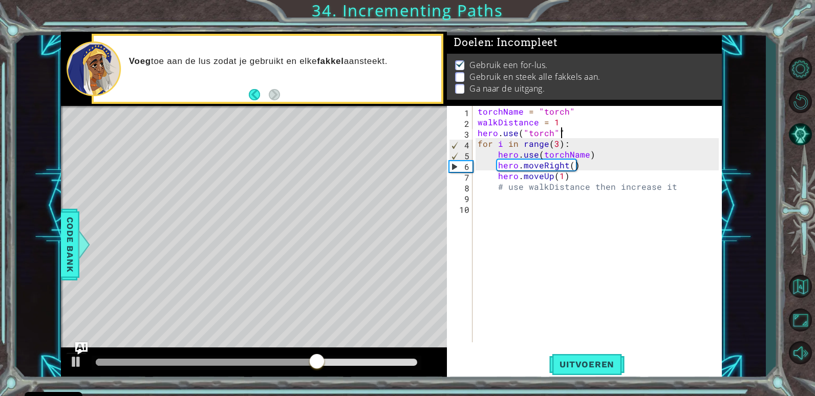
scroll to position [0, 5]
drag, startPoint x: 592, startPoint y: 153, endPoint x: 485, endPoint y: 151, distance: 107.0
click at [485, 151] on div "torchName = "torch" walkDistance = 1 hero . use ( "torch" ) for i in range ( 3 …" at bounding box center [599, 235] width 248 height 258
type textarea "hero.use(torchName)"
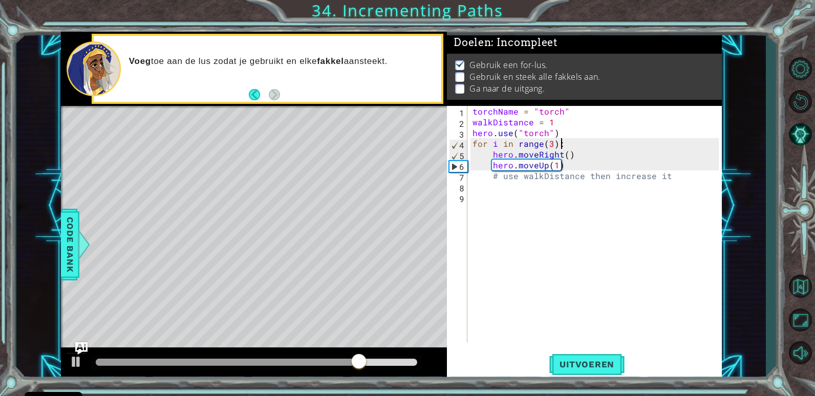
click at [564, 164] on div "torchName = "torch" walkDistance = 1 hero . use ( "torch" ) for i in range ( 3 …" at bounding box center [596, 235] width 253 height 258
type textarea "hero.moveUp(1)"
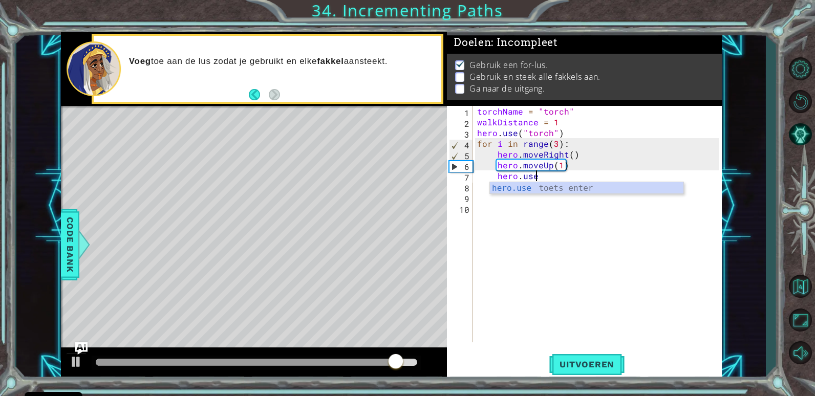
scroll to position [0, 4]
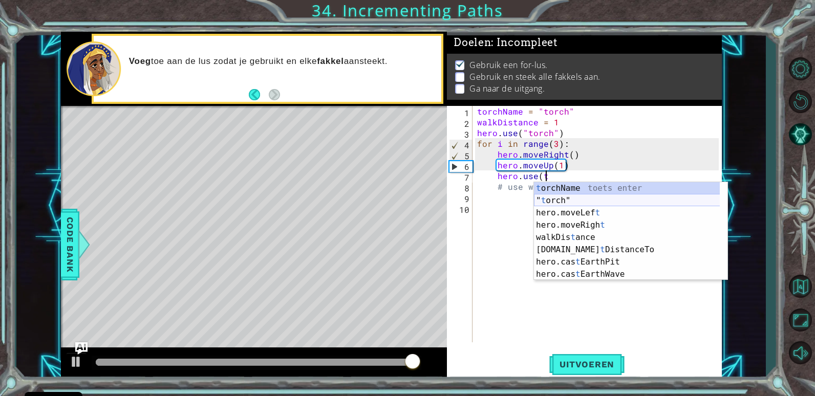
click at [603, 202] on div "t orchName toets enter " t orch" toets enter hero.moveLef t toets enter hero.mo…" at bounding box center [630, 243] width 193 height 123
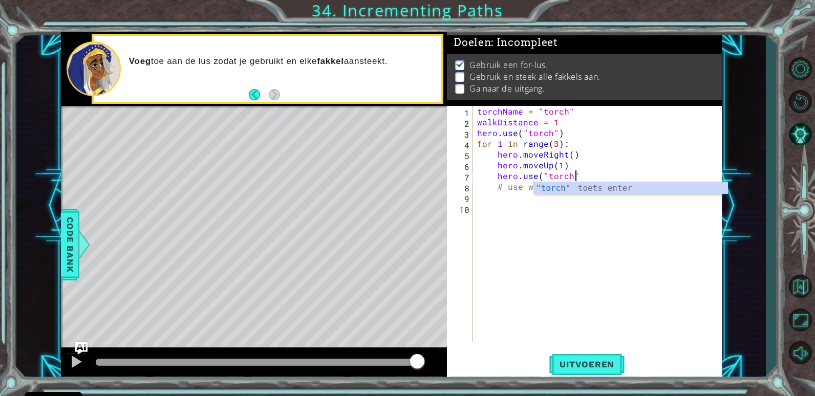
type textarea "hero.use("torch")"
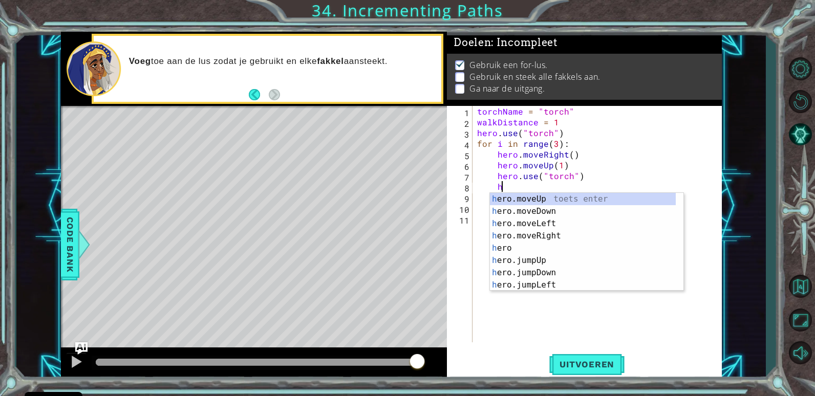
scroll to position [0, 2]
click at [561, 210] on div "her o.moveUp toets enter her o.moveDown toets enter her o.moveLeft toets enter …" at bounding box center [583, 254] width 186 height 123
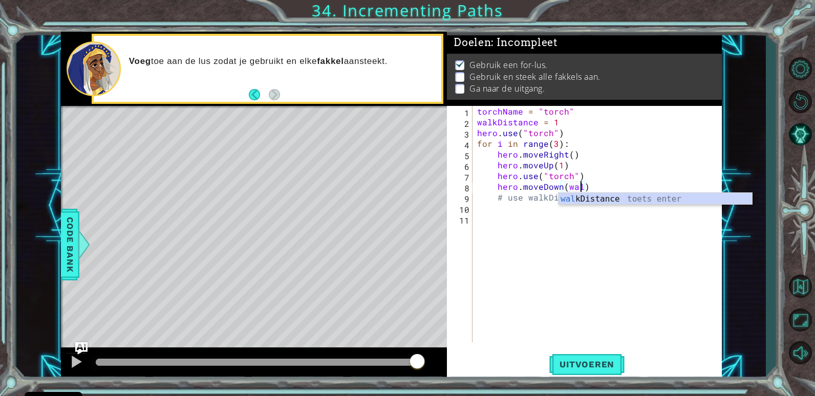
scroll to position [0, 7]
click at [598, 196] on div "walk Distance toets enter" at bounding box center [654, 211] width 193 height 37
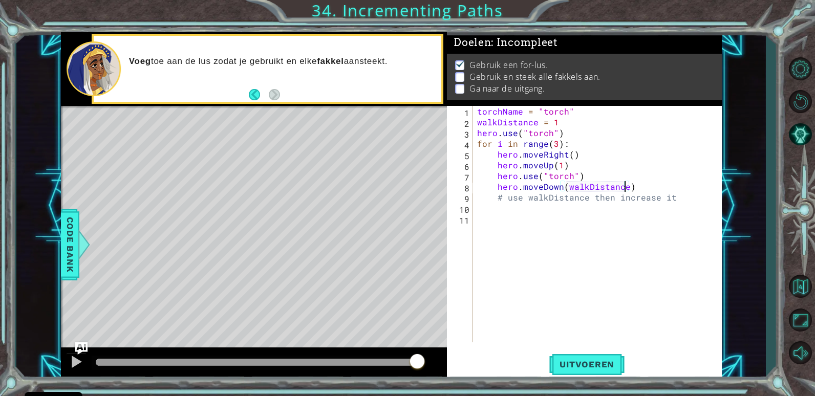
click at [573, 152] on div "torchName = "torch" walkDistance = 1 hero . use ( "torch" ) for i in range ( 3 …" at bounding box center [599, 235] width 249 height 258
click at [567, 152] on div "torchName = "torch" walkDistance = 1 hero . use ( "torch" ) for i in range ( 3 …" at bounding box center [599, 235] width 249 height 258
click at [619, 169] on div "walk Distance toets enter" at bounding box center [659, 179] width 193 height 37
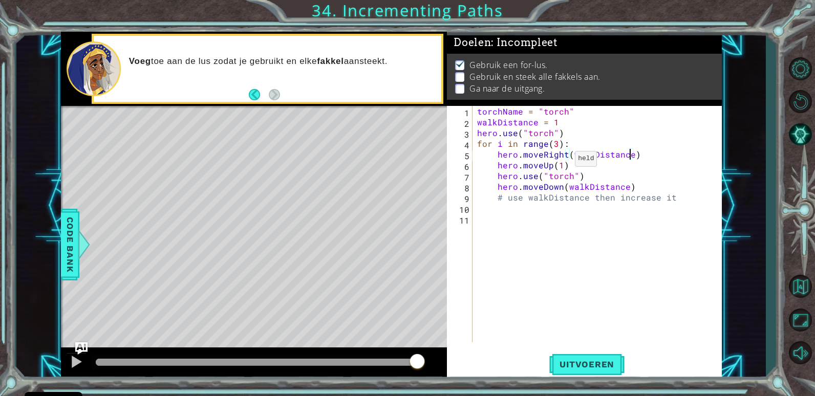
click at [562, 161] on div "torchName = "torch" walkDistance = 1 hero . use ( "torch" ) for i in range ( 3 …" at bounding box center [599, 235] width 249 height 258
click at [659, 186] on div "torchName = "torch" walkDistance = 1 hero . use ( "torch" ) for i in range ( 3 …" at bounding box center [599, 235] width 249 height 258
type textarea "hero.moveDown(walkDistance)"
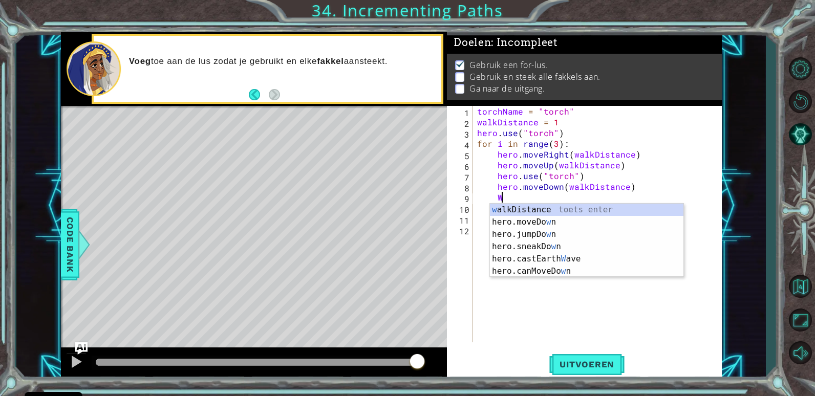
scroll to position [0, 1]
click at [617, 215] on div "w alkDistance toets enter hero.moveDo w n toets enter hero.jumpDo w n toets ent…" at bounding box center [586, 253] width 193 height 98
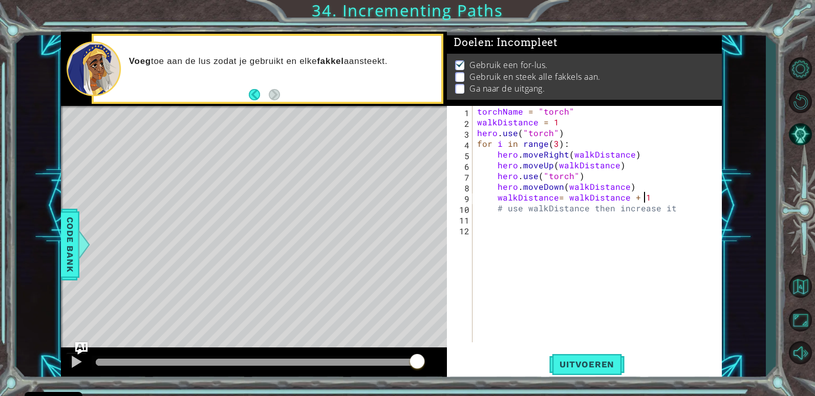
scroll to position [0, 10]
click at [609, 365] on span "Uitvoeren" at bounding box center [586, 364] width 75 height 10
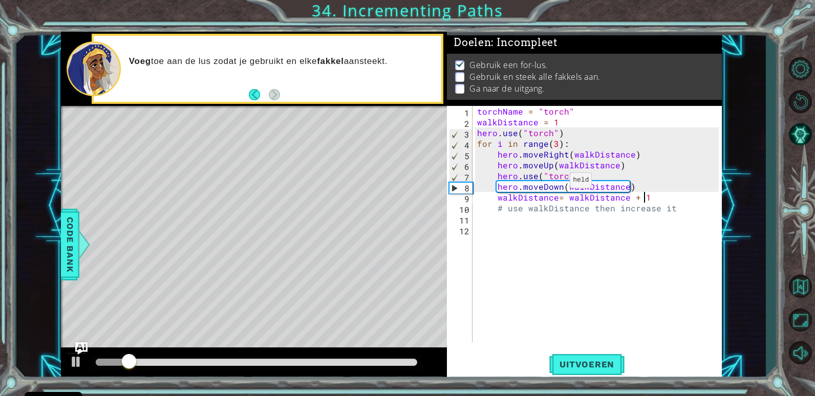
drag, startPoint x: 557, startPoint y: 183, endPoint x: 594, endPoint y: 200, distance: 40.5
click at [557, 184] on div "torchName = "torch" walkDistance = 1 hero . use ( "torch" ) for i in range ( 3 …" at bounding box center [599, 235] width 249 height 258
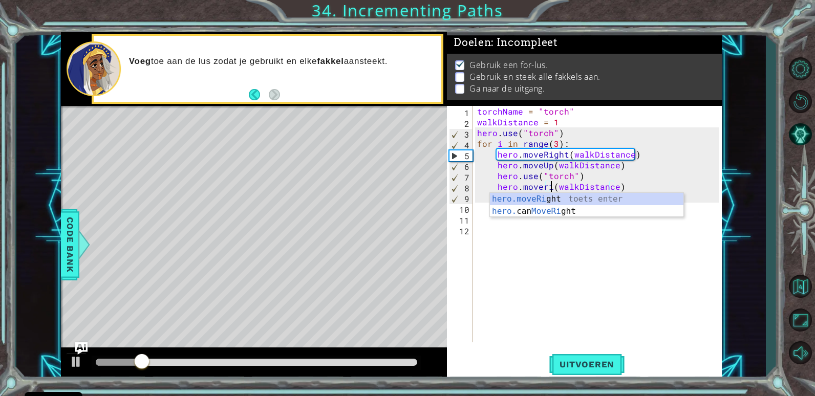
scroll to position [0, 5]
click at [619, 202] on div "hero.moveRi ght toets enter hero. can MoveRi ght toets enter" at bounding box center [586, 217] width 193 height 49
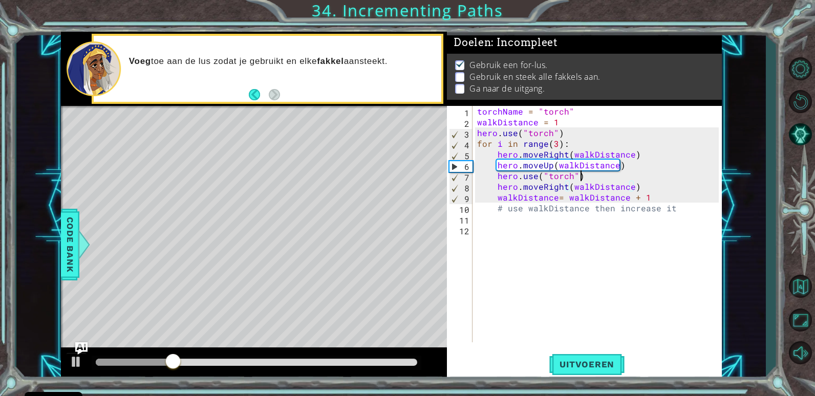
click at [651, 179] on div "torchName = "torch" walkDistance = 1 hero . use ( "torch" ) for i in range ( 3 …" at bounding box center [599, 235] width 249 height 258
click at [652, 188] on div "torchName = "torch" walkDistance = 1 hero . use ( "torch" ) for i in range ( 3 …" at bounding box center [599, 235] width 249 height 258
type textarea "hero.moveRight(walkDistance)"
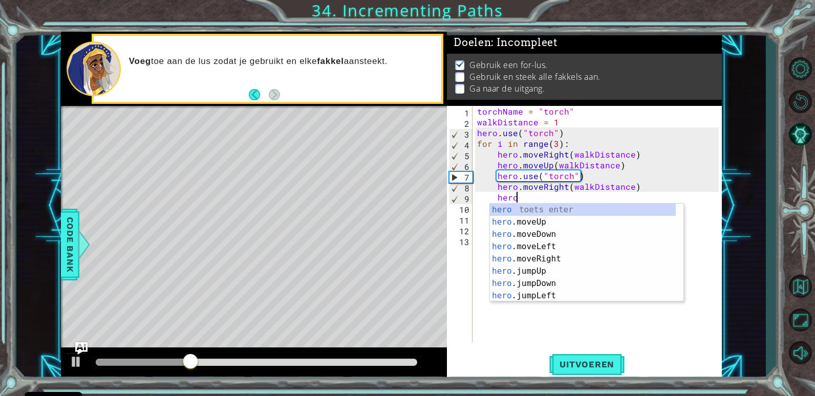
scroll to position [0, 2]
click at [573, 228] on div "hero toets enter hero .moveUp toets enter hero .moveDown toets enter hero .move…" at bounding box center [583, 265] width 186 height 123
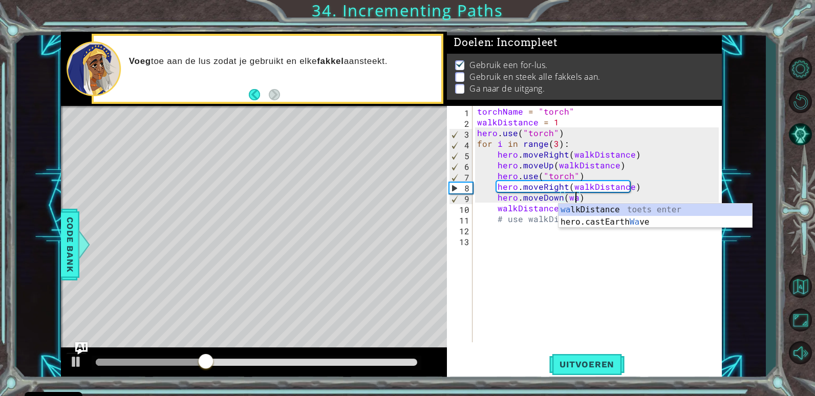
scroll to position [0, 6]
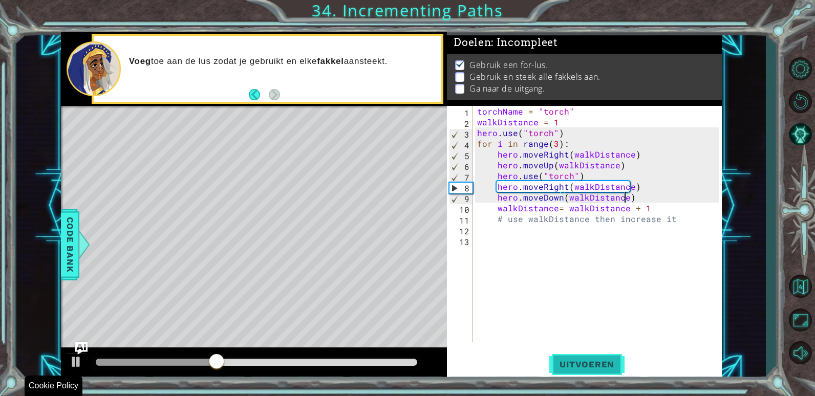
type textarea "hero.moveDown(walkDistance)"
click at [603, 375] on button "Uitvoeren" at bounding box center [586, 365] width 75 height 28
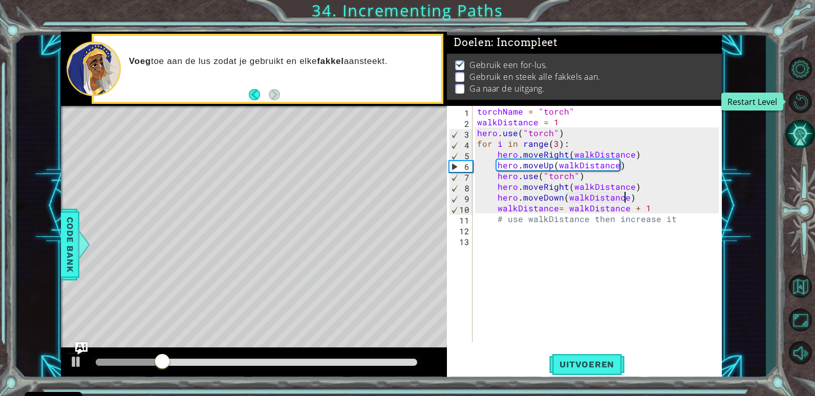
click at [801, 127] on button "AI Hint" at bounding box center [800, 134] width 30 height 30
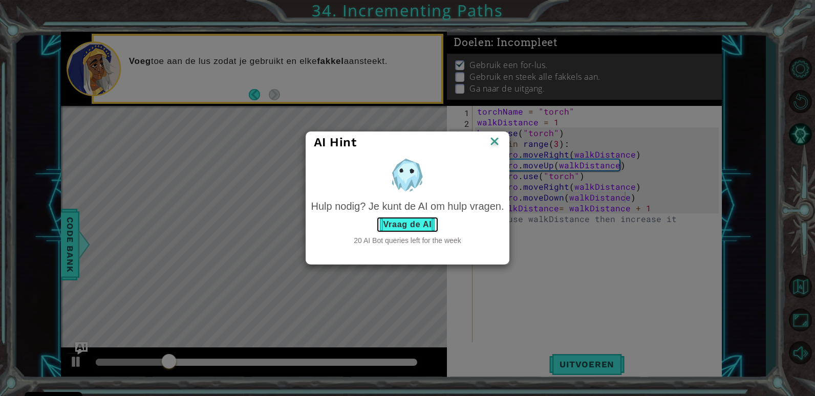
click at [413, 223] on button "Vraag de AI" at bounding box center [407, 224] width 62 height 16
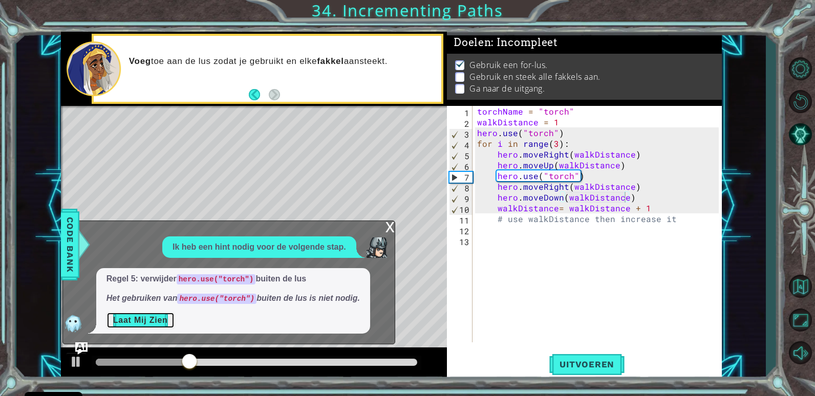
click at [128, 319] on button "Laat Mij Zien" at bounding box center [140, 320] width 68 height 16
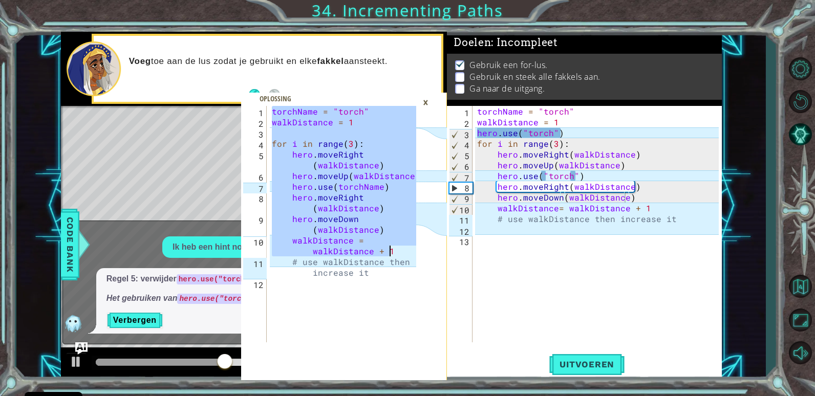
drag, startPoint x: 270, startPoint y: 113, endPoint x: 397, endPoint y: 247, distance: 184.6
click at [397, 247] on div "torchName = "torch" walkDistance = 1 for i in range ( 3 ) : hero . moveRight ( …" at bounding box center [345, 235] width 151 height 258
type textarea "hero.moveDown(walkDistance) walkDistance = walkDistance + 1"
type textarea "torchName = "torch""
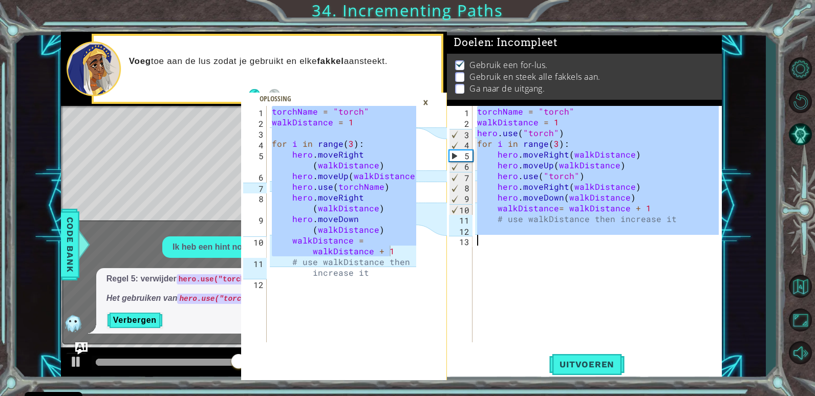
drag, startPoint x: 476, startPoint y: 109, endPoint x: 703, endPoint y: 250, distance: 266.8
click at [703, 250] on div "torchName = "torch" walkDistance = 1 hero . use ( "torch" ) for i in range ( 3 …" at bounding box center [599, 235] width 249 height 258
paste textarea "walkDistance = walkDistance + 1"
type textarea "walkDistance = walkDistance + 1"
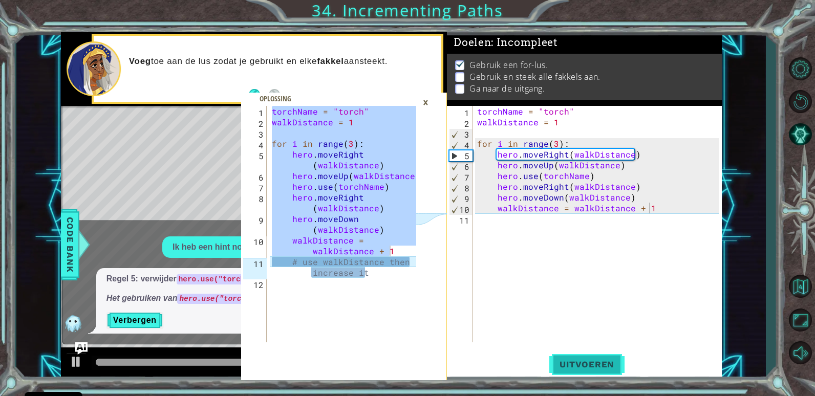
click at [577, 363] on span "Uitvoeren" at bounding box center [586, 364] width 75 height 10
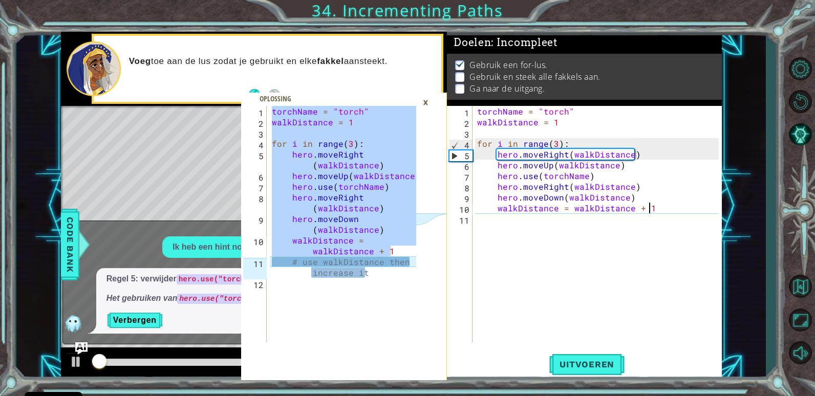
click at [424, 101] on div "×" at bounding box center [426, 102] width 16 height 17
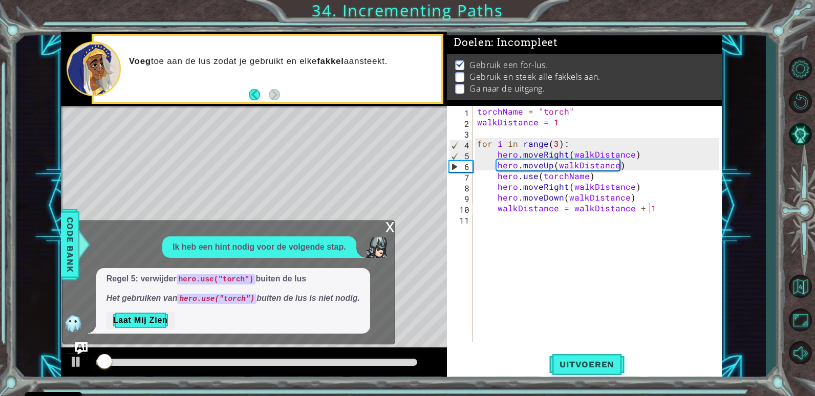
click at [386, 230] on div "x" at bounding box center [389, 226] width 9 height 10
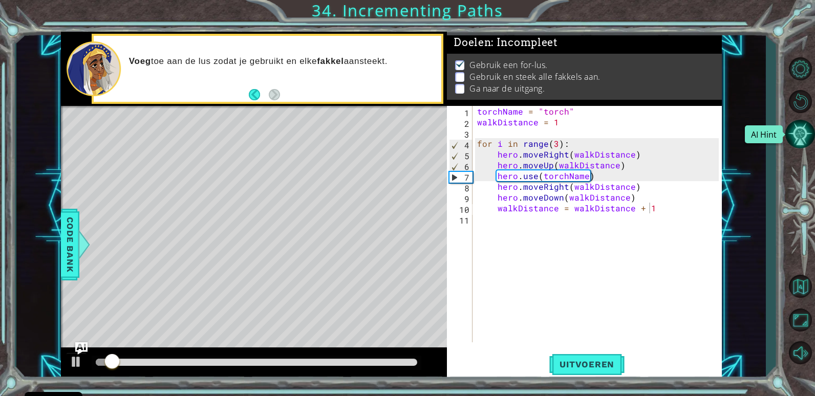
click at [806, 139] on button "AI Hint" at bounding box center [800, 134] width 30 height 30
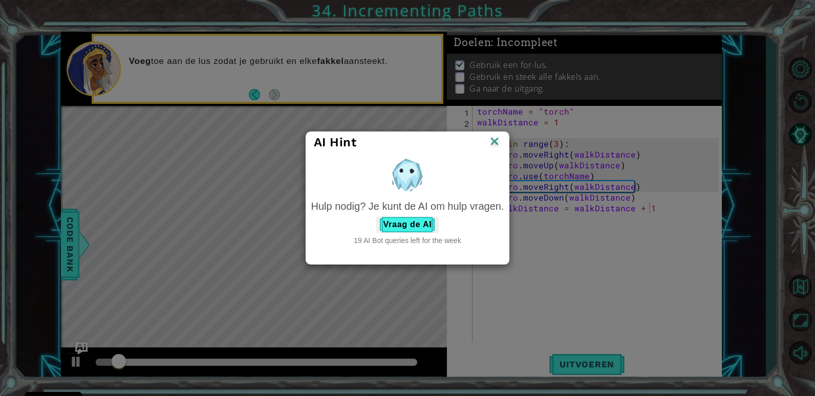
click at [483, 219] on div "Vraag de AI" at bounding box center [407, 224] width 193 height 16
click at [412, 222] on button "Vraag de AI" at bounding box center [407, 224] width 62 height 16
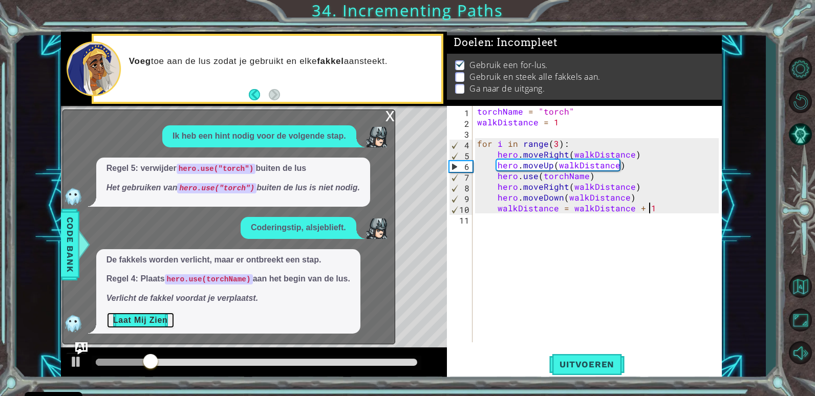
click at [132, 322] on button "Laat Mij Zien" at bounding box center [140, 320] width 68 height 16
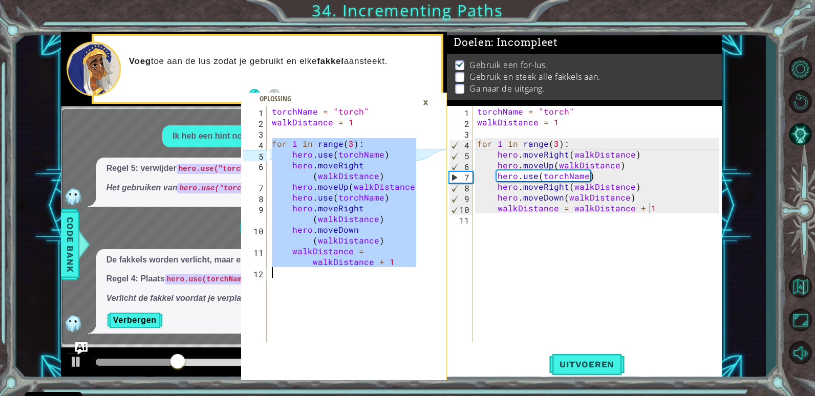
drag, startPoint x: 273, startPoint y: 140, endPoint x: 393, endPoint y: 278, distance: 182.4
click at [393, 278] on div "torchName = "torch" walkDistance = 1 for i in range ( 3 ) : hero . use ( torchN…" at bounding box center [345, 235] width 151 height 258
type textarea "walkDistance = walkDistance + 1"
drag, startPoint x: 474, startPoint y: 138, endPoint x: 483, endPoint y: 145, distance: 11.3
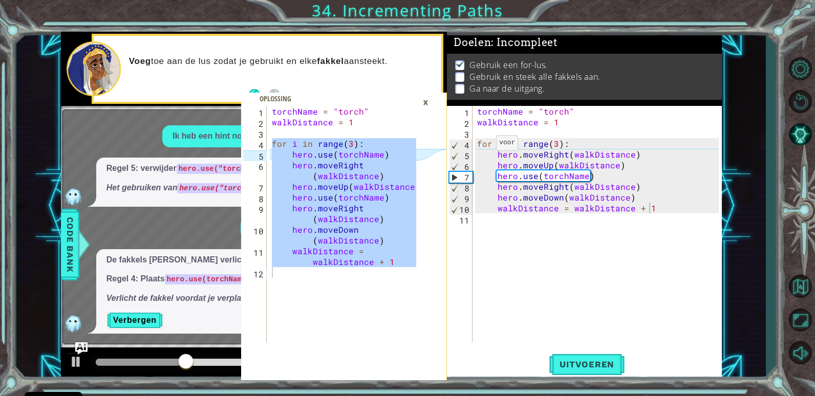
click at [483, 145] on div "walkDistance = walkDistance + 1 1 2 3 4 5 6 7 8 9 10 11 torchName = "torch" wal…" at bounding box center [583, 224] width 272 height 236
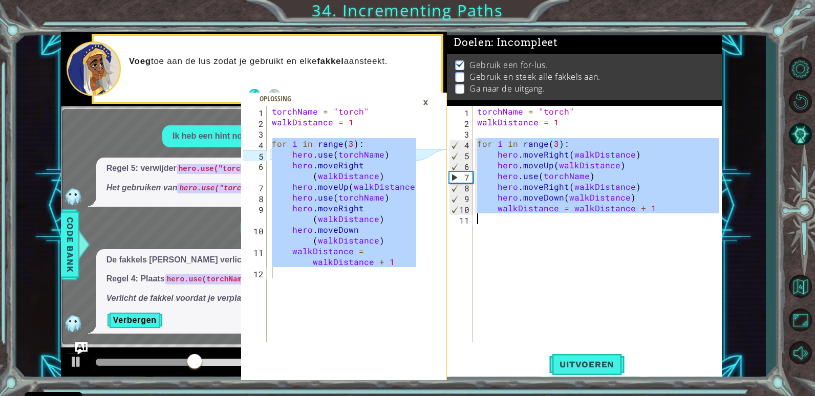
drag, startPoint x: 480, startPoint y: 143, endPoint x: 667, endPoint y: 220, distance: 202.4
click at [667, 220] on div "torchName = "torch" walkDistance = 1 for i in range ( 3 ) : hero . moveRight ( …" at bounding box center [599, 235] width 249 height 258
type textarea "walkDistance = walkDistance + 1"
paste textarea "Code Area"
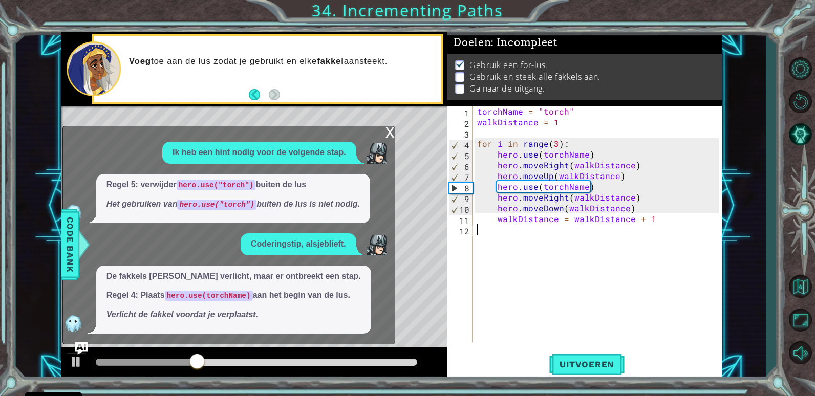
scroll to position [0, 0]
click at [597, 366] on span "Uitvoeren" at bounding box center [586, 364] width 75 height 10
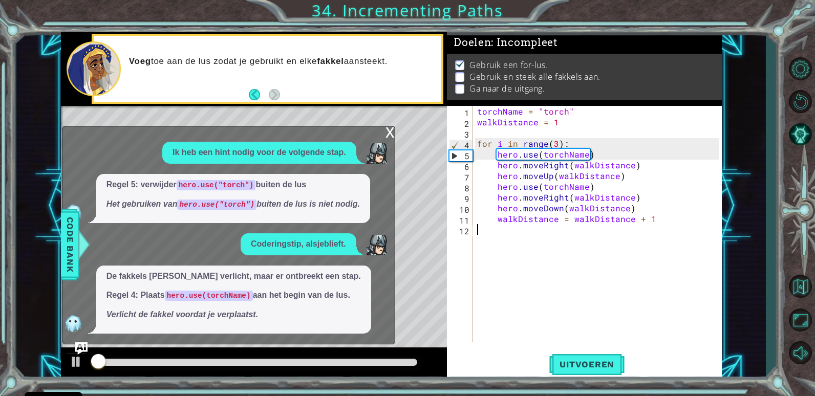
click at [388, 135] on div "x" at bounding box center [389, 131] width 9 height 10
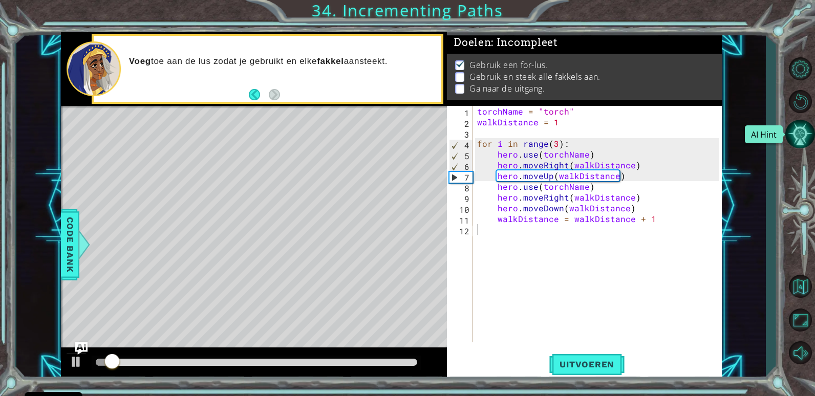
click at [800, 138] on button "AI Hint" at bounding box center [800, 134] width 30 height 30
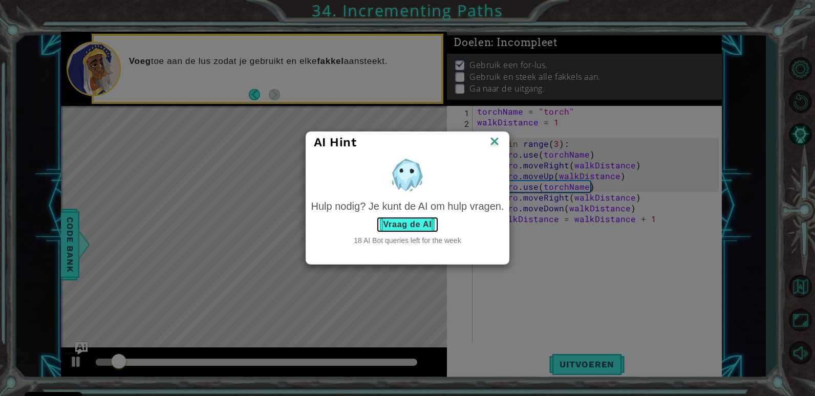
click at [432, 225] on button "Vraag de AI" at bounding box center [407, 224] width 62 height 16
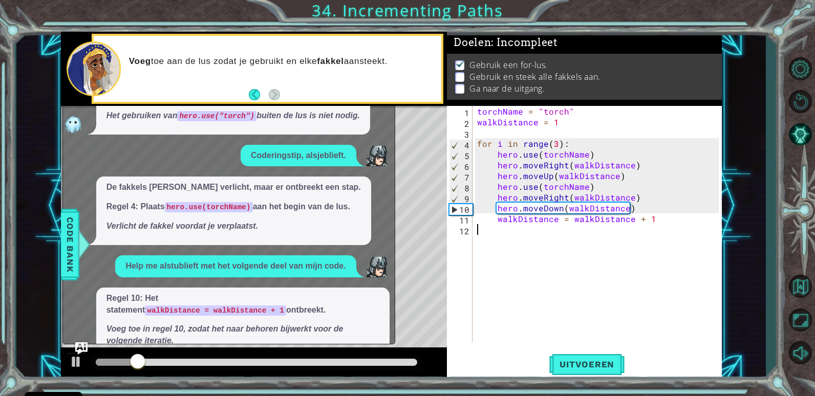
scroll to position [31, 0]
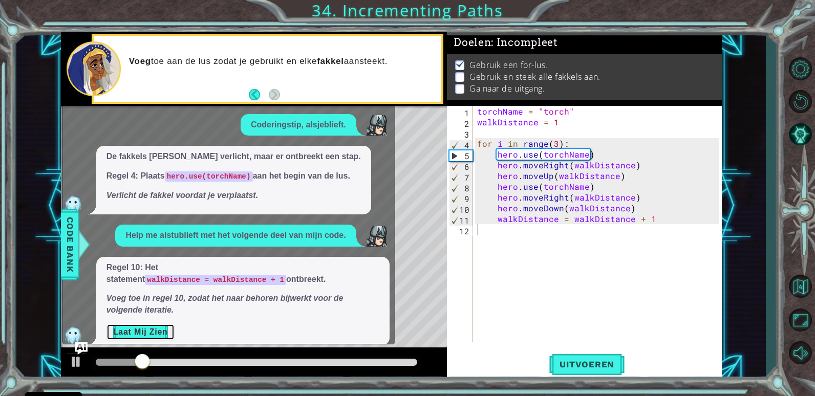
click at [162, 324] on button "Laat Mij Zien" at bounding box center [140, 332] width 68 height 16
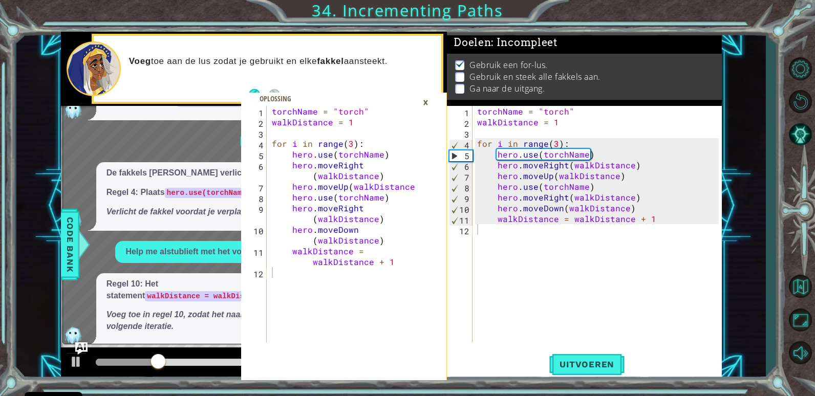
drag, startPoint x: 269, startPoint y: 108, endPoint x: 419, endPoint y: 247, distance: 204.3
click at [419, 247] on div "walkDistance = walkDistance + 1 1 2 3 4 5 6 7 8 9 10 11 12 torchName = "torch" …" at bounding box center [344, 243] width 206 height 274
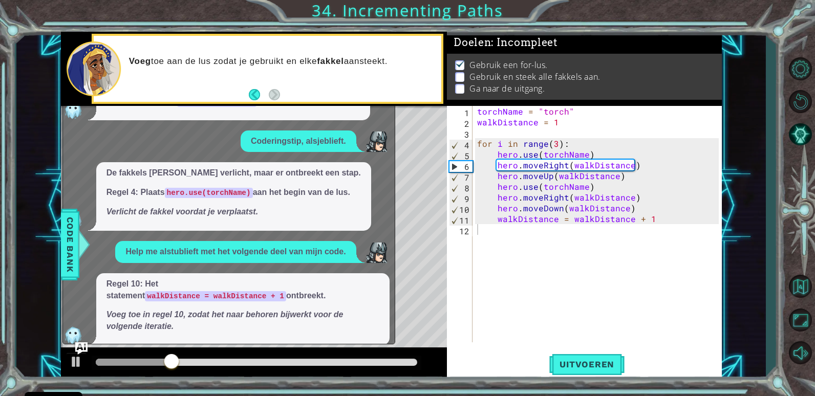
drag, startPoint x: 269, startPoint y: 112, endPoint x: 362, endPoint y: 89, distance: 95.4
click at [362, 89] on div "torchName = "torch" 1 2 3 4 5 6 7 8 9 10 11 12 torchName = "torch" walkDistance…" at bounding box center [391, 206] width 661 height 348
type textarea "walkDistance = walkDistance + 1"
click at [269, 276] on div "Regel 10: Het statement walkDistance = walkDistance + 1 ontbreekt. Voeg toe in …" at bounding box center [242, 309] width 293 height 72
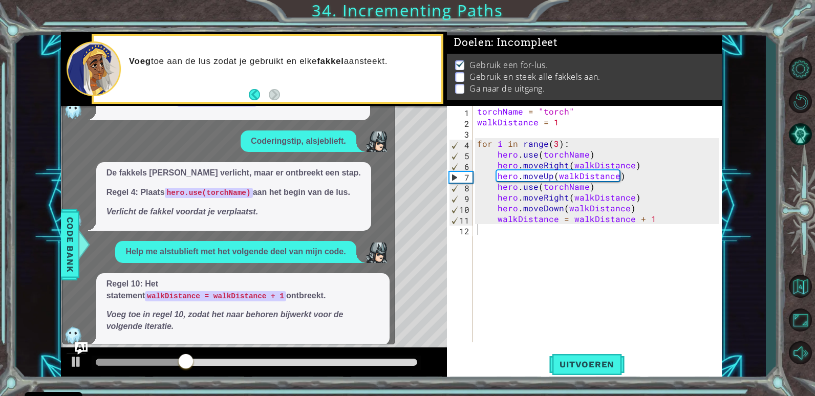
scroll to position [0, 0]
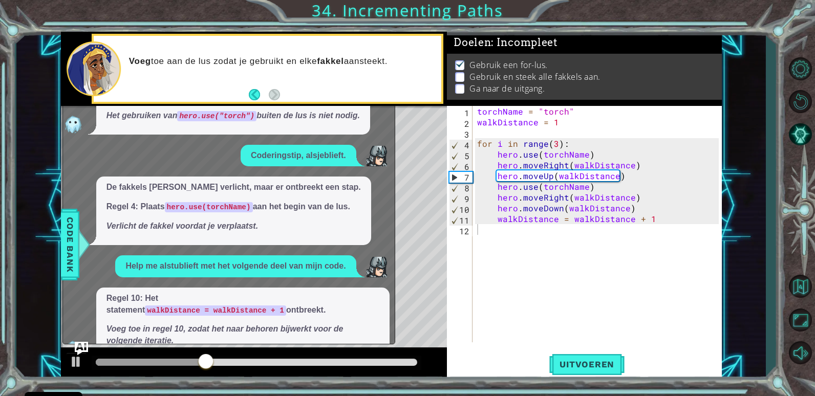
click at [82, 348] on img "Ask AI" at bounding box center [81, 348] width 13 height 13
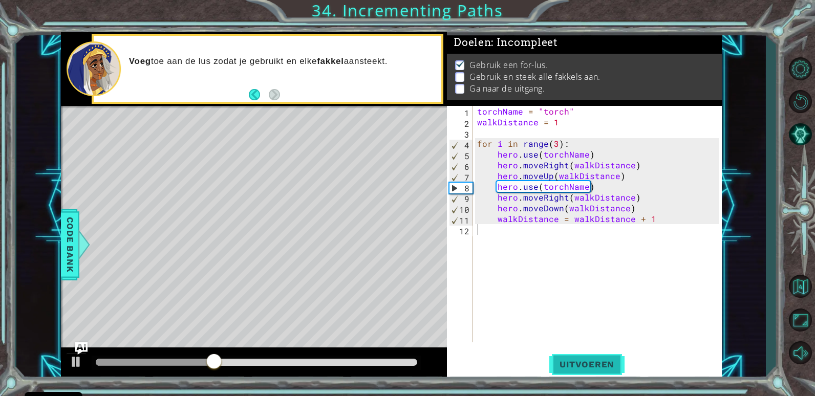
click at [596, 362] on span "Uitvoeren" at bounding box center [586, 364] width 75 height 10
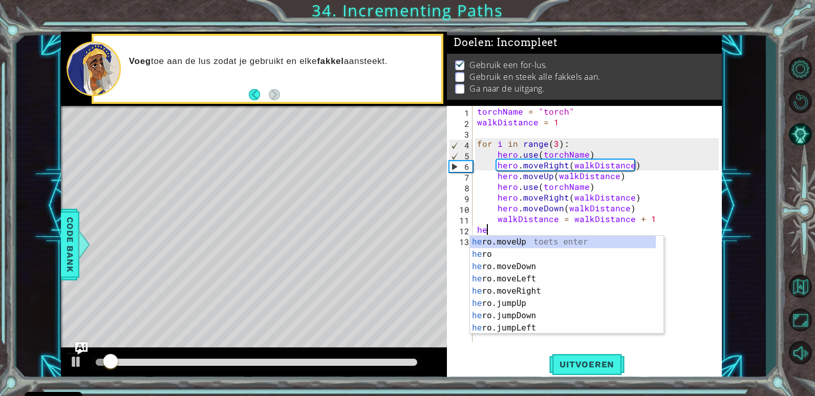
scroll to position [0, 1]
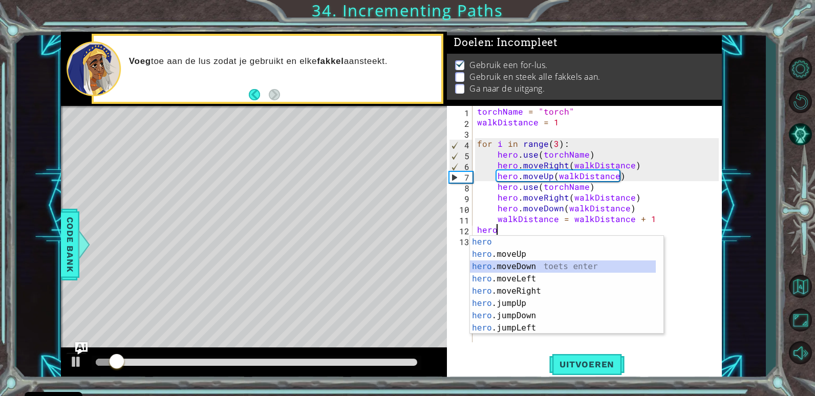
click at [482, 263] on div "hero toets enter hero .moveUp toets enter hero .moveDown toets enter hero .move…" at bounding box center [563, 297] width 186 height 123
type textarea "hero.moveDown(1)"
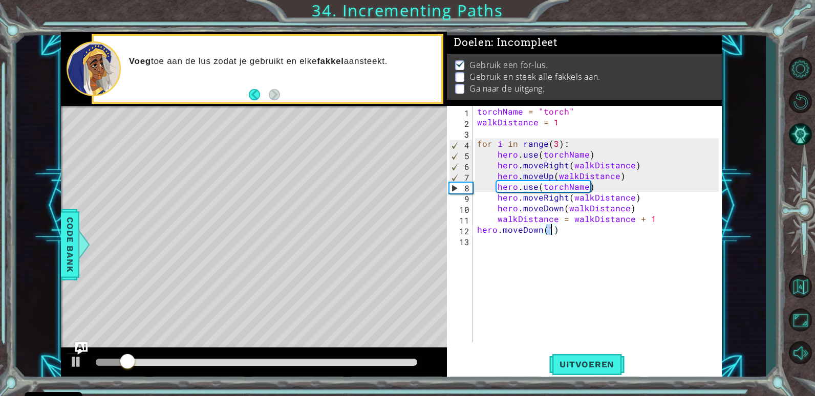
click at [586, 243] on div "torchName = "torch" walkDistance = 1 for i in range ( 3 ) : hero . use ( torchN…" at bounding box center [599, 235] width 249 height 258
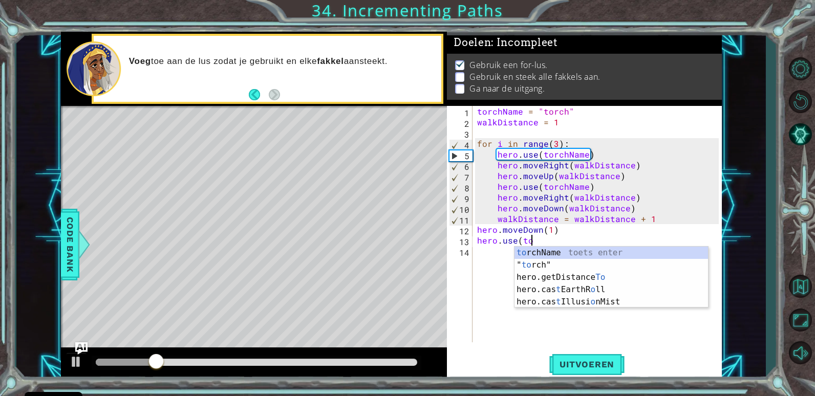
scroll to position [0, 3]
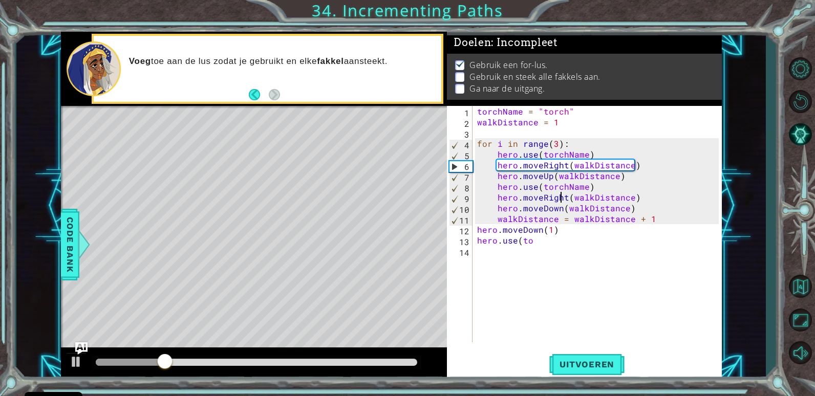
drag, startPoint x: 570, startPoint y: 236, endPoint x: 529, endPoint y: 243, distance: 41.9
click at [529, 243] on div "torchName = "torch" walkDistance = 1 for i in range ( 3 ) : hero . use ( torchN…" at bounding box center [599, 235] width 249 height 258
click at [542, 238] on div "torchName = "torch" walkDistance = 1 for i in range ( 3 ) : hero . use ( torchN…" at bounding box center [599, 235] width 249 height 258
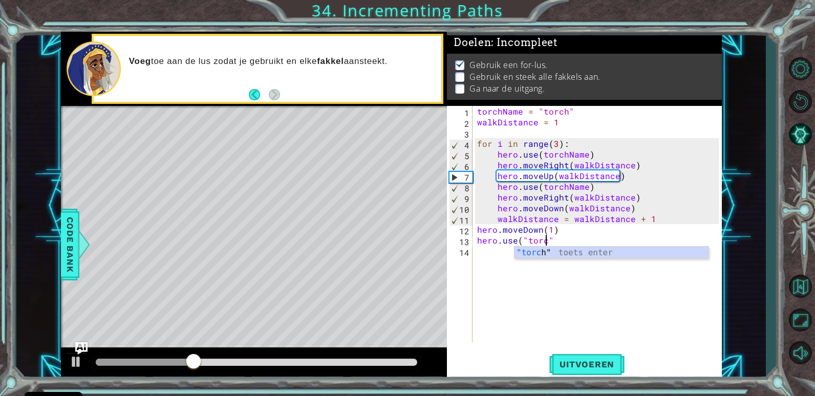
scroll to position [0, 5]
type textarea "hero.use("torch""
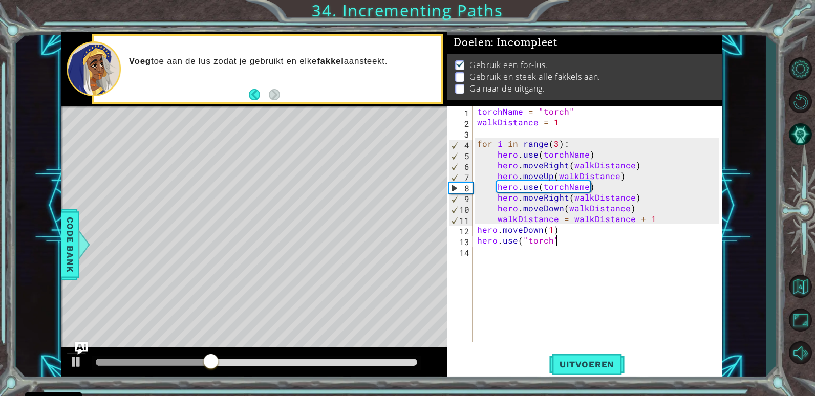
type textarea "hero.use("torch")"
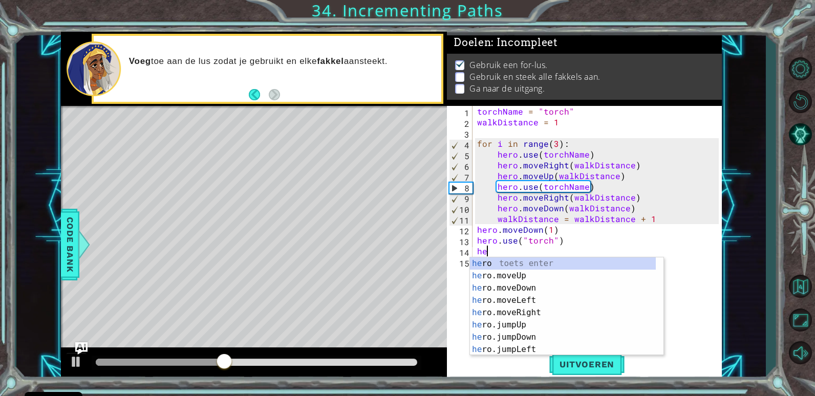
scroll to position [0, 1]
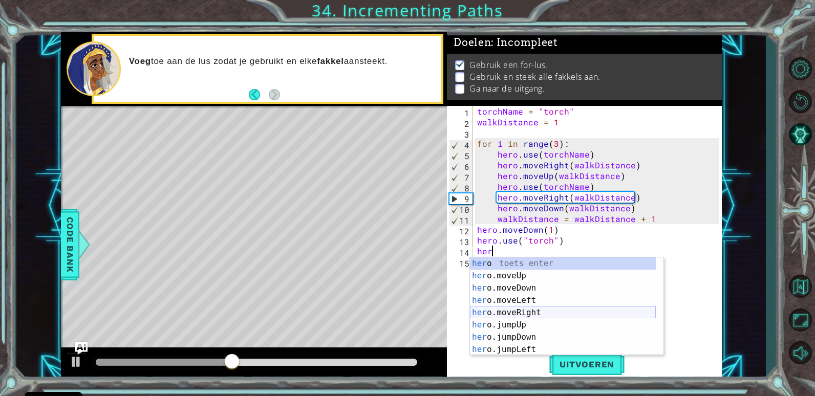
click at [547, 314] on div "her o toets enter her o.moveUp toets enter her o.moveDown toets enter her o.mov…" at bounding box center [563, 318] width 186 height 123
type textarea "hero.moveRight(1)"
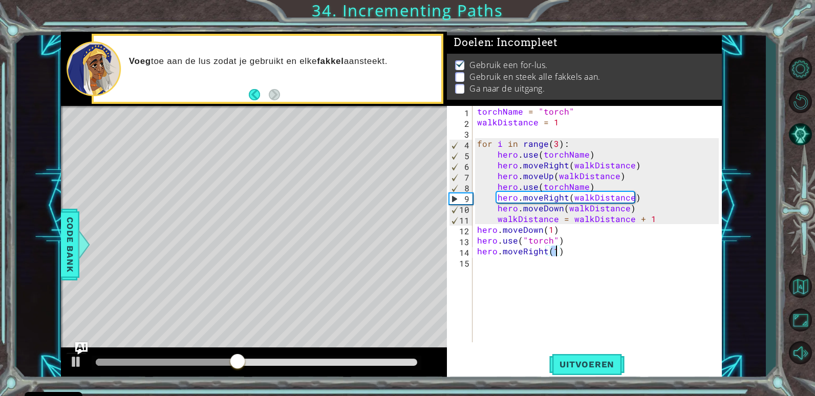
click at [515, 265] on div "torchName = "torch" walkDistance = 1 for i in range ( 3 ) : hero . use ( torchN…" at bounding box center [599, 235] width 249 height 258
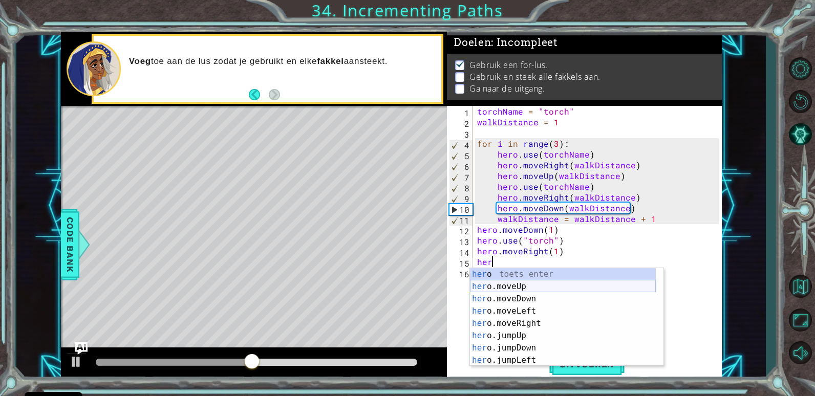
click at [527, 281] on div "her o toets enter her o.moveUp toets enter her o.moveDown toets enter her o.mov…" at bounding box center [563, 329] width 186 height 123
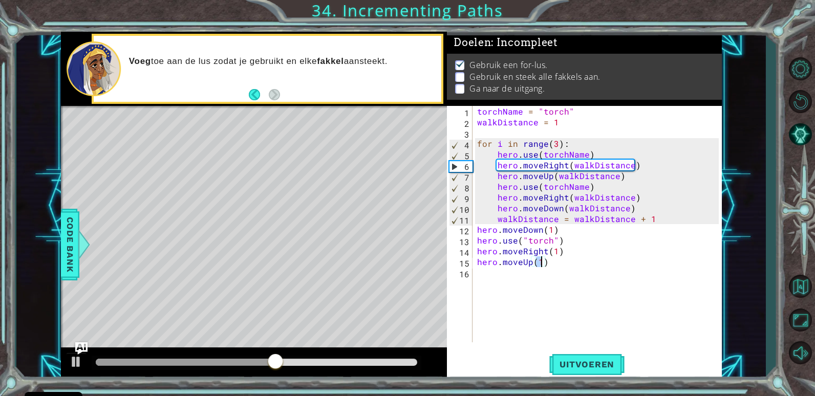
type textarea "hero.moveUp(5)"
click at [523, 275] on div "torchName = "torch" walkDistance = 1 for i in range ( 3 ) : hero . use ( torchN…" at bounding box center [599, 235] width 249 height 258
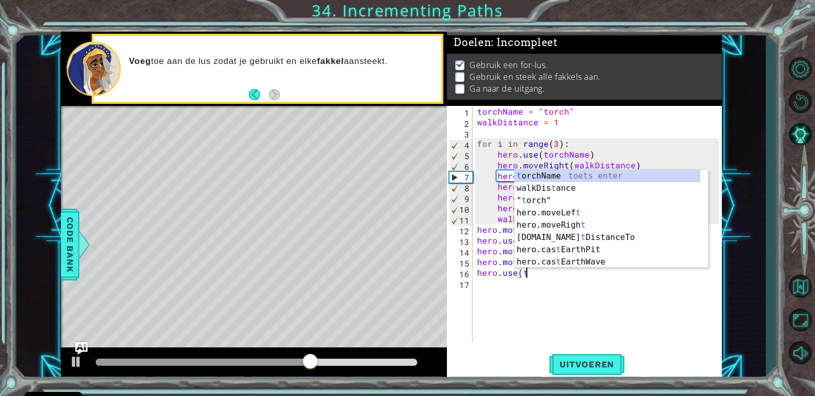
scroll to position [0, 3]
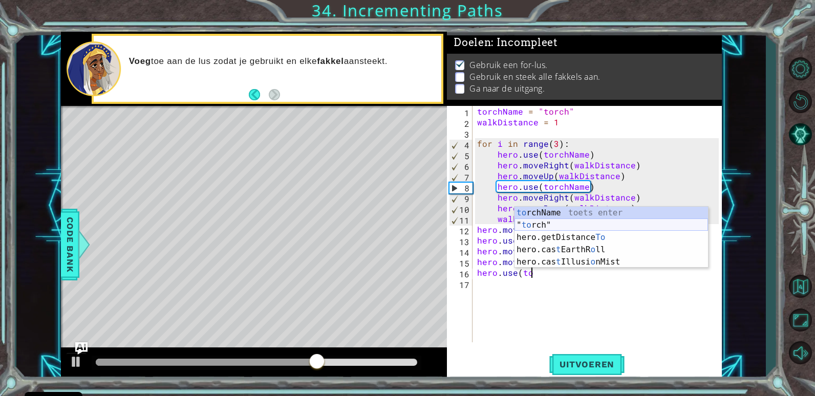
click at [535, 222] on div "to rchName toets enter " to rch" toets enter hero.getDistance To toets enter he…" at bounding box center [610, 250] width 193 height 86
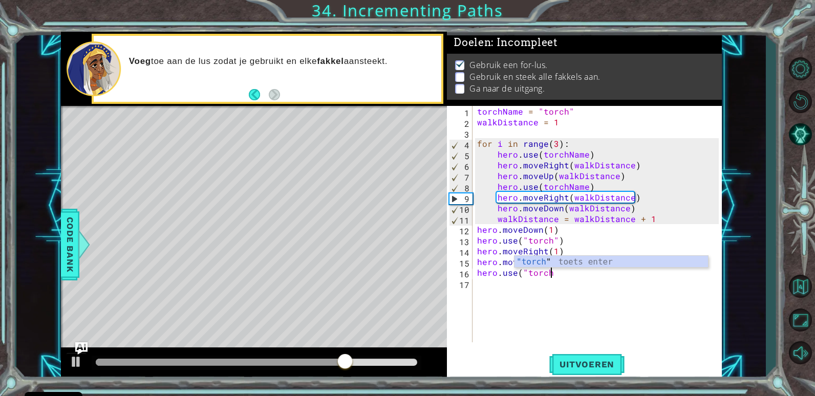
scroll to position [0, 5]
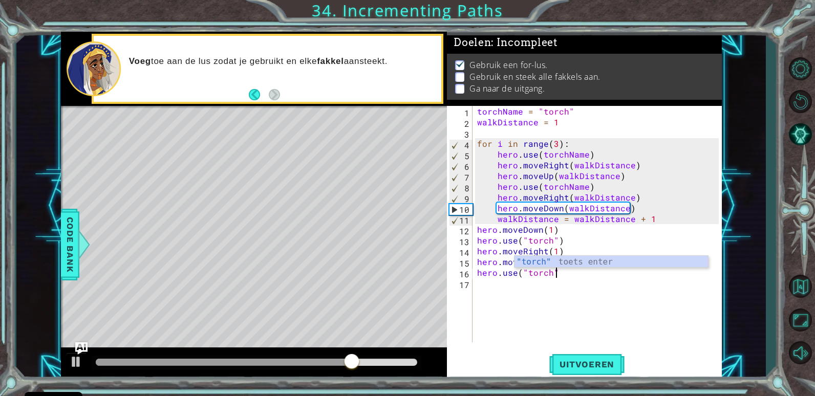
type textarea "hero.use("torch")"
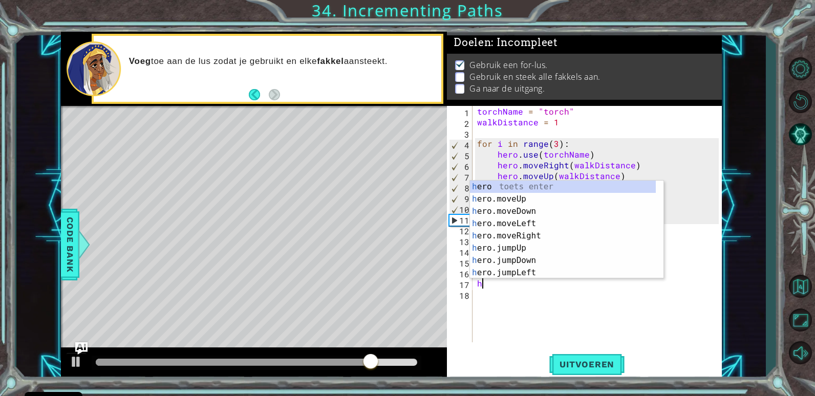
scroll to position [0, 1]
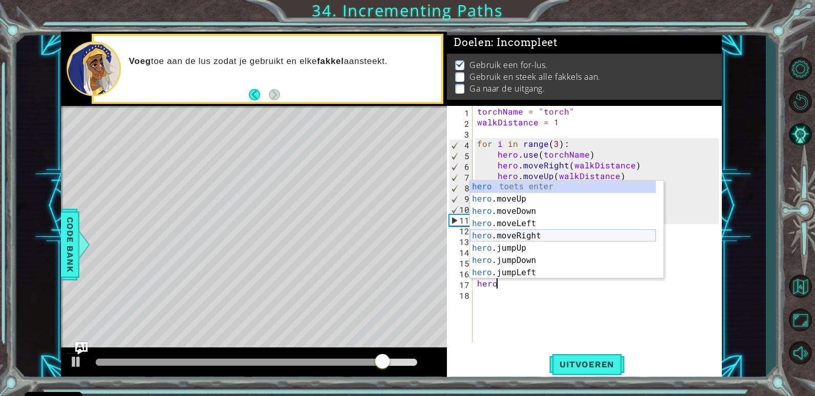
click at [564, 237] on div "hero toets enter hero .moveUp toets enter hero .moveDown toets enter hero .move…" at bounding box center [563, 242] width 186 height 123
type textarea "hero.moveRight(1)"
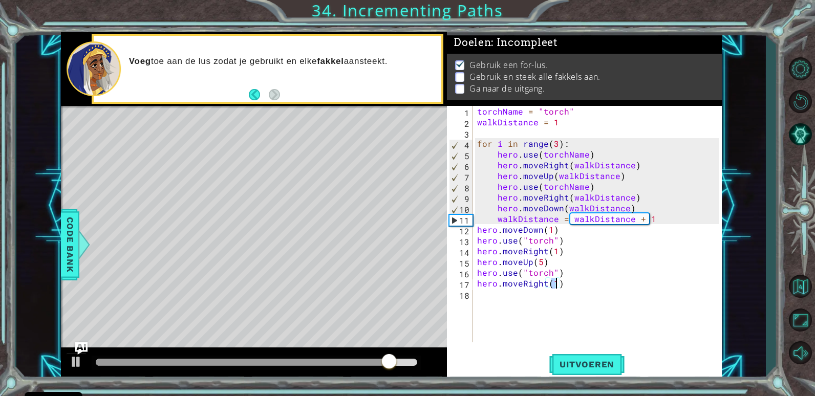
click at [567, 302] on div "torchName = "torch" walkDistance = 1 for i in range ( 3 ) : hero . use ( torchN…" at bounding box center [599, 235] width 249 height 258
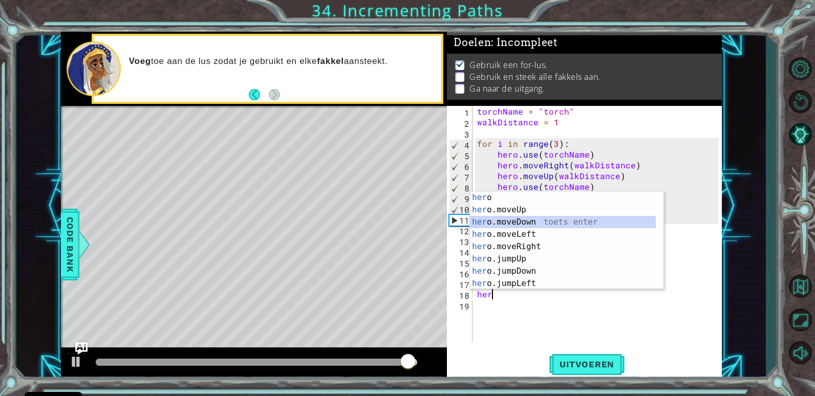
click at [531, 223] on div "her o toets enter her o.moveUp toets enter her o.moveDown toets enter her o.mov…" at bounding box center [563, 252] width 186 height 123
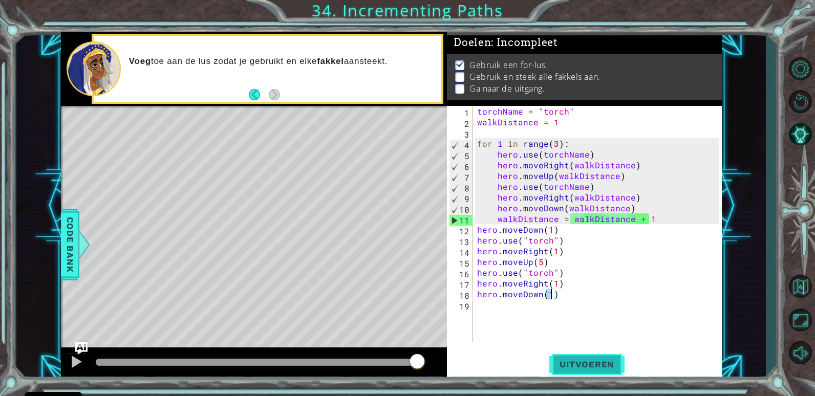
scroll to position [0, 5]
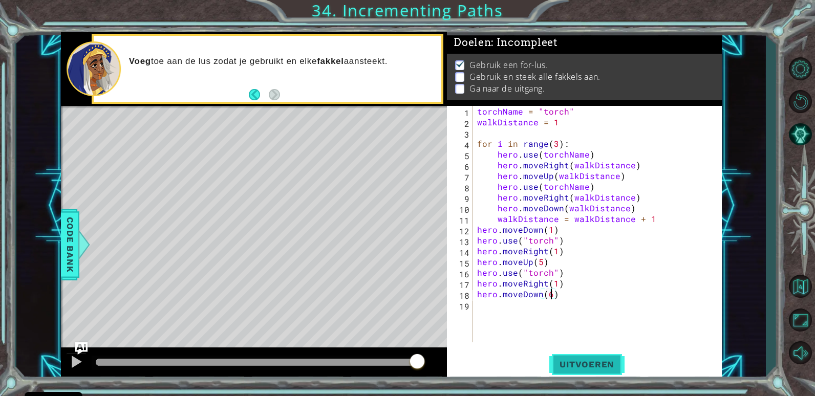
click at [602, 363] on span "Uitvoeren" at bounding box center [586, 364] width 75 height 10
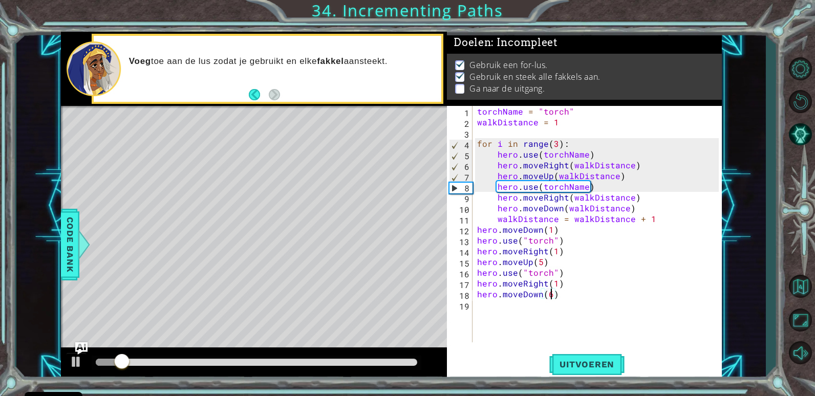
click at [345, 360] on div at bounding box center [257, 362] width 322 height 7
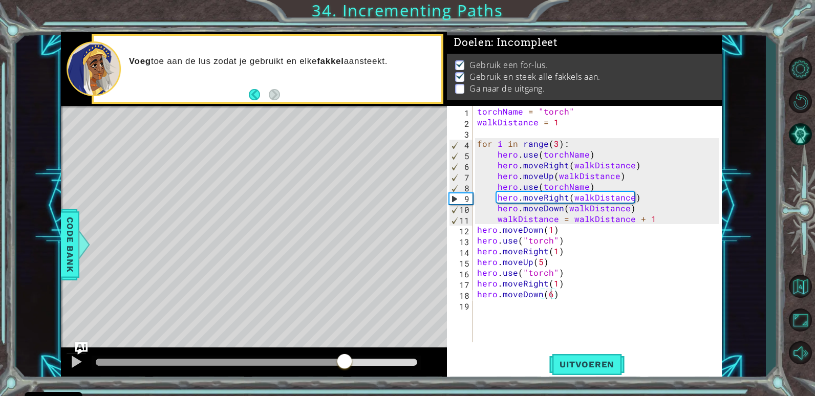
click at [63, 368] on div at bounding box center [254, 363] width 386 height 33
click at [67, 366] on button at bounding box center [76, 363] width 20 height 21
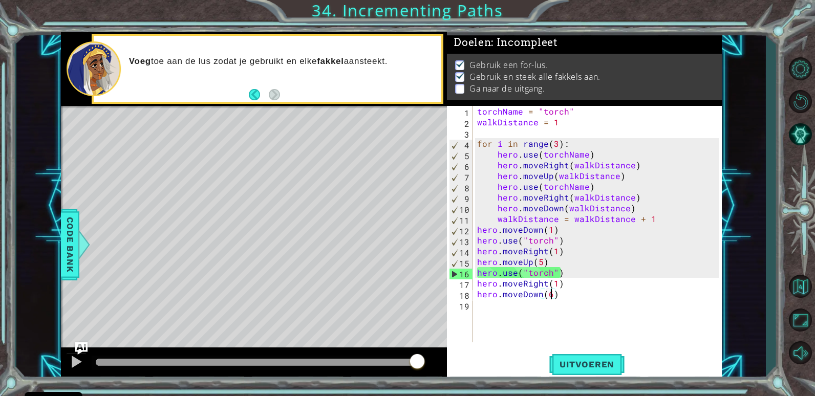
click at [581, 275] on div "torchName = "torch" walkDistance = 1 for i in range ( 3 ) : hero . use ( torchN…" at bounding box center [599, 235] width 249 height 258
type textarea "hero.use("torch")"
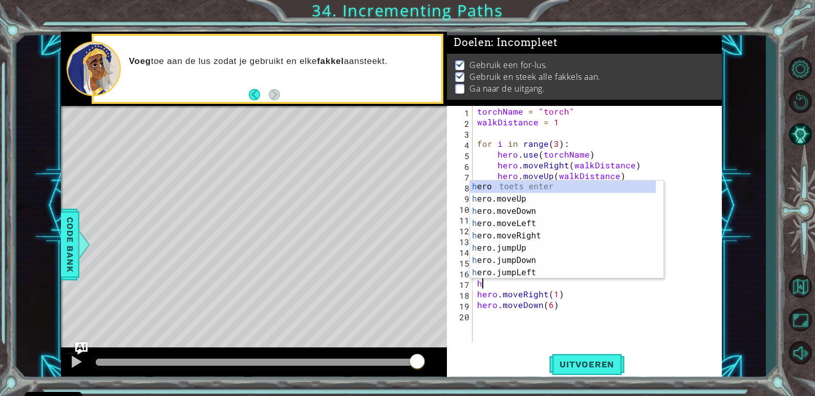
scroll to position [0, 1]
click at [541, 236] on div "hero toets enter hero .moveUp toets enter hero .moveDown toets enter hero .move…" at bounding box center [563, 242] width 186 height 123
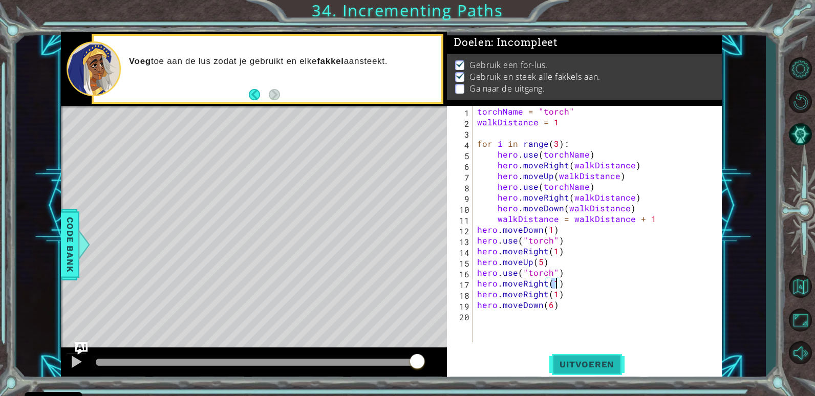
type textarea "hero.moveRight(1)"
click at [593, 365] on span "Uitvoeren" at bounding box center [586, 364] width 75 height 10
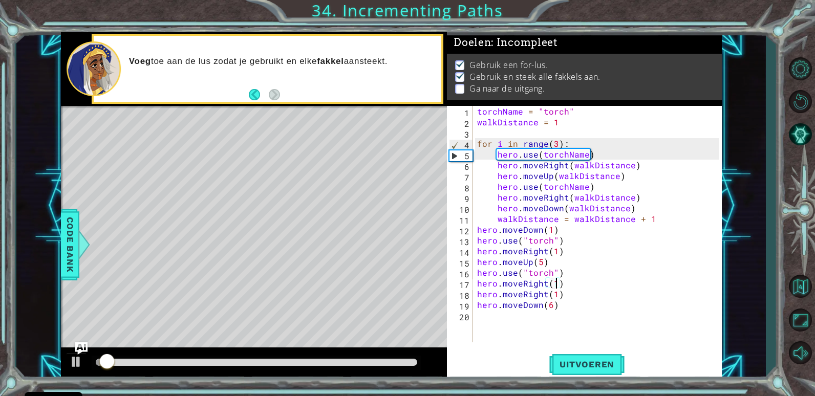
click at [369, 361] on div at bounding box center [257, 362] width 322 height 7
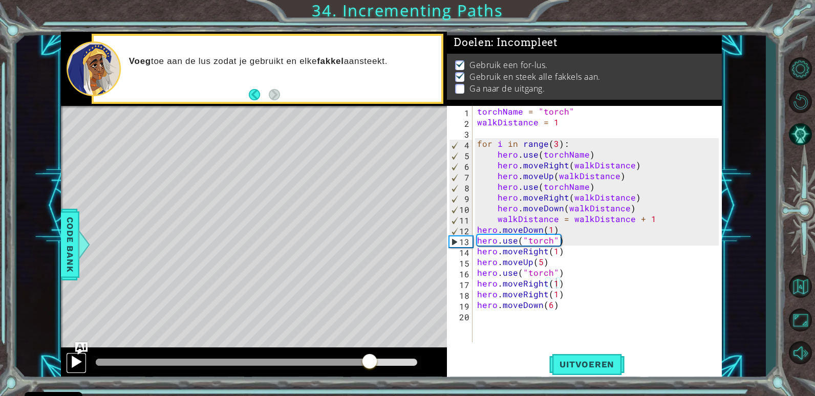
click at [78, 364] on div at bounding box center [76, 361] width 13 height 13
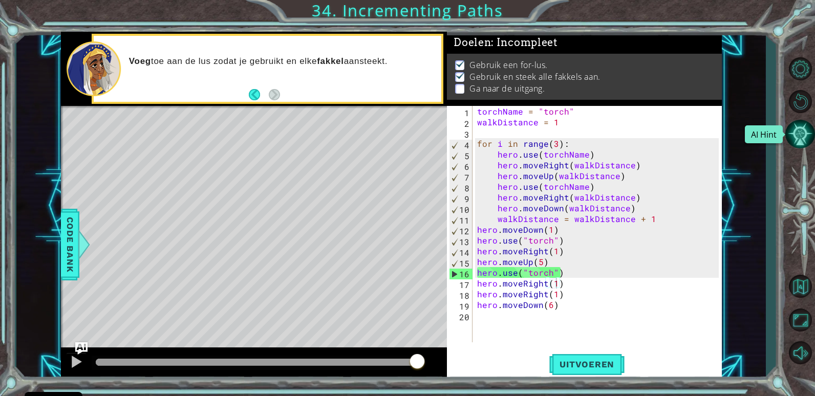
click at [805, 143] on button "AI Hint" at bounding box center [800, 134] width 30 height 30
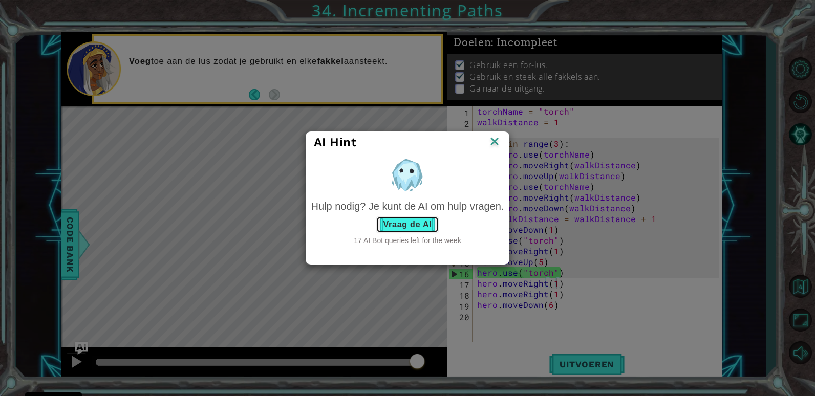
click at [408, 227] on button "Vraag de AI" at bounding box center [407, 224] width 62 height 16
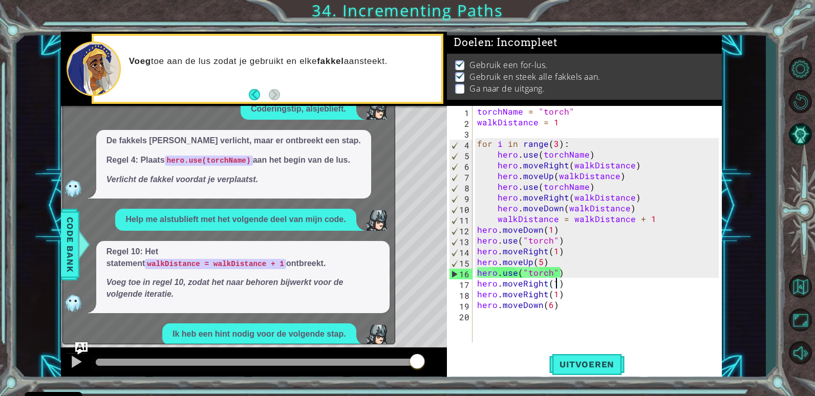
scroll to position [154, 0]
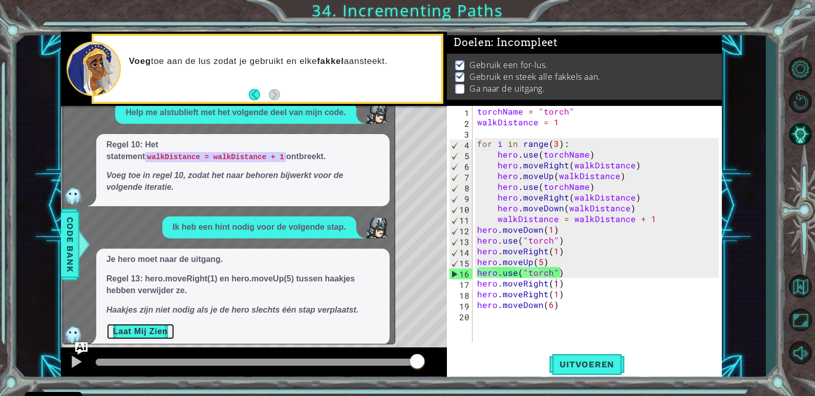
click at [165, 323] on button "Laat Mij Zien" at bounding box center [140, 331] width 68 height 16
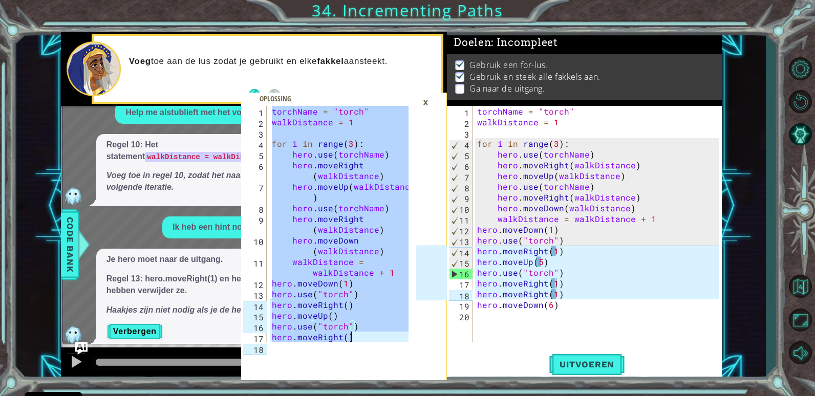
scroll to position [32, 0]
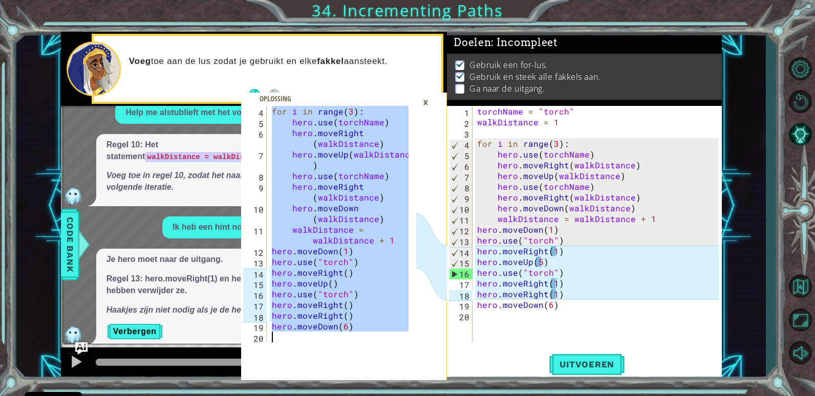
drag, startPoint x: 273, startPoint y: 109, endPoint x: 360, endPoint y: 351, distance: 256.7
click at [360, 351] on div "torchName = "torch" 4 5 6 7 8 9 10 11 12 13 14 15 16 17 18 19 20 for i in range…" at bounding box center [344, 243] width 206 height 274
type textarea "hero.moveDown(6)"
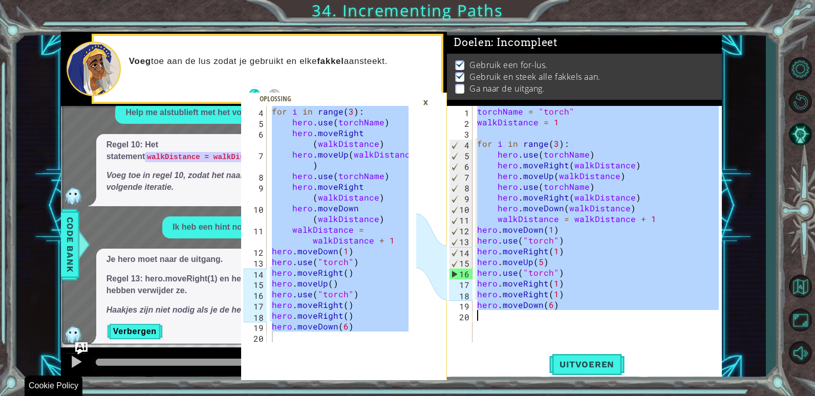
drag, startPoint x: 476, startPoint y: 108, endPoint x: 615, endPoint y: 349, distance: 277.9
click at [615, 349] on div "torchName = "torch" 1 2 3 4 5 6 7 8 9 10 11 12 13 14 15 16 17 18 19 20 torchNam…" at bounding box center [584, 243] width 274 height 274
type textarea "hero.moveDown(6)"
paste textarea "Code Area"
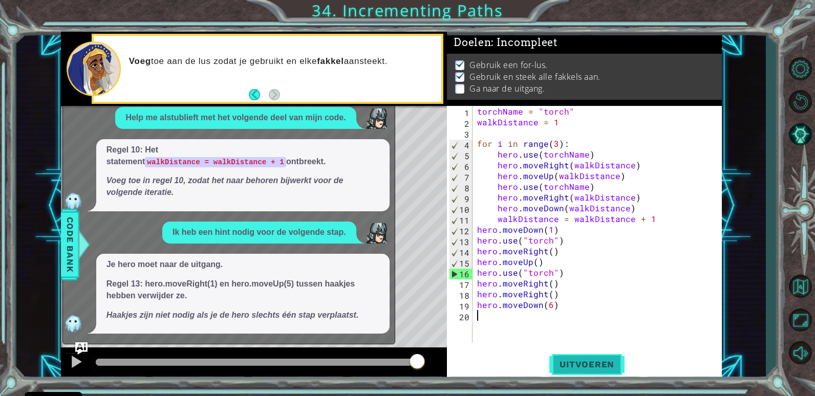
scroll to position [0, 0]
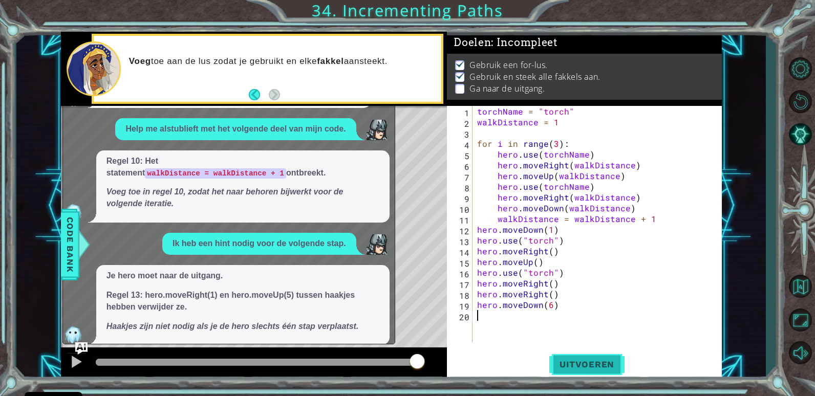
click at [579, 354] on button "Uitvoeren" at bounding box center [586, 365] width 75 height 28
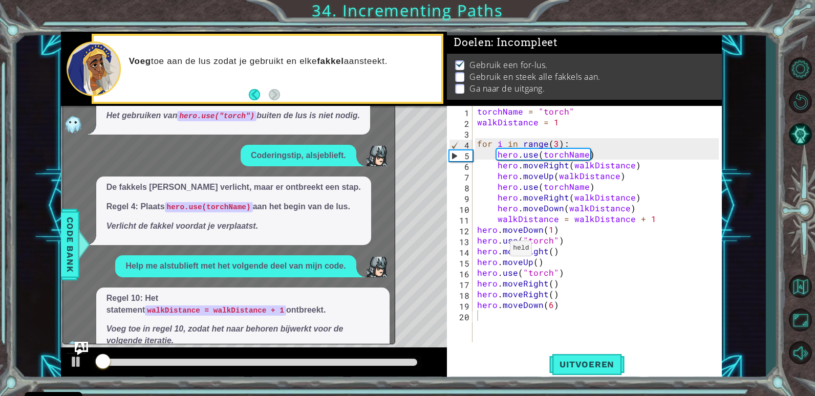
click at [75, 352] on img "Ask AI" at bounding box center [81, 348] width 13 height 13
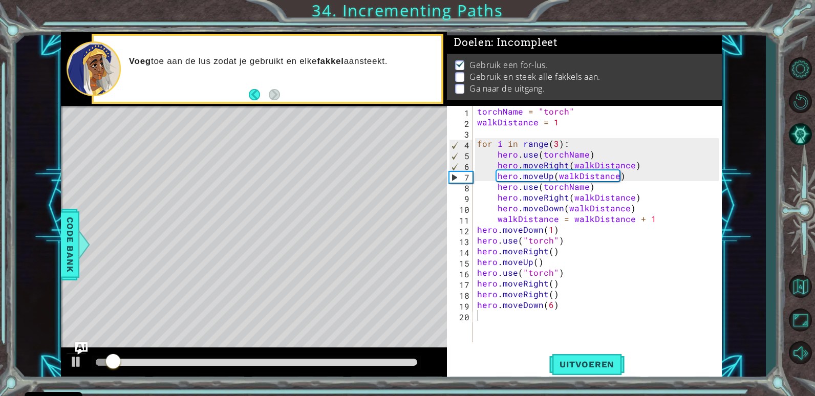
type textarea "hero.moveRight()"
click at [669, 284] on div "torchName = "torch" walkDistance = 1 for i in range ( 3 ) : hero . use ( torchN…" at bounding box center [599, 235] width 249 height 258
